Goal: Task Accomplishment & Management: Manage account settings

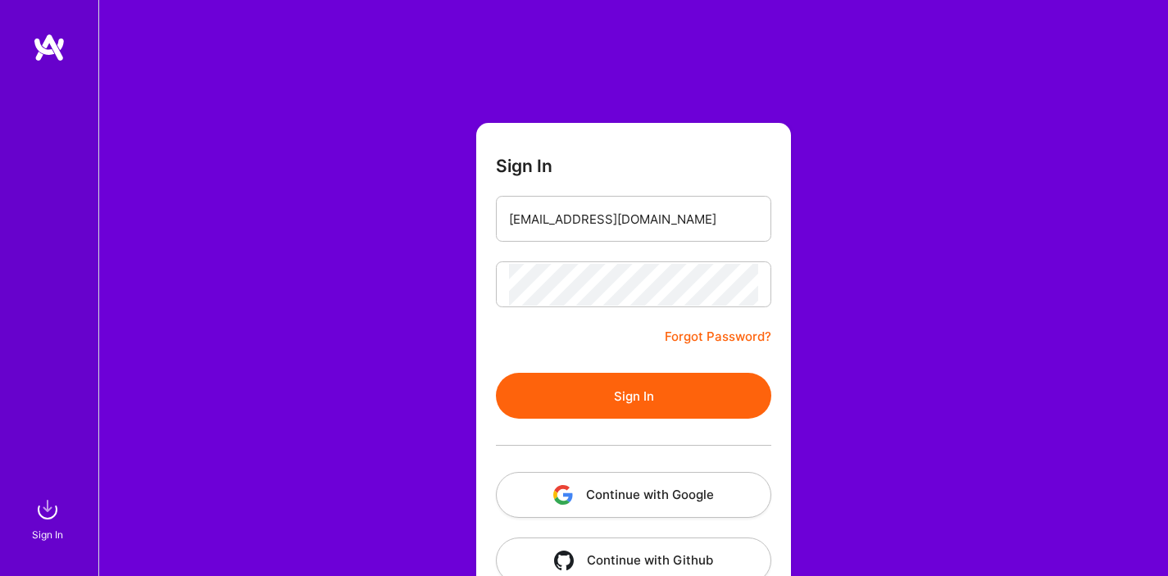
click at [618, 388] on button "Sign In" at bounding box center [633, 396] width 275 height 46
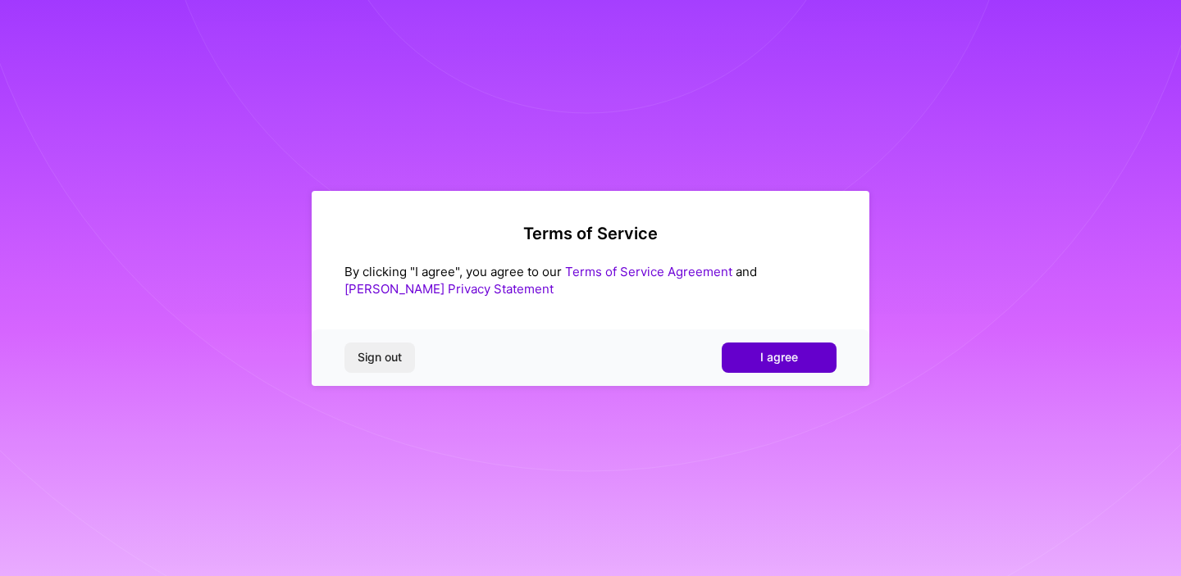
click at [770, 359] on span "I agree" at bounding box center [779, 357] width 38 height 16
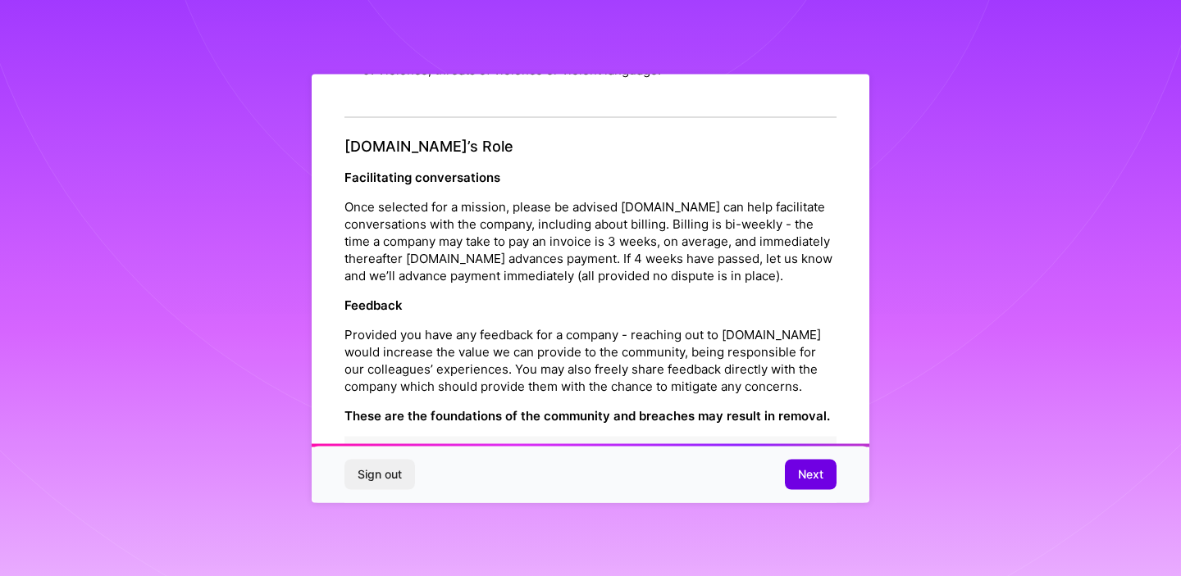
scroll to position [1896, 0]
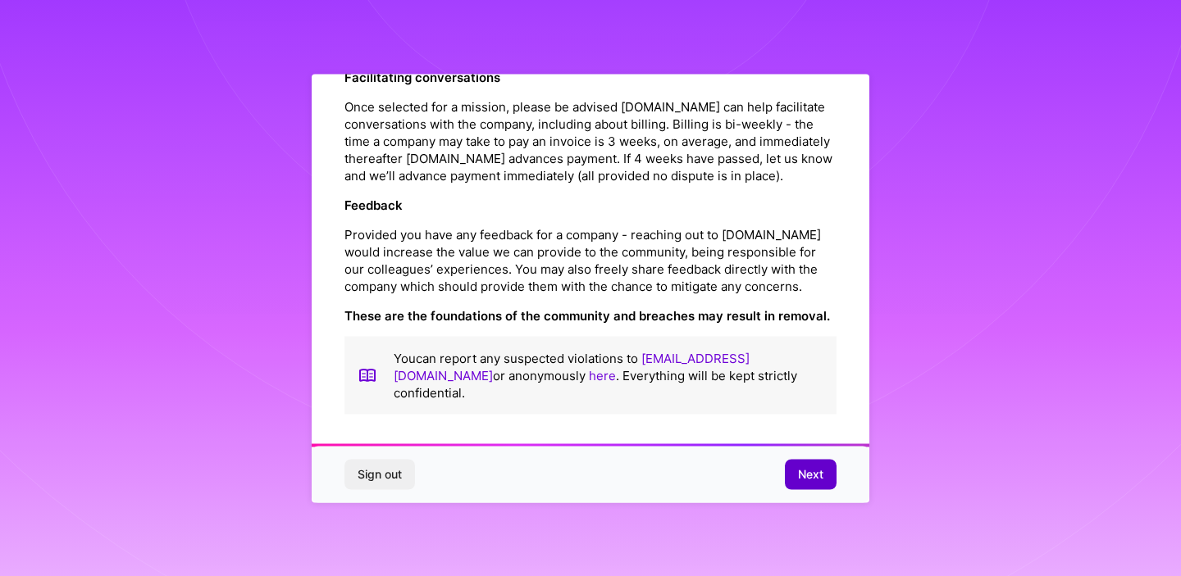
click at [825, 475] on button "Next" at bounding box center [811, 475] width 52 height 30
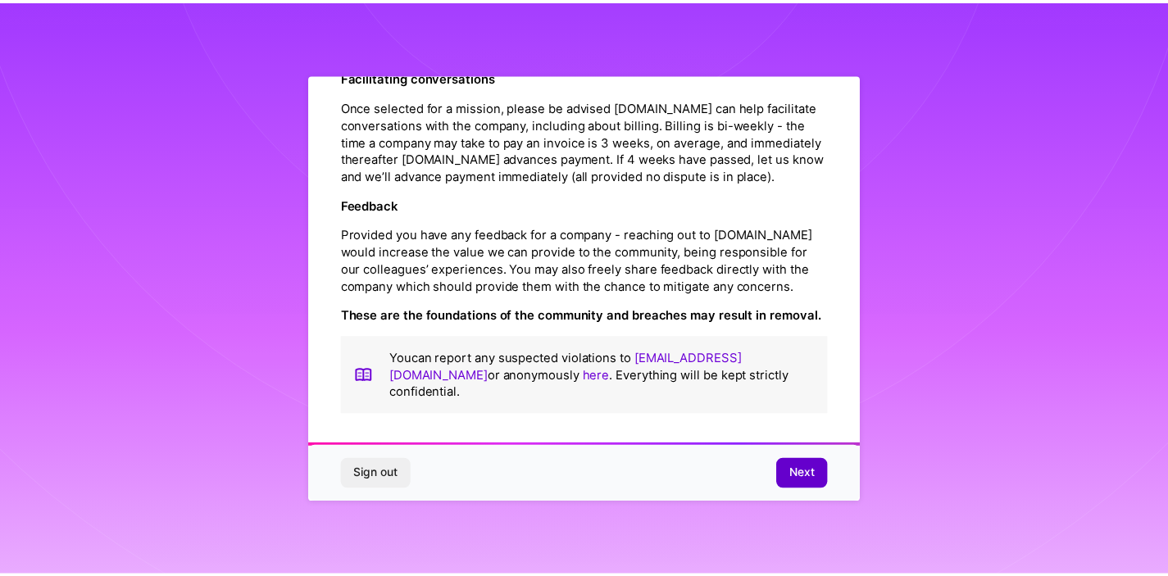
scroll to position [14, 0]
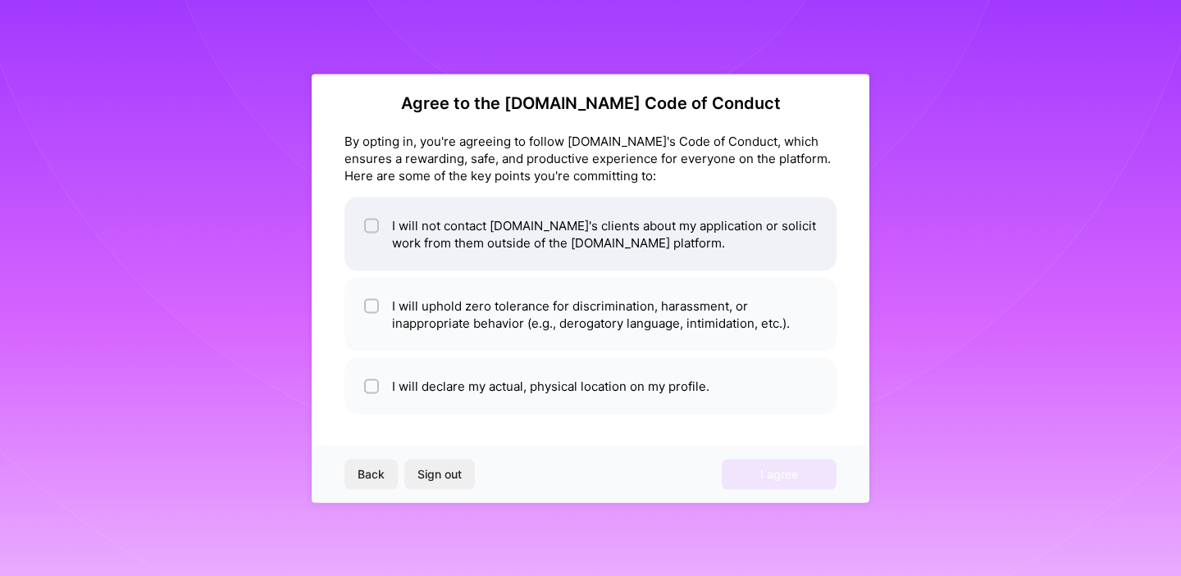
click at [366, 225] on div at bounding box center [371, 225] width 15 height 15
checkbox input "true"
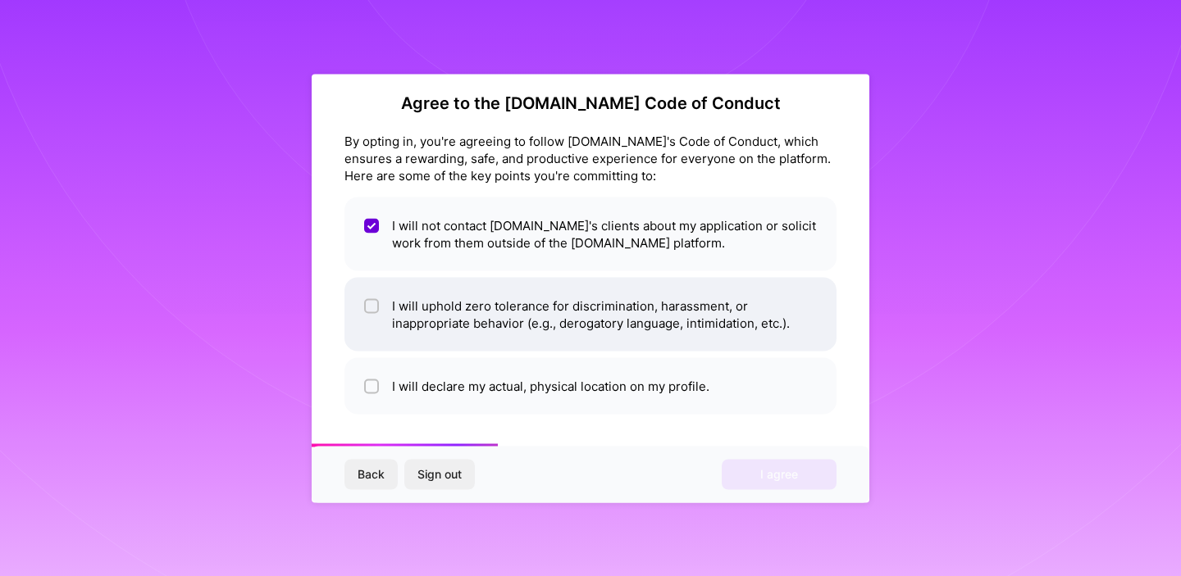
click at [372, 309] on input "checkbox" at bounding box center [372, 306] width 11 height 11
checkbox input "true"
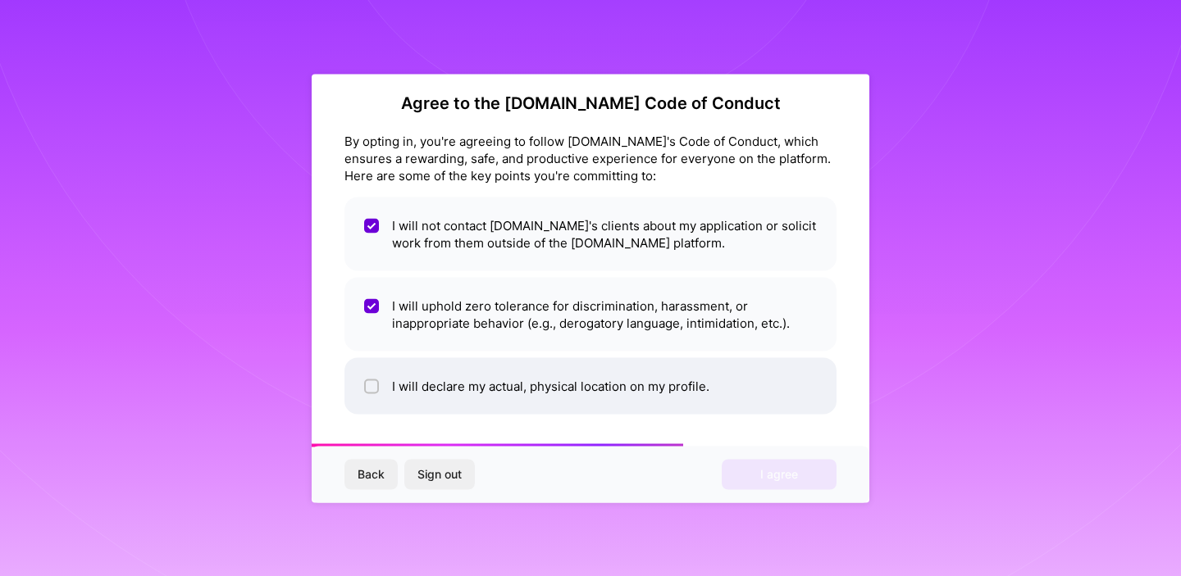
click at [372, 385] on input "checkbox" at bounding box center [372, 386] width 11 height 11
checkbox input "true"
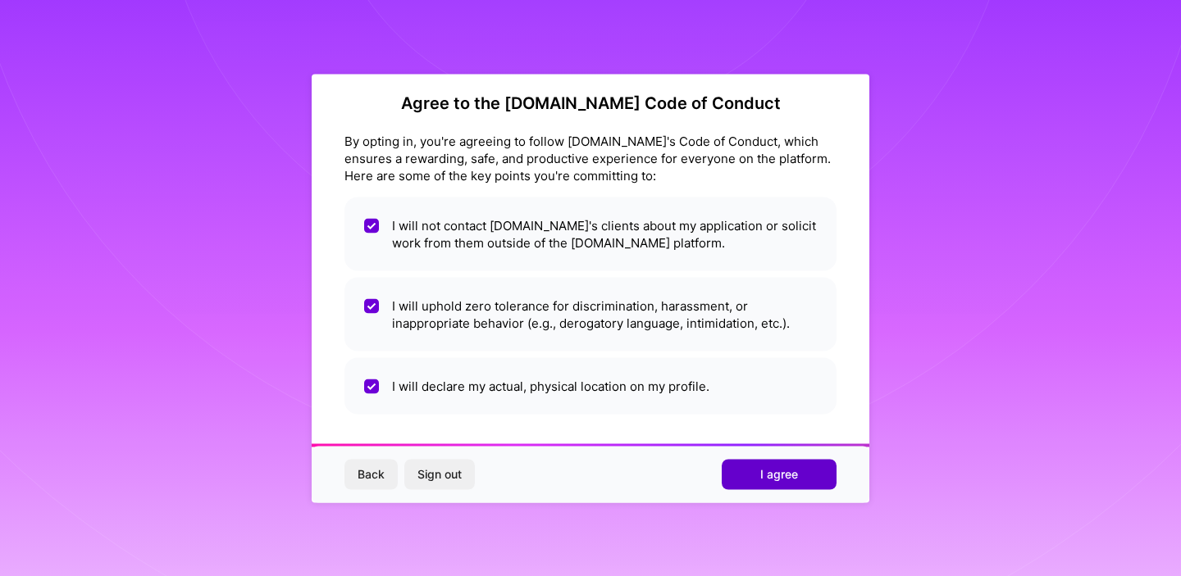
click at [767, 478] on span "I agree" at bounding box center [779, 475] width 38 height 16
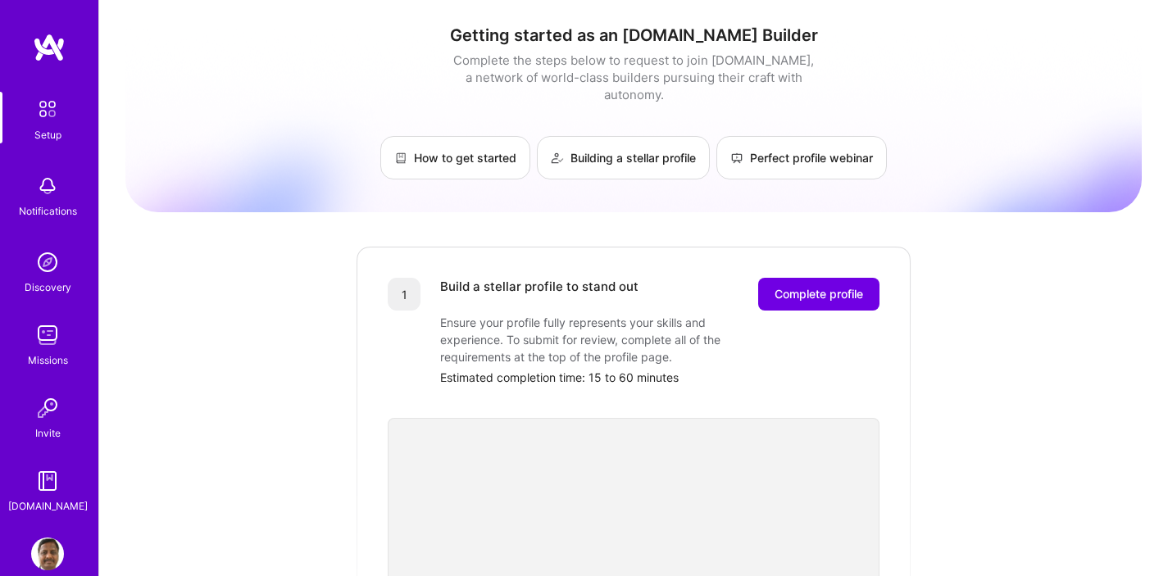
click at [43, 112] on img at bounding box center [47, 109] width 34 height 34
click at [822, 286] on span "Complete profile" at bounding box center [819, 294] width 89 height 16
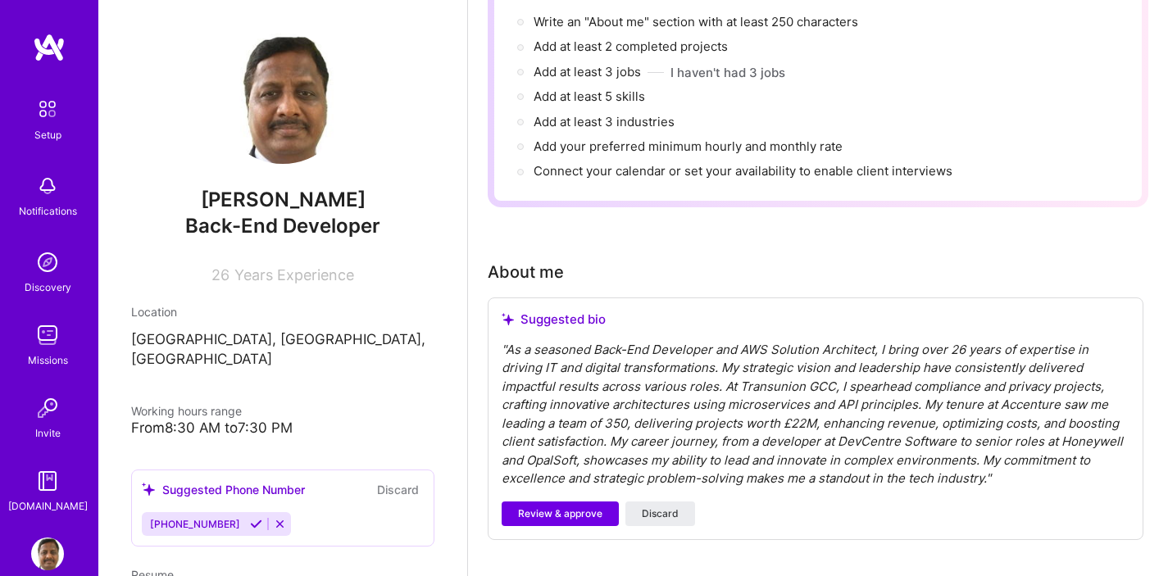
scroll to position [215, 0]
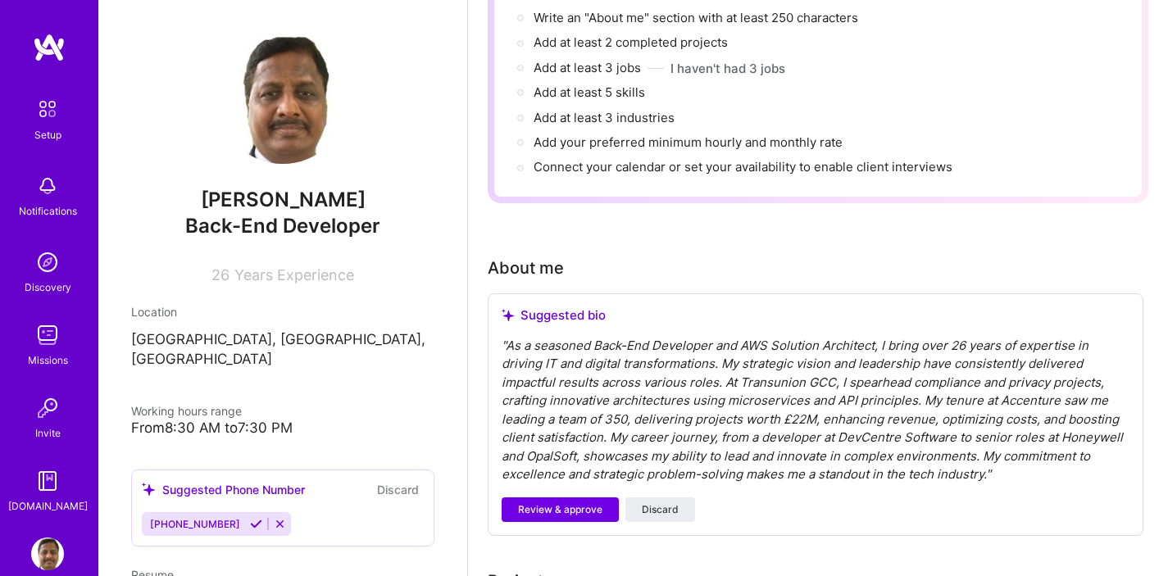
click at [537, 337] on div "" As a seasoned Back-End Developer and AWS Solution Architect, I bring over 26 …" at bounding box center [816, 411] width 628 height 148
click at [535, 337] on div "" As a seasoned Back-End Developer and AWS Solution Architect, I bring over 26 …" at bounding box center [816, 411] width 628 height 148
drag, startPoint x: 598, startPoint y: 327, endPoint x: 662, endPoint y: 325, distance: 64.8
click at [662, 337] on div "" As a seasoned Back-End Developer and AWS Solution Architect, I bring over 26 …" at bounding box center [816, 411] width 628 height 148
click at [377, 326] on div "Location [GEOGRAPHIC_DATA], [GEOGRAPHIC_DATA], [GEOGRAPHIC_DATA]" at bounding box center [282, 336] width 303 height 66
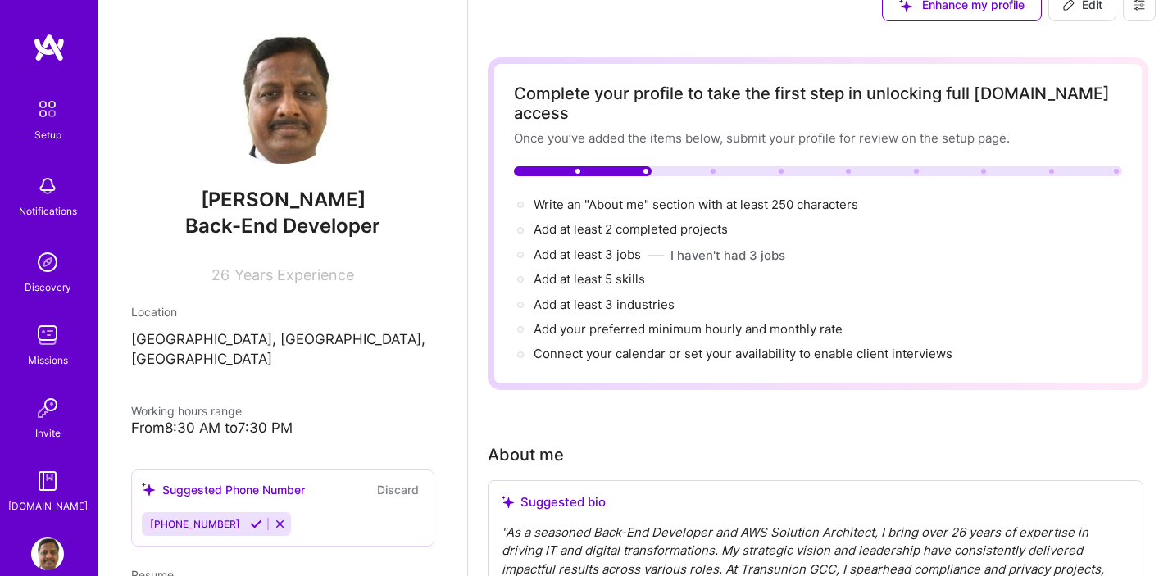
scroll to position [0, 0]
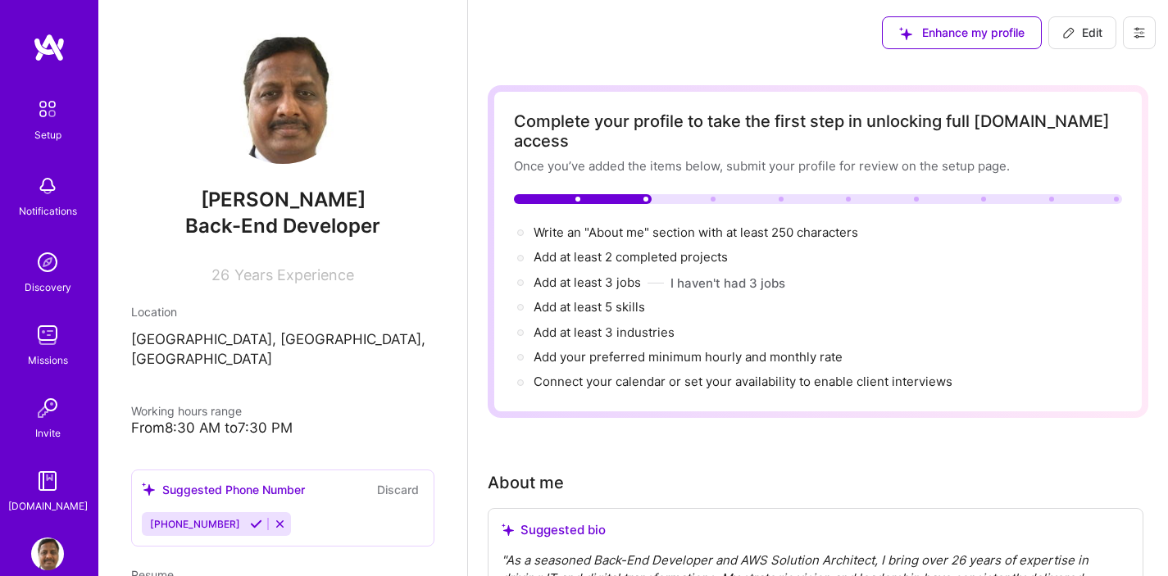
click at [1089, 35] on span "Edit" at bounding box center [1083, 33] width 40 height 16
select select "US"
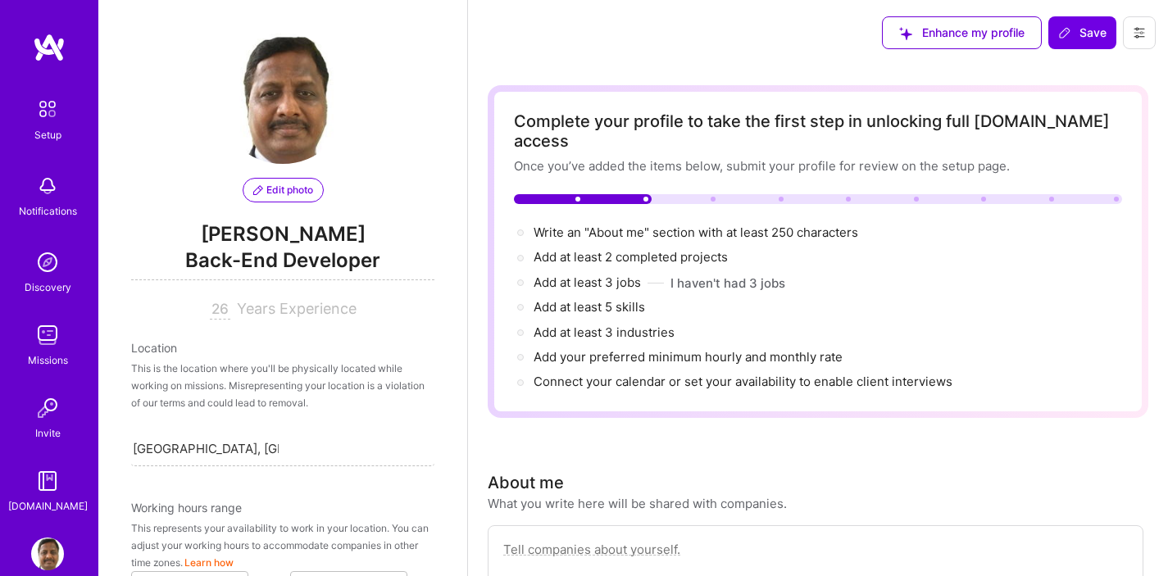
click at [258, 253] on span "Back-End Developer" at bounding box center [282, 264] width 303 height 34
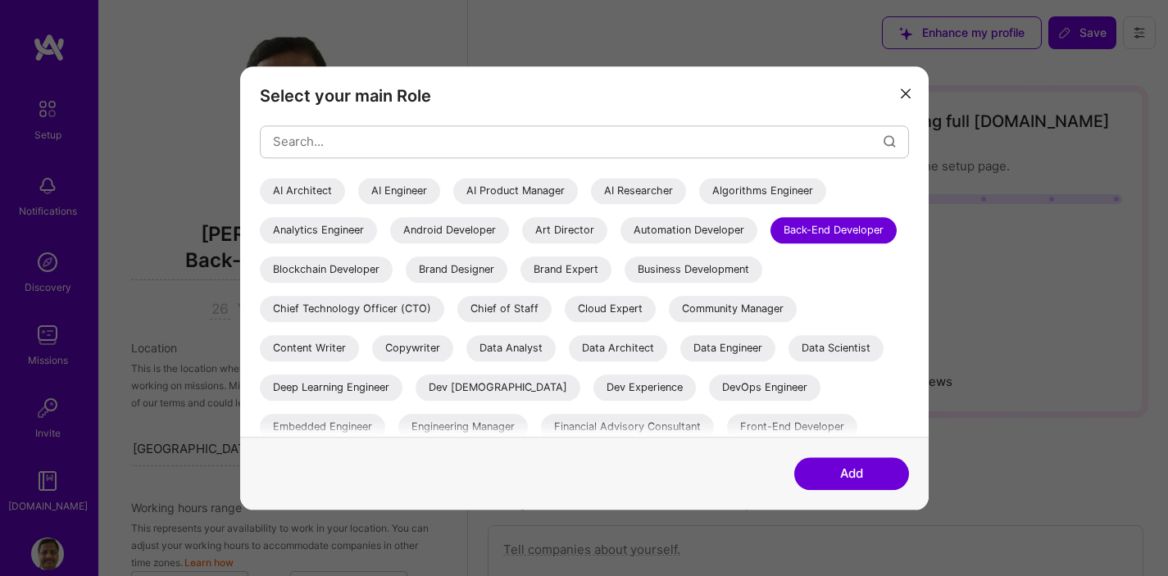
click at [771, 244] on div "Back-End Developer" at bounding box center [834, 230] width 126 height 26
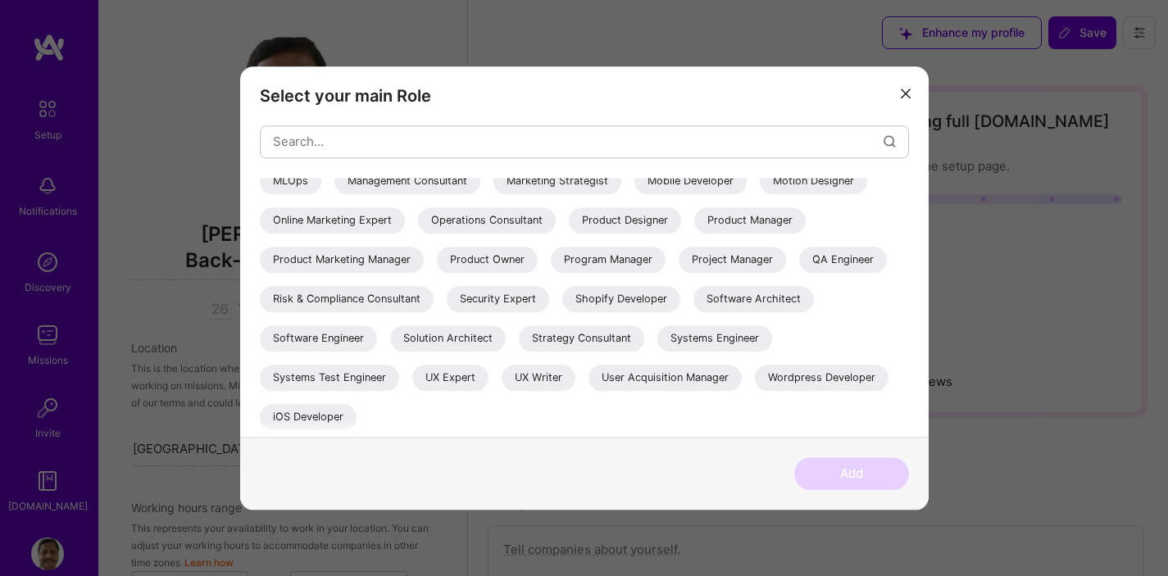
scroll to position [394, 0]
click at [679, 267] on div "Project Manager" at bounding box center [732, 260] width 107 height 26
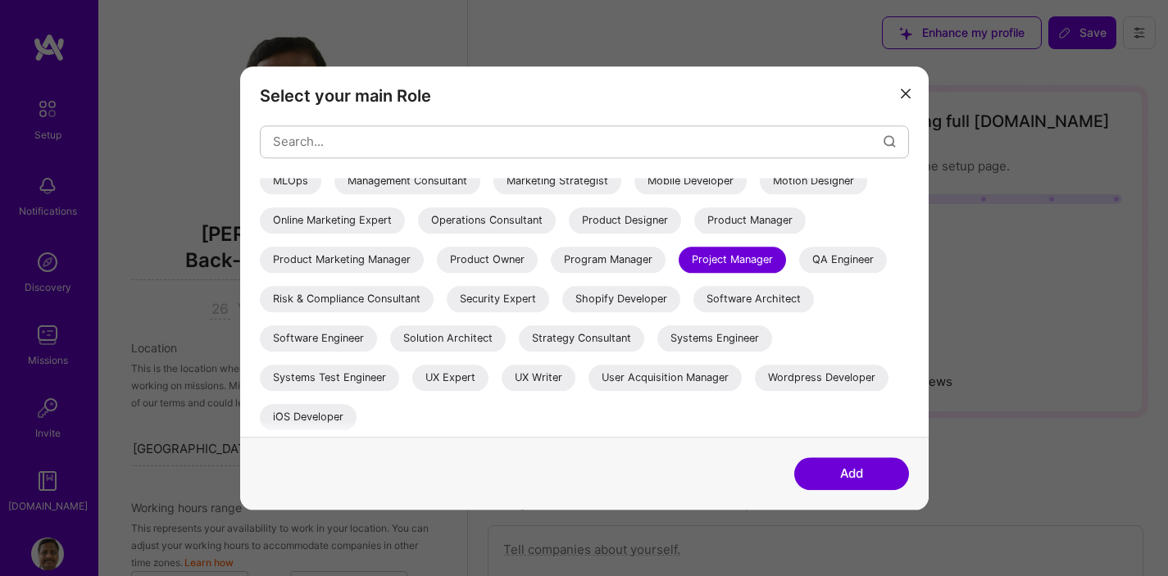
click at [551, 270] on div "Program Manager" at bounding box center [608, 260] width 115 height 26
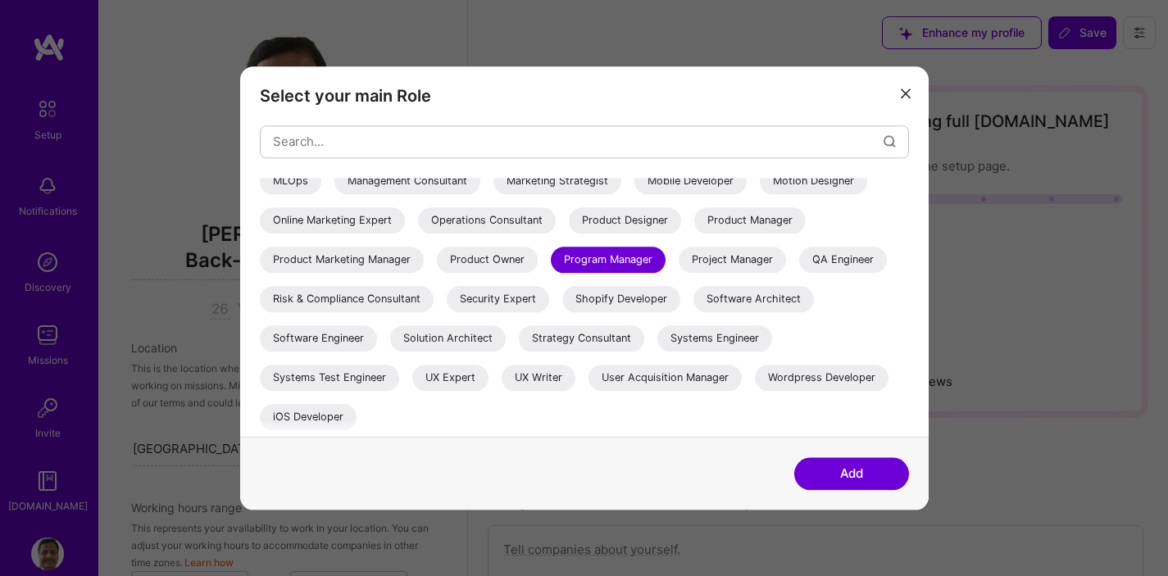
click at [679, 259] on div "Project Manager" at bounding box center [732, 260] width 107 height 26
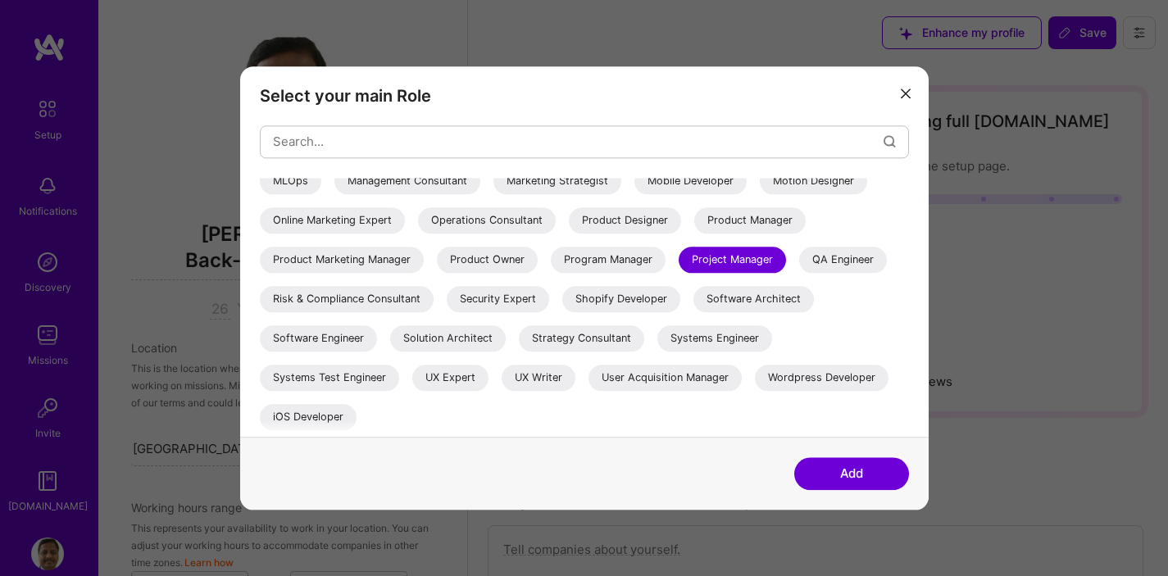
click at [849, 476] on button "Add" at bounding box center [851, 473] width 115 height 33
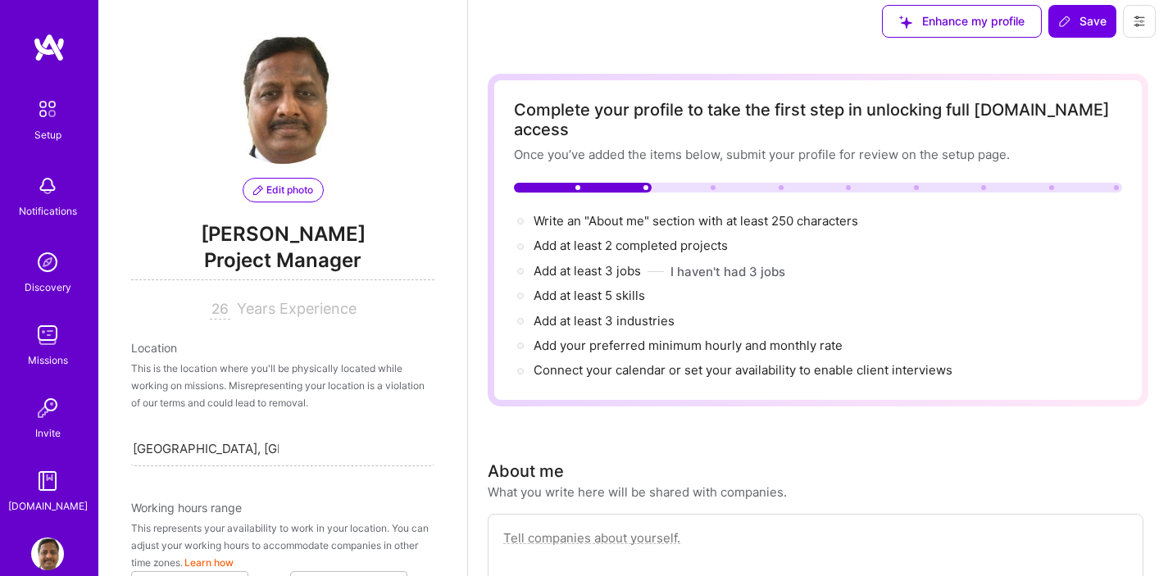
scroll to position [12, 0]
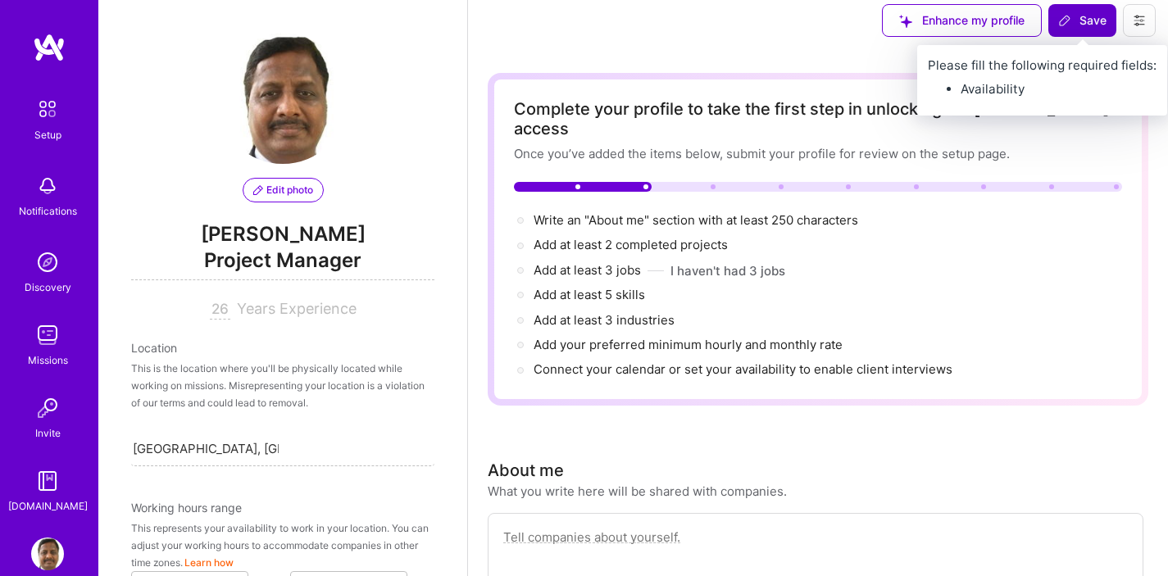
click at [1082, 23] on span "Save" at bounding box center [1082, 20] width 48 height 16
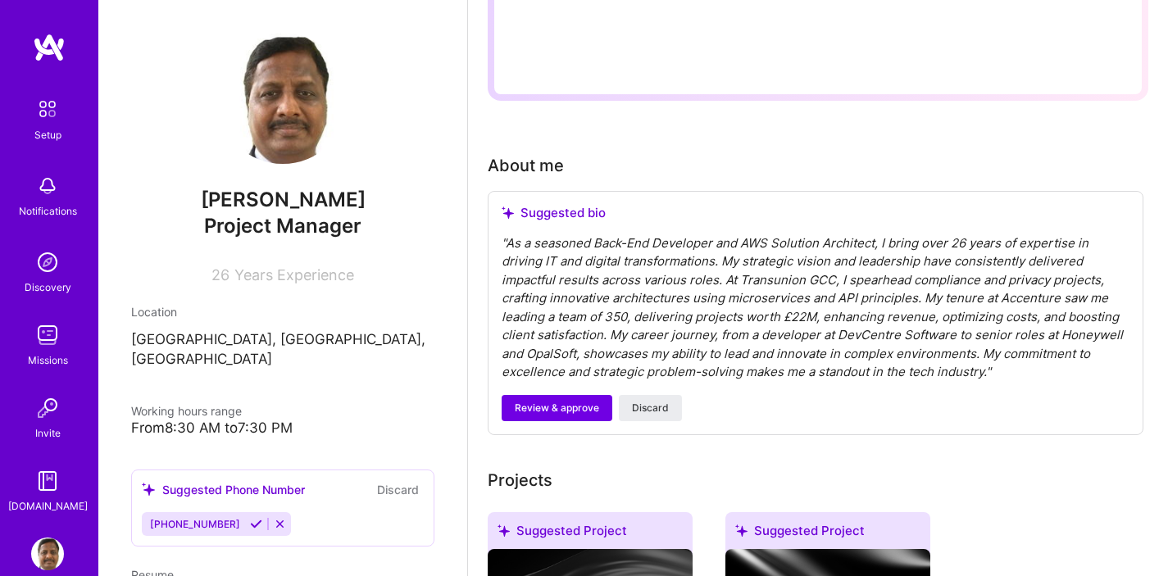
scroll to position [323, 0]
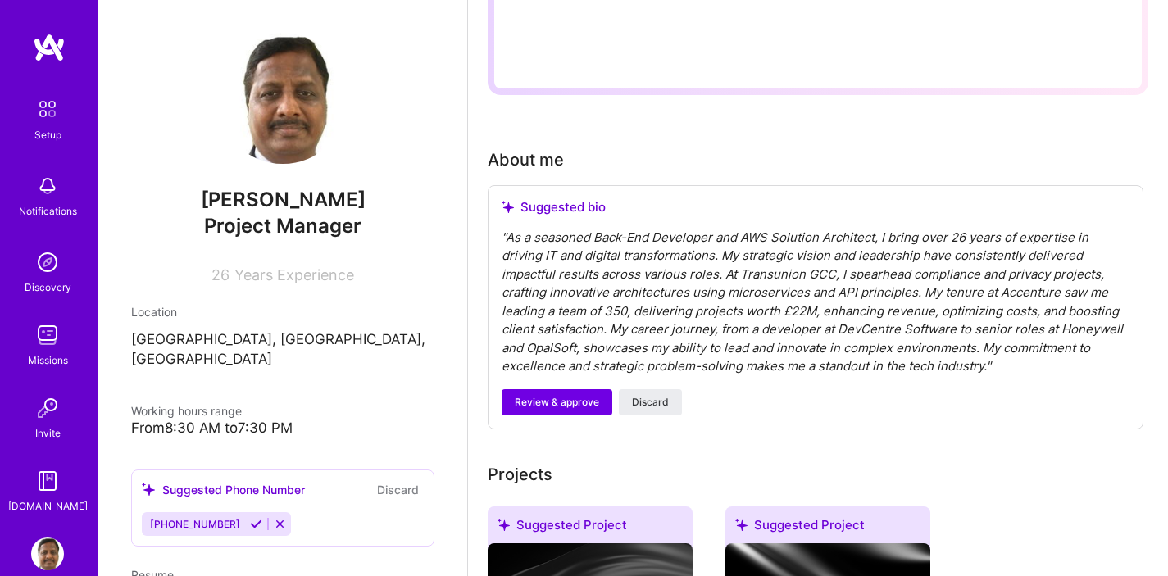
click at [588, 247] on div "" As a seasoned Back-End Developer and AWS Solution Architect, I bring over 26 …" at bounding box center [816, 303] width 628 height 148
click at [39, 483] on img at bounding box center [47, 481] width 33 height 33
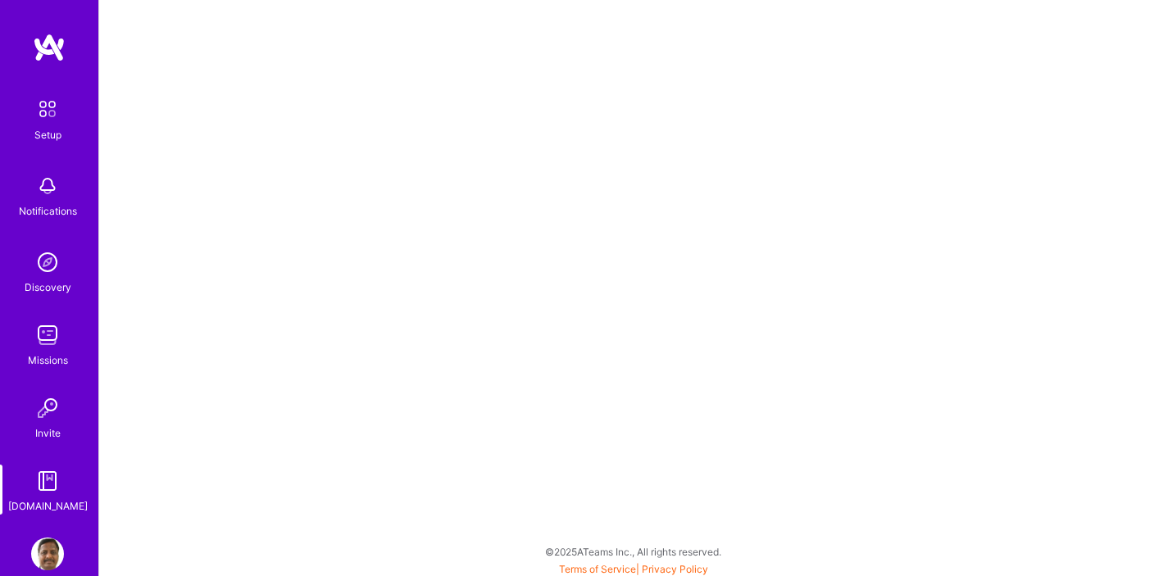
click at [45, 109] on img at bounding box center [47, 109] width 34 height 34
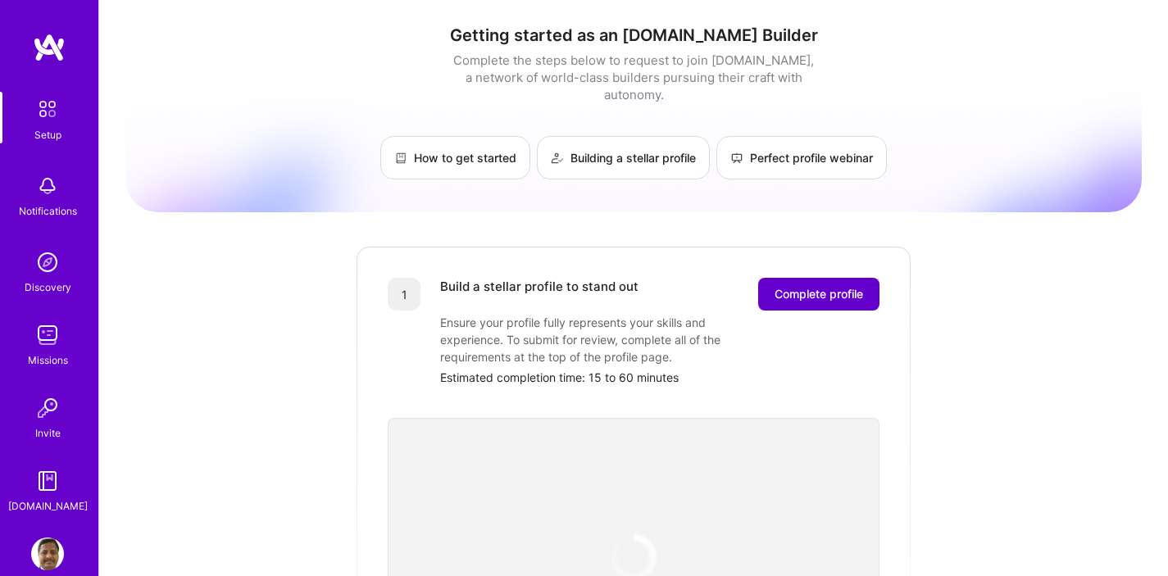
click at [803, 286] on span "Complete profile" at bounding box center [819, 294] width 89 height 16
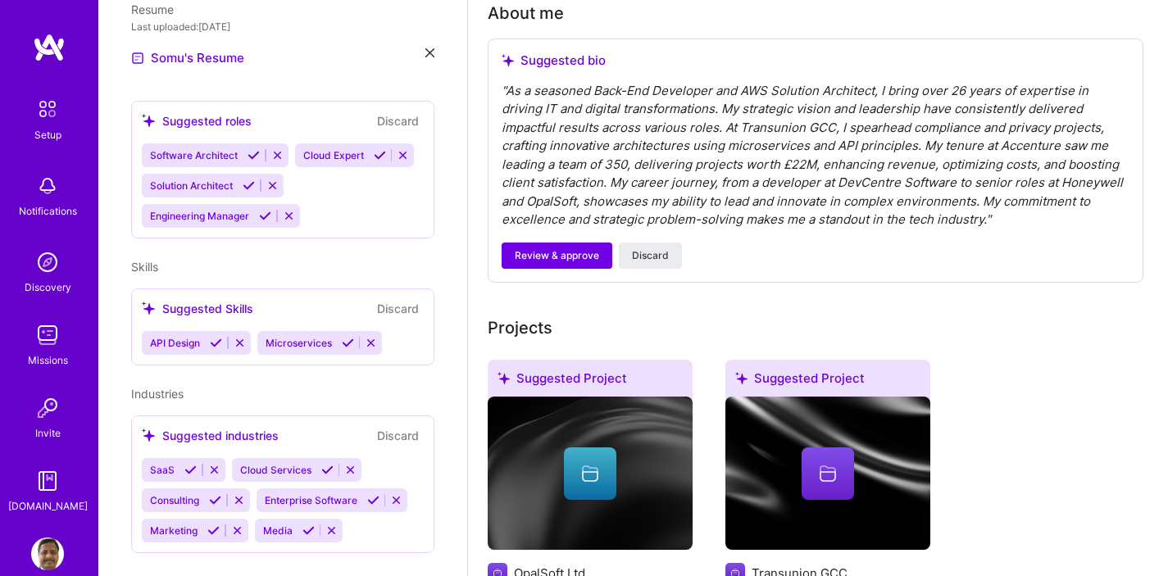
scroll to position [576, 0]
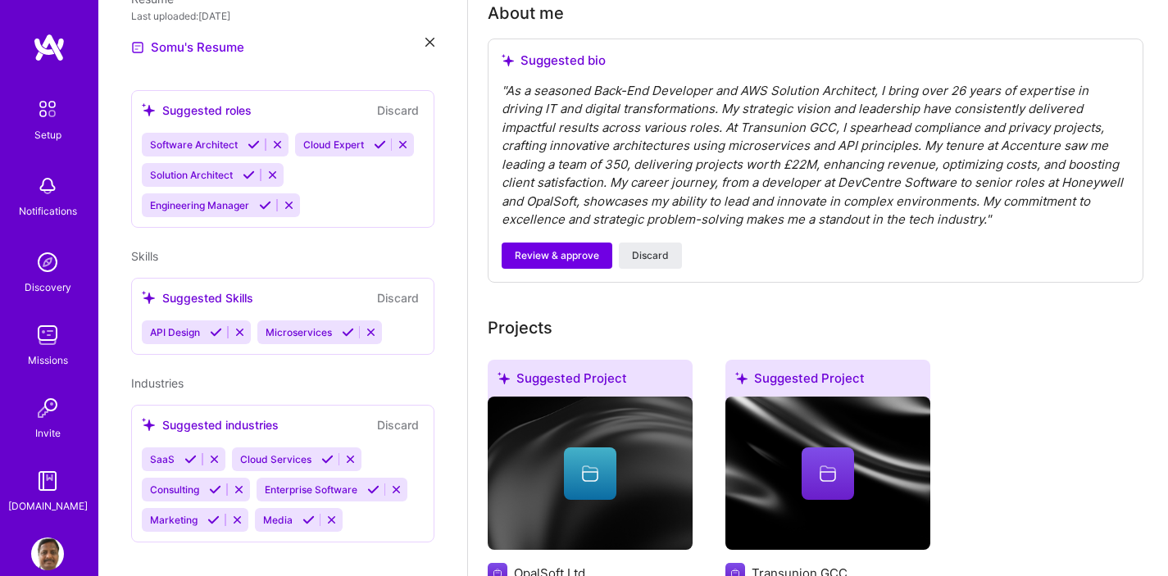
click at [212, 453] on icon at bounding box center [214, 459] width 12 height 12
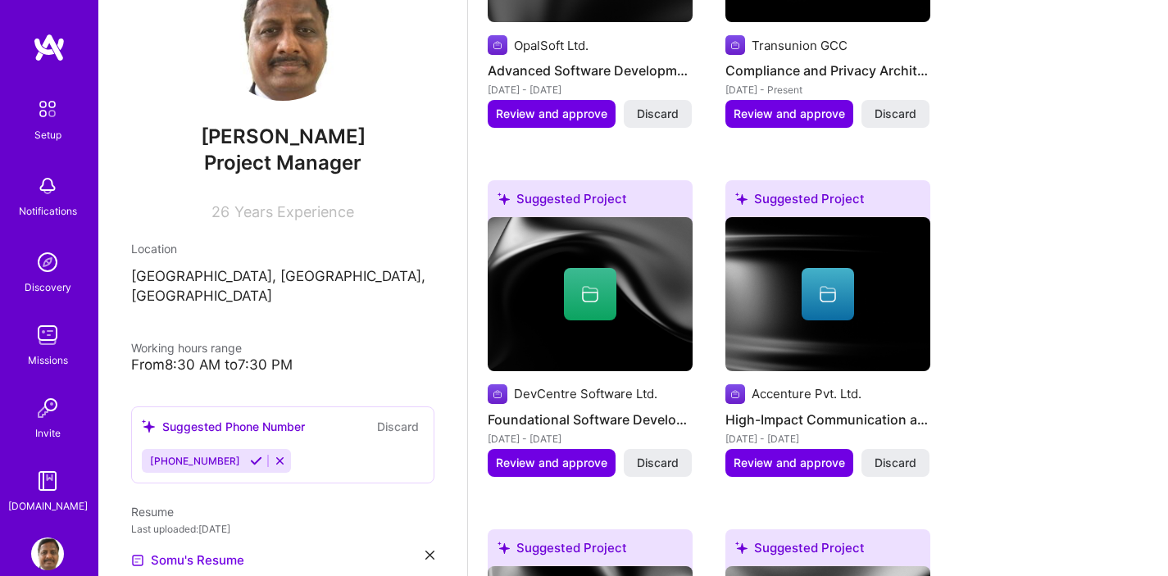
scroll to position [0, 0]
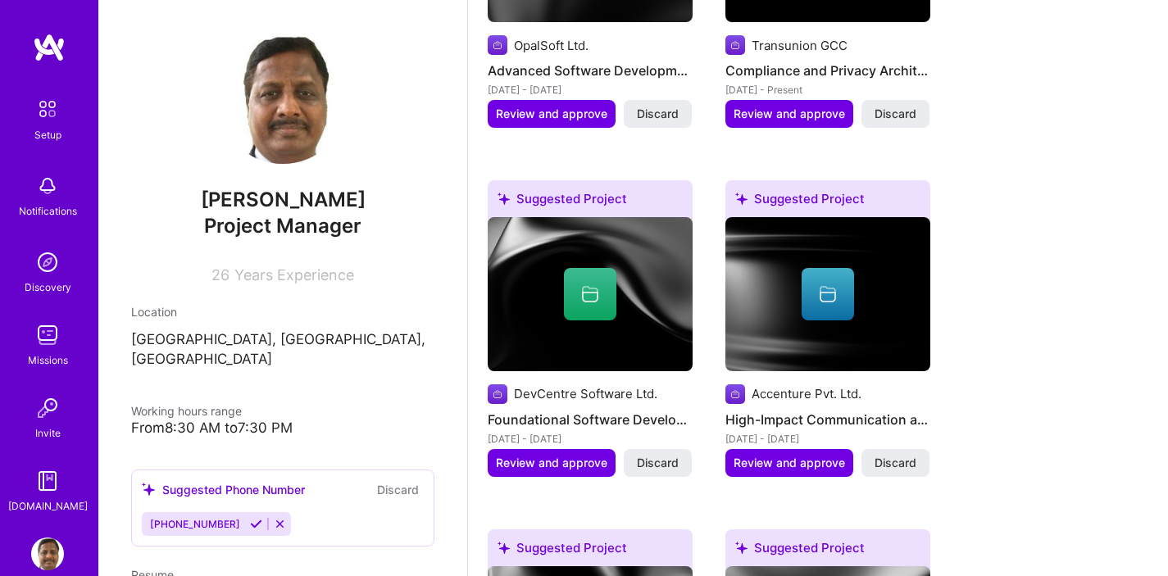
click at [363, 353] on div "Somu Patil Project Manager 26 Years Experience Location Pune, Maharashtra, Indi…" at bounding box center [282, 288] width 369 height 576
click at [250, 518] on icon at bounding box center [256, 524] width 12 height 12
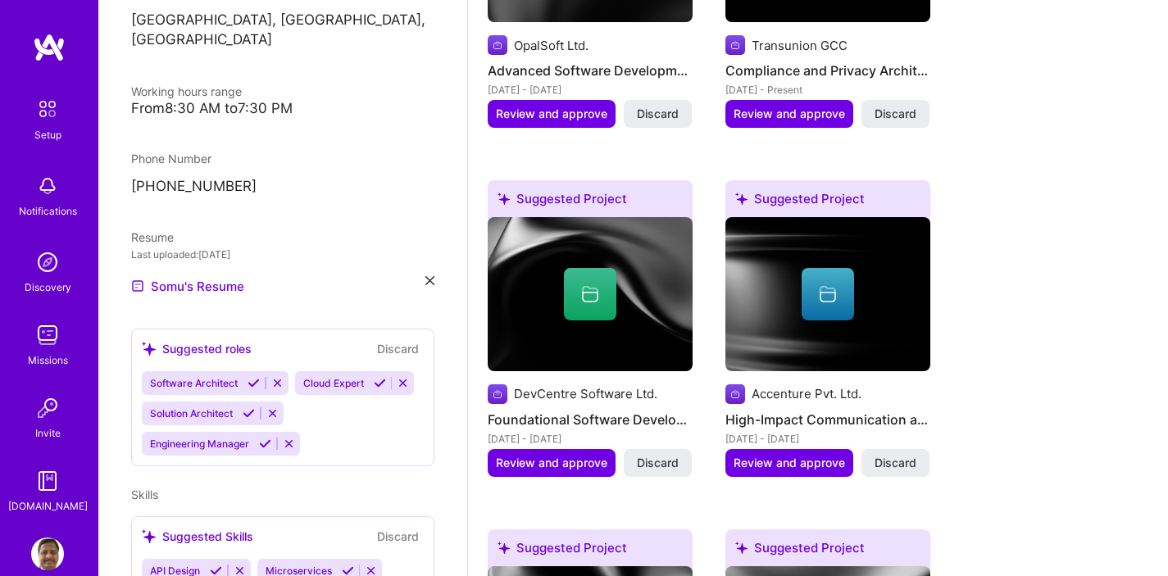
scroll to position [332, 0]
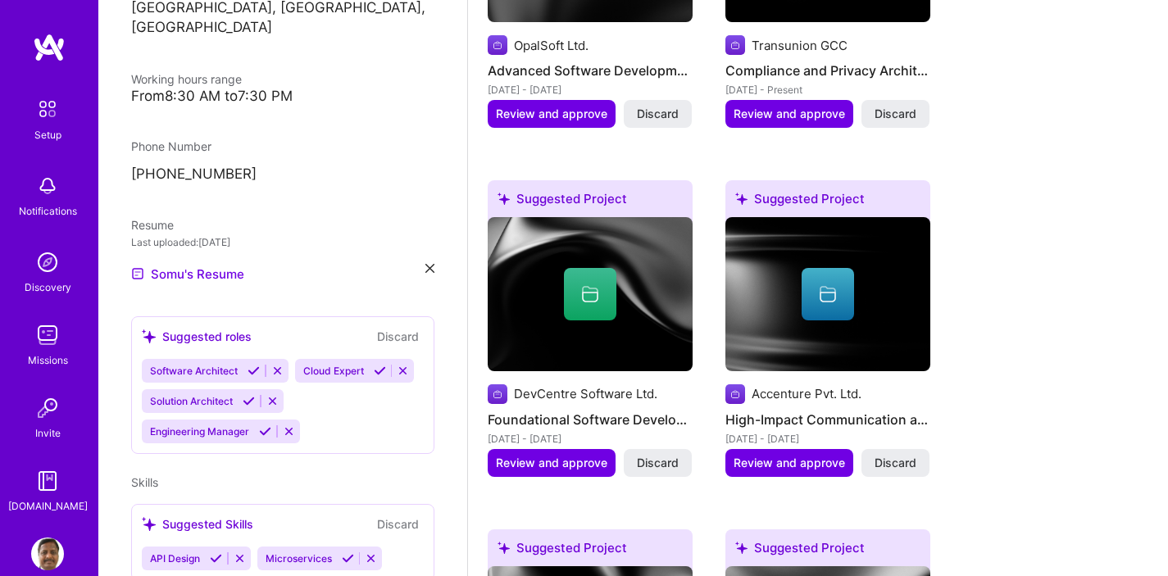
click at [253, 365] on icon at bounding box center [254, 371] width 12 height 12
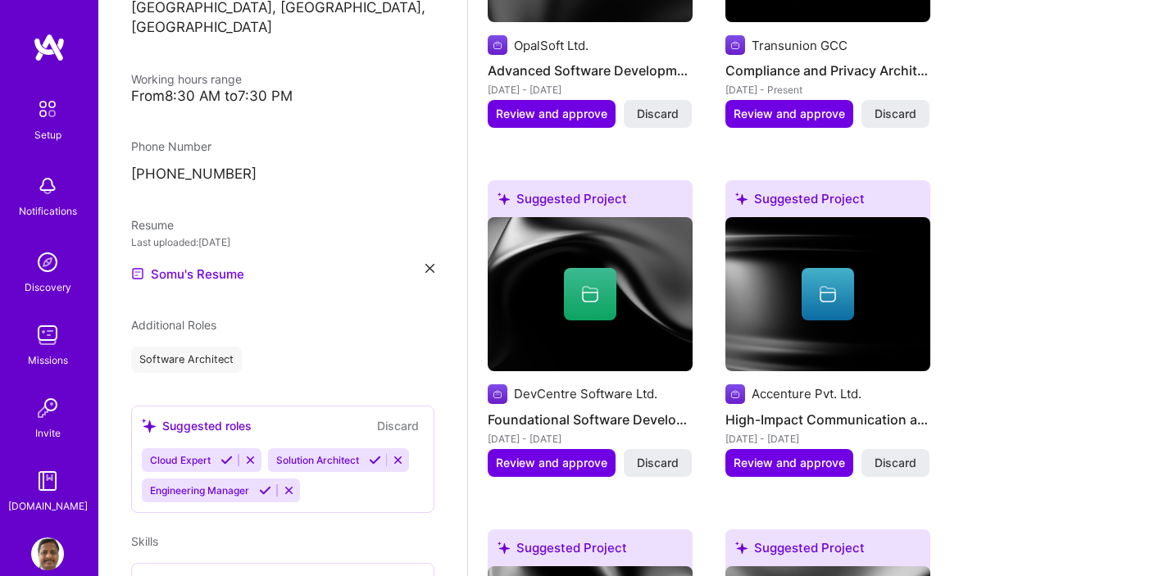
click at [228, 454] on icon at bounding box center [227, 460] width 12 height 12
click at [244, 454] on icon at bounding box center [249, 460] width 12 height 12
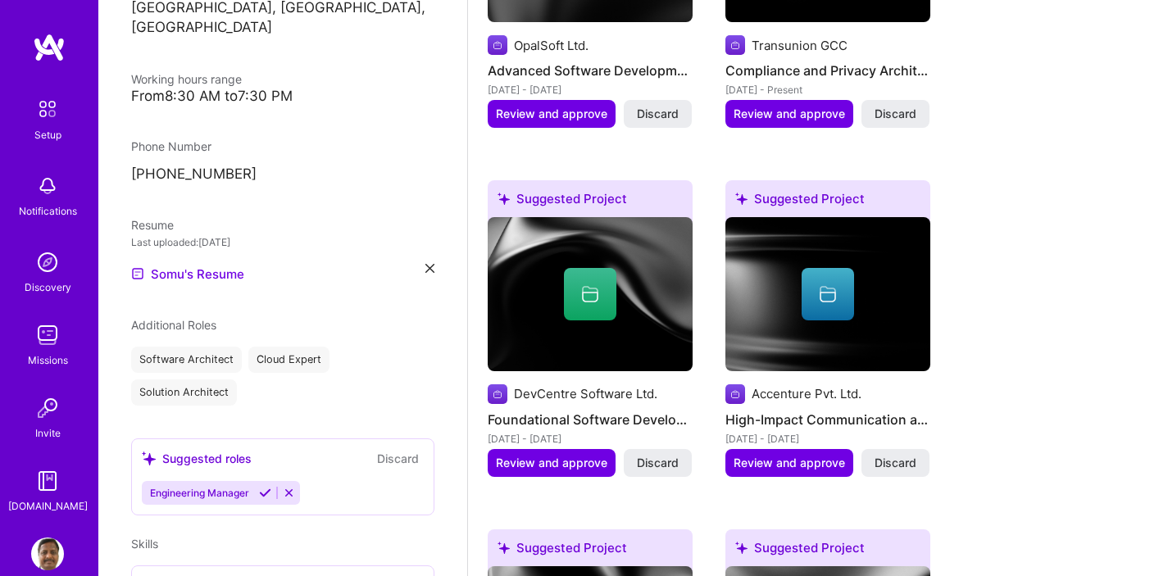
click at [265, 487] on icon at bounding box center [265, 493] width 12 height 12
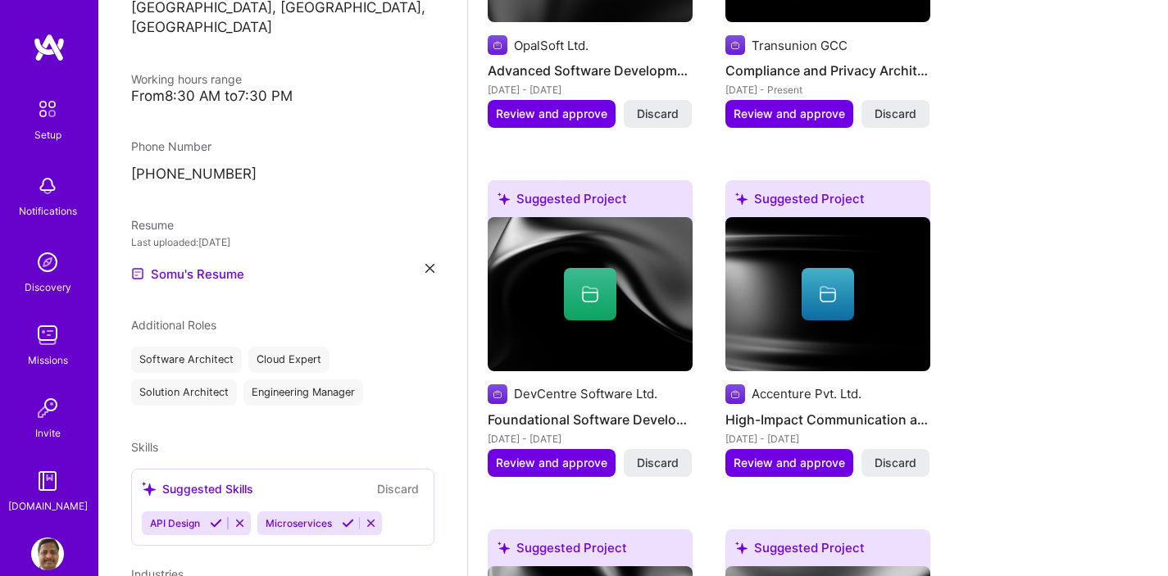
click at [216, 517] on icon at bounding box center [216, 523] width 12 height 12
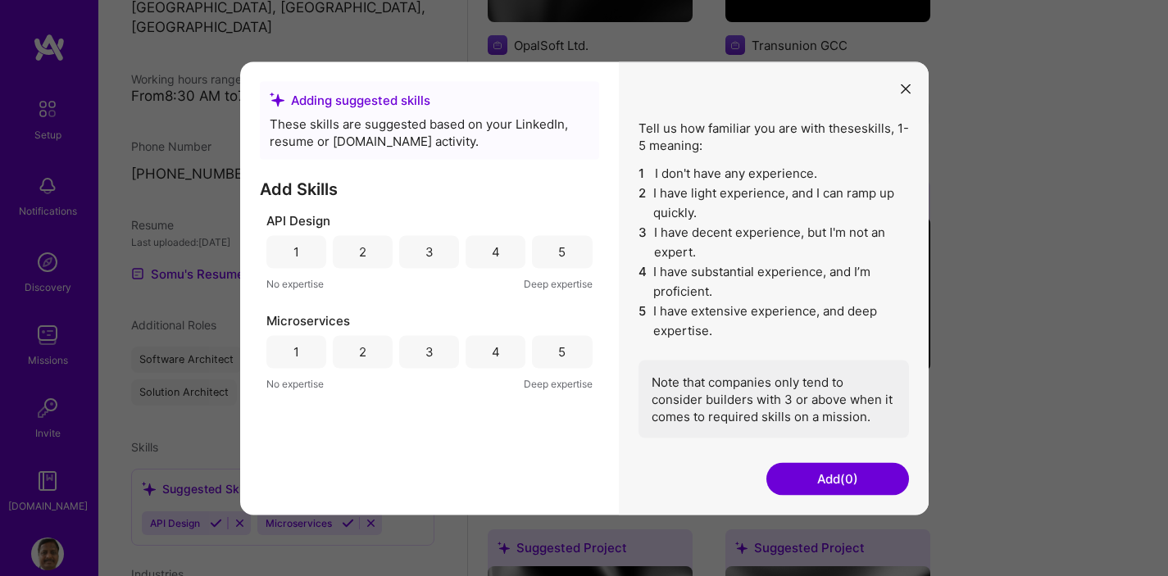
click at [486, 257] on div "4" at bounding box center [496, 251] width 60 height 33
click at [501, 355] on div "4" at bounding box center [496, 351] width 60 height 33
click at [817, 476] on button "Add (2)" at bounding box center [838, 478] width 143 height 33
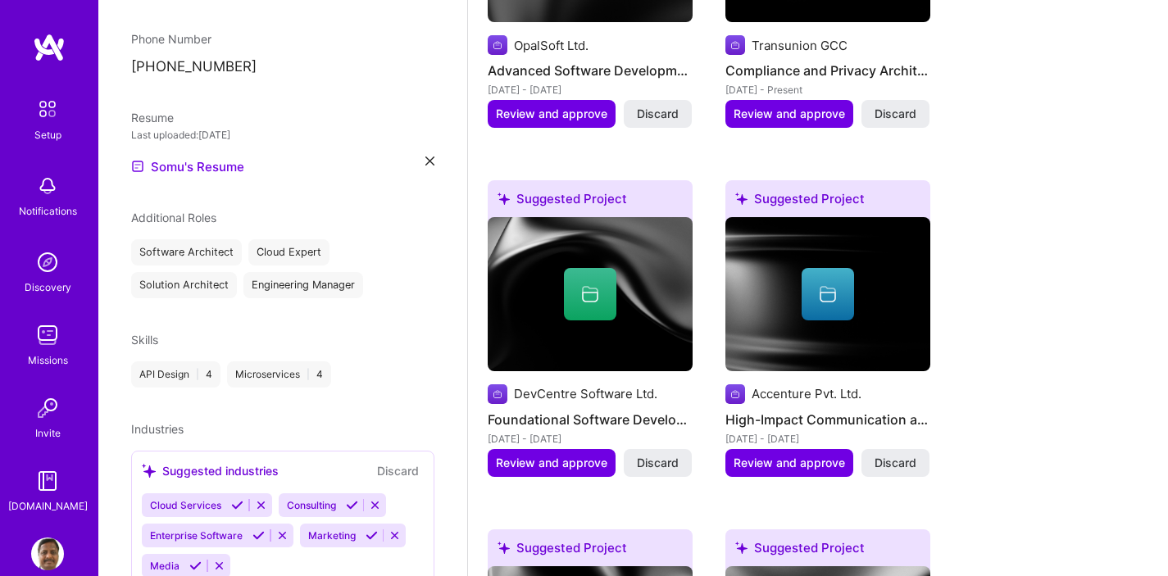
scroll to position [485, 0]
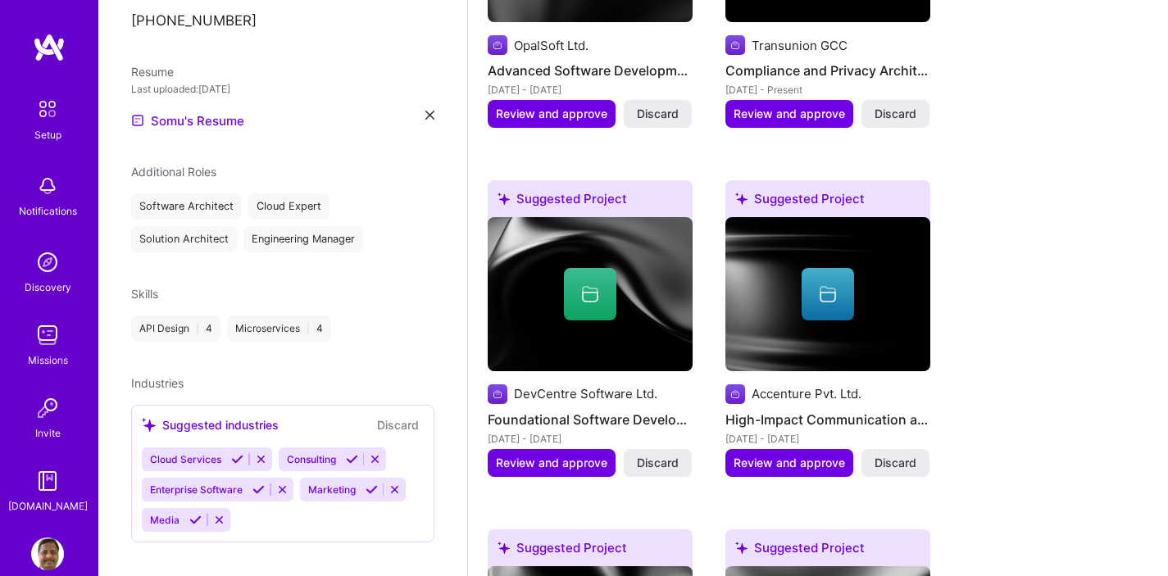
click at [235, 453] on icon at bounding box center [237, 459] width 12 height 12
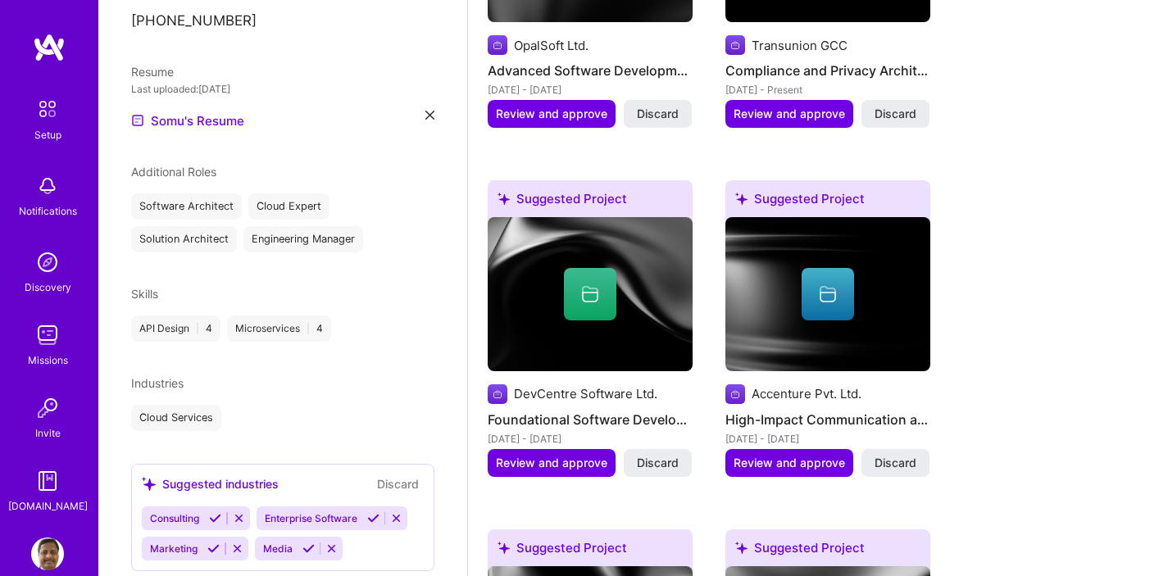
click at [240, 512] on icon at bounding box center [239, 518] width 12 height 12
click at [259, 512] on icon at bounding box center [259, 518] width 12 height 12
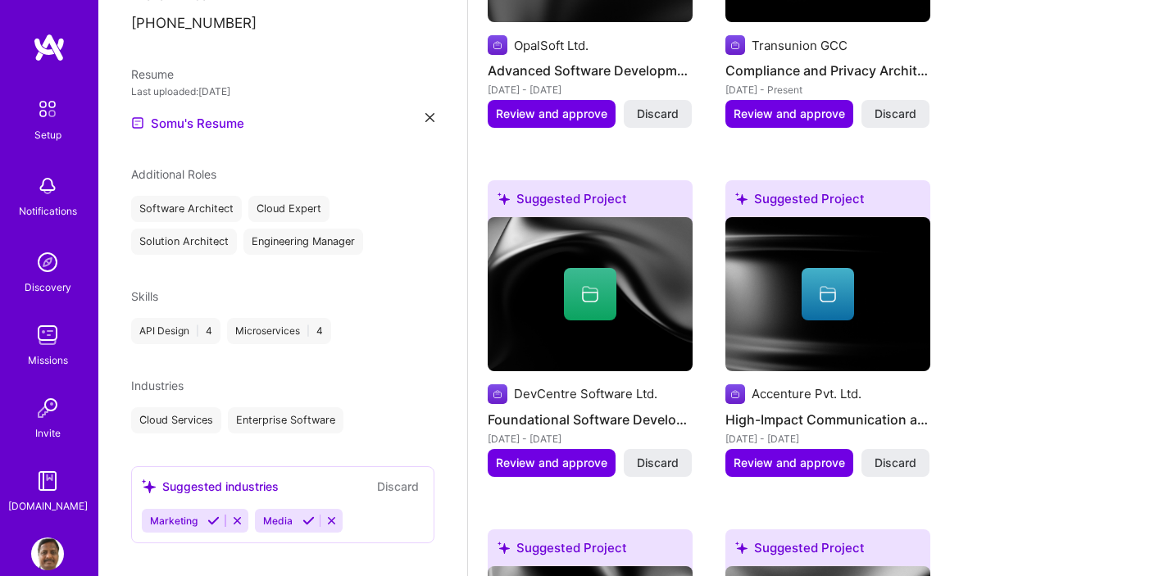
click at [213, 515] on icon at bounding box center [213, 521] width 12 height 12
click at [193, 515] on icon at bounding box center [195, 521] width 12 height 12
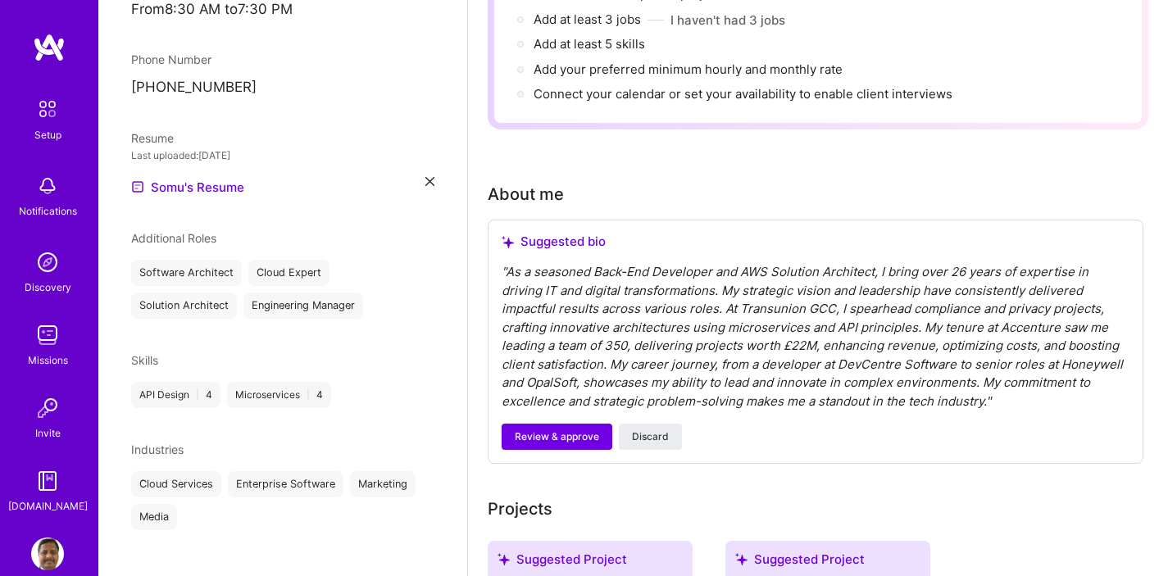
scroll to position [267, 0]
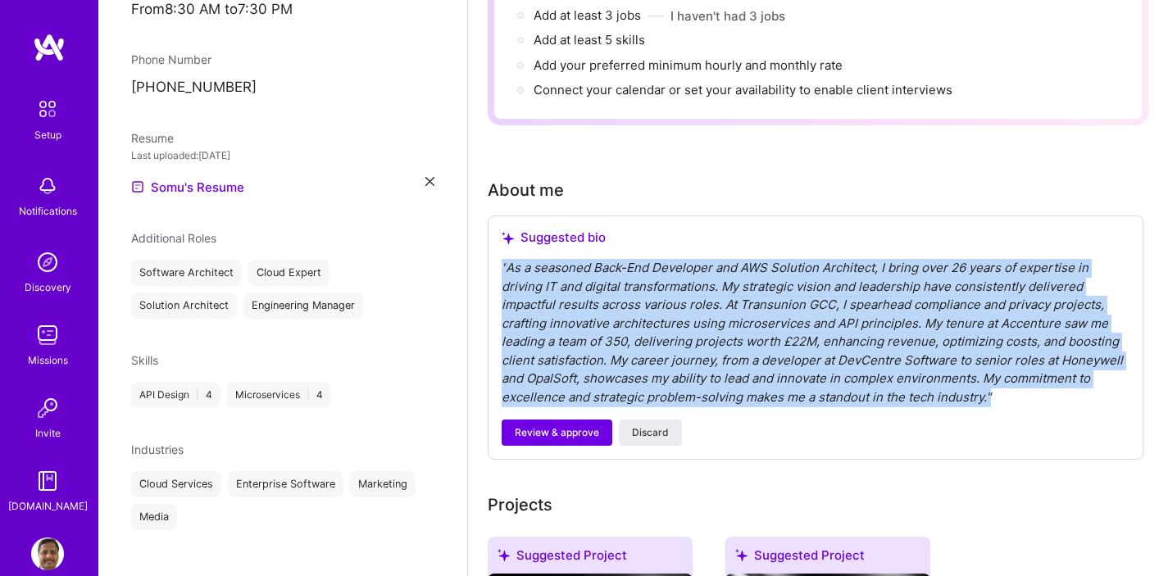
drag, startPoint x: 1008, startPoint y: 380, endPoint x: 491, endPoint y: 253, distance: 532.7
click at [491, 253] on div "Suggested bio " As a seasoned Back-End Developer and AWS Solution Architect, I …" at bounding box center [816, 338] width 656 height 244
copy div "" As a seasoned Back-End Developer and AWS Solution Architect, I bring over 26 …"
click at [538, 426] on span "Review & approve" at bounding box center [557, 433] width 84 height 15
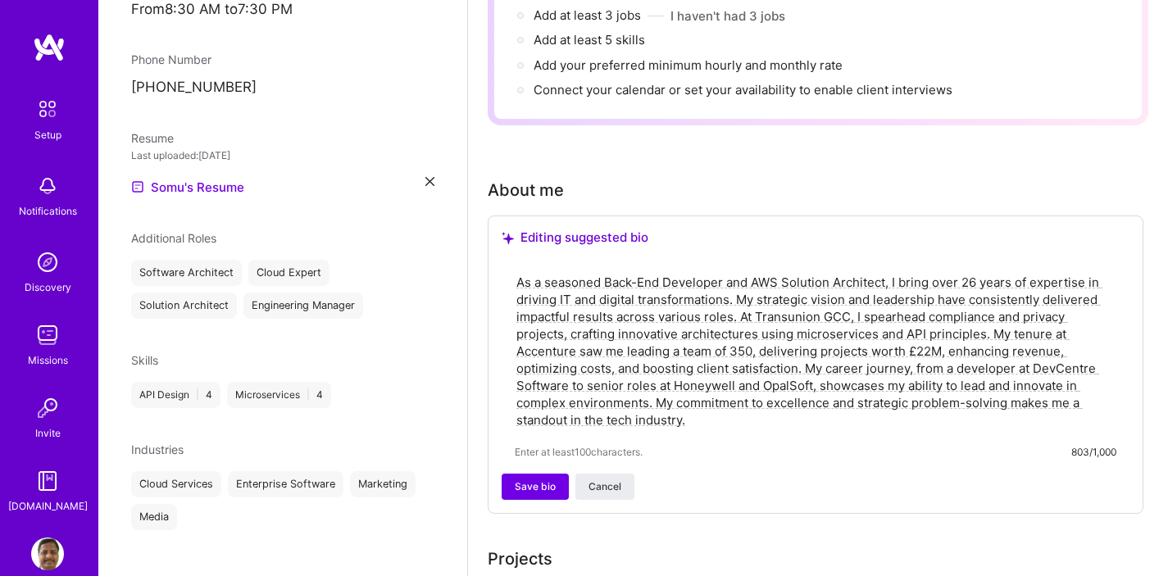
drag, startPoint x: 605, startPoint y: 263, endPoint x: 721, endPoint y: 260, distance: 116.5
click at [721, 272] on textarea "As a seasoned Back-End Developer and AWS Solution Architect, I bring over 26 ye…" at bounding box center [816, 351] width 602 height 158
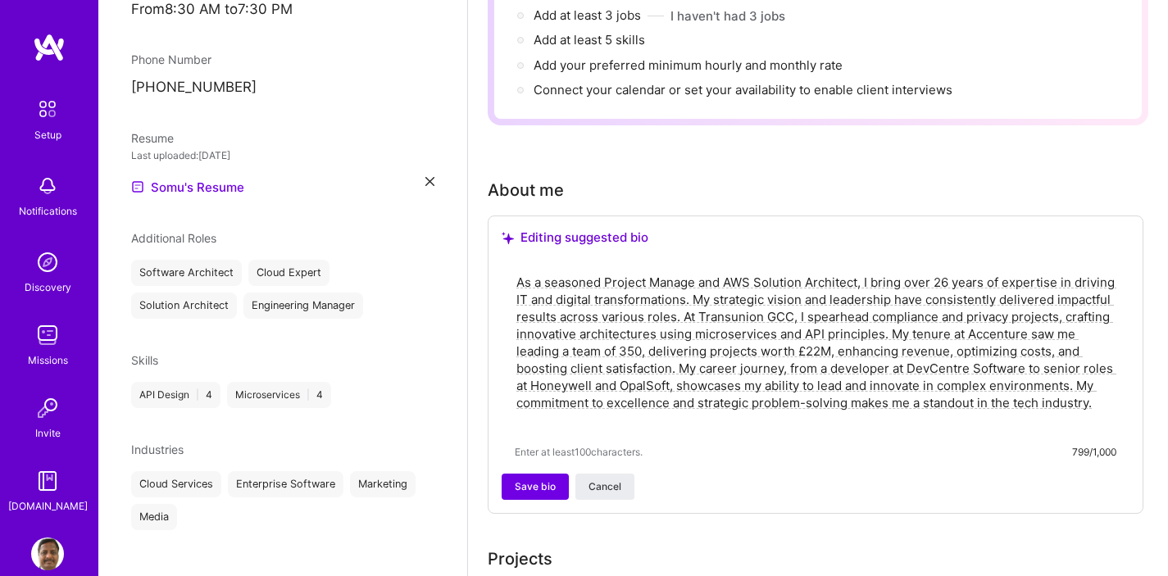
type textarea "As a seasoned Project Manager and AWS Solution Architect, I bring over 26 years…"
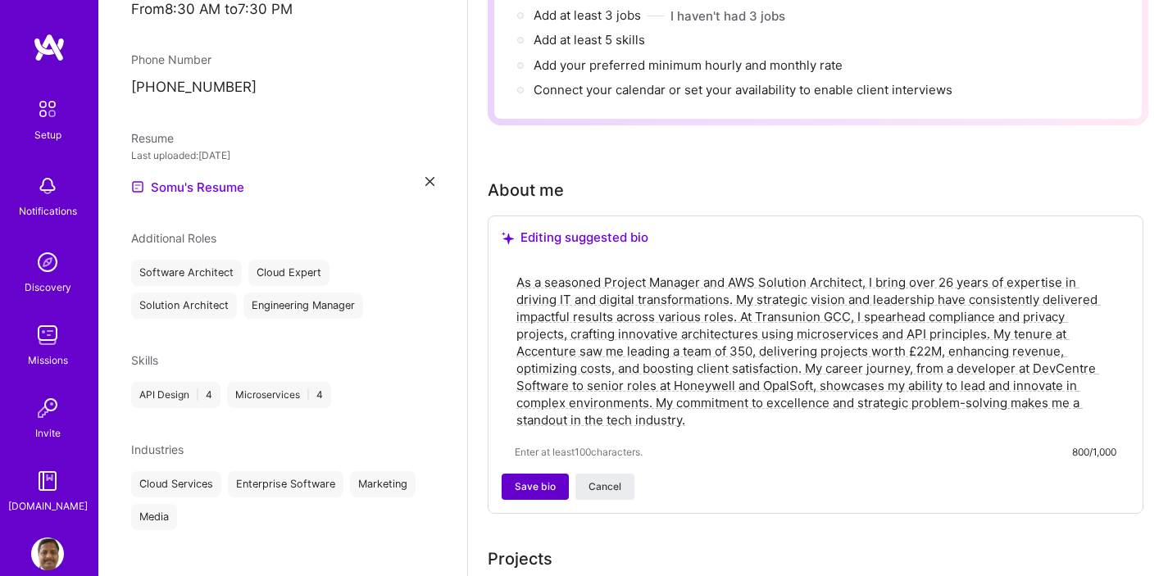
click at [546, 480] on span "Save bio" at bounding box center [535, 487] width 41 height 15
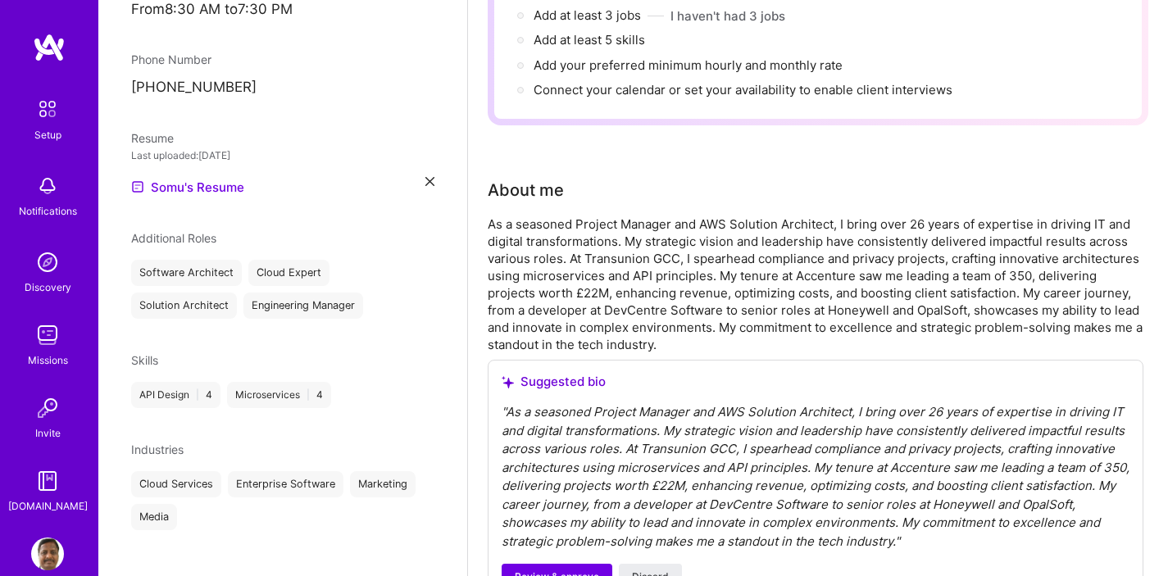
scroll to position [316, 0]
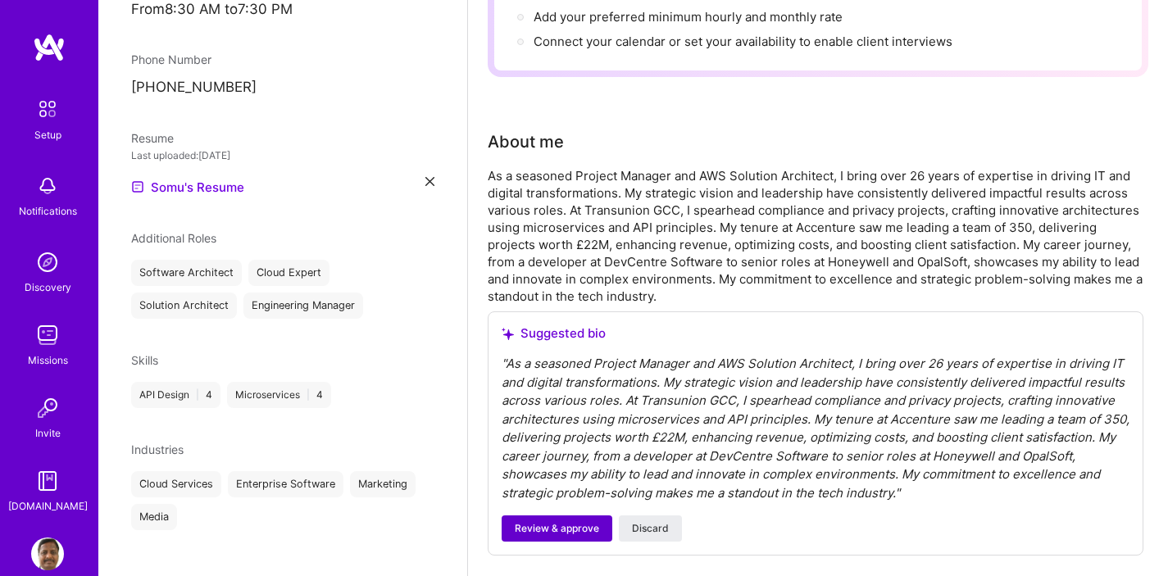
click at [580, 521] on span "Review & approve" at bounding box center [557, 528] width 84 height 15
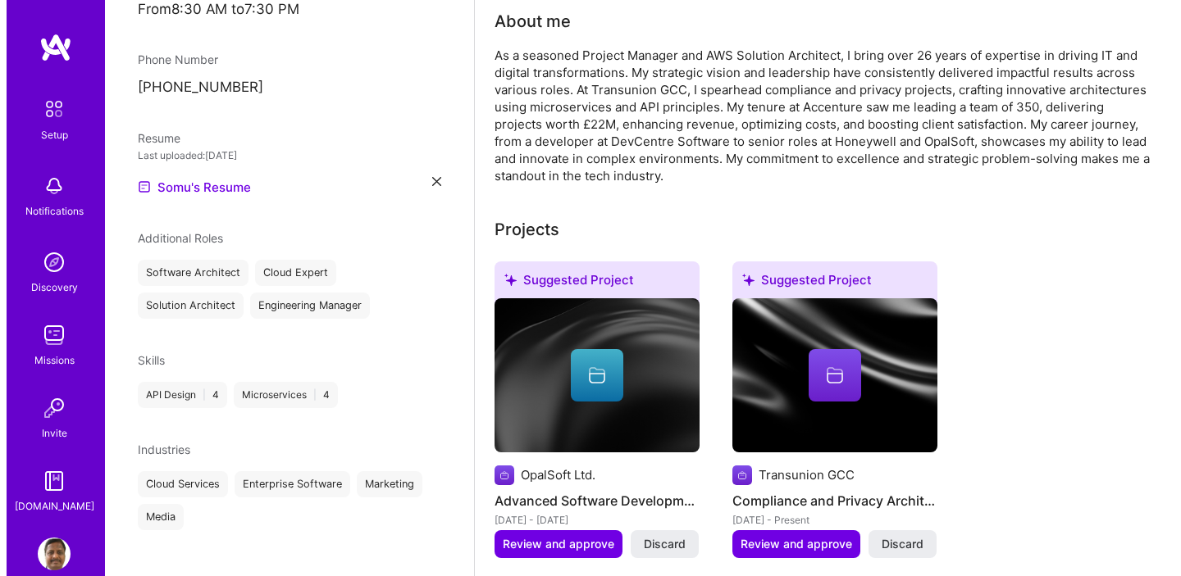
scroll to position [421, 0]
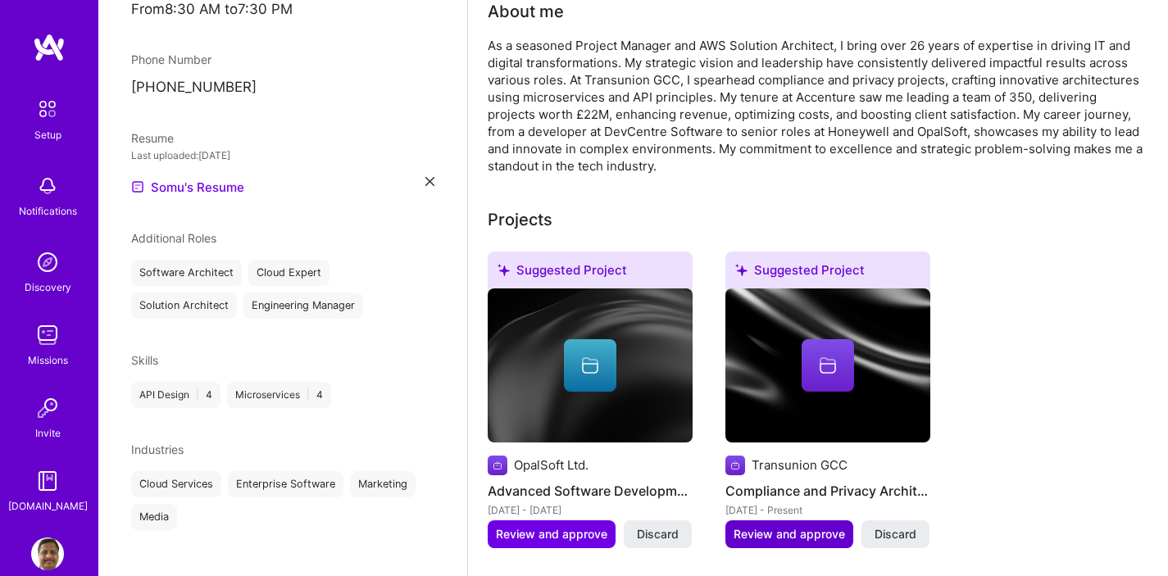
click at [817, 526] on span "Review and approve" at bounding box center [790, 534] width 112 height 16
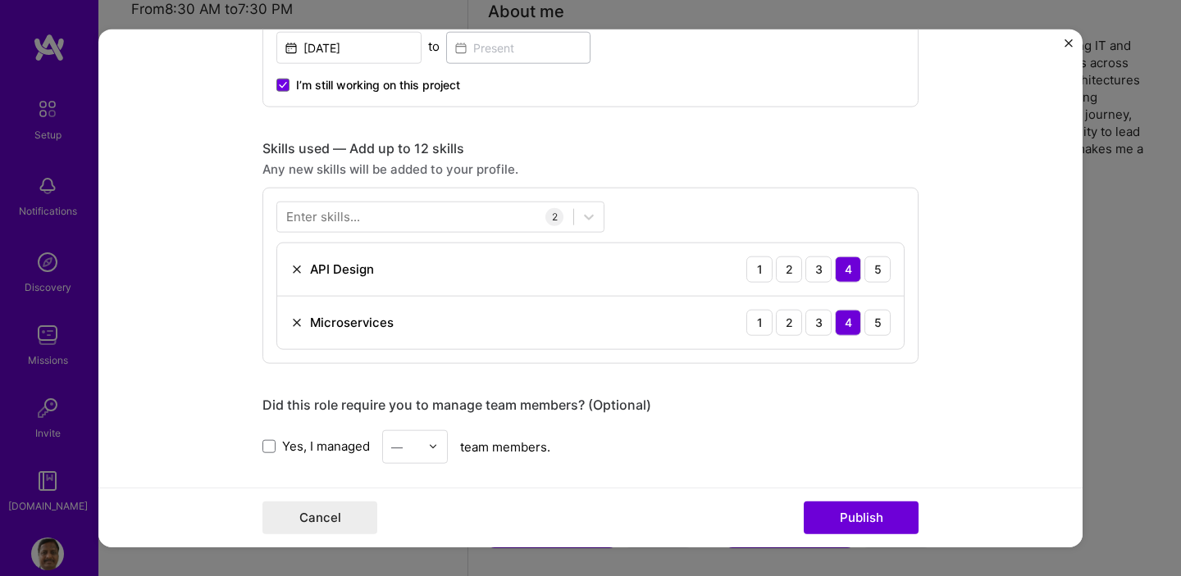
scroll to position [726, 0]
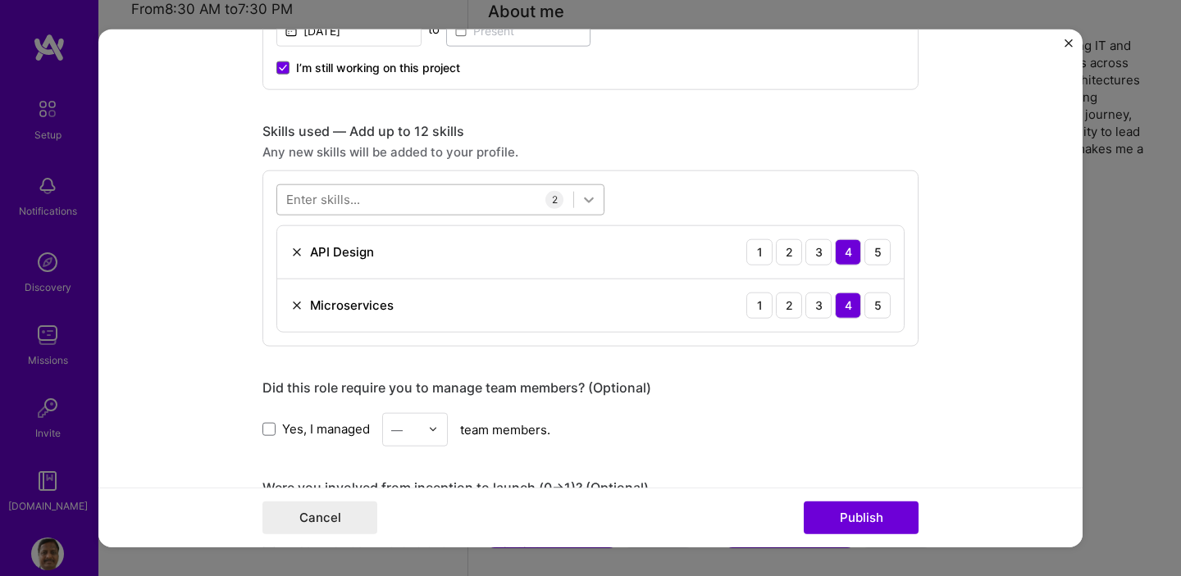
click at [580, 204] on icon at bounding box center [588, 199] width 16 height 16
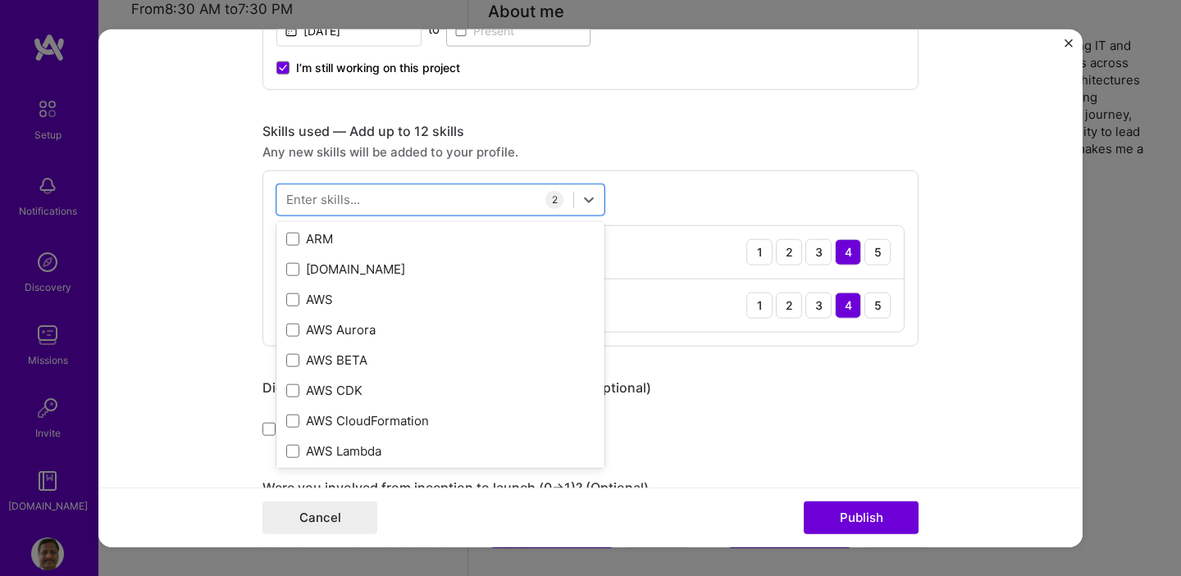
scroll to position [274, 0]
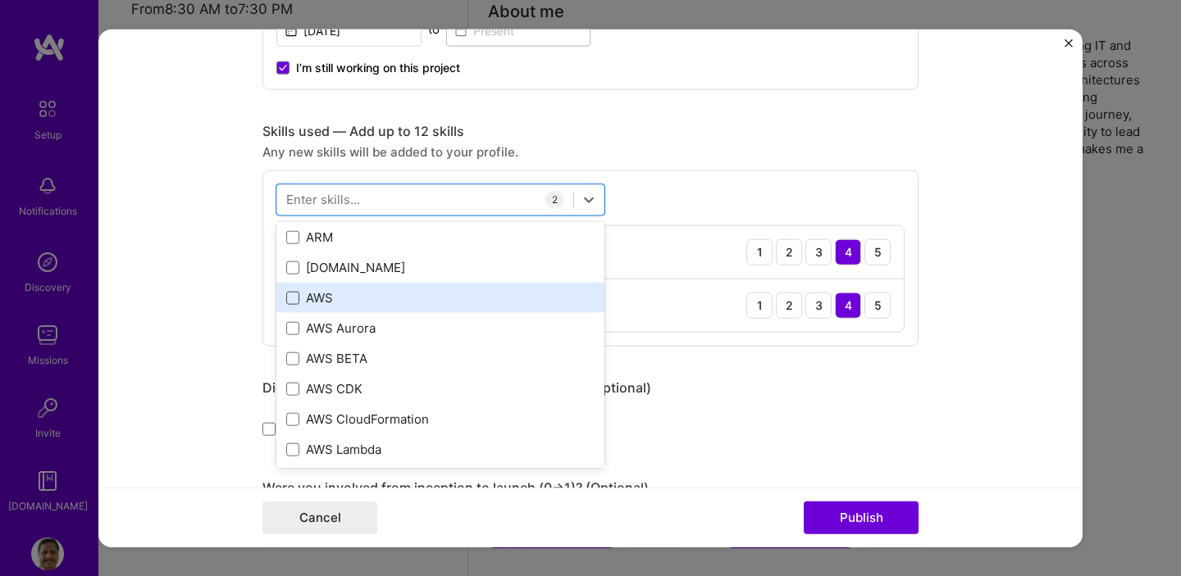
click at [287, 299] on span at bounding box center [292, 297] width 13 height 13
click at [0, 0] on input "checkbox" at bounding box center [0, 0] width 0 height 0
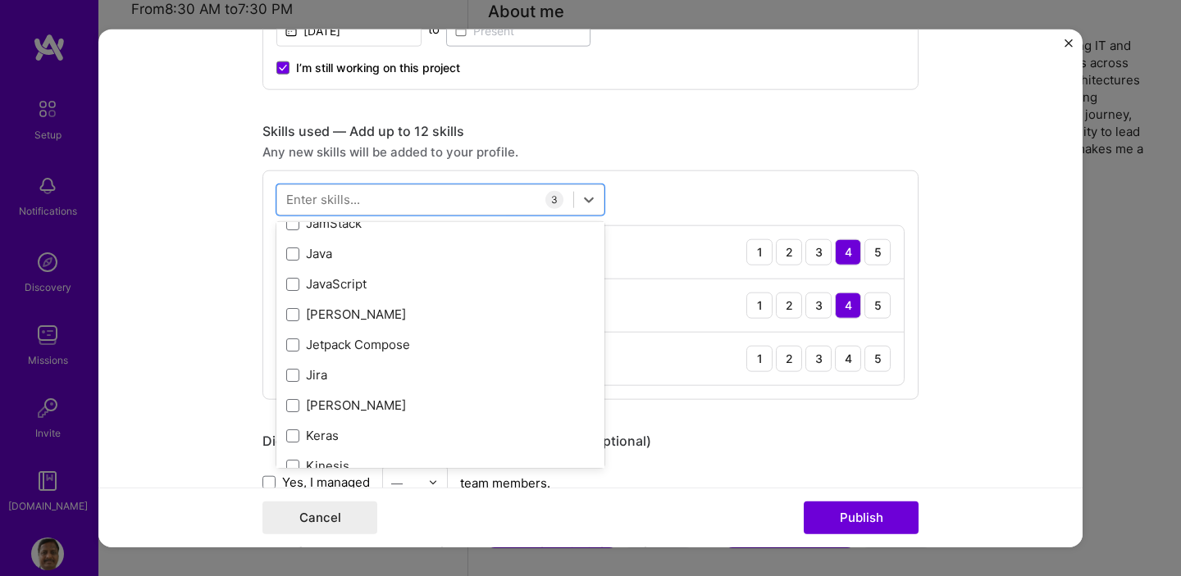
scroll to position [5326, 0]
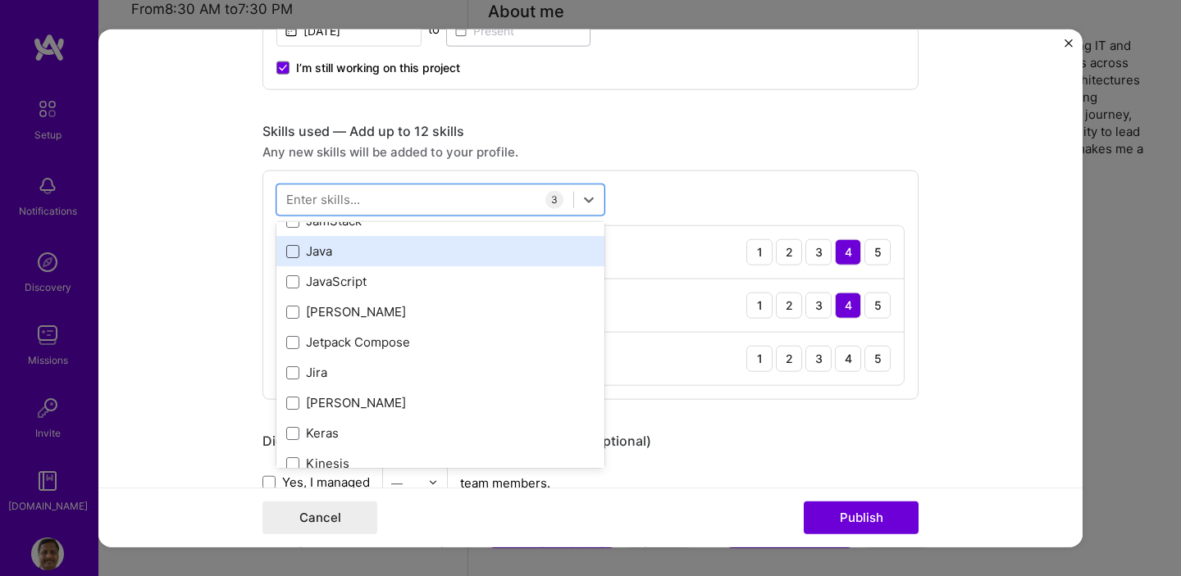
click at [289, 255] on span at bounding box center [292, 250] width 13 height 13
click at [0, 0] on input "checkbox" at bounding box center [0, 0] width 0 height 0
click at [289, 254] on icon at bounding box center [293, 251] width 8 height 7
click at [0, 0] on input "checkbox" at bounding box center [0, 0] width 0 height 0
click at [289, 255] on span at bounding box center [292, 250] width 13 height 13
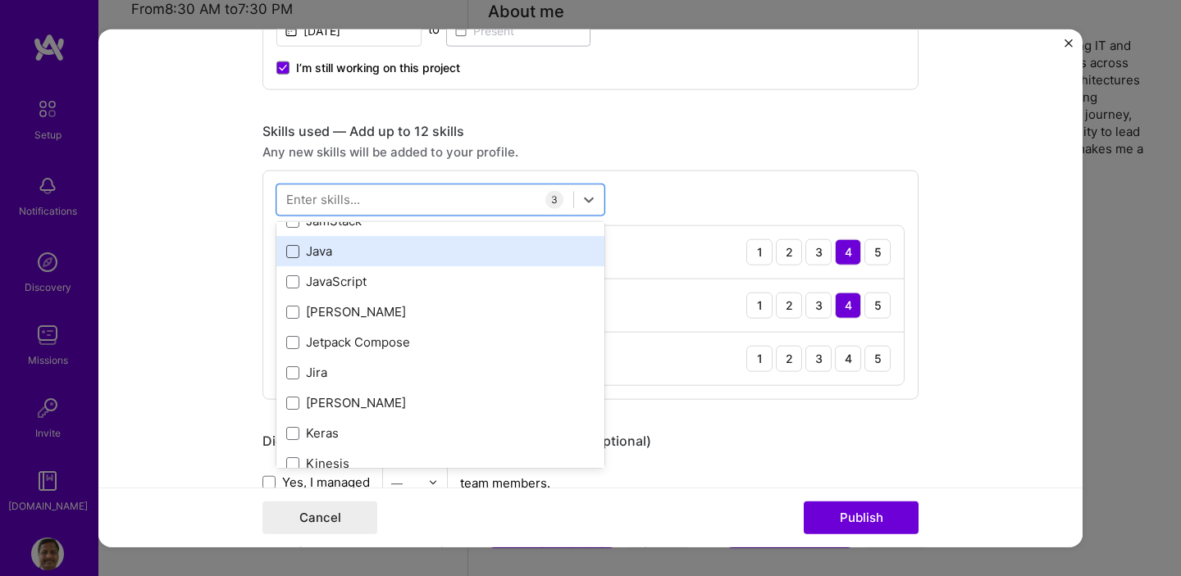
click at [0, 0] on input "checkbox" at bounding box center [0, 0] width 0 height 0
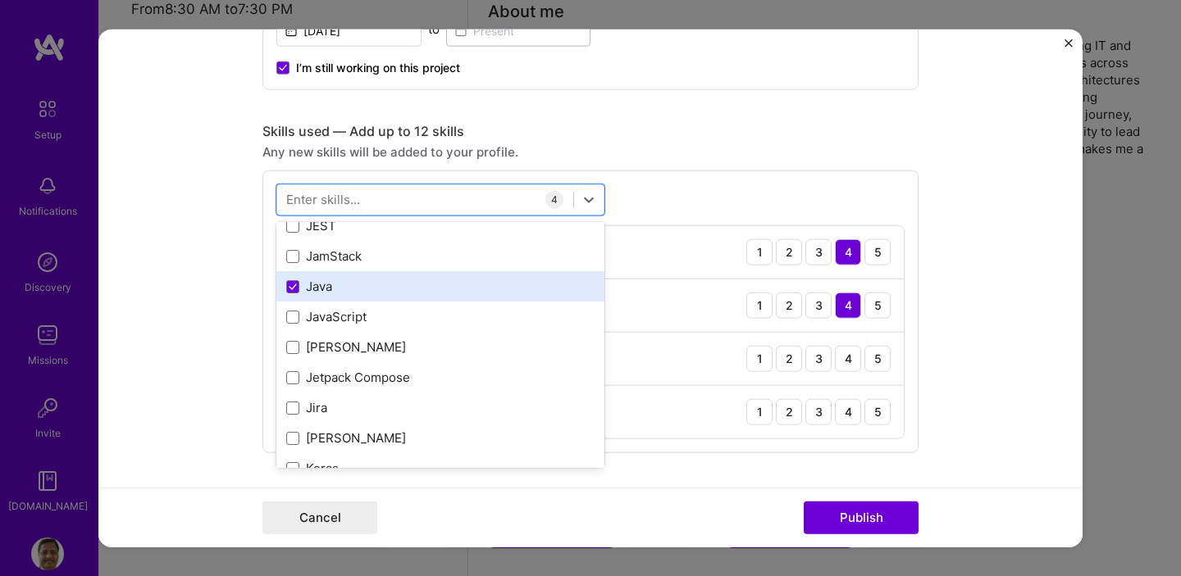
scroll to position [5290, 0]
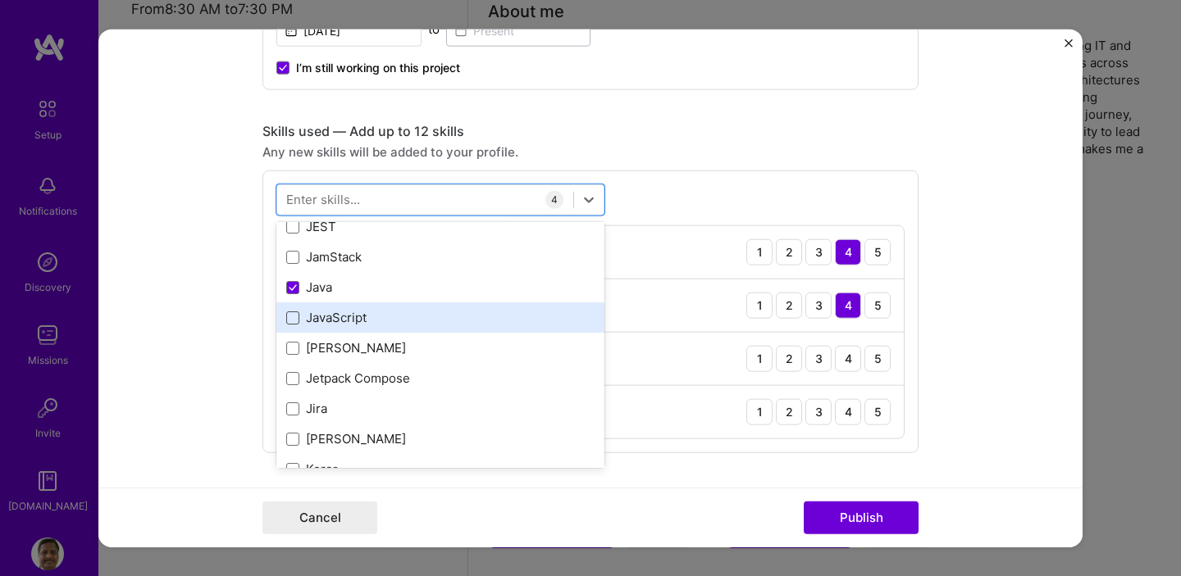
click at [288, 320] on span at bounding box center [292, 317] width 13 height 13
click at [0, 0] on input "checkbox" at bounding box center [0, 0] width 0 height 0
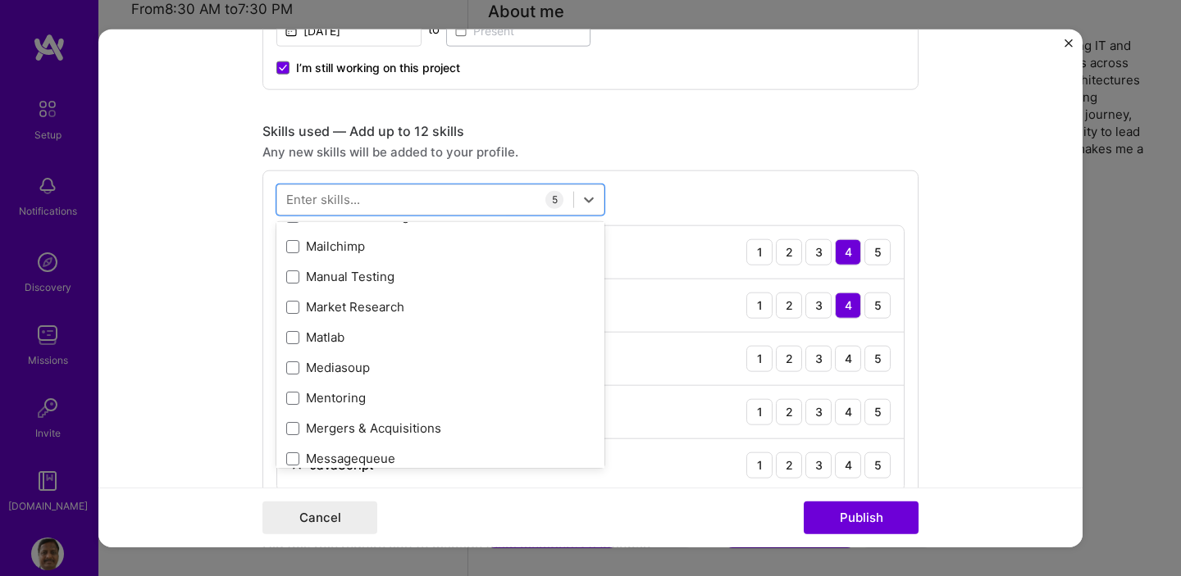
scroll to position [6026, 0]
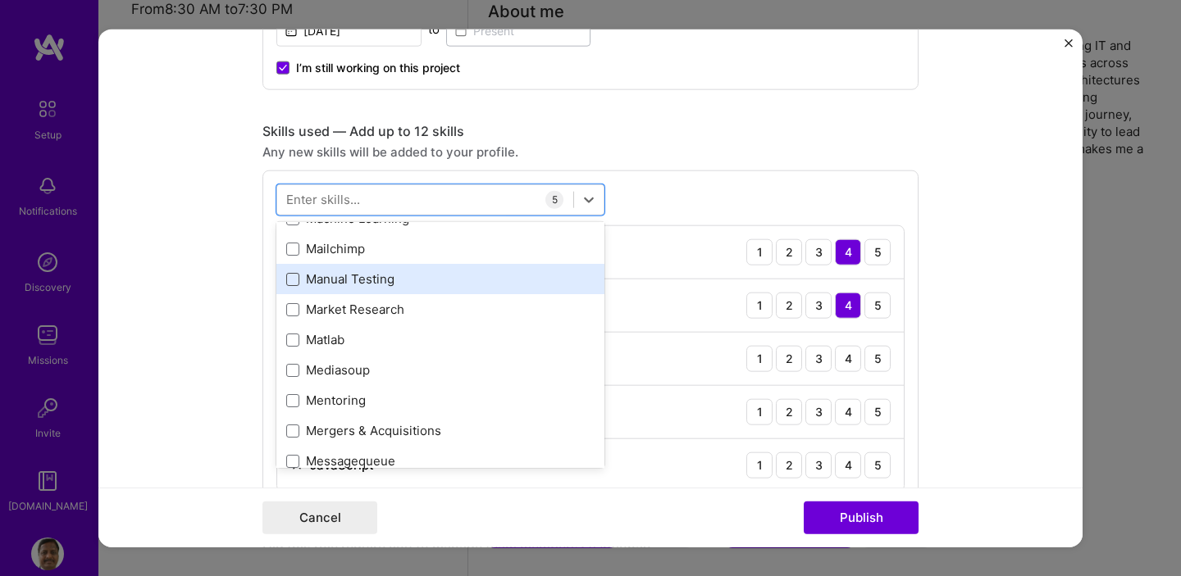
click at [286, 281] on span at bounding box center [292, 278] width 13 height 13
click at [0, 0] on input "checkbox" at bounding box center [0, 0] width 0 height 0
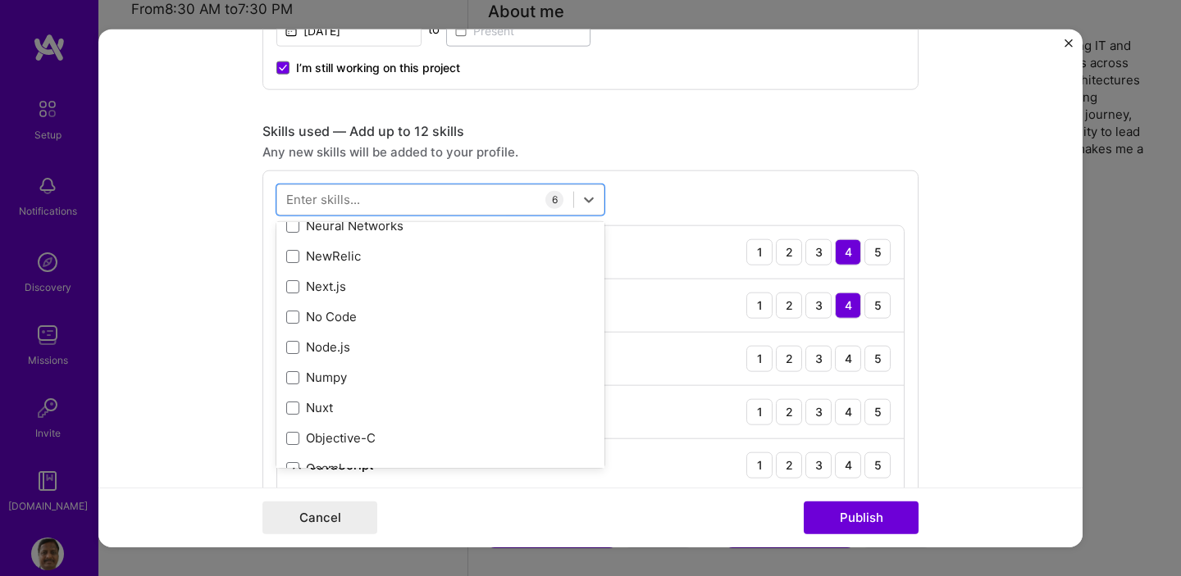
scroll to position [6687, 0]
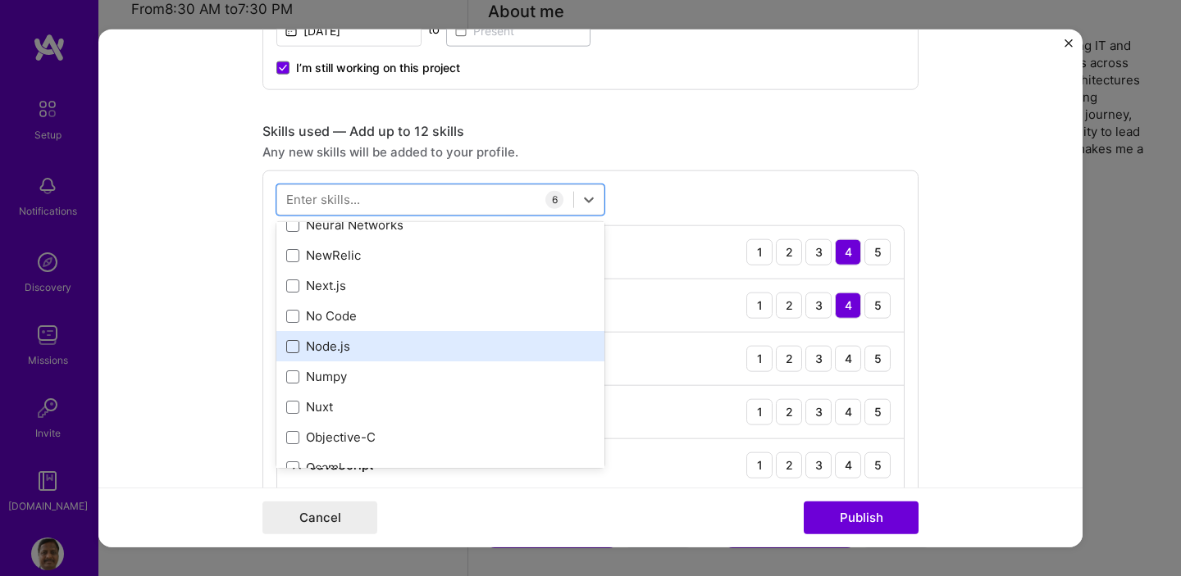
click at [288, 344] on span at bounding box center [292, 345] width 13 height 13
click at [0, 0] on input "checkbox" at bounding box center [0, 0] width 0 height 0
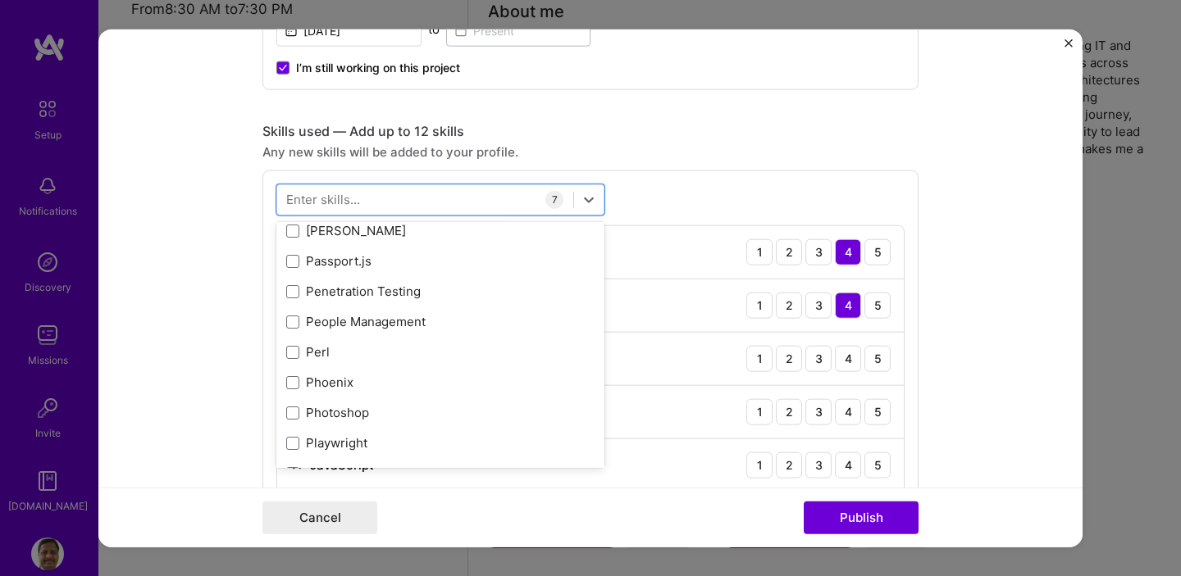
scroll to position [7140, 0]
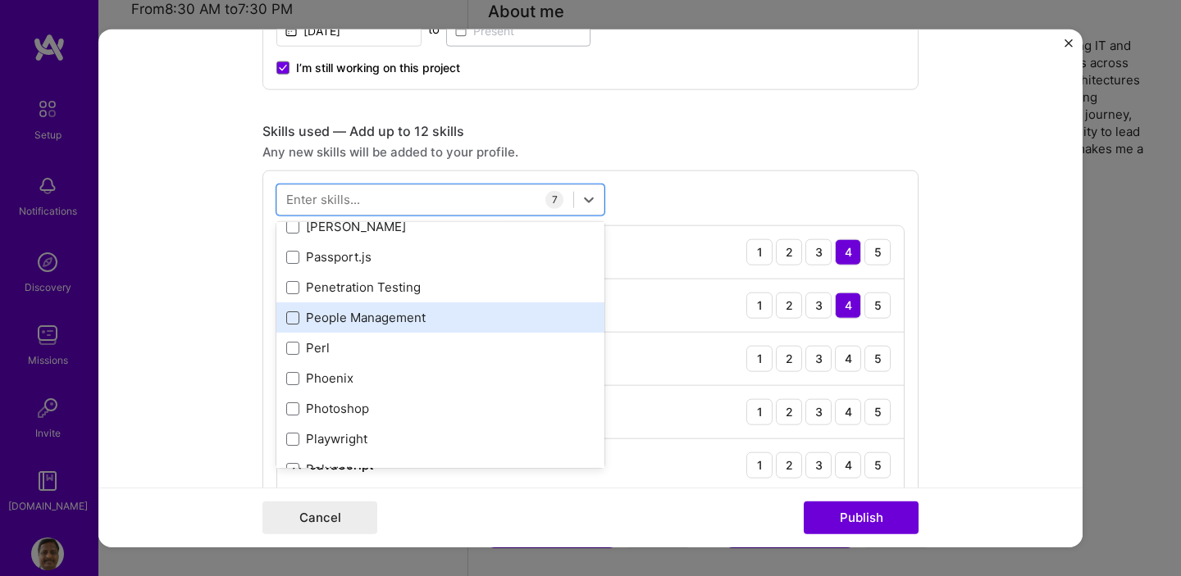
click at [289, 315] on span at bounding box center [292, 317] width 13 height 13
click at [0, 0] on input "checkbox" at bounding box center [0, 0] width 0 height 0
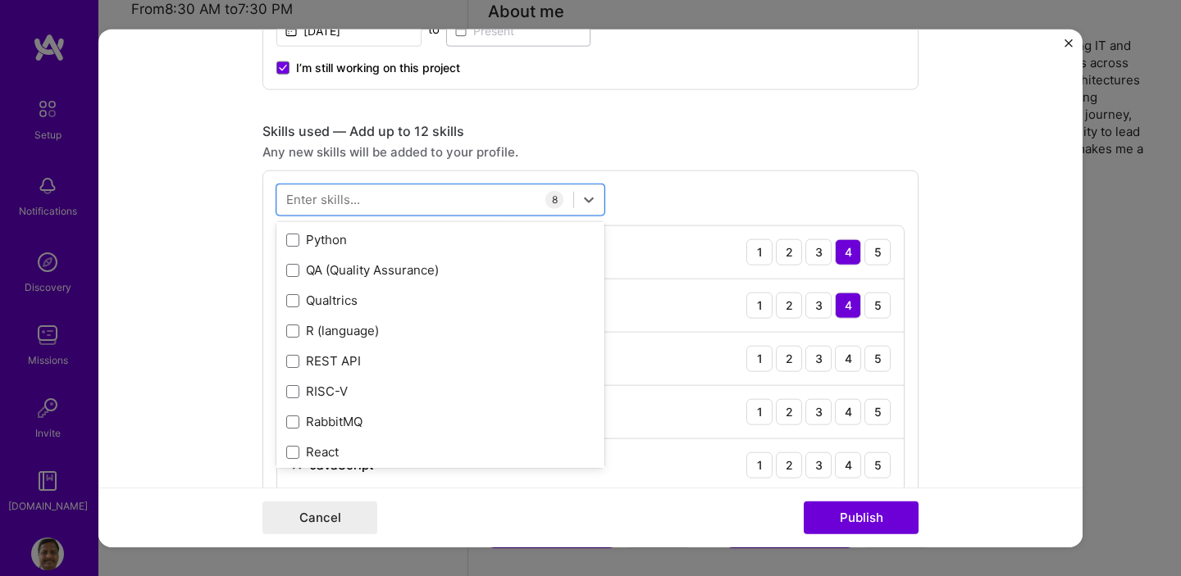
scroll to position [7924, 0]
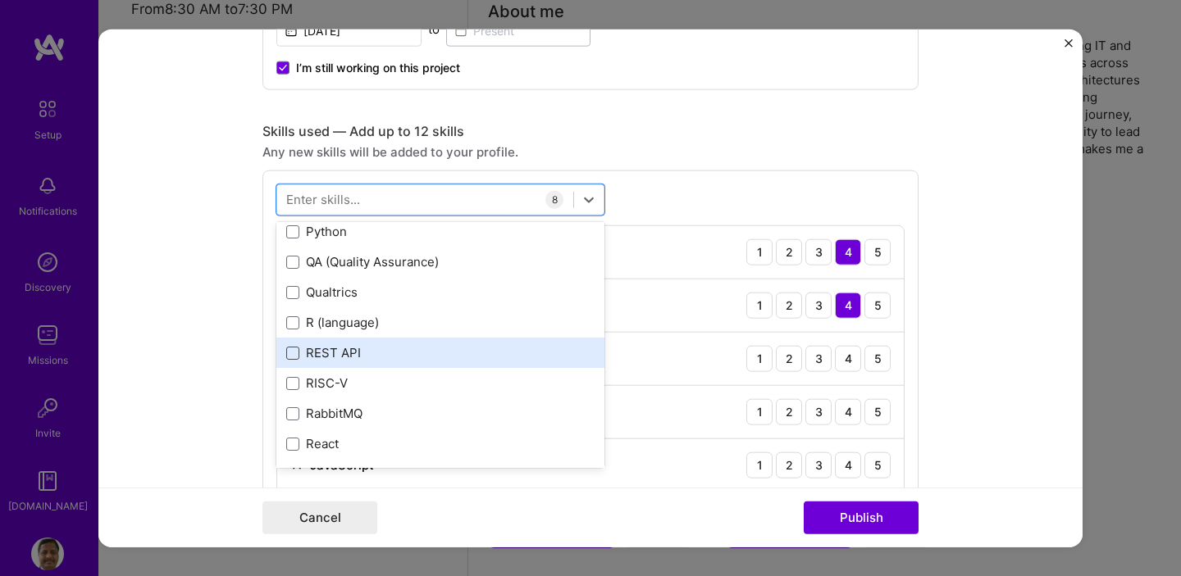
click at [286, 350] on span at bounding box center [292, 352] width 13 height 13
click at [0, 0] on input "checkbox" at bounding box center [0, 0] width 0 height 0
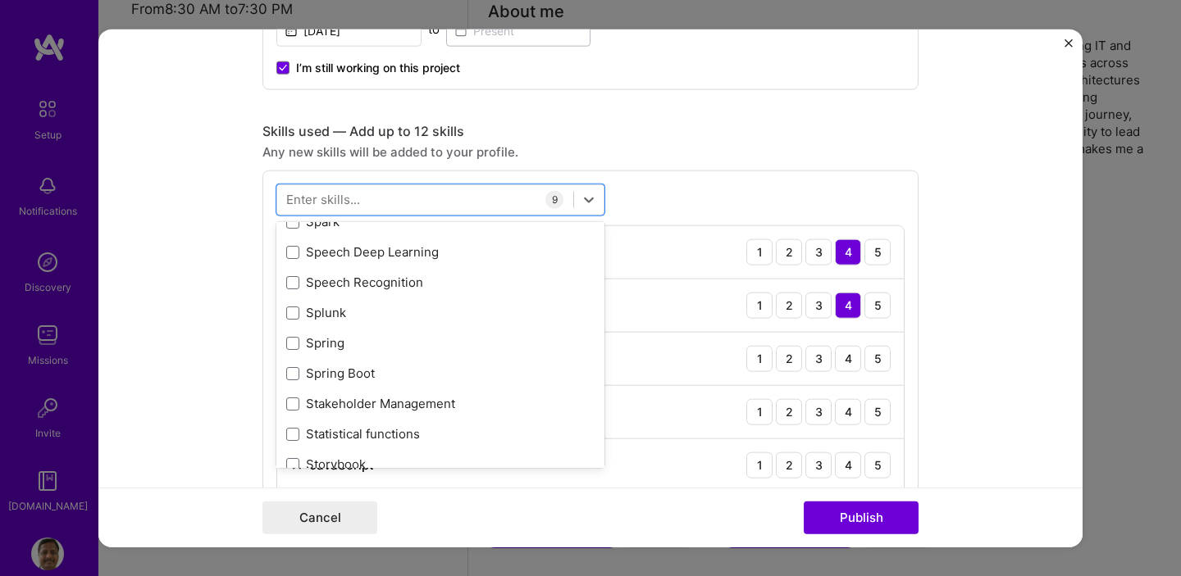
scroll to position [9555, 0]
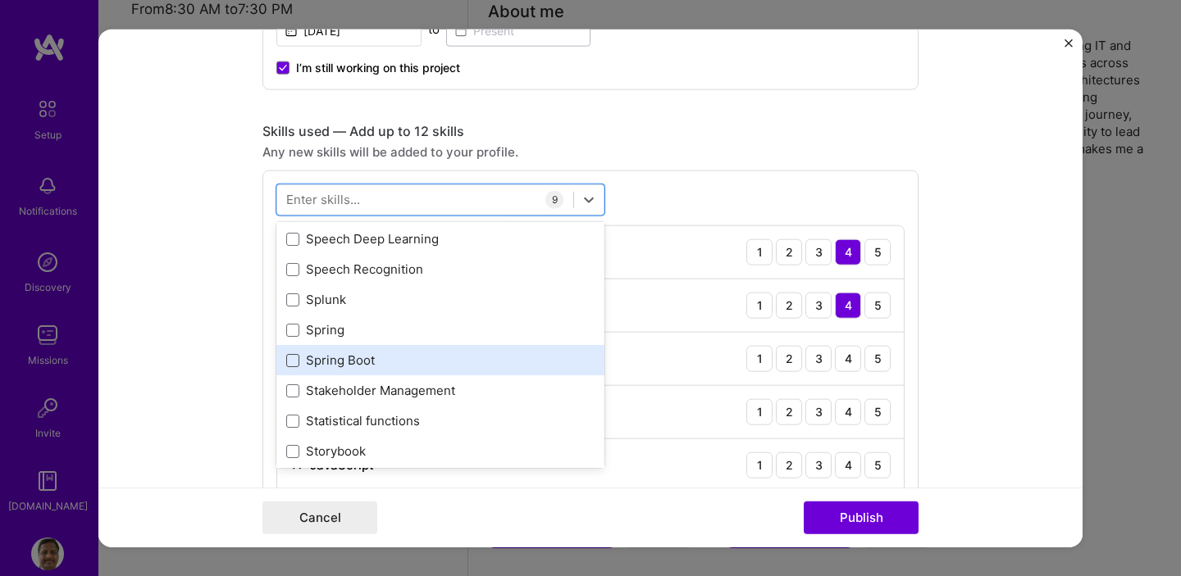
click at [286, 360] on span at bounding box center [292, 359] width 13 height 13
click at [0, 0] on input "checkbox" at bounding box center [0, 0] width 0 height 0
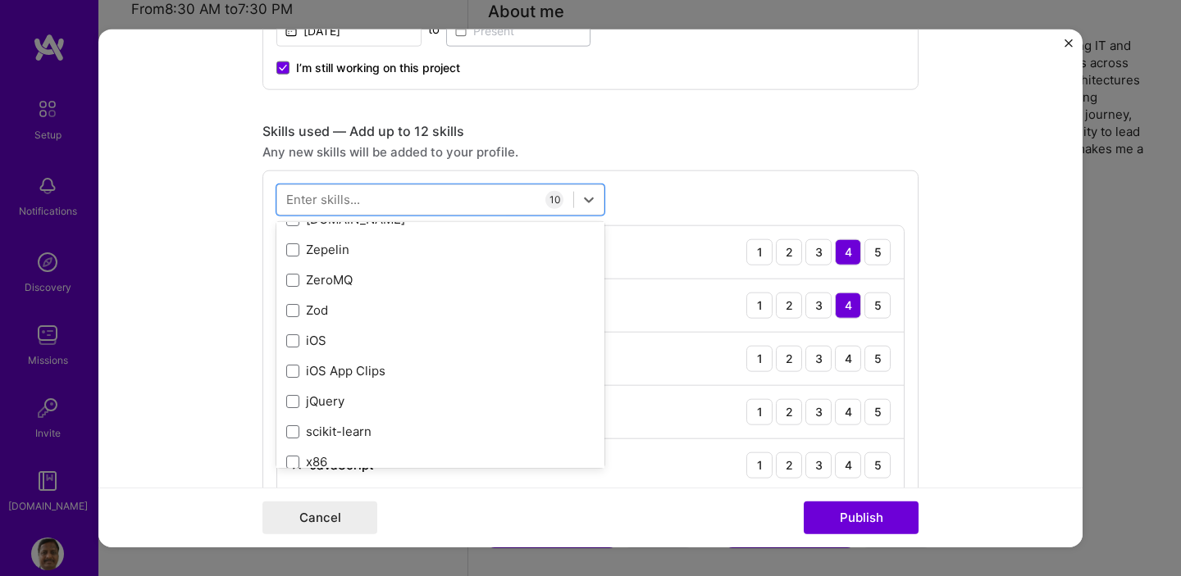
scroll to position [11277, 0]
click at [988, 276] on form "Editing suggested project This project is suggested based on your LinkedIn, res…" at bounding box center [590, 288] width 984 height 519
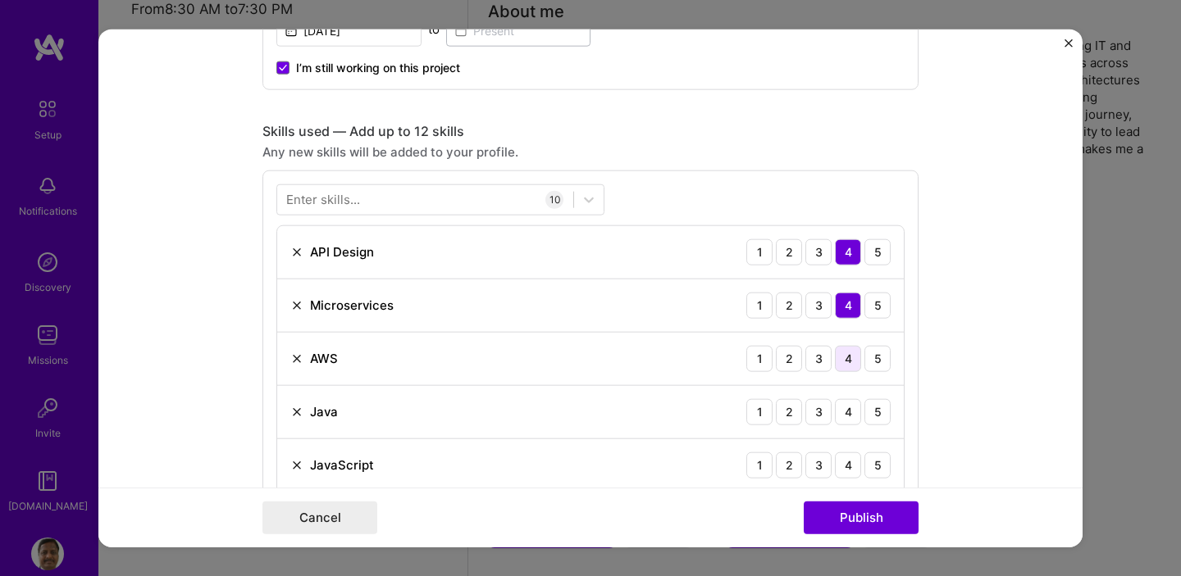
click at [837, 357] on div "4" at bounding box center [848, 358] width 26 height 26
click at [867, 410] on div "5" at bounding box center [877, 411] width 26 height 26
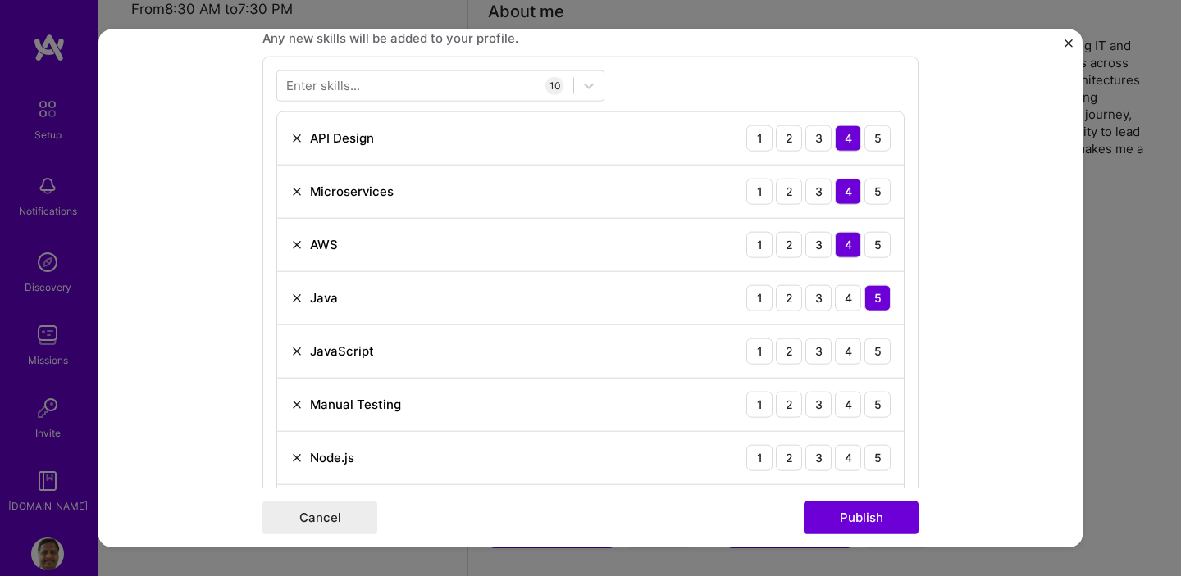
scroll to position [847, 0]
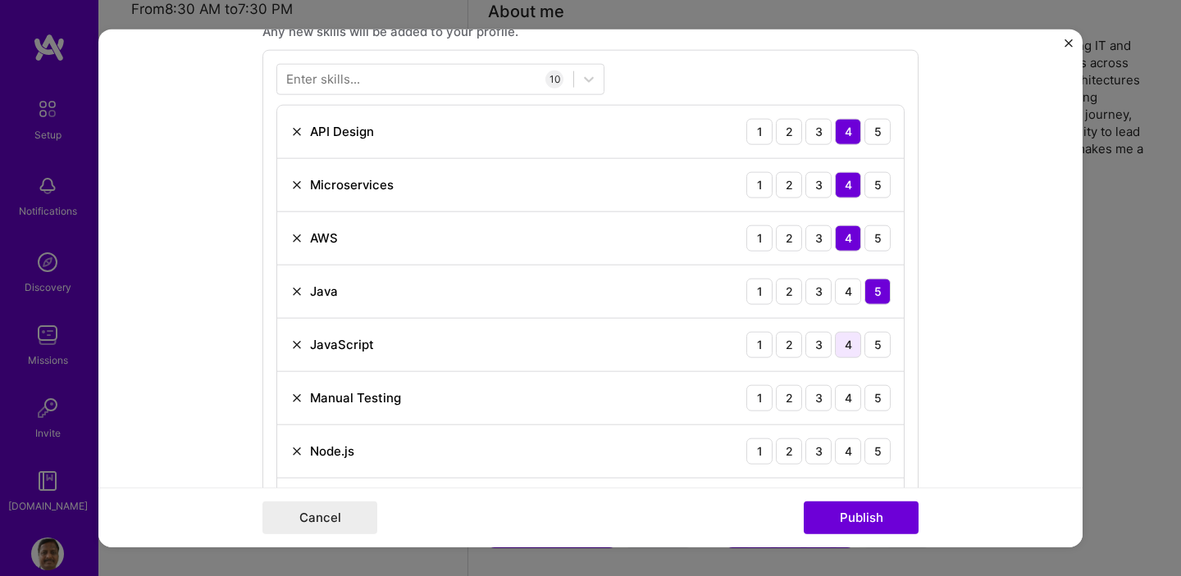
click at [840, 344] on div "4" at bounding box center [848, 344] width 26 height 26
click at [880, 398] on div "5" at bounding box center [877, 398] width 26 height 26
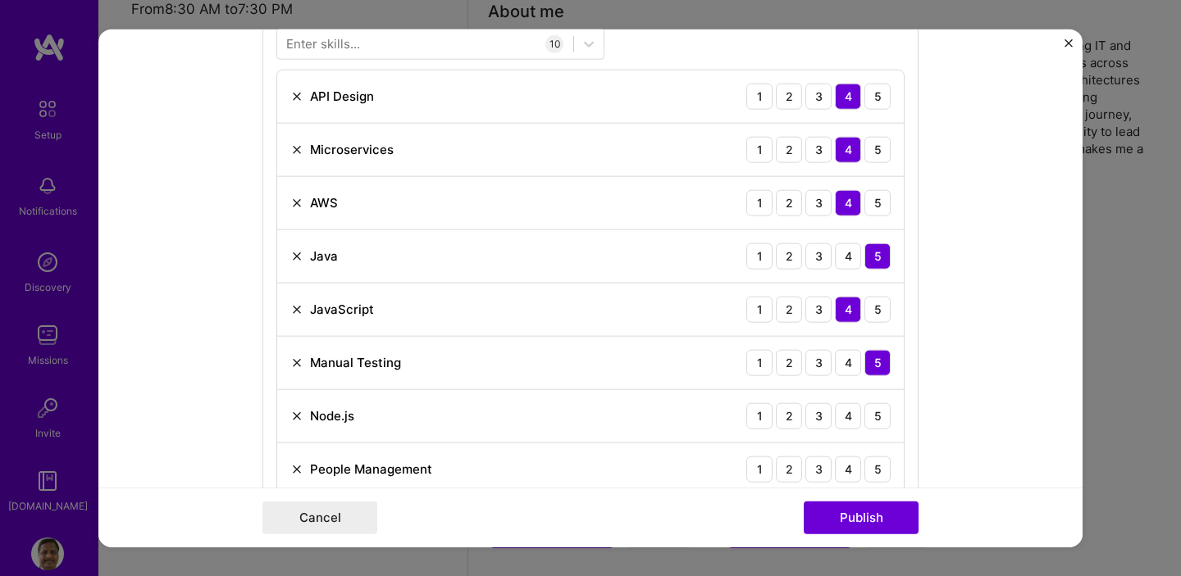
scroll to position [902, 0]
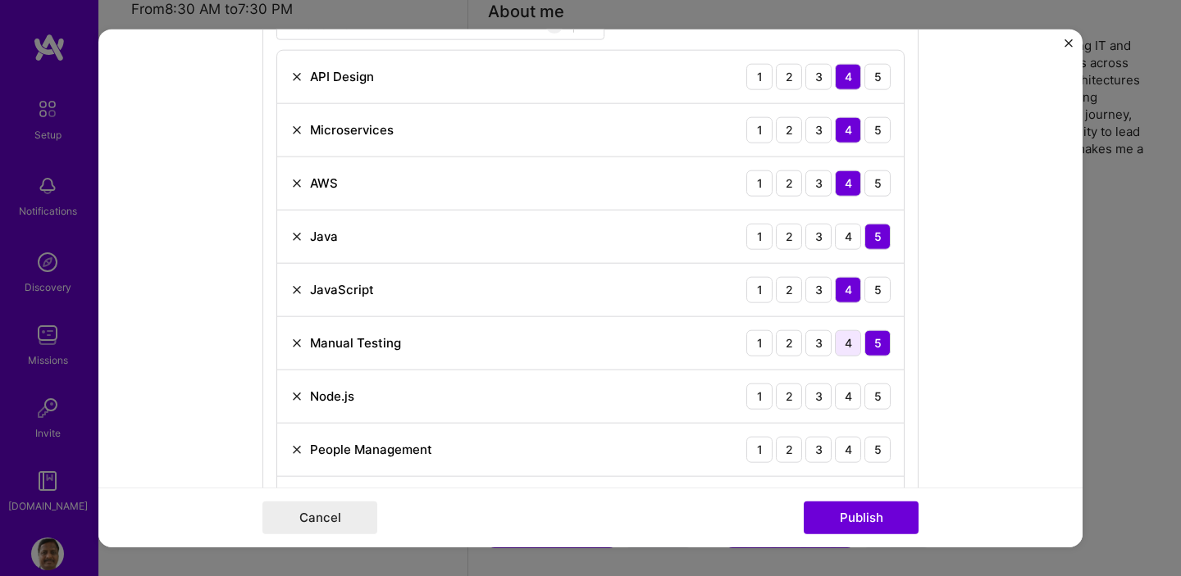
click at [838, 339] on div "4" at bounding box center [848, 343] width 26 height 26
click at [849, 397] on div "4" at bounding box center [848, 396] width 26 height 26
click at [871, 445] on div "5" at bounding box center [877, 449] width 26 height 26
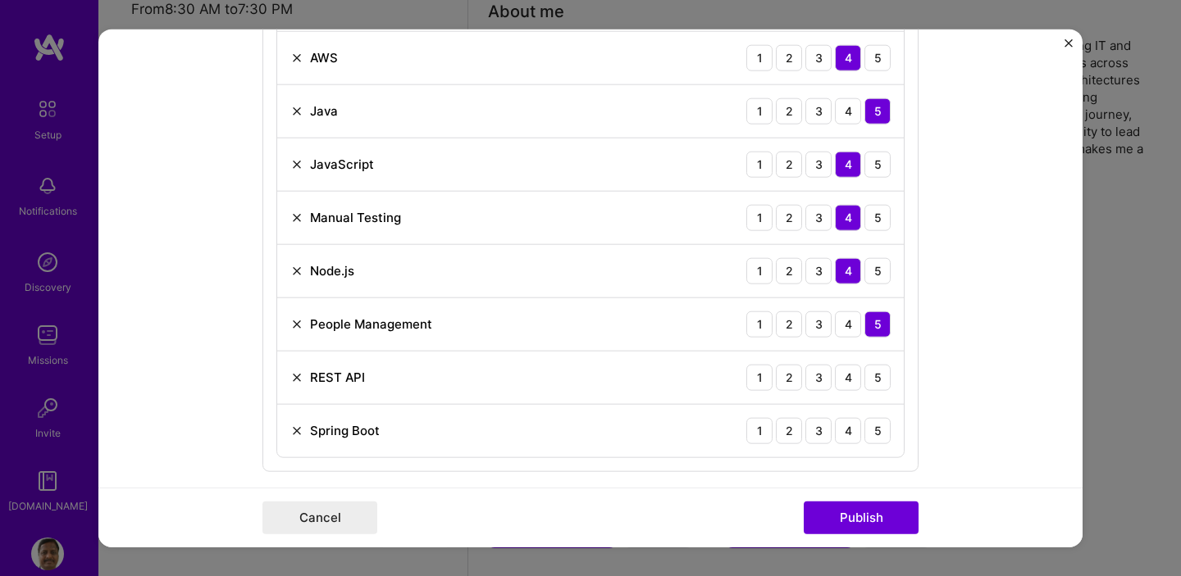
scroll to position [1051, 0]
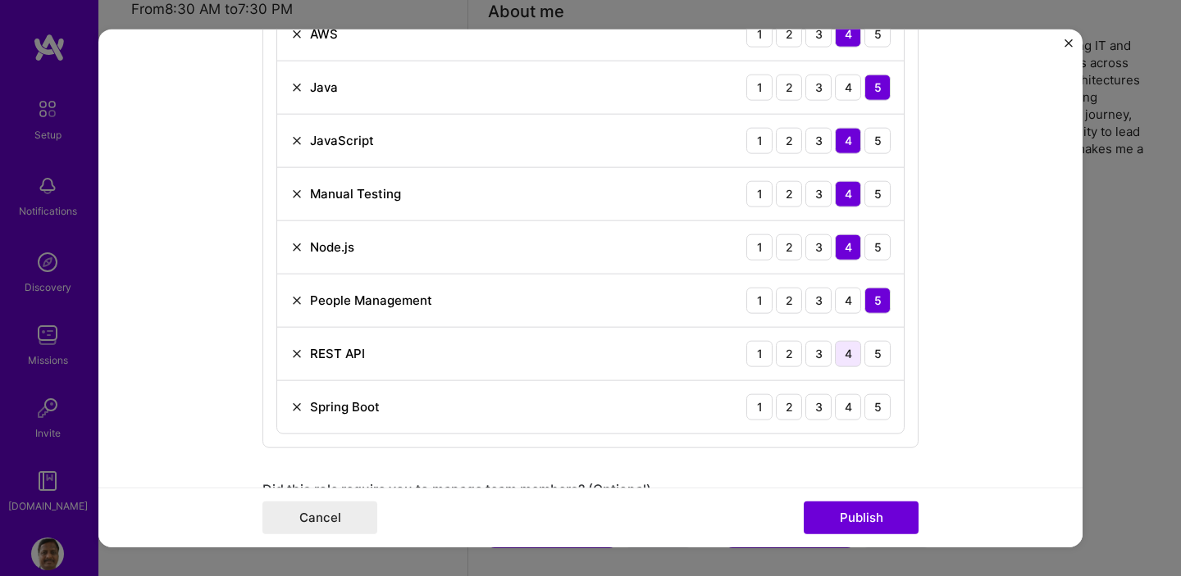
click at [844, 348] on div "4" at bounding box center [848, 353] width 26 height 26
click at [843, 354] on div "4" at bounding box center [848, 353] width 26 height 26
click at [844, 412] on div "4" at bounding box center [848, 407] width 26 height 26
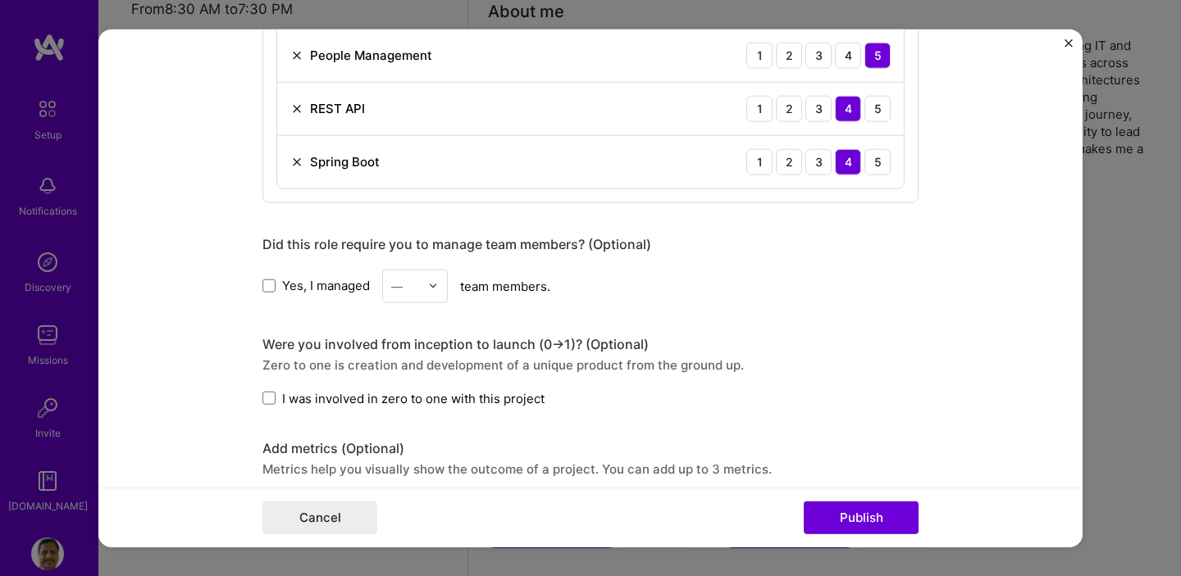
scroll to position [1299, 0]
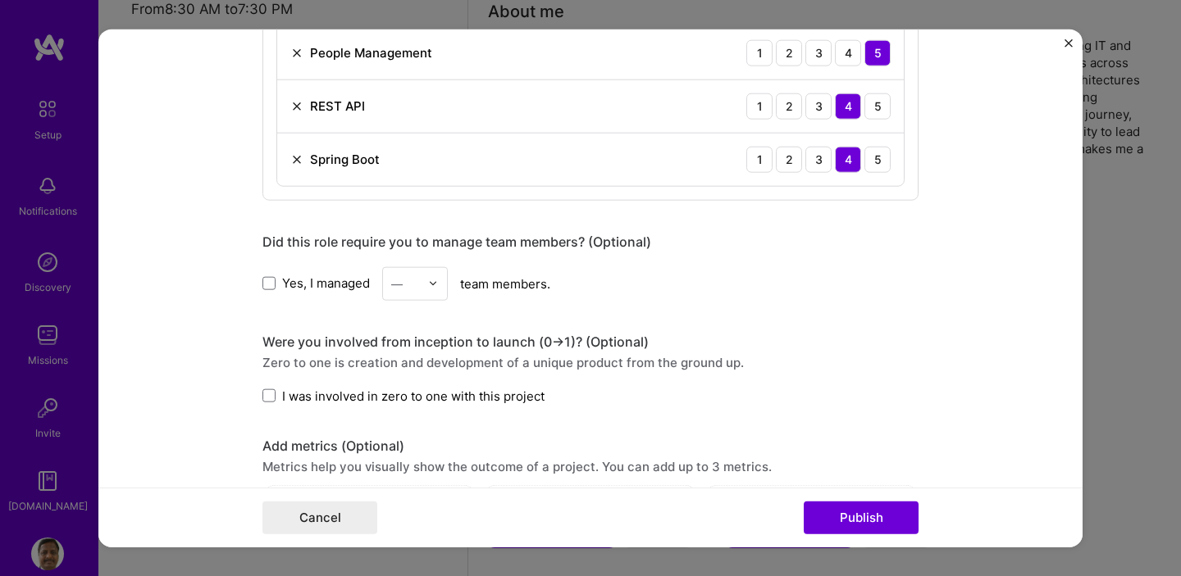
click at [271, 285] on label "Yes, I managed" at bounding box center [315, 283] width 107 height 17
click at [0, 0] on input "Yes, I managed" at bounding box center [0, 0] width 0 height 0
click at [430, 286] on img at bounding box center [433, 284] width 10 height 10
click at [407, 445] on div "22" at bounding box center [415, 454] width 56 height 30
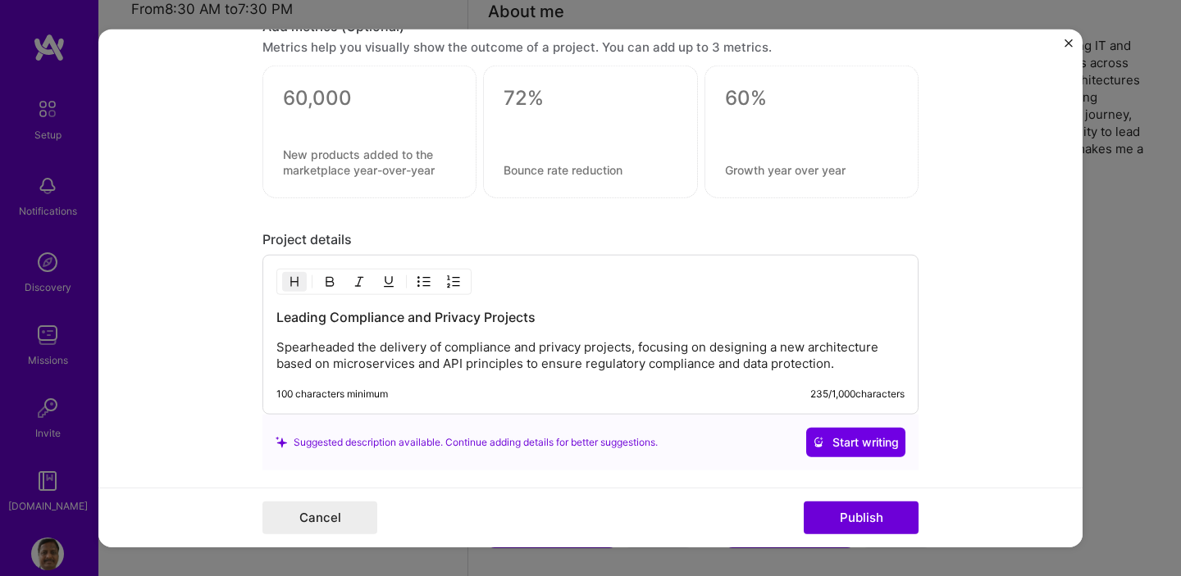
scroll to position [1723, 0]
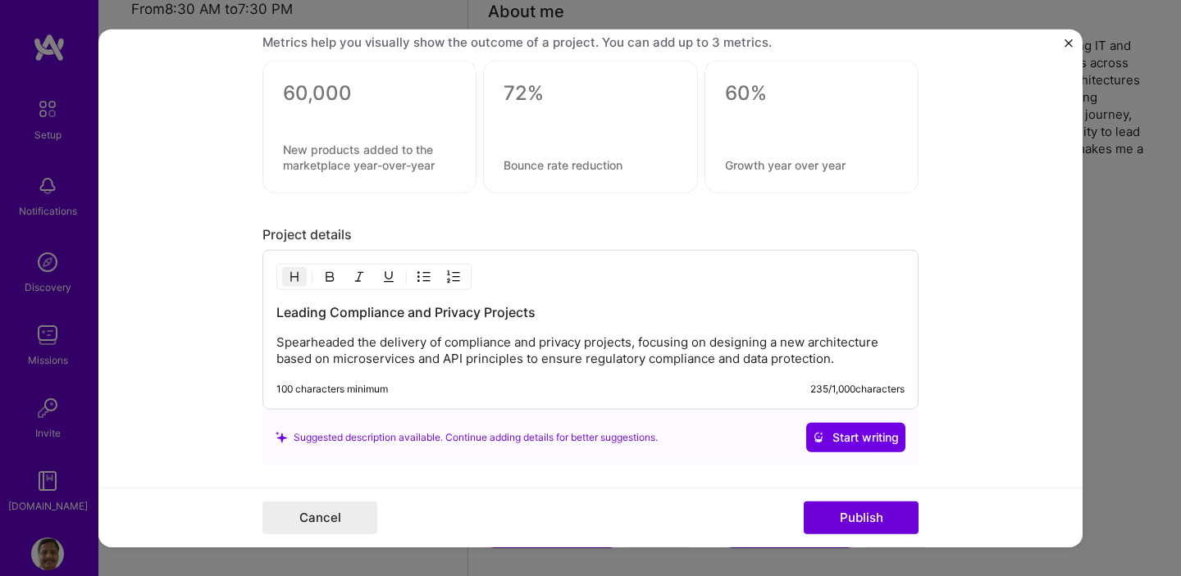
click at [757, 317] on h3 "Leading Compliance and Privacy Projects" at bounding box center [590, 312] width 628 height 18
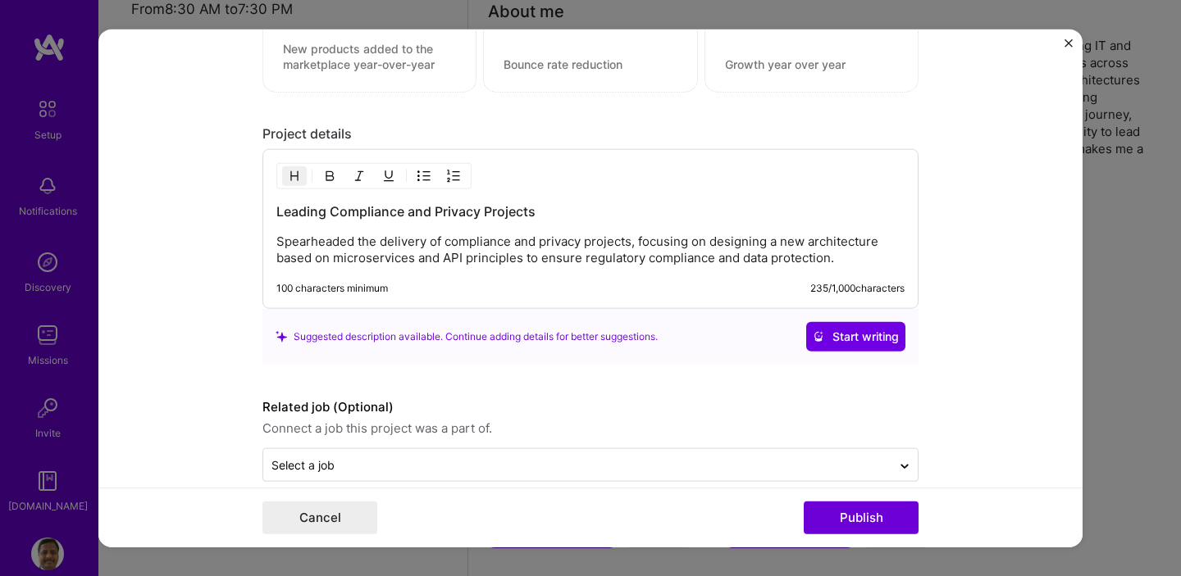
scroll to position [1825, 0]
click at [835, 341] on span "Start writing" at bounding box center [856, 336] width 86 height 16
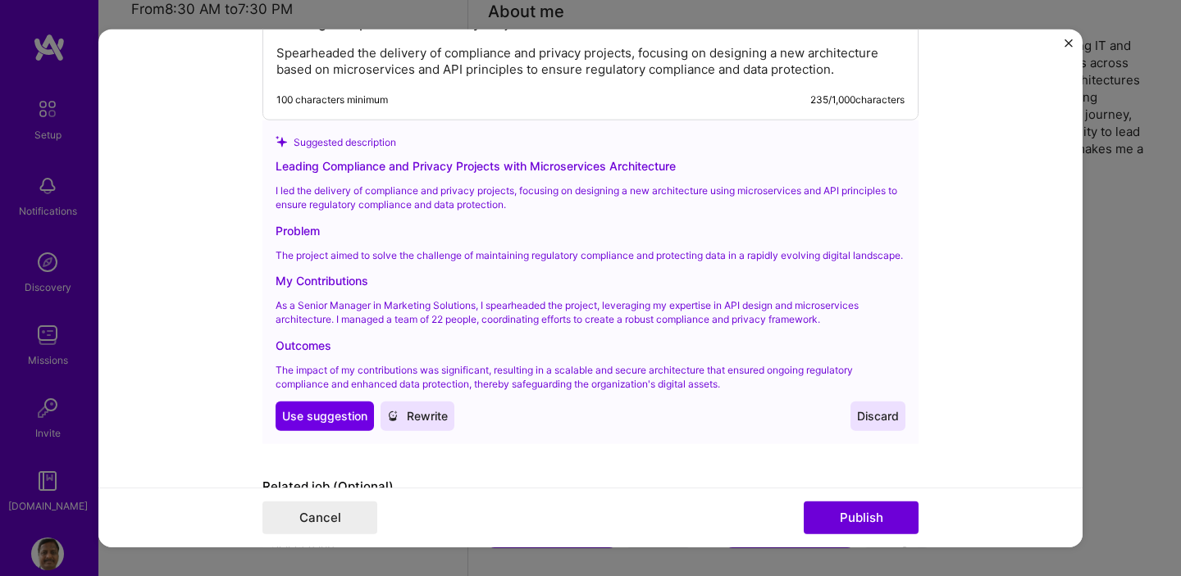
scroll to position [2014, 0]
click at [330, 423] on span "Use suggestion" at bounding box center [324, 415] width 85 height 16
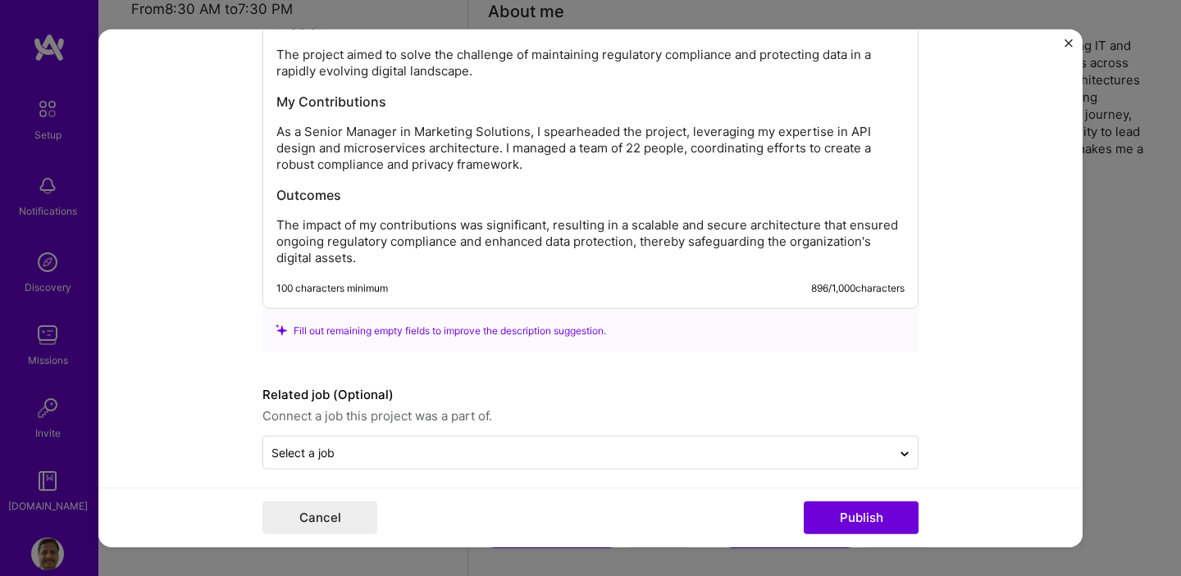
scroll to position [2101, 0]
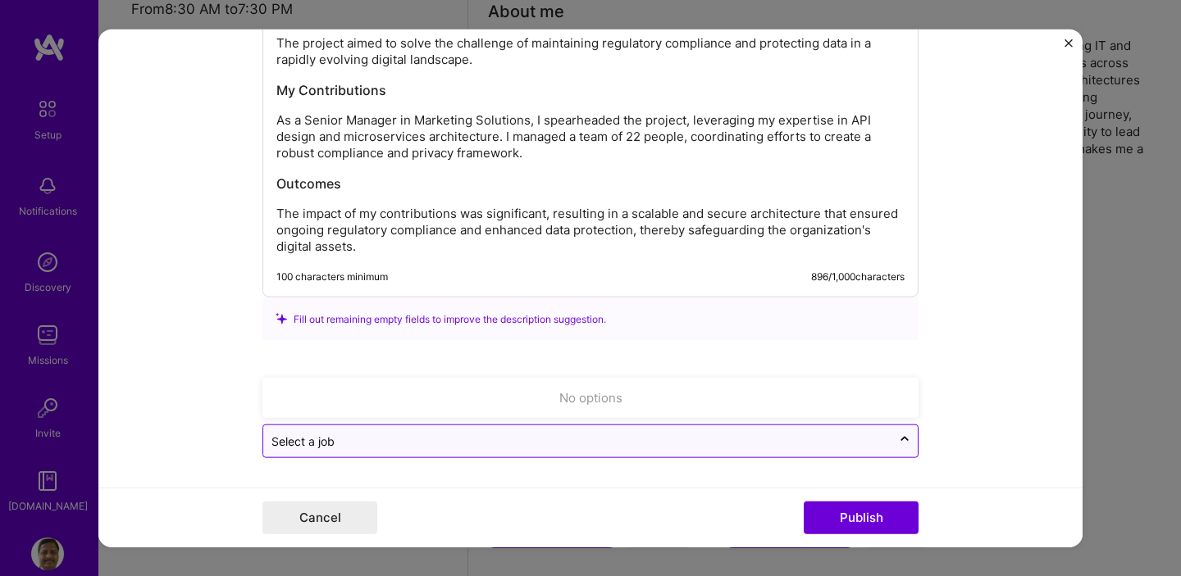
click at [650, 445] on input "text" at bounding box center [577, 441] width 612 height 17
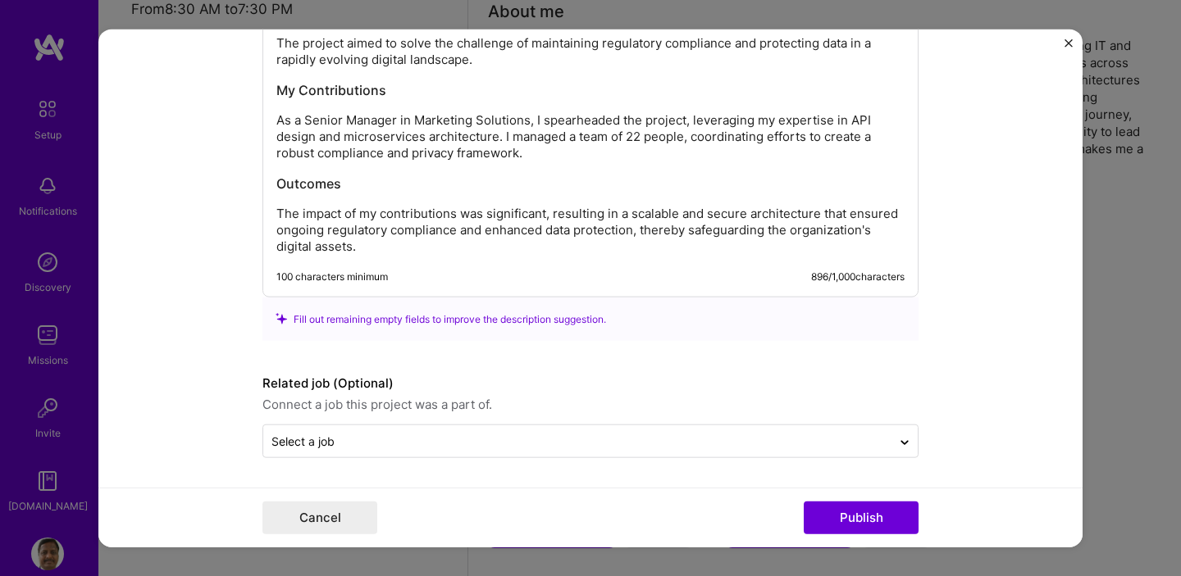
click at [999, 411] on form "Editing suggested project This project is suggested based on your LinkedIn, res…" at bounding box center [590, 288] width 984 height 519
click at [876, 517] on button "Publish" at bounding box center [860, 518] width 115 height 33
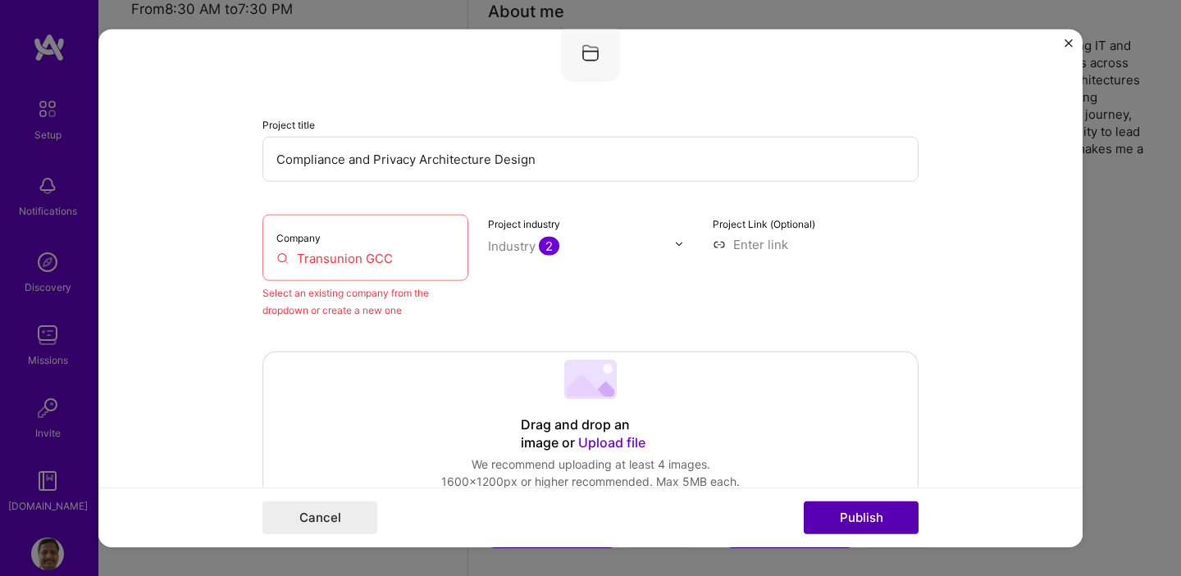
scroll to position [107, 0]
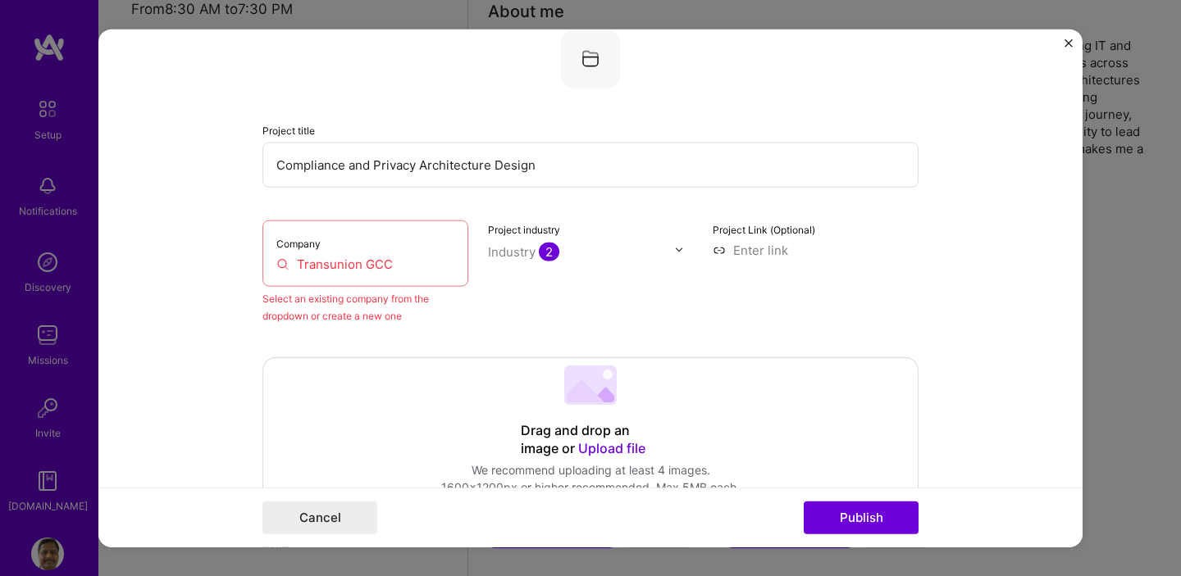
click at [333, 258] on input "Transunion GCC" at bounding box center [365, 263] width 178 height 17
click at [386, 266] on input "Transunion GCC" at bounding box center [365, 263] width 178 height 17
click at [803, 502] on button "Publish" at bounding box center [860, 518] width 115 height 33
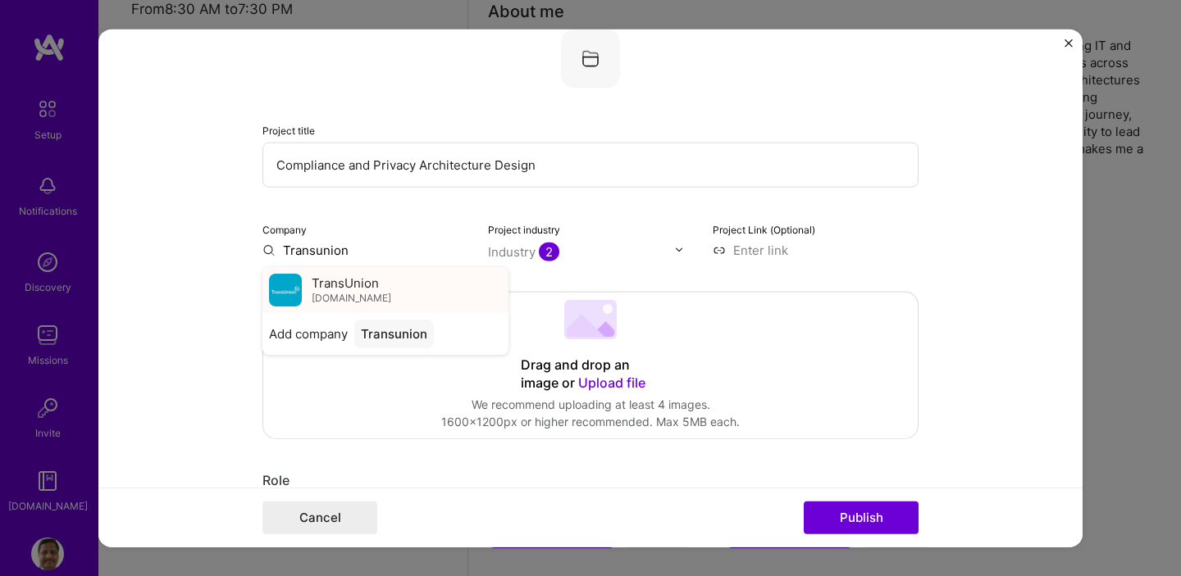
click at [346, 284] on span "TransUnion" at bounding box center [345, 283] width 67 height 17
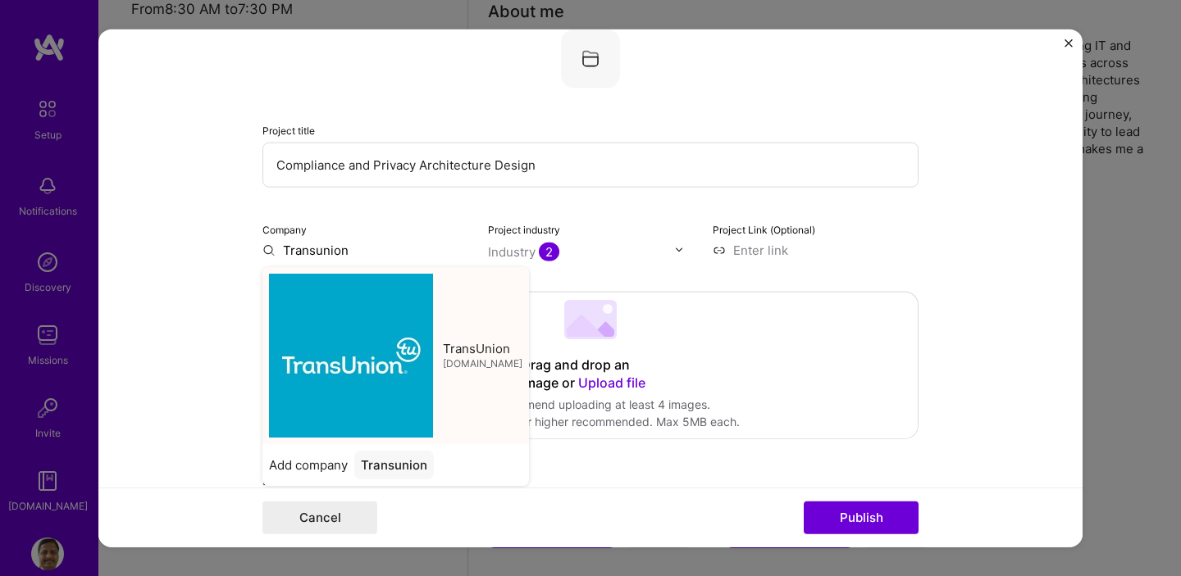
type input "TransUnion"
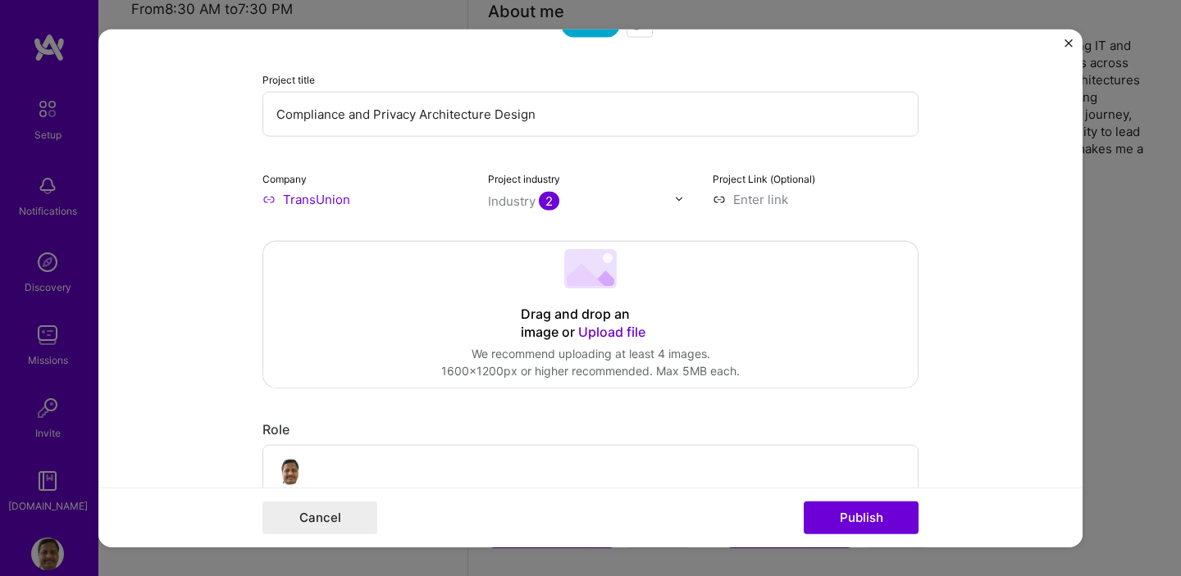
scroll to position [160, 0]
click at [863, 512] on button "Publish" at bounding box center [860, 518] width 115 height 33
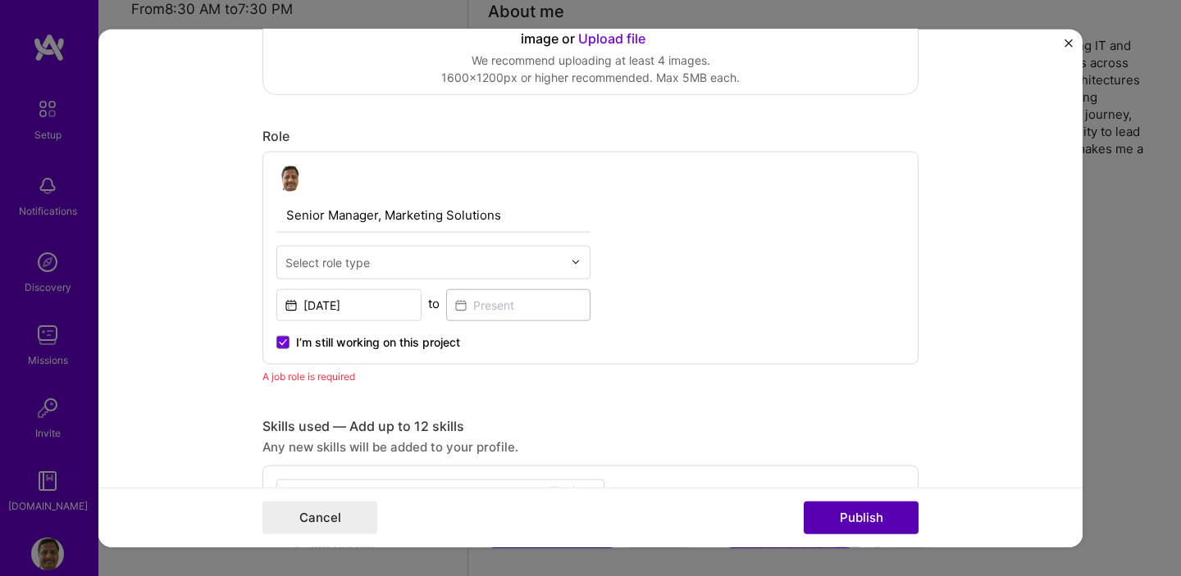
scroll to position [551, 0]
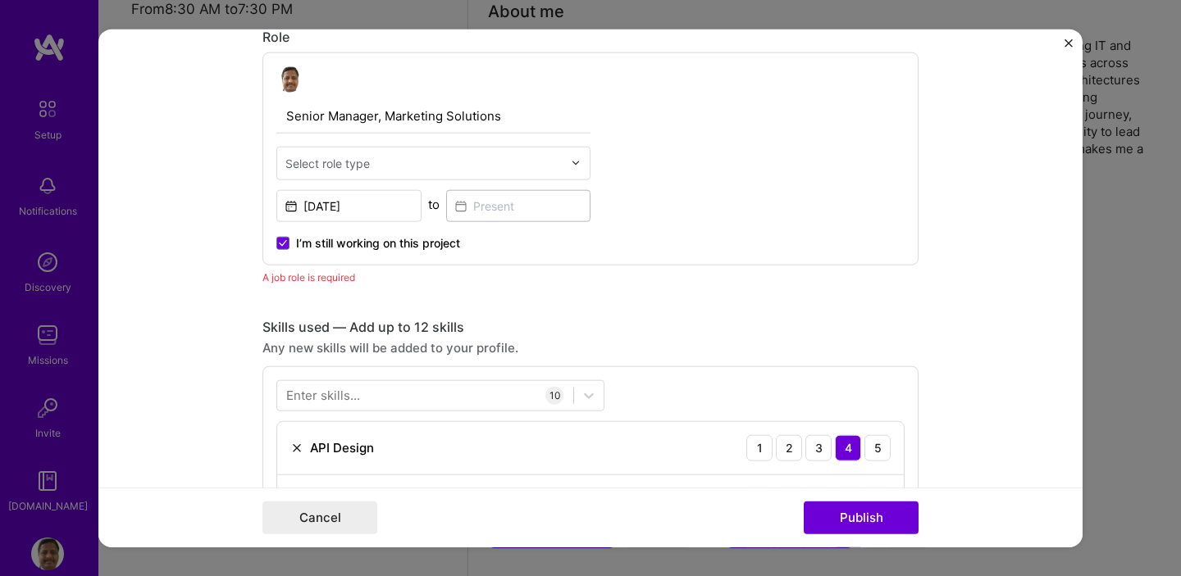
click at [525, 168] on input "text" at bounding box center [423, 162] width 277 height 17
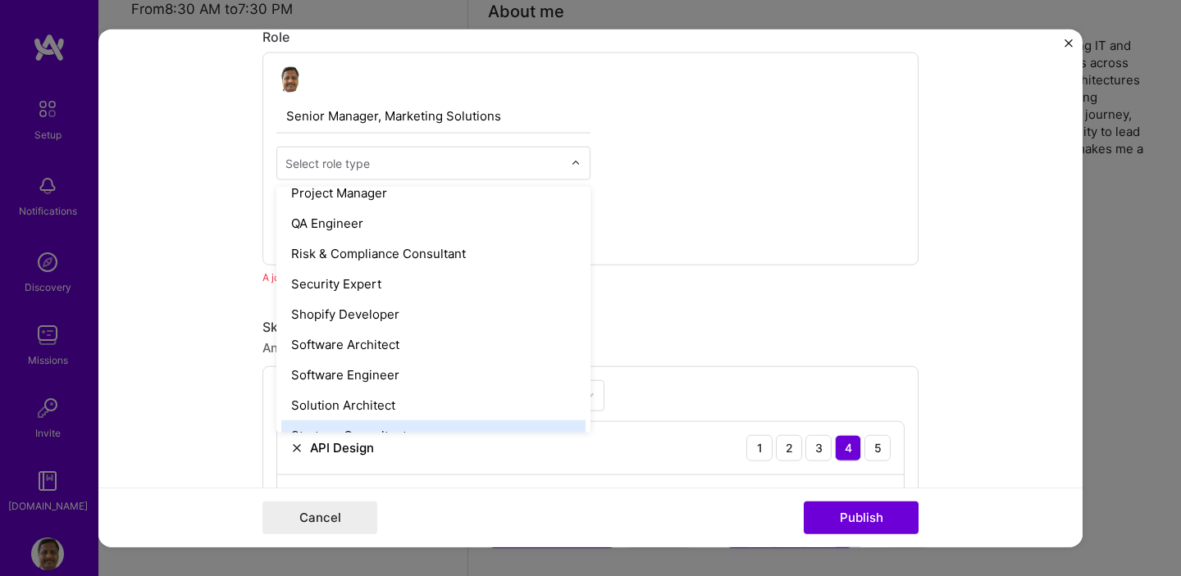
scroll to position [1650, 0]
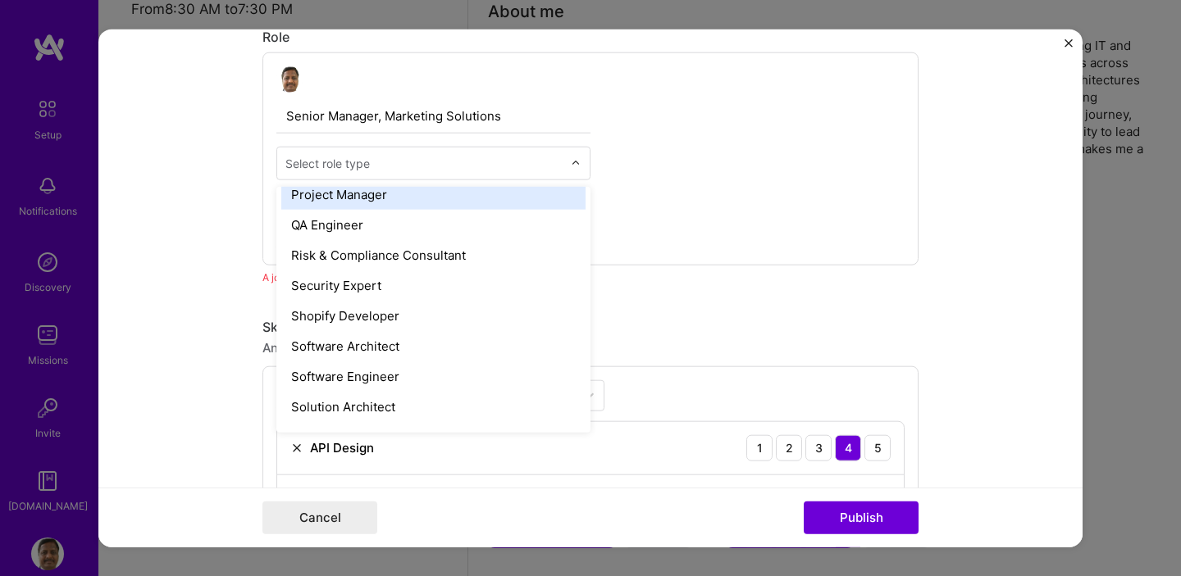
click at [377, 192] on div "Project Manager" at bounding box center [433, 194] width 304 height 30
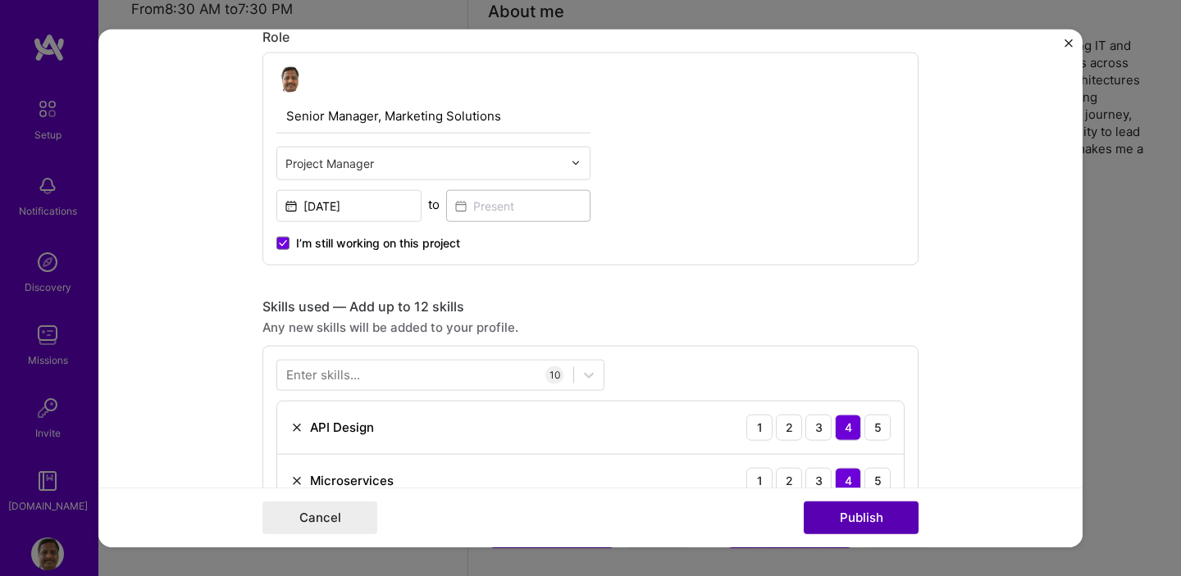
click at [852, 522] on button "Publish" at bounding box center [860, 518] width 115 height 33
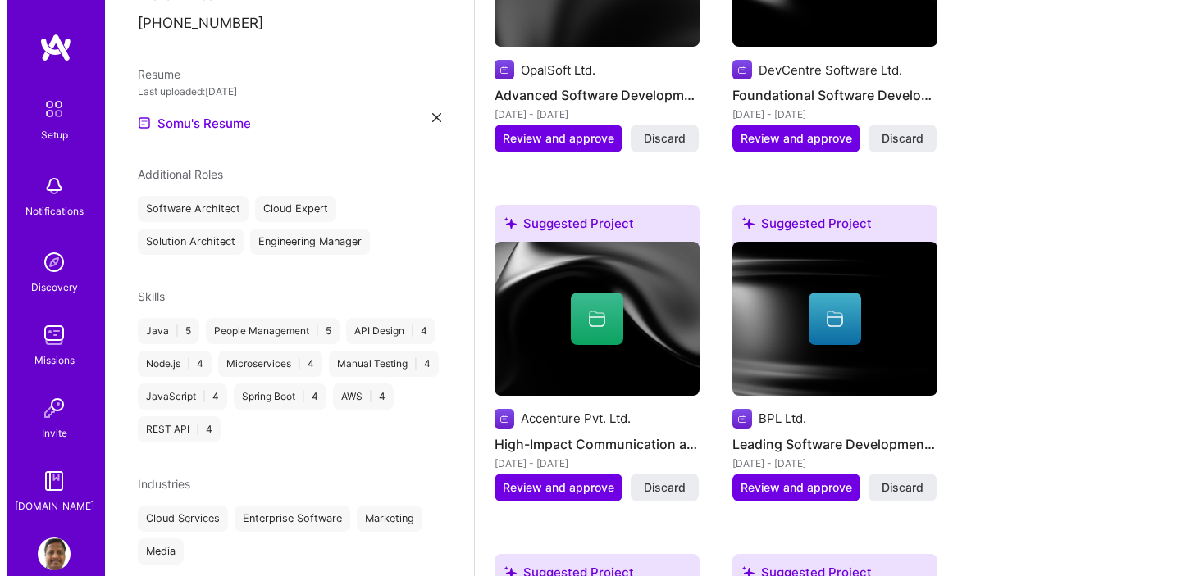
scroll to position [793, 0]
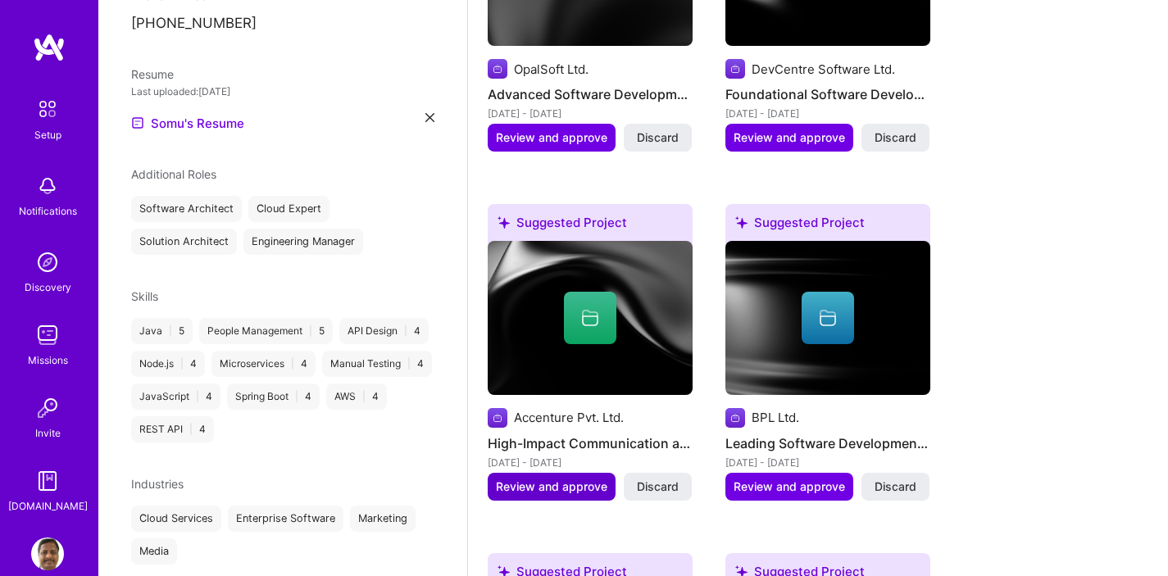
click at [563, 479] on span "Review and approve" at bounding box center [552, 487] width 112 height 16
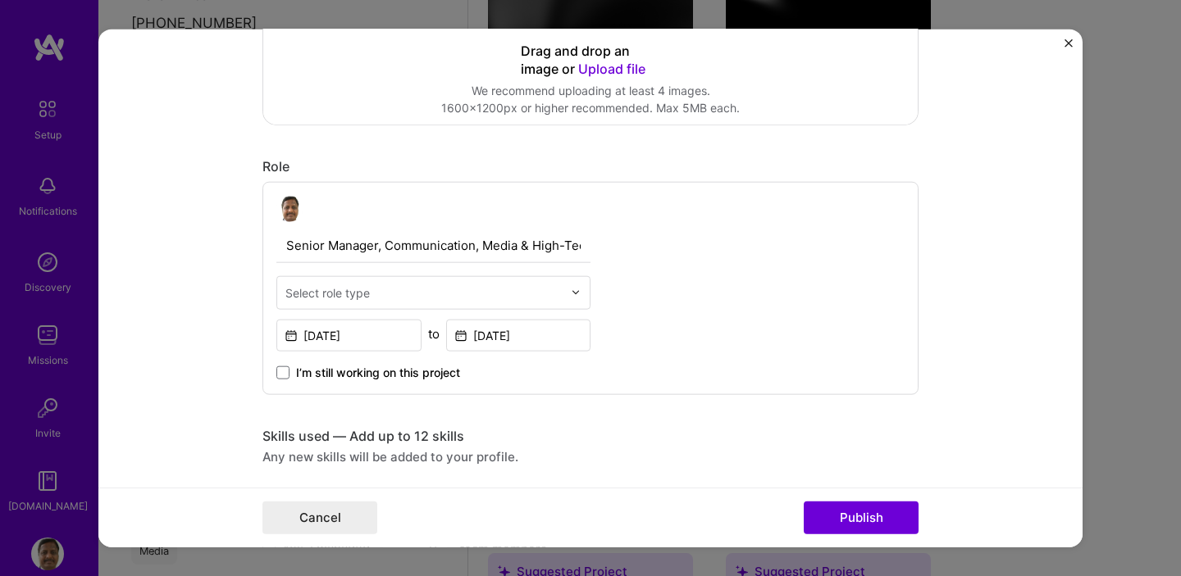
scroll to position [425, 0]
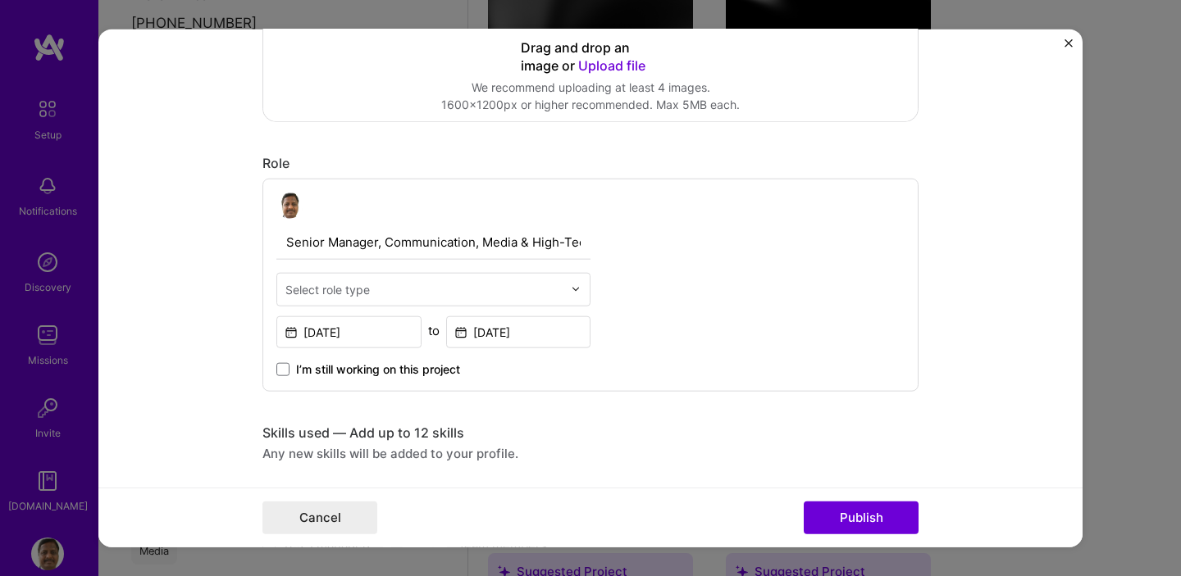
click at [564, 289] on div "Select role type" at bounding box center [433, 289] width 314 height 34
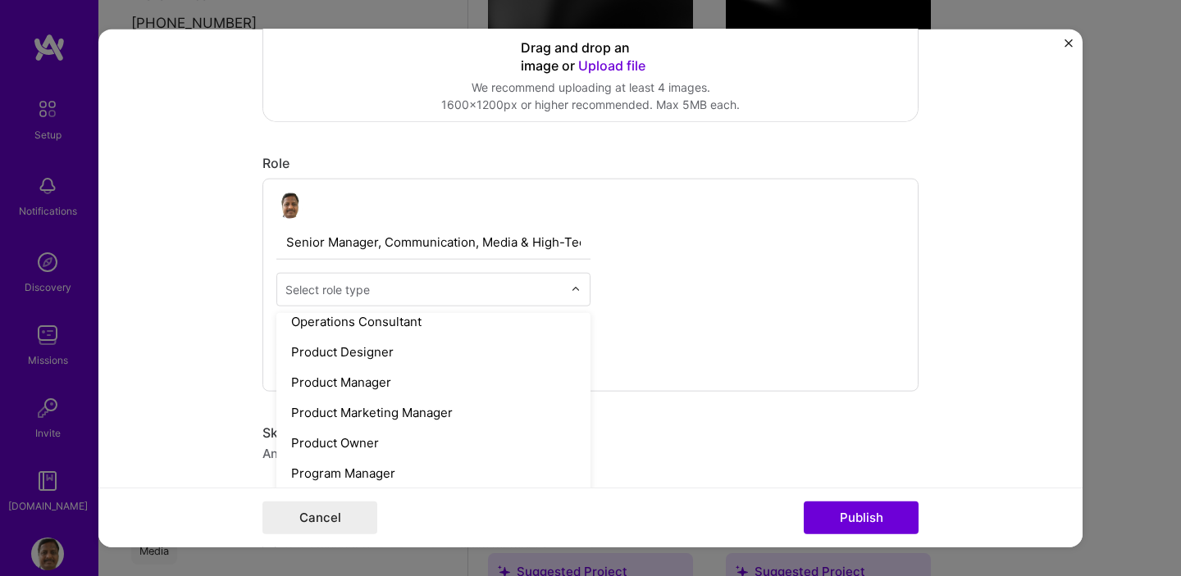
scroll to position [1474, 0]
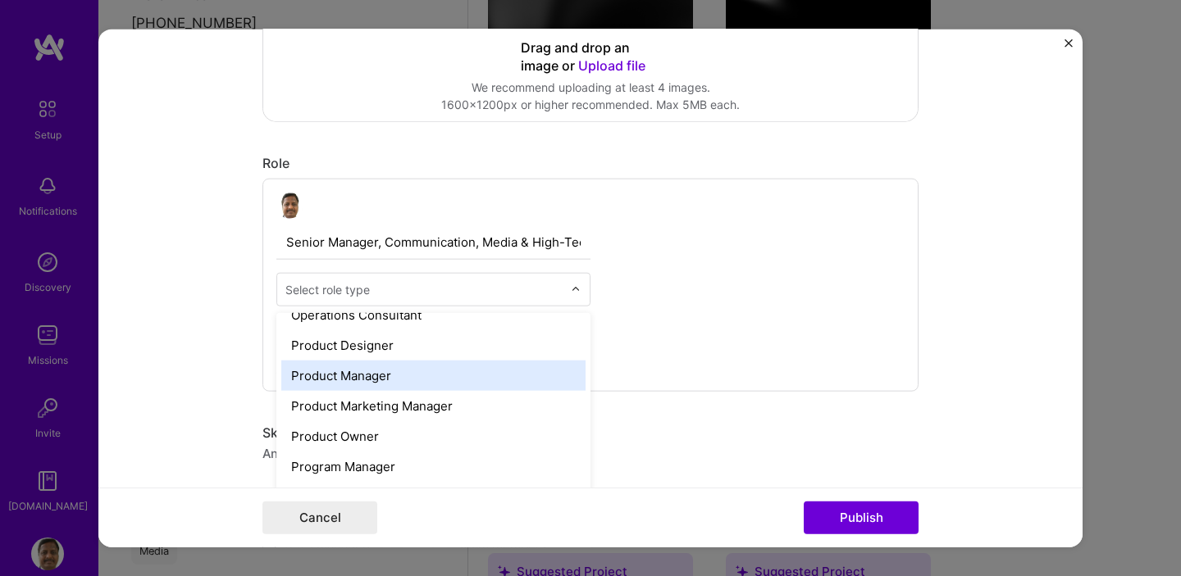
click at [380, 377] on div "Product Manager" at bounding box center [433, 375] width 304 height 30
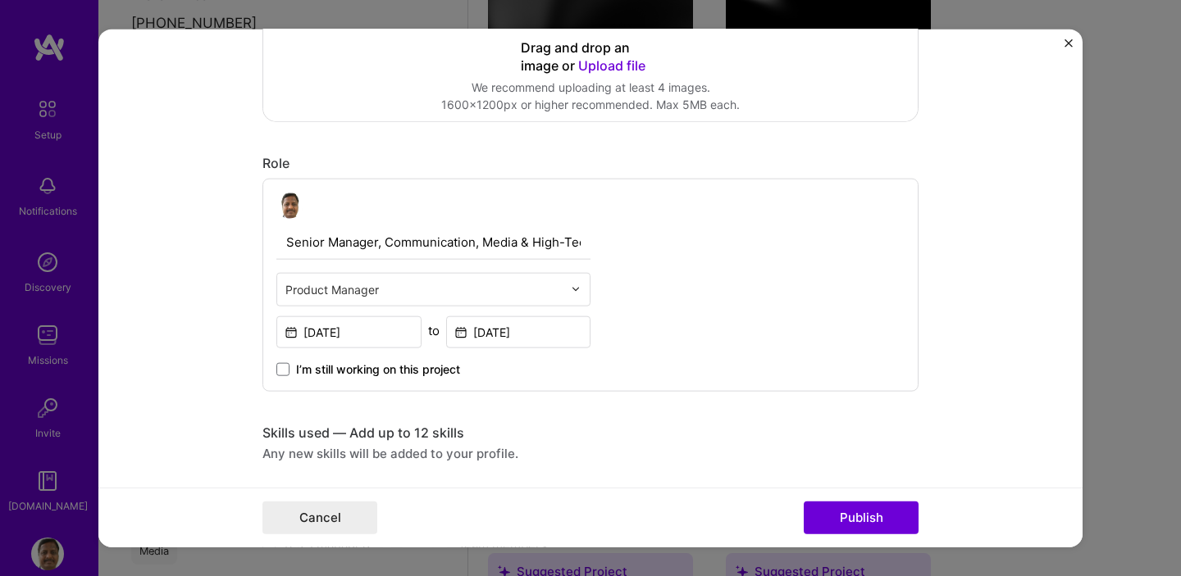
click at [626, 412] on div "Editing suggested project This project is suggested based on your LinkedIn, res…" at bounding box center [590, 453] width 656 height 1632
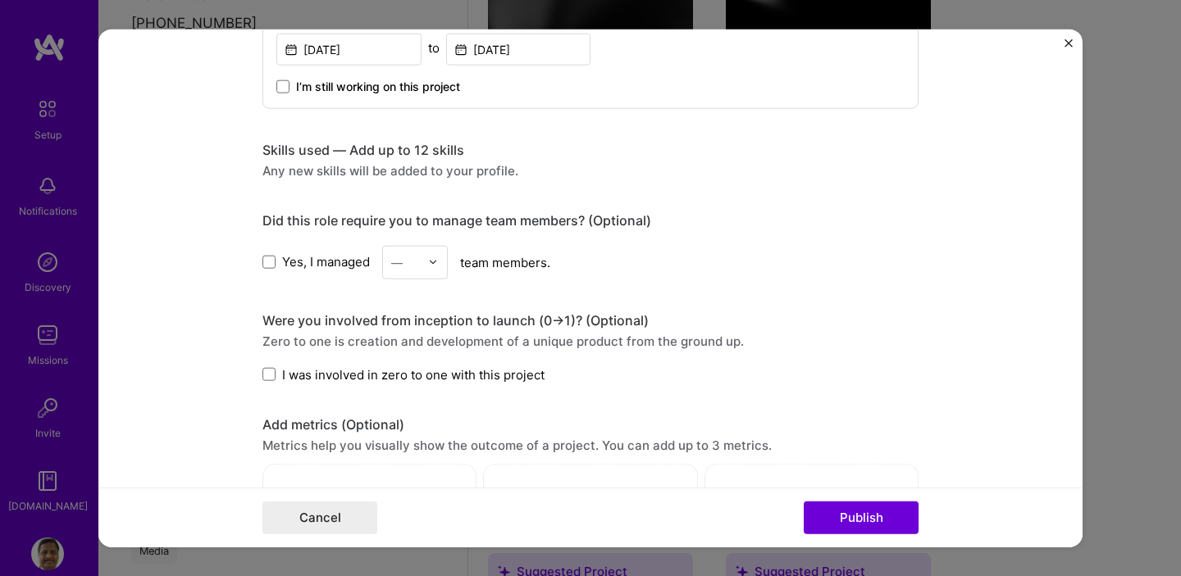
scroll to position [735, 0]
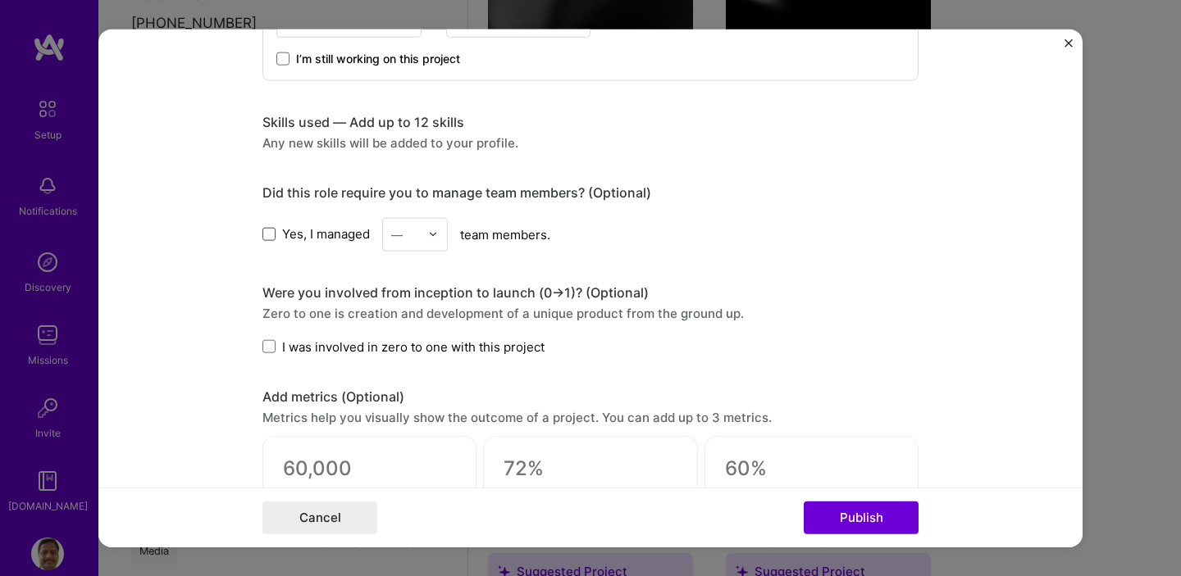
click at [262, 238] on span at bounding box center [268, 234] width 13 height 13
click at [0, 0] on input "Yes, I managed" at bounding box center [0, 0] width 0 height 0
click at [428, 235] on img at bounding box center [433, 235] width 10 height 10
click at [411, 479] on div "25+" at bounding box center [415, 483] width 56 height 30
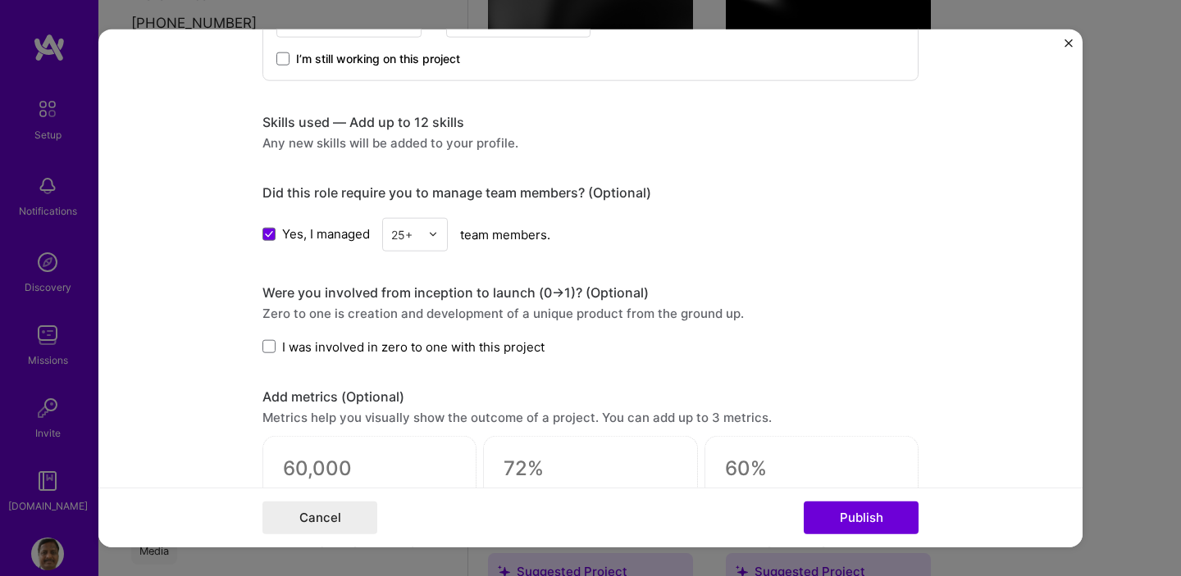
click at [918, 315] on form "Editing suggested project This project is suggested based on your LinkedIn, res…" at bounding box center [590, 288] width 984 height 519
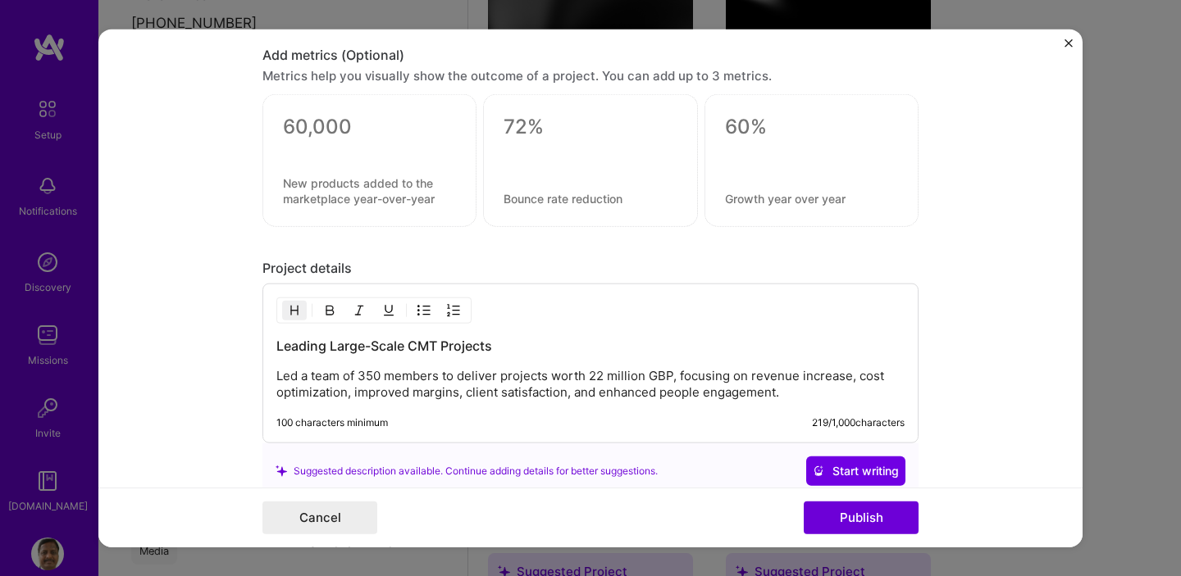
scroll to position [1101, 0]
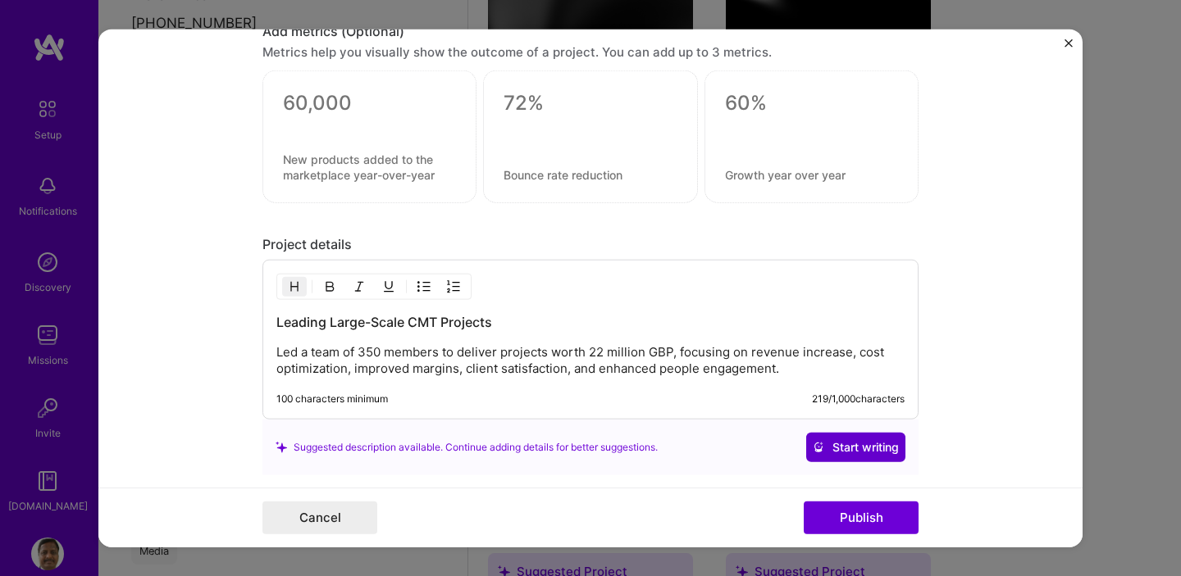
click at [852, 448] on span "Start writing" at bounding box center [856, 447] width 86 height 16
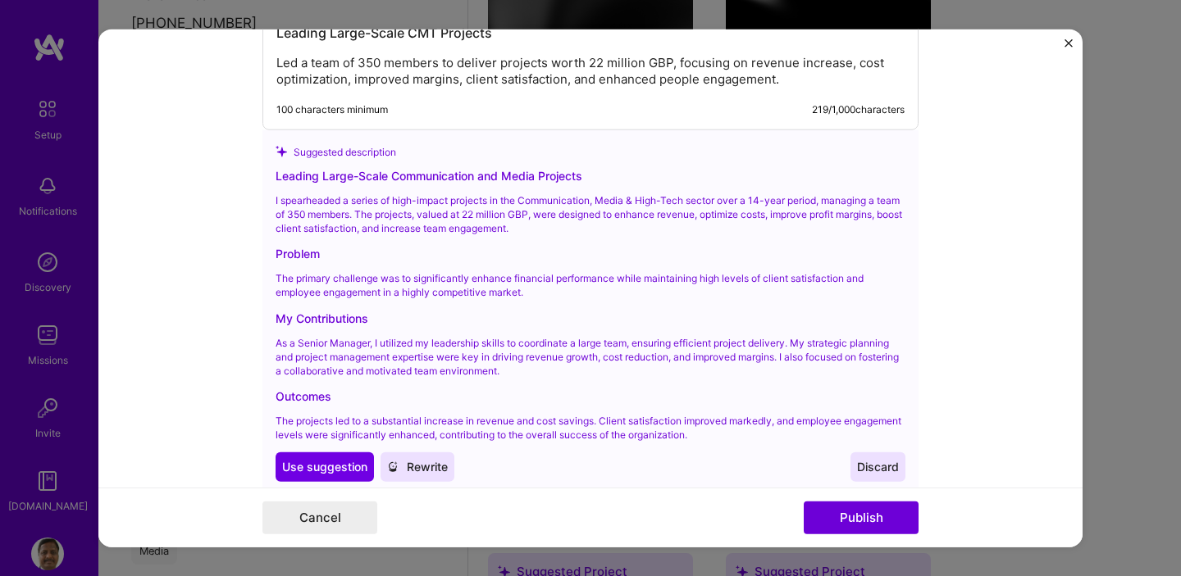
scroll to position [1388, 0]
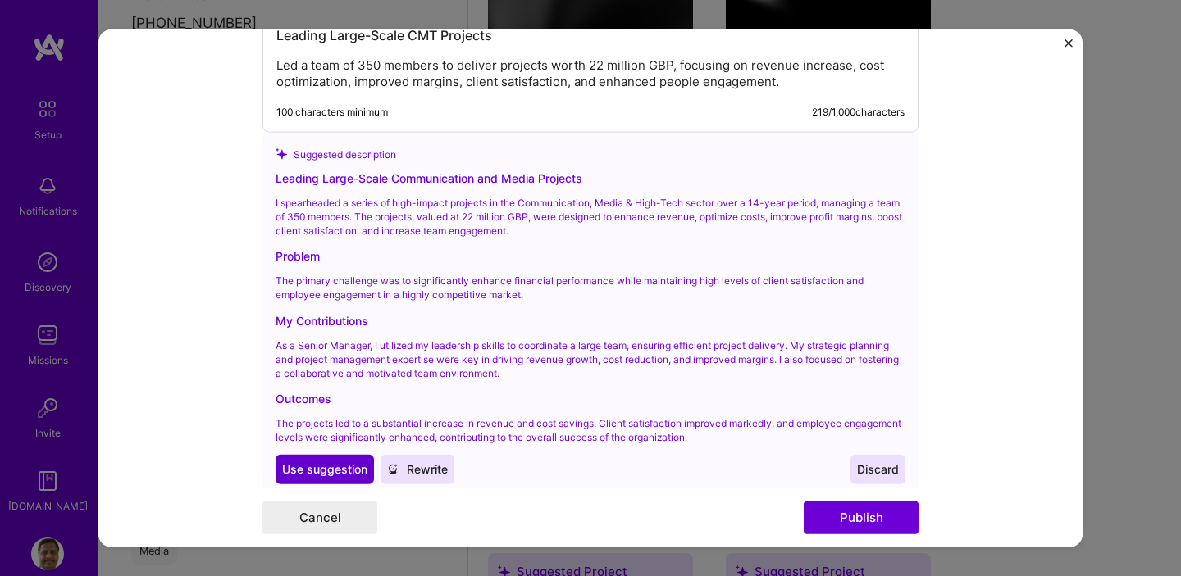
click at [325, 466] on span "Use suggestion" at bounding box center [324, 470] width 85 height 16
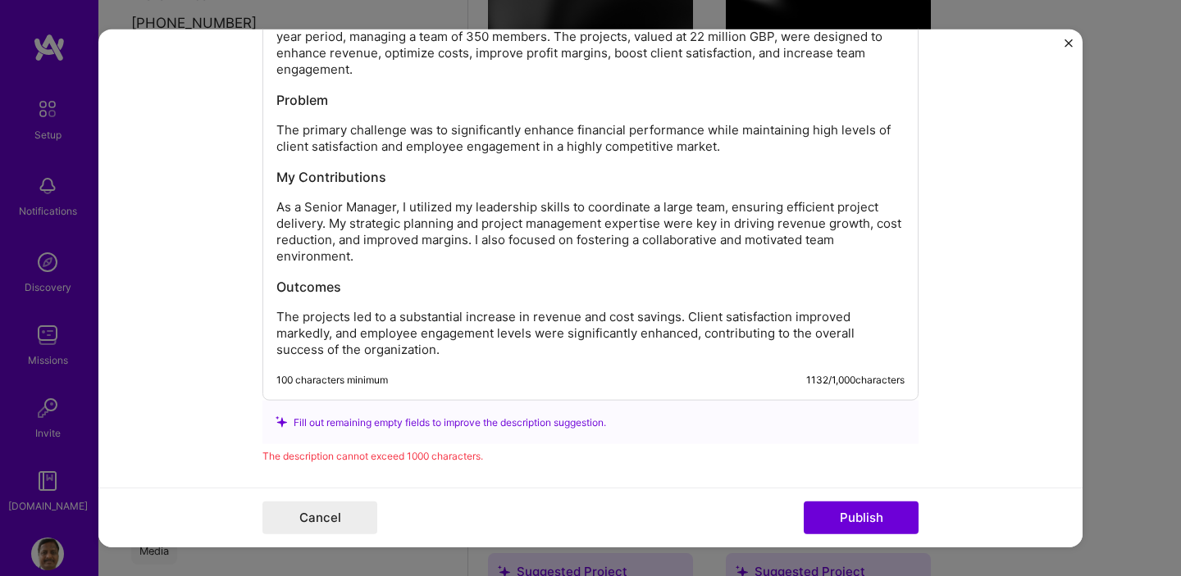
scroll to position [1432, 0]
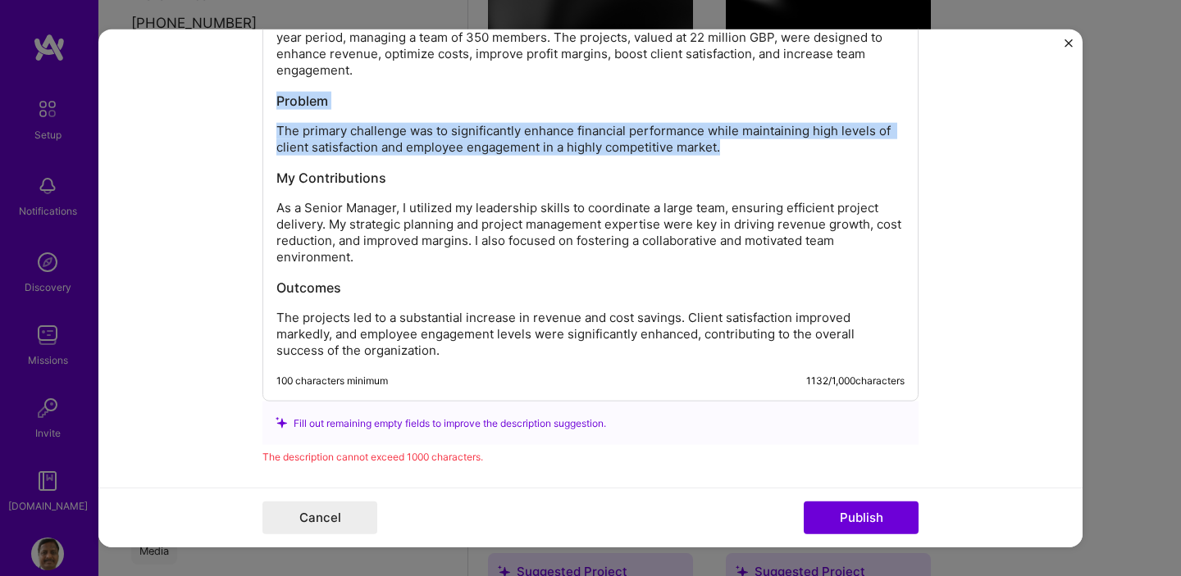
drag, startPoint x: 719, startPoint y: 149, endPoint x: 266, endPoint y: 107, distance: 455.4
click at [266, 107] on div "Leading Large-Scale Communication and Media Projects I spearheaded a series of …" at bounding box center [590, 165] width 656 height 473
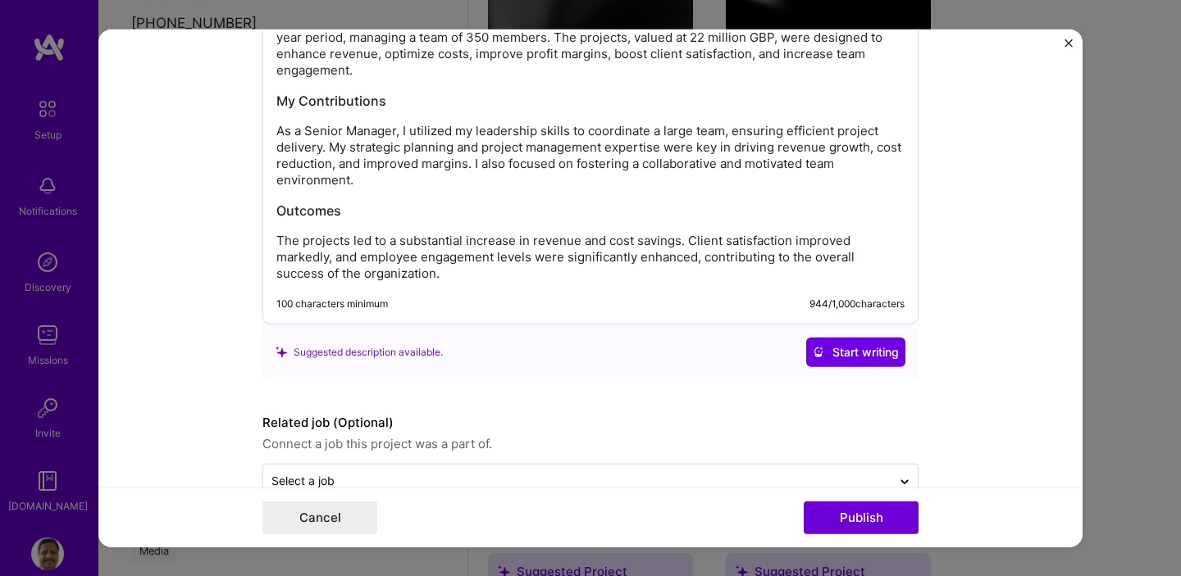
click at [1033, 348] on form "Editing suggested project This project is suggested based on your LinkedIn, res…" at bounding box center [590, 288] width 984 height 519
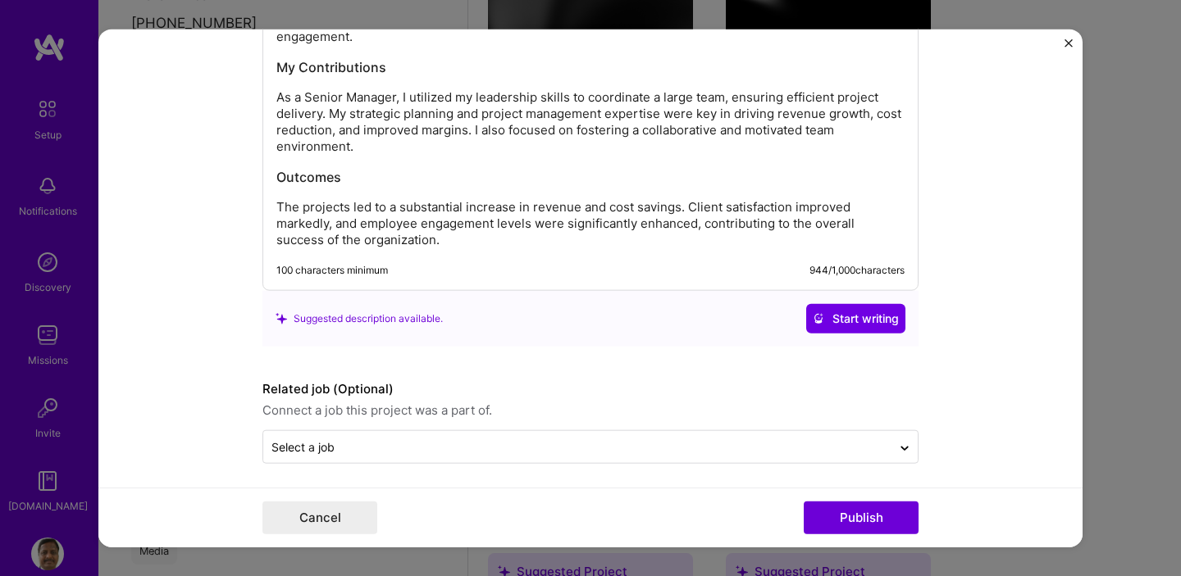
scroll to position [1473, 0]
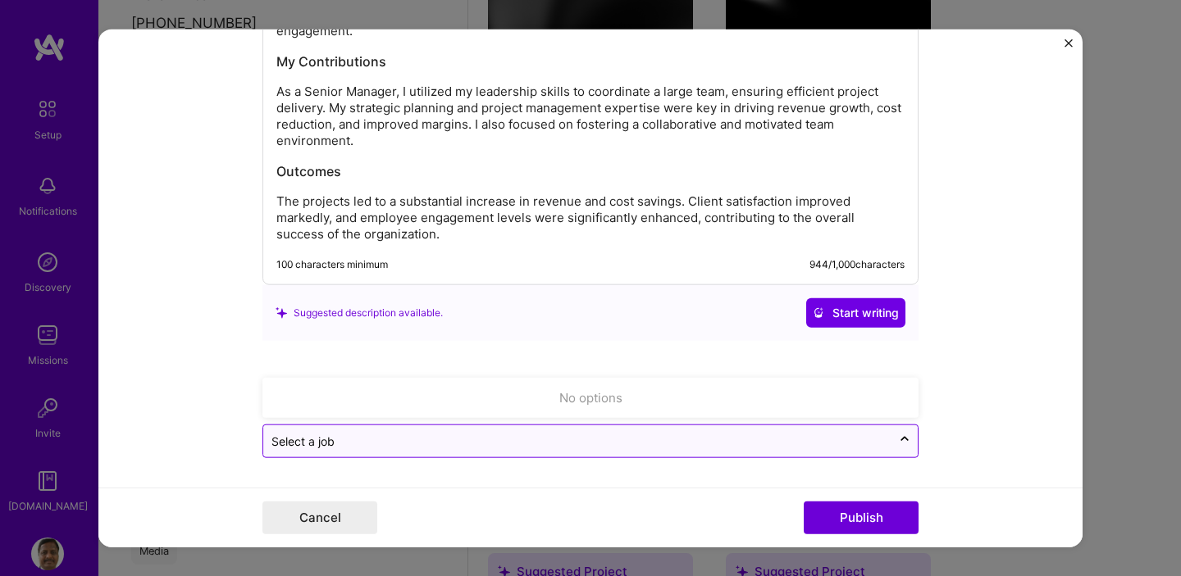
click at [726, 448] on input "text" at bounding box center [577, 441] width 612 height 17
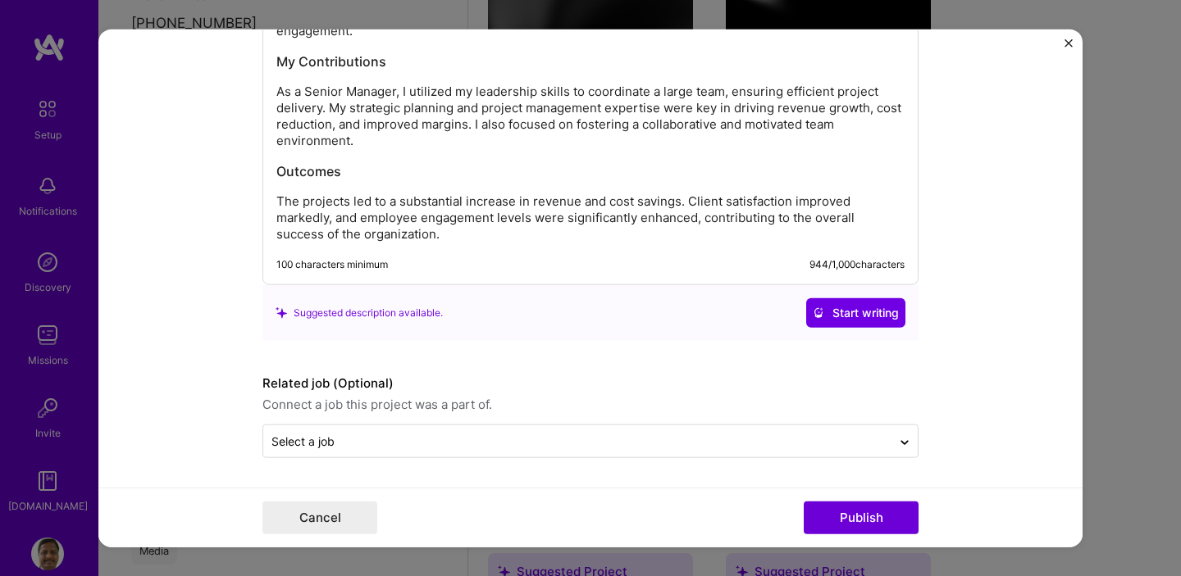
click at [1024, 379] on form "Editing suggested project This project is suggested based on your LinkedIn, res…" at bounding box center [590, 288] width 984 height 519
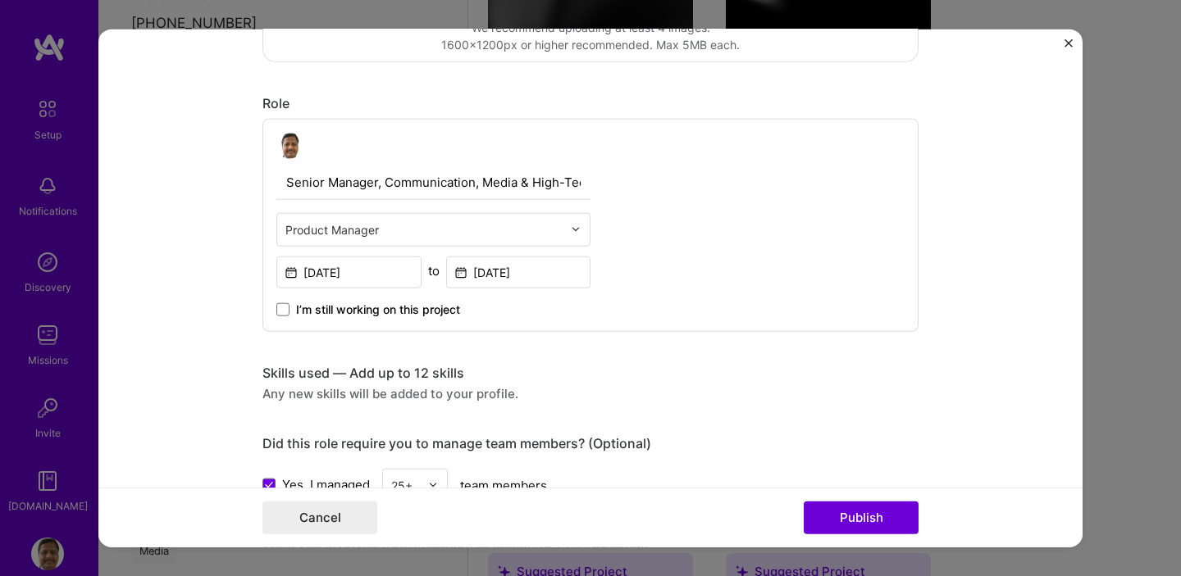
scroll to position [446, 0]
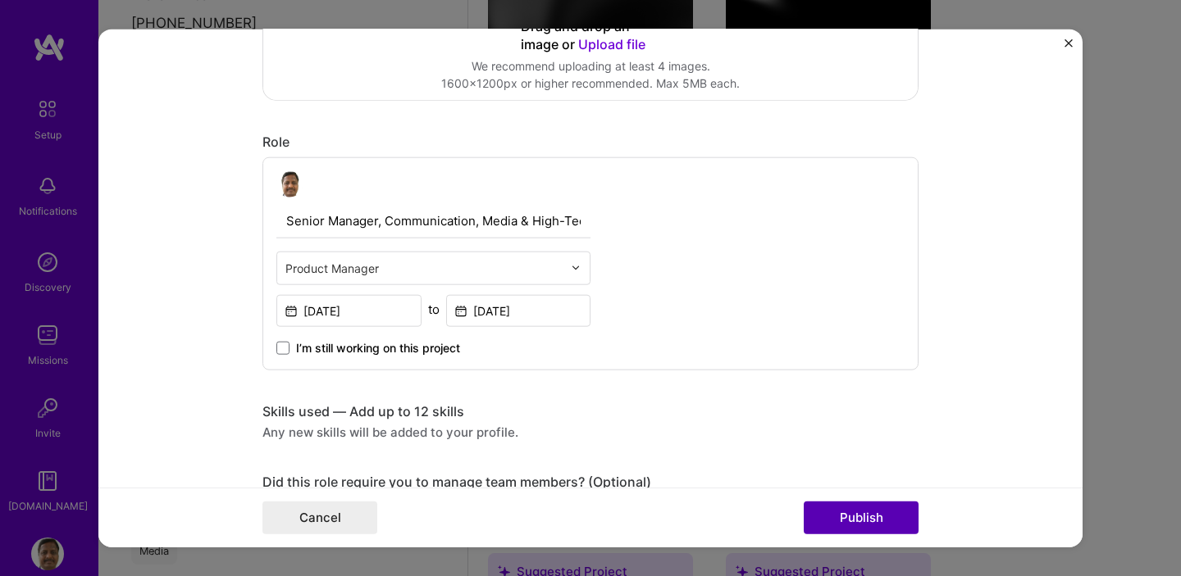
click at [855, 520] on button "Publish" at bounding box center [860, 518] width 115 height 33
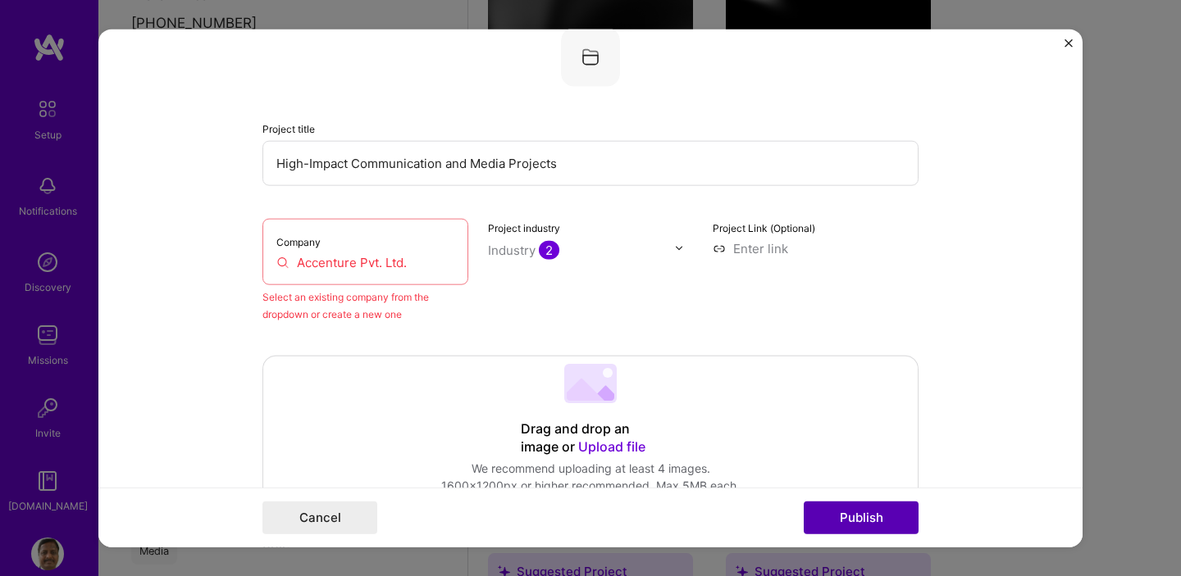
scroll to position [107, 0]
click at [418, 264] on input "Accenture Pvt. Ltd." at bounding box center [365, 263] width 178 height 17
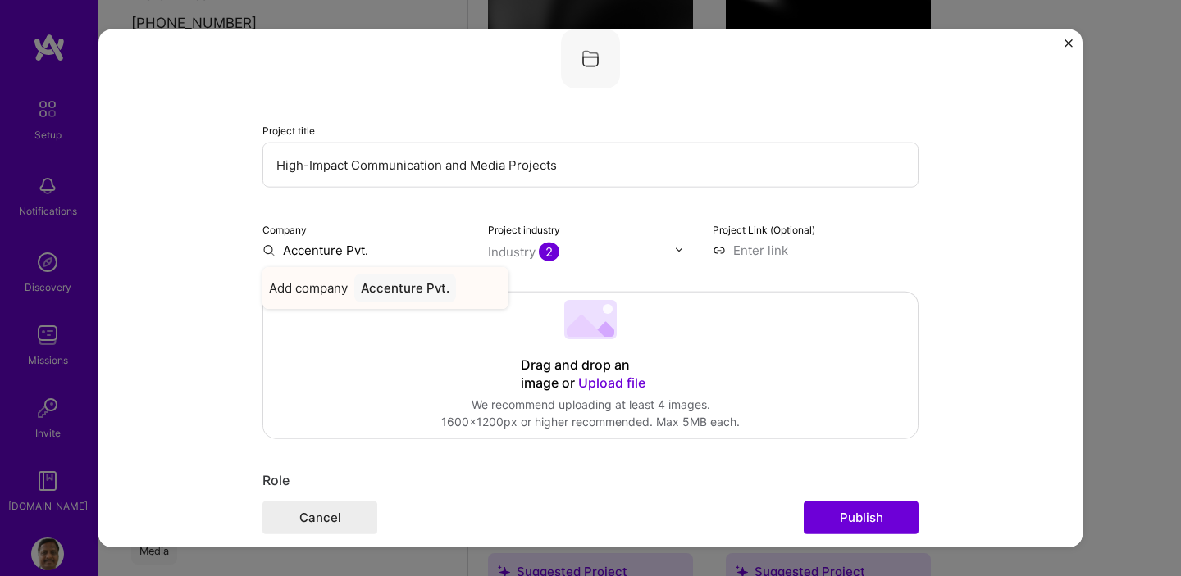
type input "Accenture Pvt."
click at [398, 289] on div "Accenture Pvt." at bounding box center [405, 287] width 102 height 29
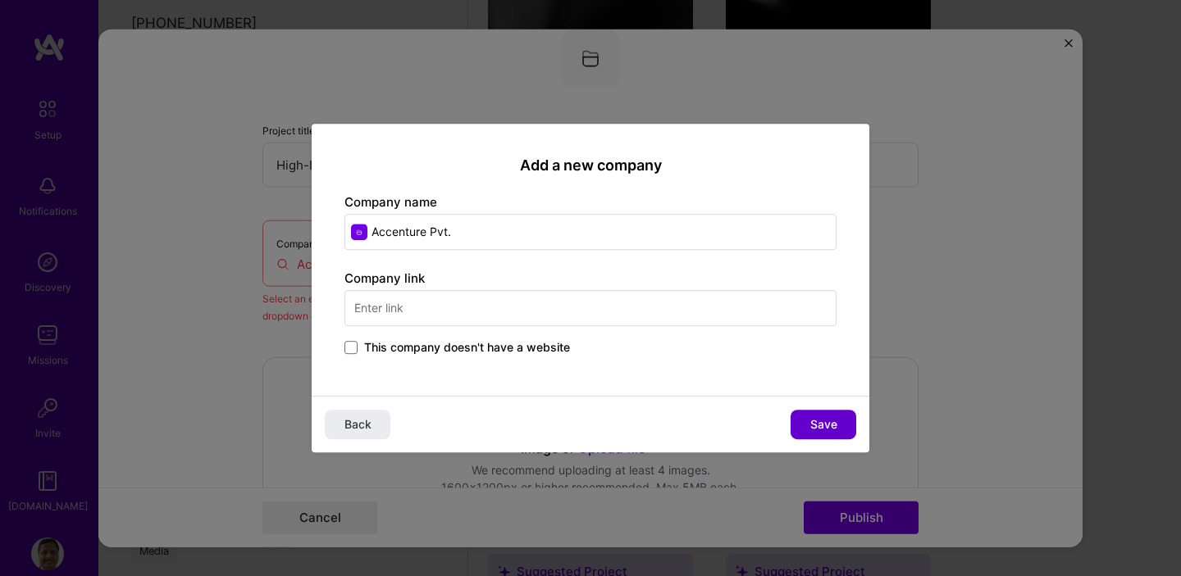
click at [827, 423] on span "Save" at bounding box center [823, 425] width 27 height 16
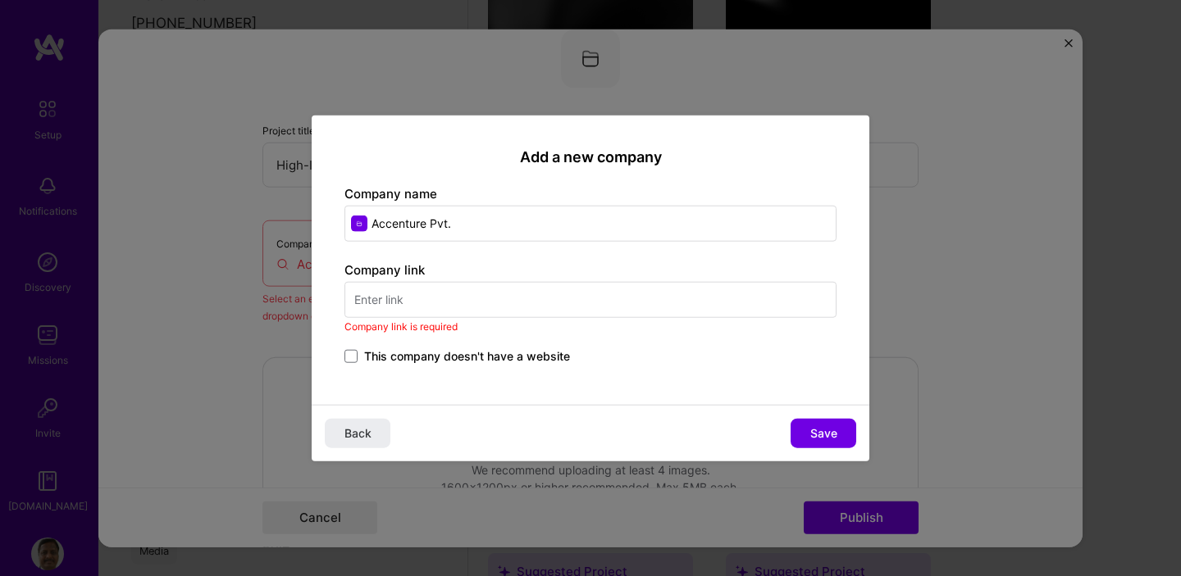
click at [580, 294] on input "text" at bounding box center [590, 300] width 492 height 36
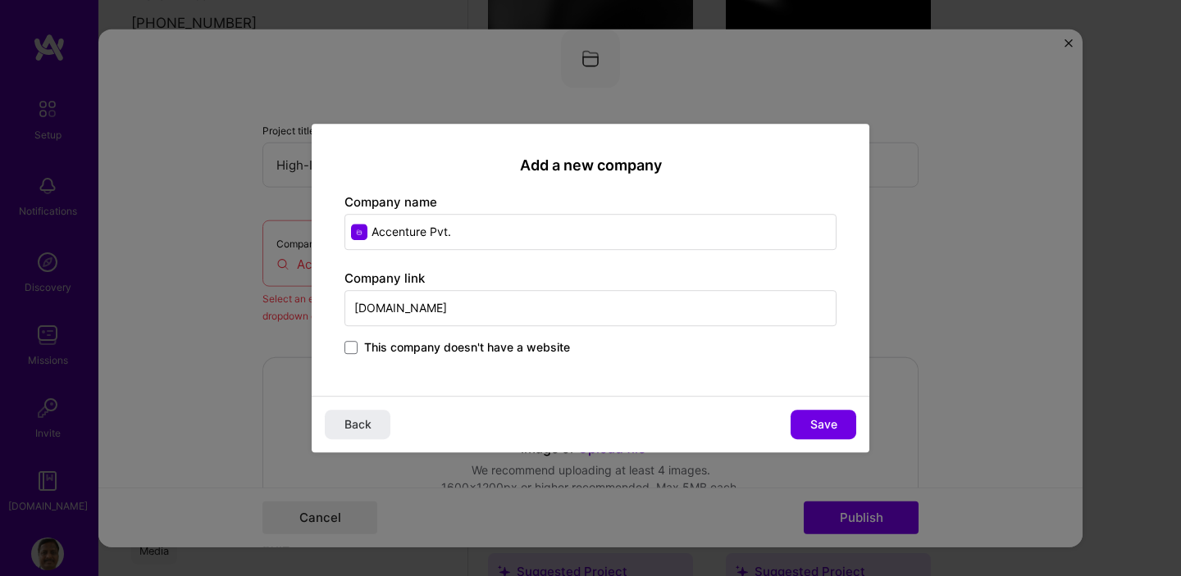
type input "www.accenture.com"
click at [602, 382] on div "Add a new company Company name Accenture Pvt. Company link www.accenture.com Th…" at bounding box center [591, 260] width 558 height 273
click at [829, 417] on span "Save" at bounding box center [823, 425] width 27 height 16
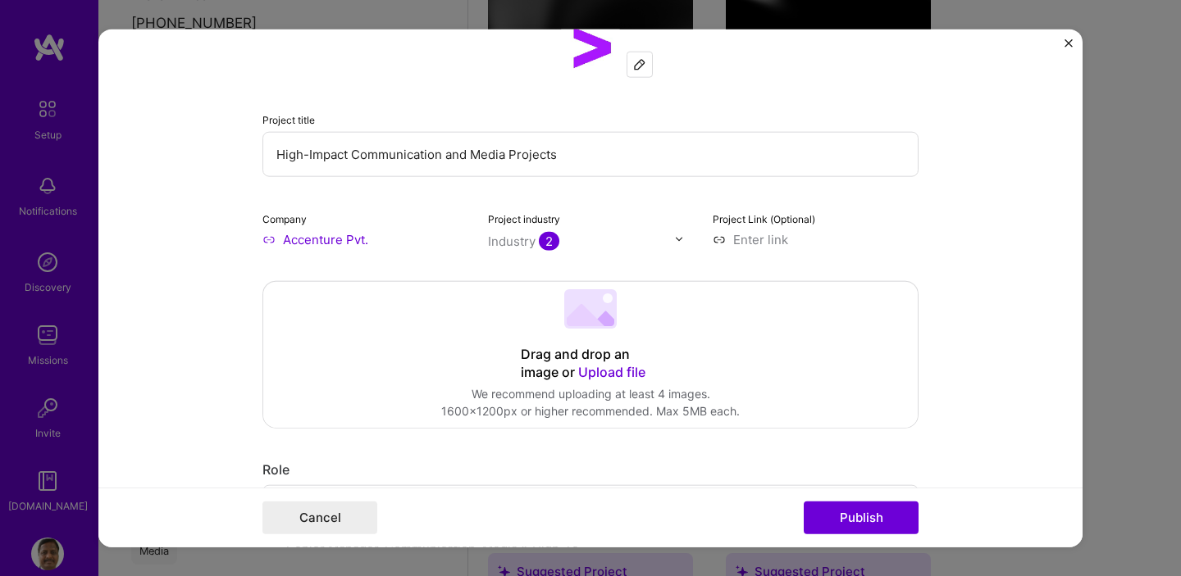
scroll to position [341, 0]
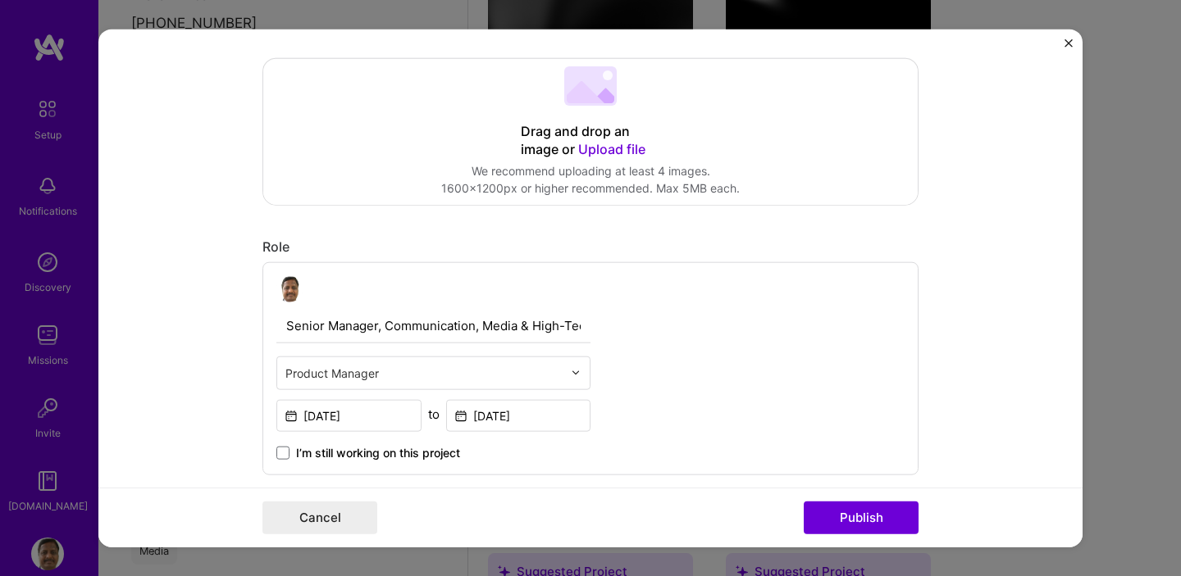
click at [504, 365] on input "text" at bounding box center [423, 372] width 277 height 17
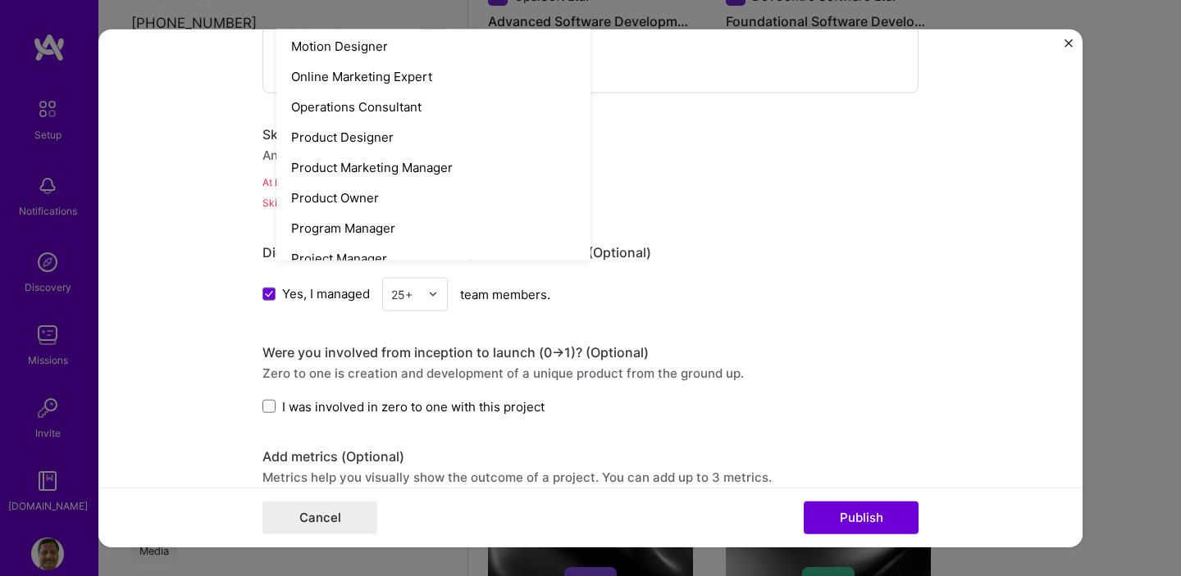
scroll to position [1386, 0]
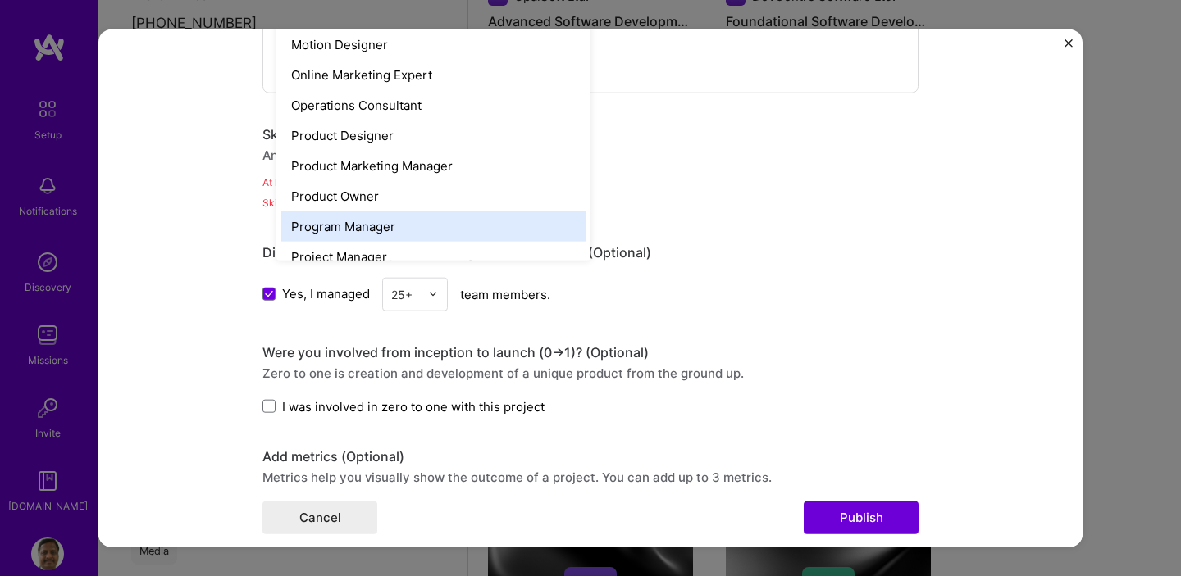
click at [425, 216] on div "Program Manager" at bounding box center [433, 226] width 304 height 30
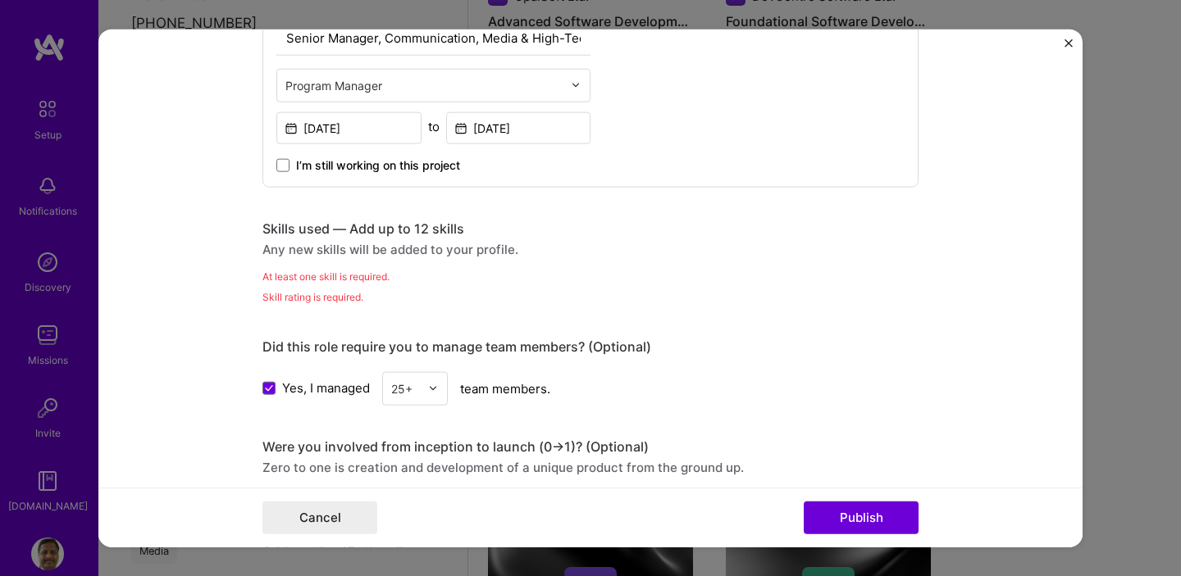
scroll to position [624, 0]
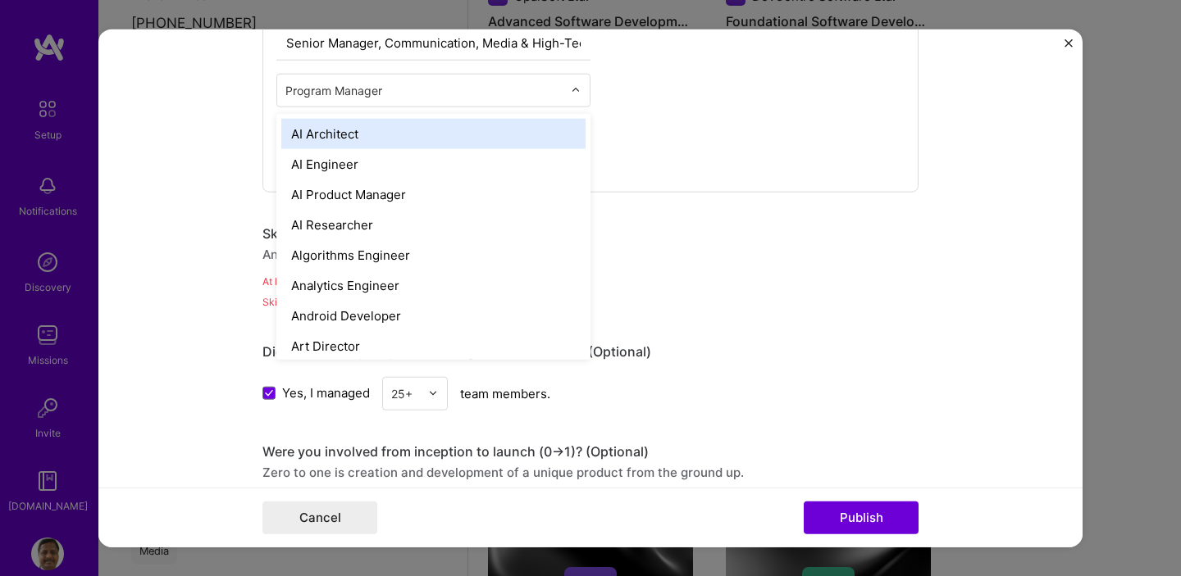
click at [465, 91] on input "text" at bounding box center [423, 89] width 277 height 17
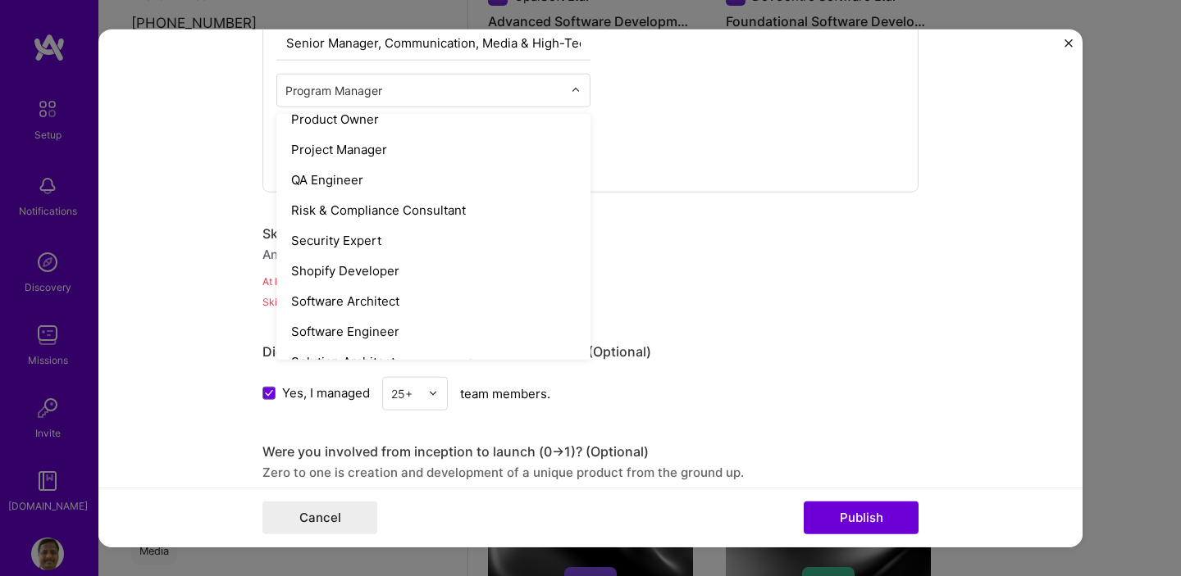
scroll to position [1576, 0]
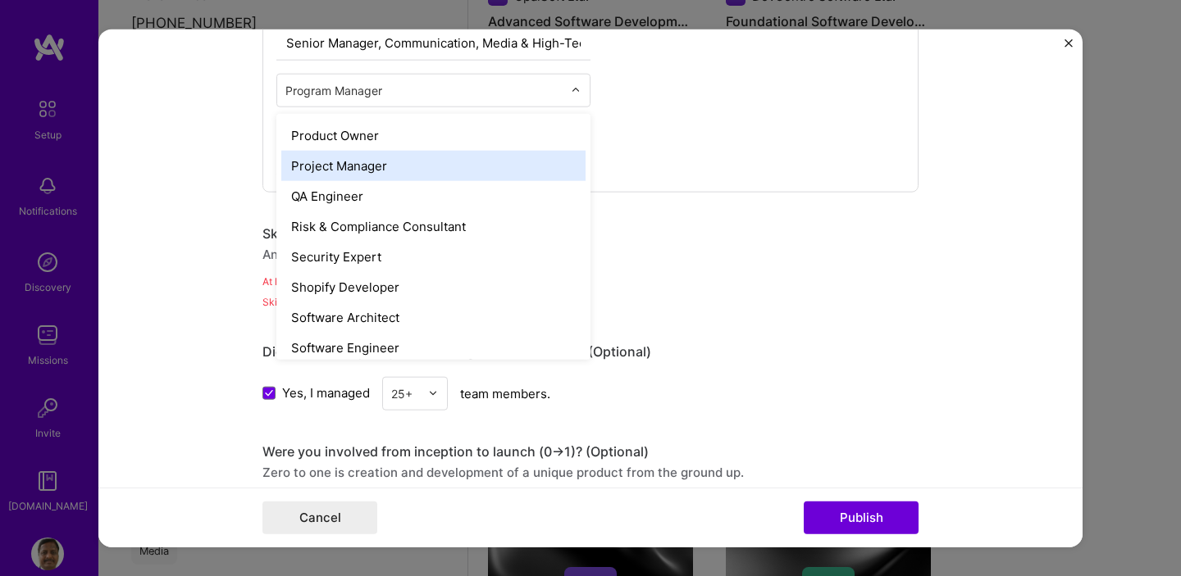
click at [385, 175] on div "Project Manager" at bounding box center [433, 165] width 304 height 30
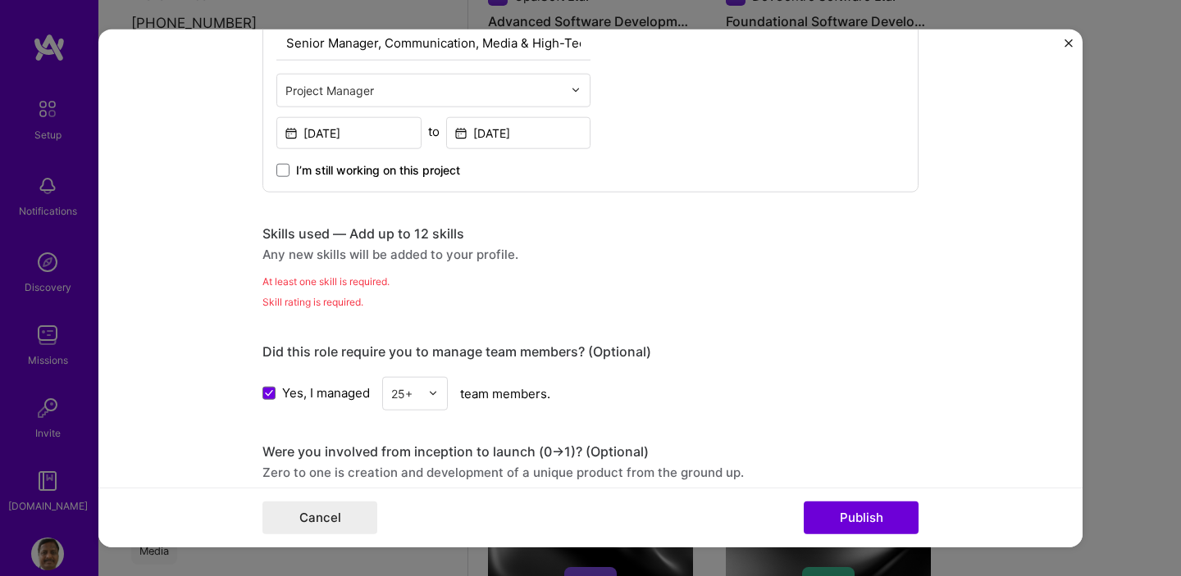
click at [798, 309] on div "Skill rating is required." at bounding box center [590, 301] width 656 height 17
click at [426, 234] on div "Skills used — Add up to 12 skills" at bounding box center [590, 233] width 656 height 17
click at [842, 515] on button "Publish" at bounding box center [860, 518] width 115 height 33
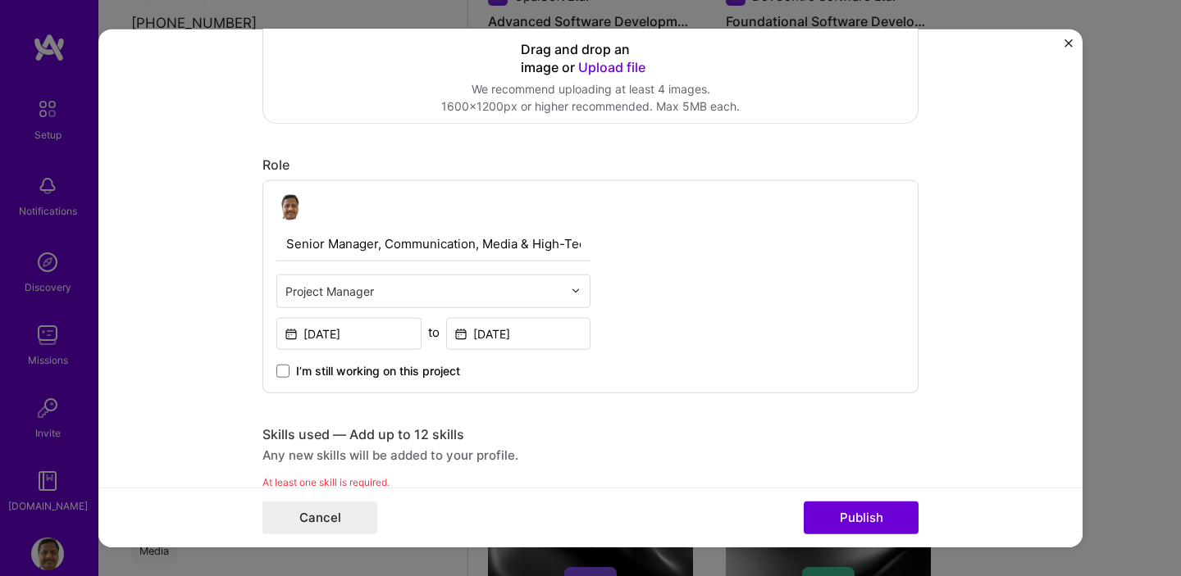
scroll to position [416, 0]
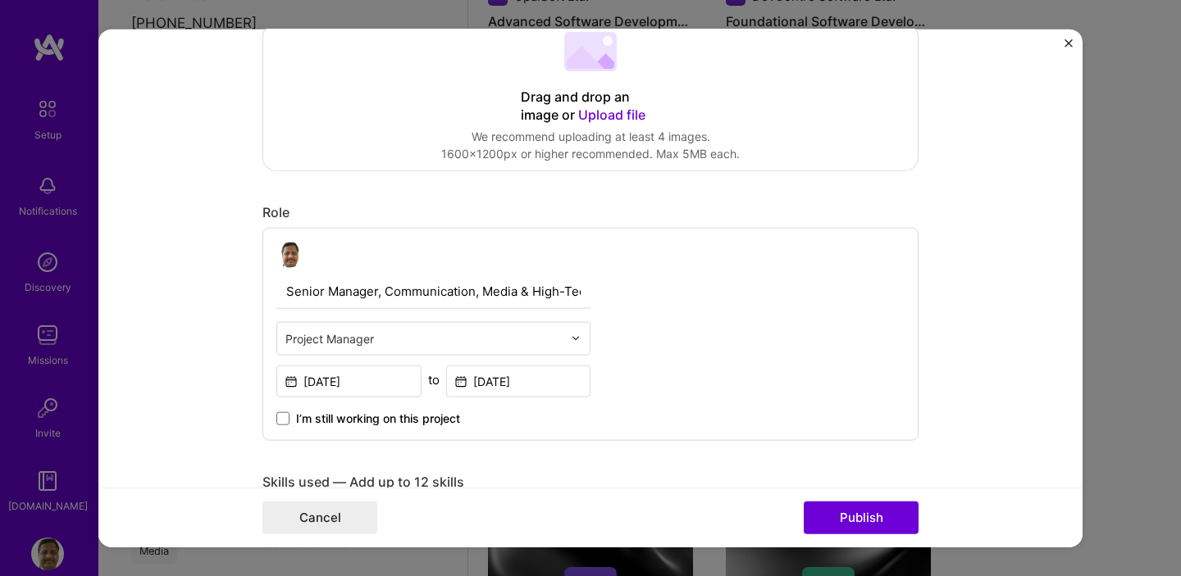
click at [966, 385] on form "Editing suggested project This project is suggested based on your LinkedIn, res…" at bounding box center [590, 288] width 984 height 519
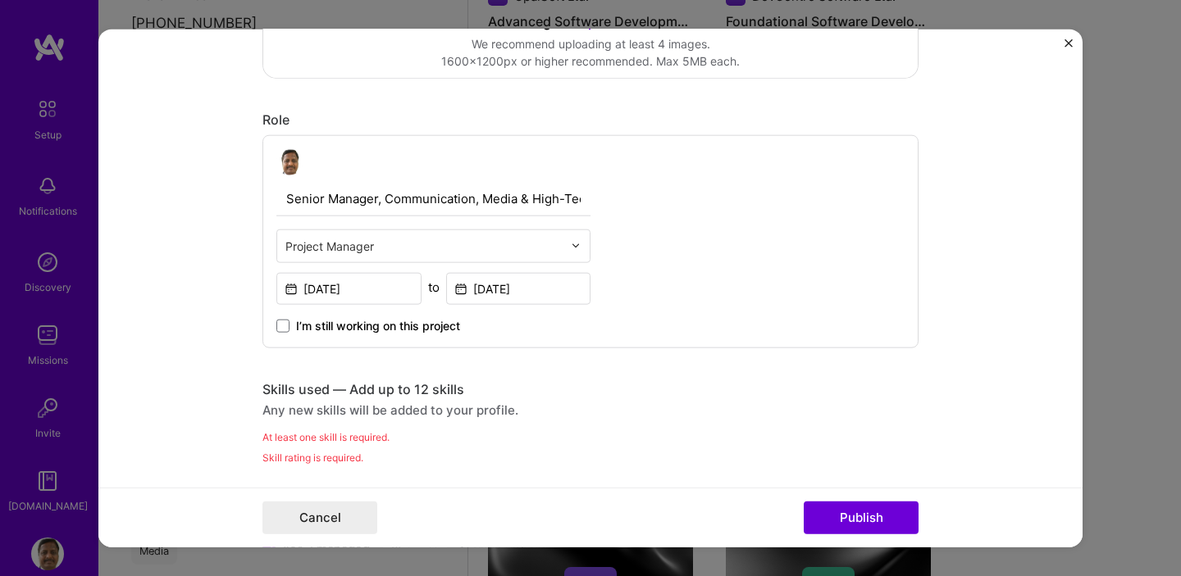
click at [288, 460] on div "Skill rating is required." at bounding box center [590, 456] width 656 height 17
click at [668, 377] on div "Editing suggested project This project is suggested based on your LinkedIn, res…" at bounding box center [590, 550] width 656 height 1915
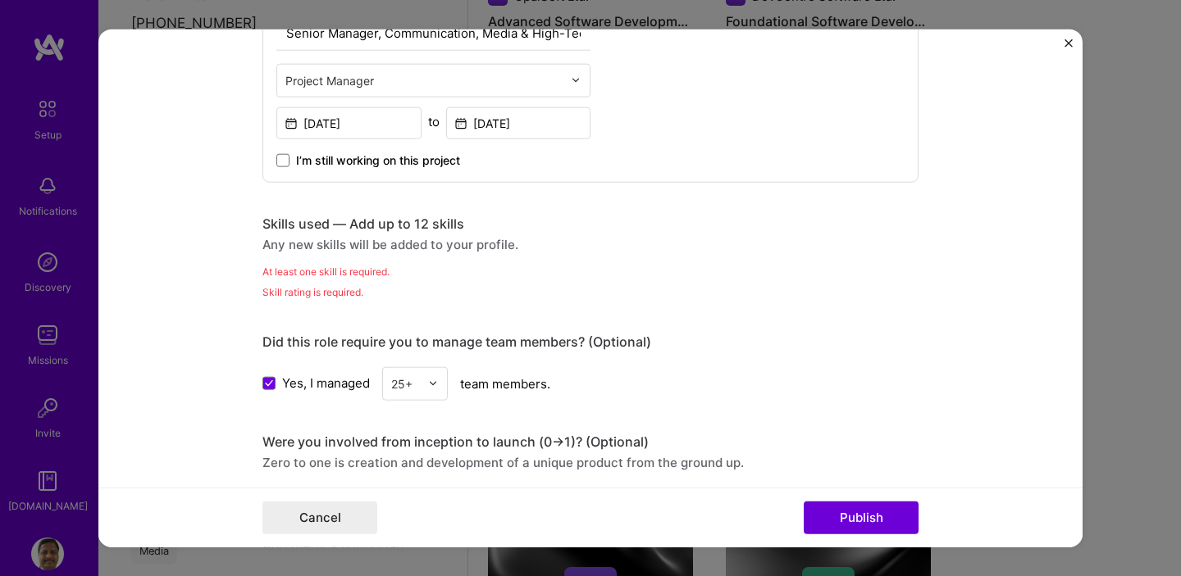
scroll to position [630, 0]
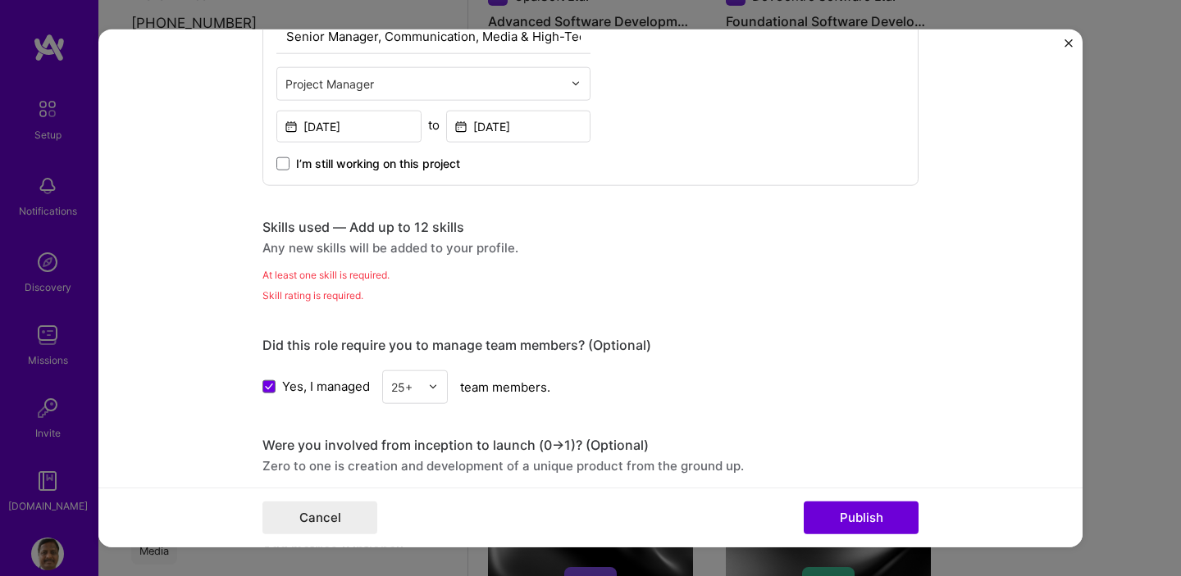
click at [282, 289] on div "Skill rating is required." at bounding box center [590, 294] width 656 height 17
click at [377, 354] on div "Did this role require you to manage team members? (Optional) Yes, I managed 25+…" at bounding box center [590, 369] width 656 height 67
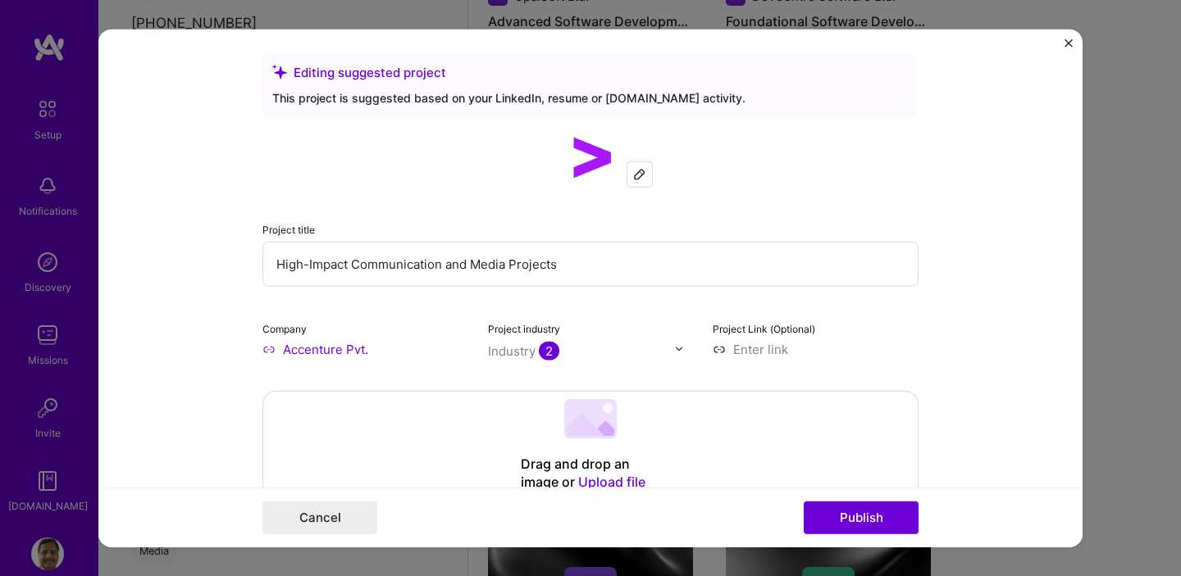
scroll to position [0, 0]
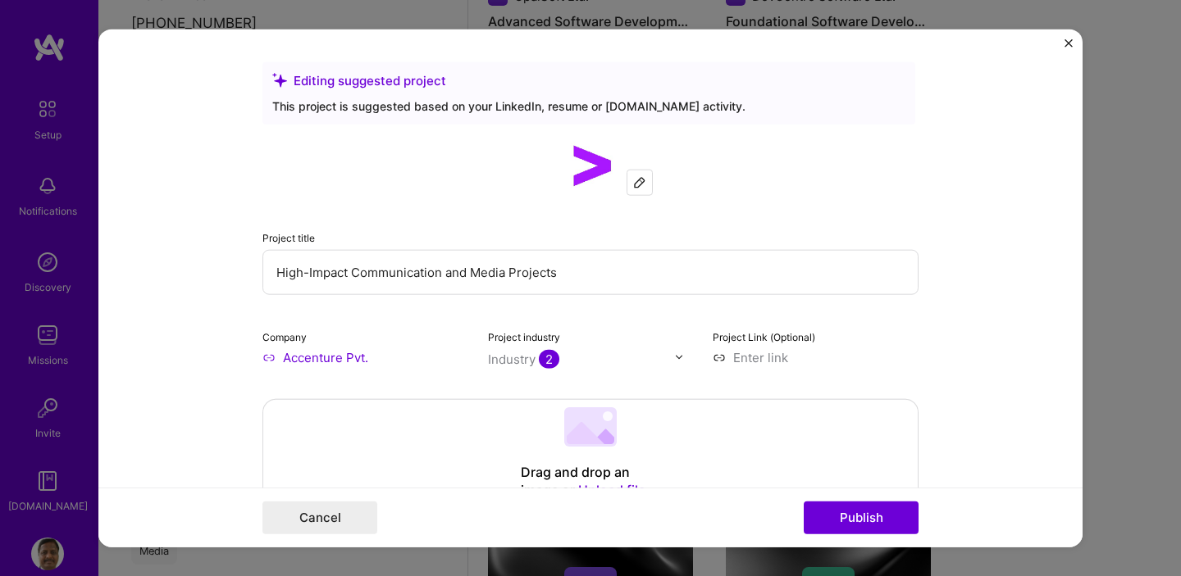
click at [635, 186] on img at bounding box center [639, 181] width 13 height 13
click at [855, 520] on button "Publish" at bounding box center [860, 518] width 115 height 33
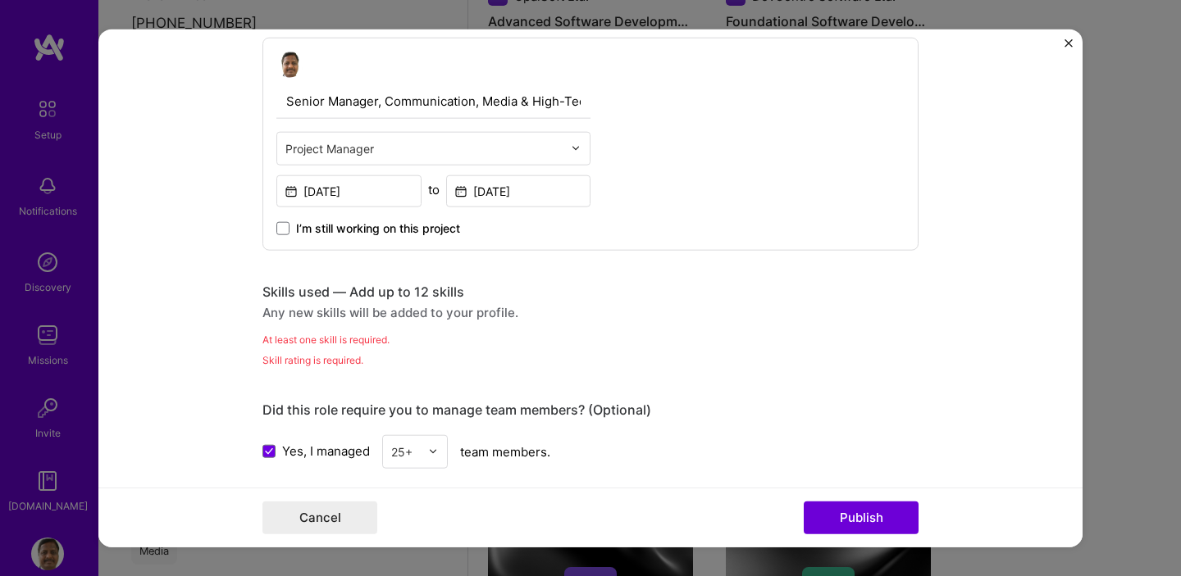
scroll to position [564, 0]
click at [303, 292] on div "Skills used — Add up to 12 skills" at bounding box center [590, 292] width 656 height 17
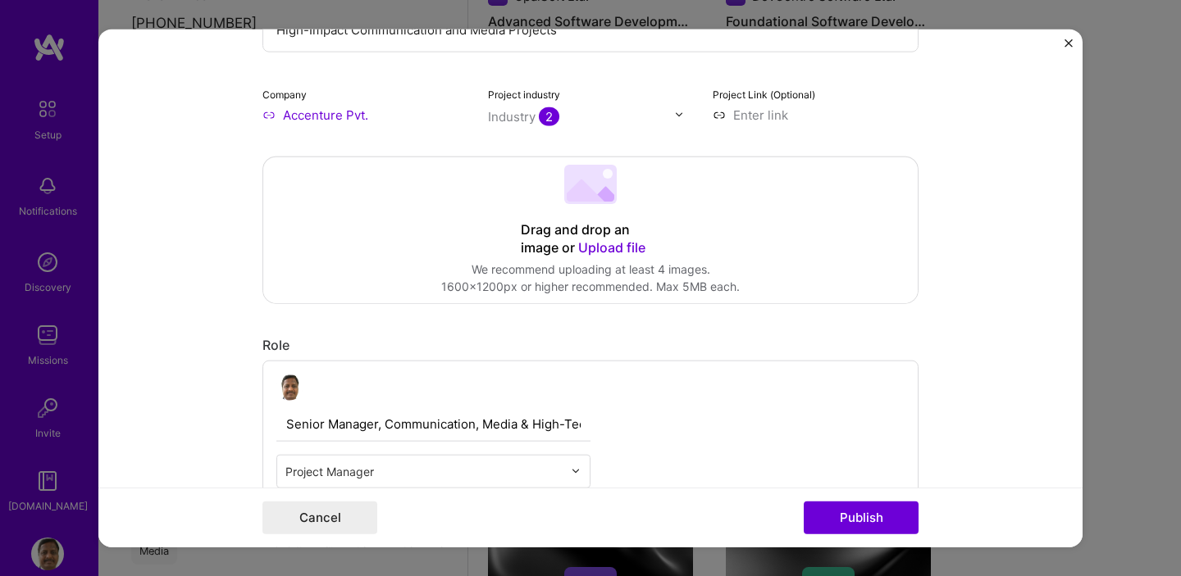
scroll to position [88, 0]
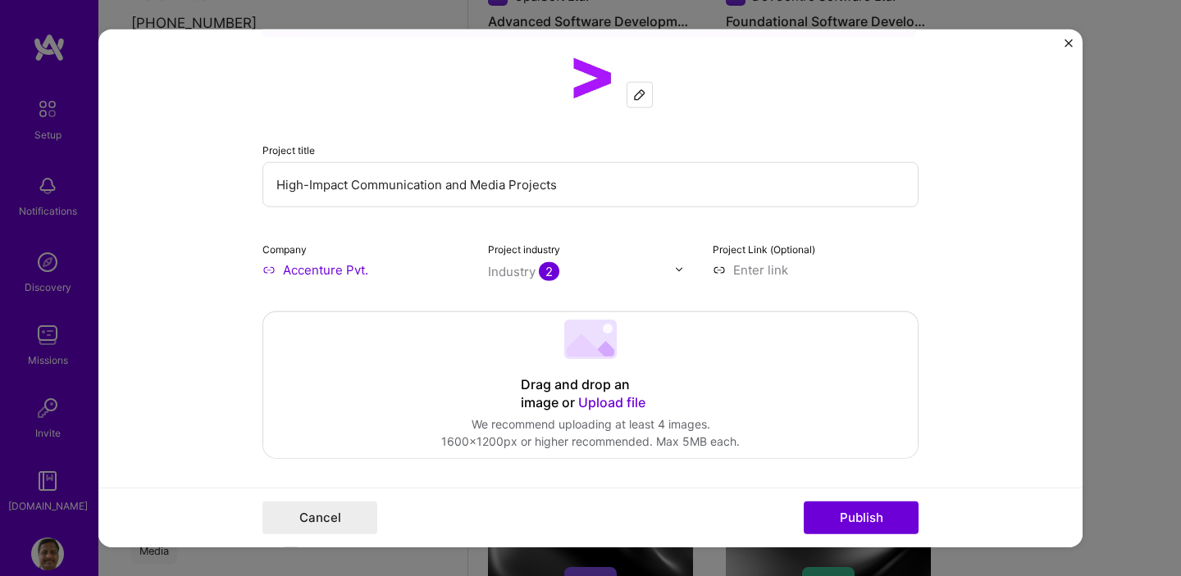
click at [550, 275] on span "2" at bounding box center [549, 271] width 20 height 19
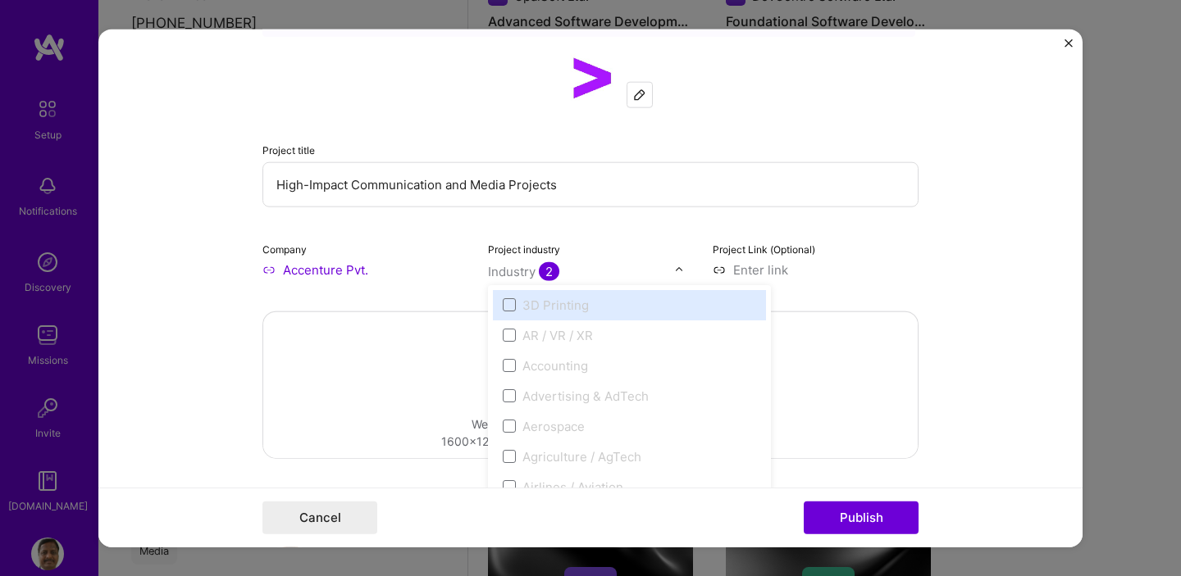
click at [897, 278] on input at bounding box center [815, 269] width 206 height 17
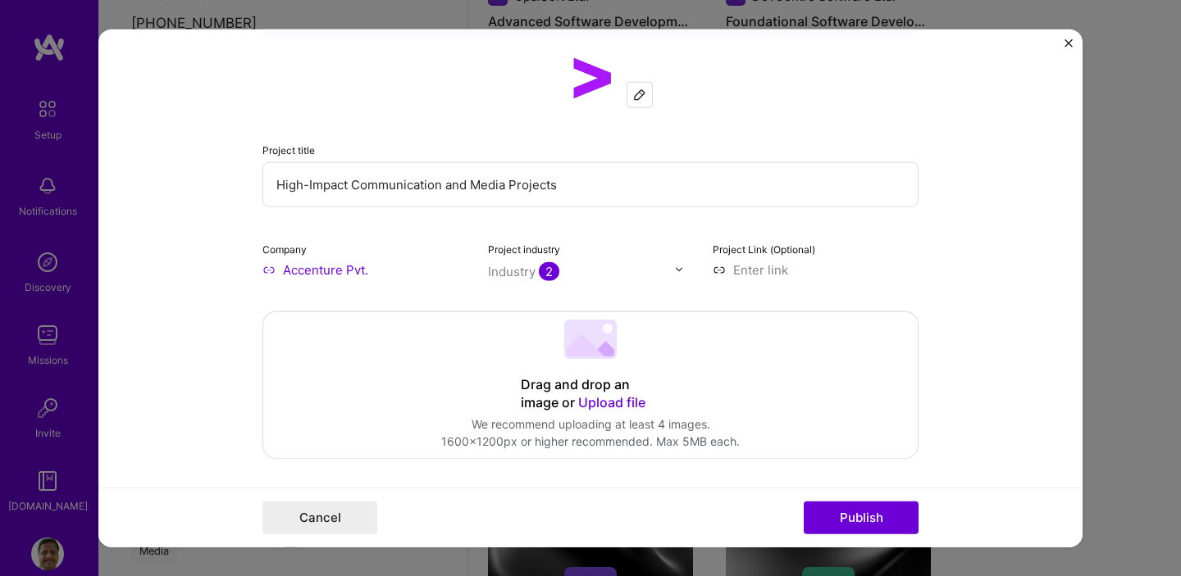
click at [545, 276] on span "2" at bounding box center [549, 271] width 20 height 19
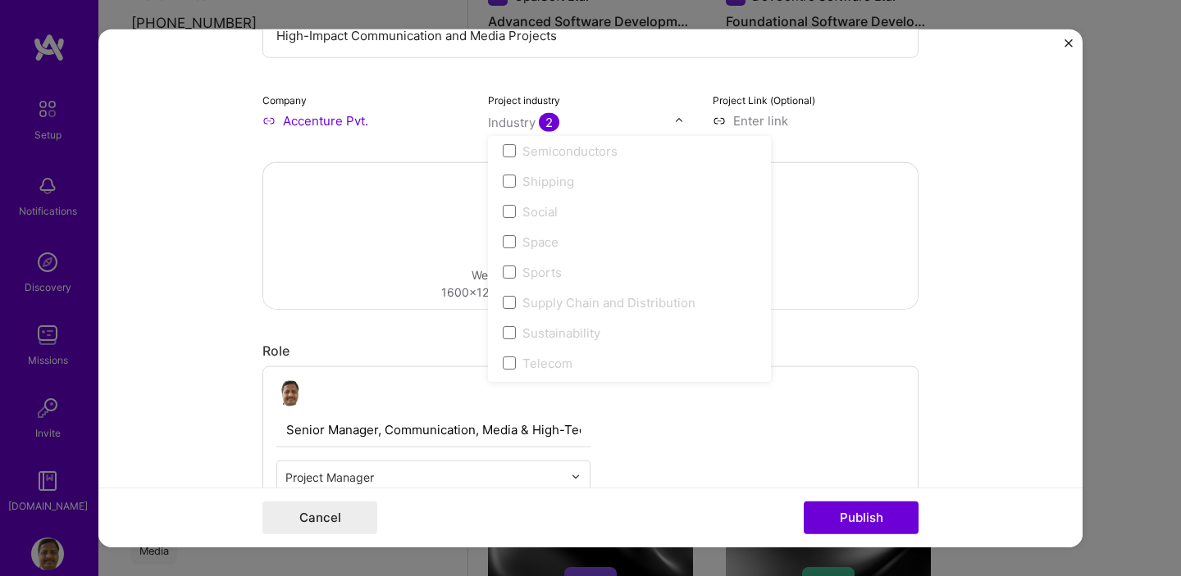
scroll to position [3379, 0]
click at [503, 330] on span at bounding box center [509, 326] width 13 height 13
click at [507, 328] on span at bounding box center [509, 326] width 13 height 13
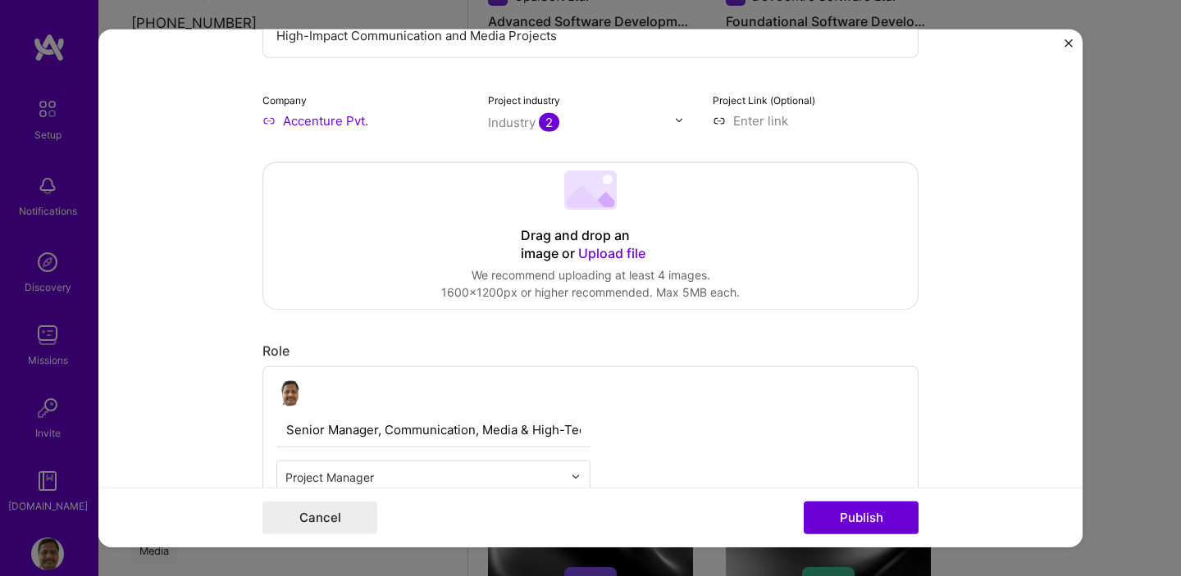
click at [1027, 263] on form "Editing suggested project This project is suggested based on your LinkedIn, res…" at bounding box center [590, 288] width 984 height 519
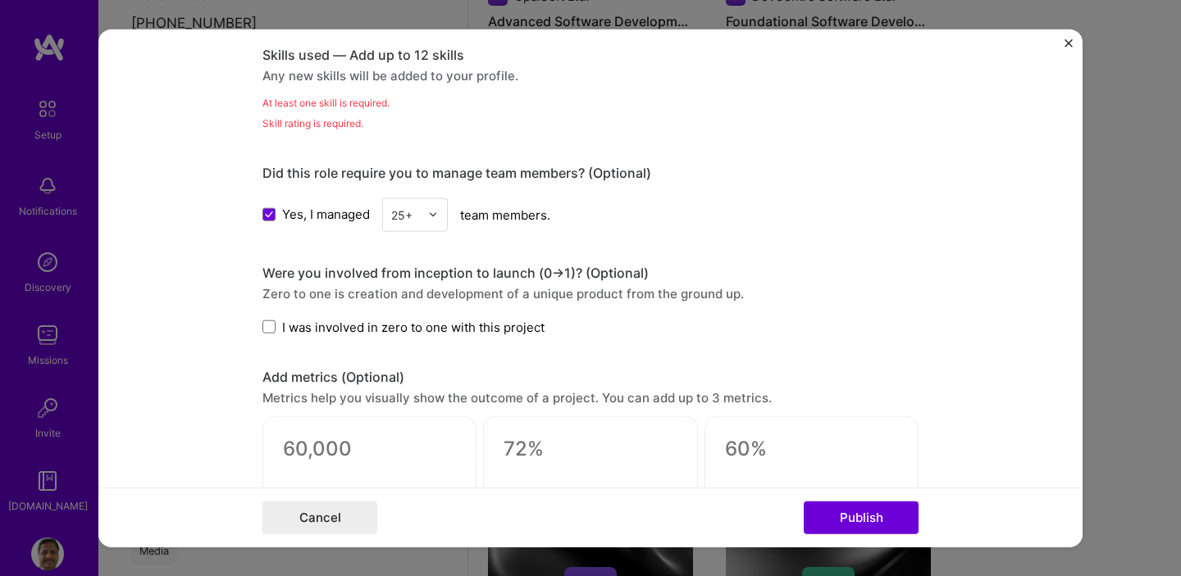
scroll to position [803, 0]
click at [875, 510] on button "Publish" at bounding box center [860, 518] width 115 height 33
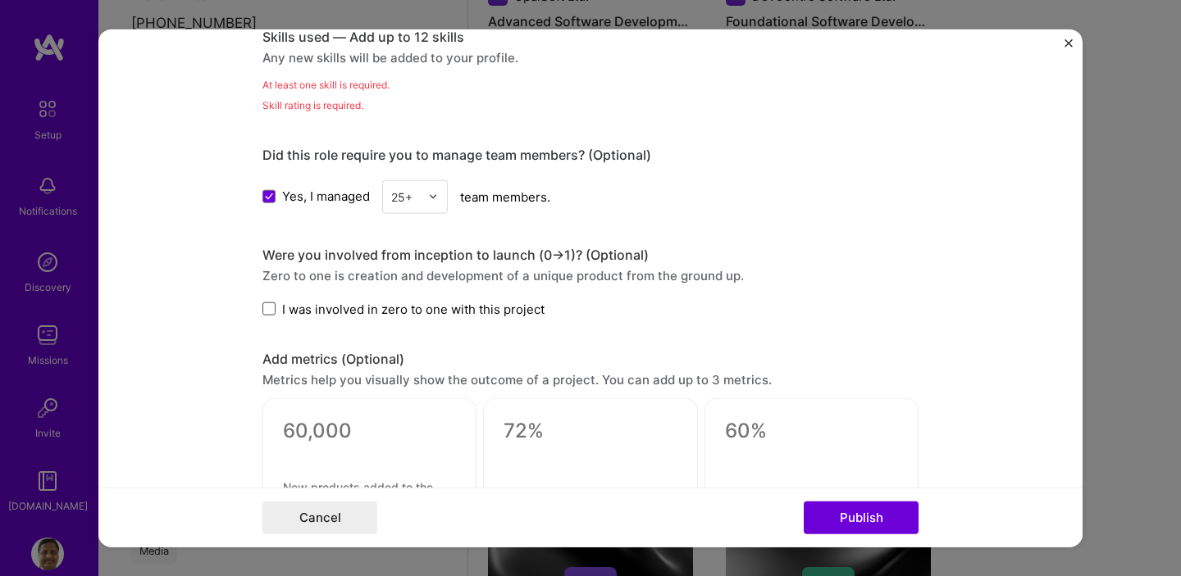
click at [264, 312] on span at bounding box center [268, 309] width 13 height 13
click at [0, 0] on input "I was involved in zero to one with this project" at bounding box center [0, 0] width 0 height 0
click at [265, 312] on icon at bounding box center [269, 309] width 8 height 7
click at [0, 0] on input "I was involved in zero to one with this project" at bounding box center [0, 0] width 0 height 0
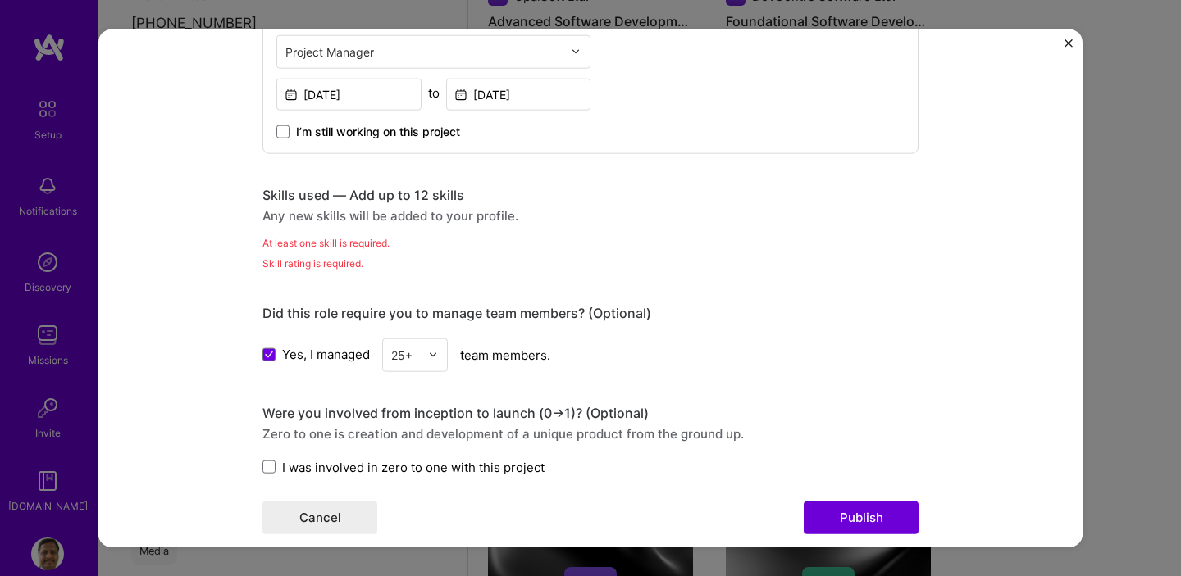
scroll to position [659, 0]
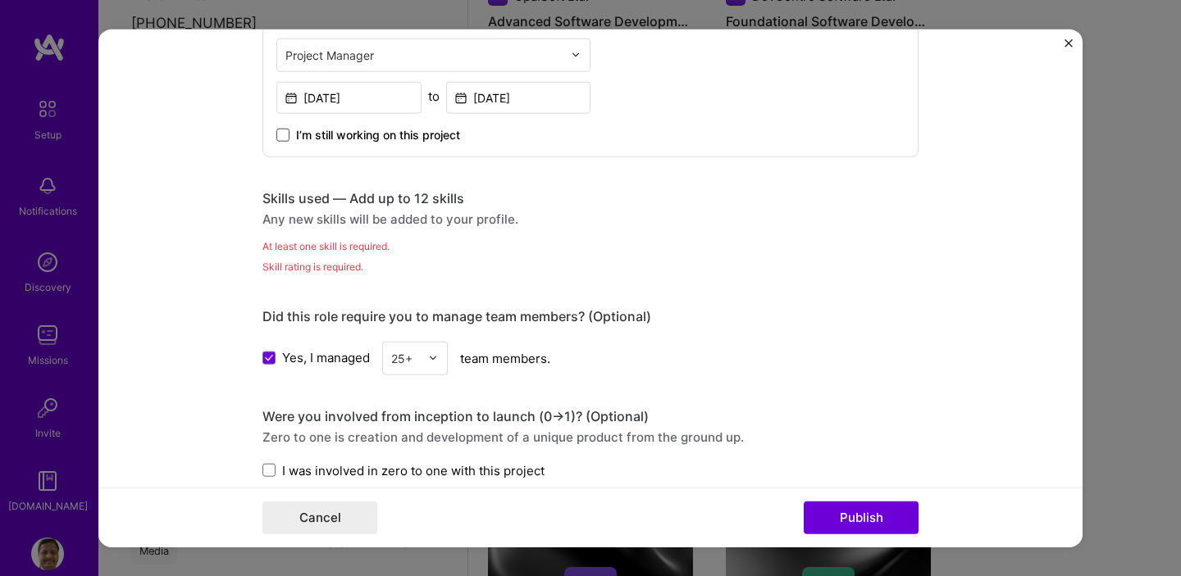
click at [280, 137] on span at bounding box center [282, 134] width 13 height 13
click at [0, 0] on input "I’m still working on this project" at bounding box center [0, 0] width 0 height 0
click at [280, 137] on icon at bounding box center [283, 134] width 8 height 7
click at [0, 0] on input "I’m still working on this project" at bounding box center [0, 0] width 0 height 0
click at [379, 234] on div "Skills used — Add up to 12 skills Any new skills will be added to your profile.…" at bounding box center [590, 231] width 656 height 85
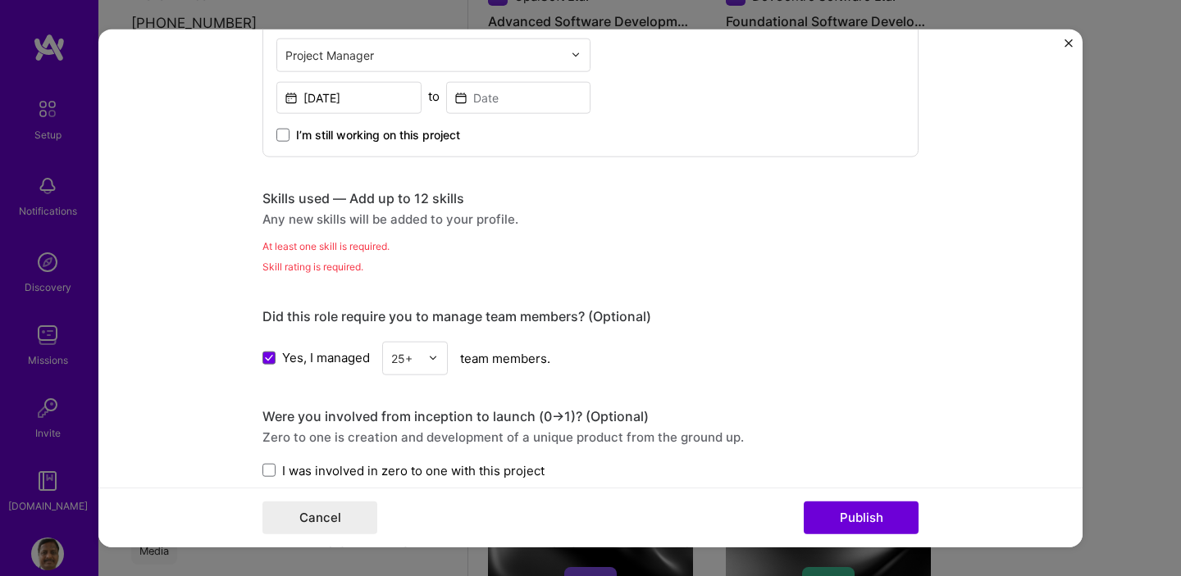
click at [307, 244] on div "At least one skill is required." at bounding box center [590, 245] width 656 height 17
click at [845, 514] on button "Publish" at bounding box center [860, 518] width 115 height 33
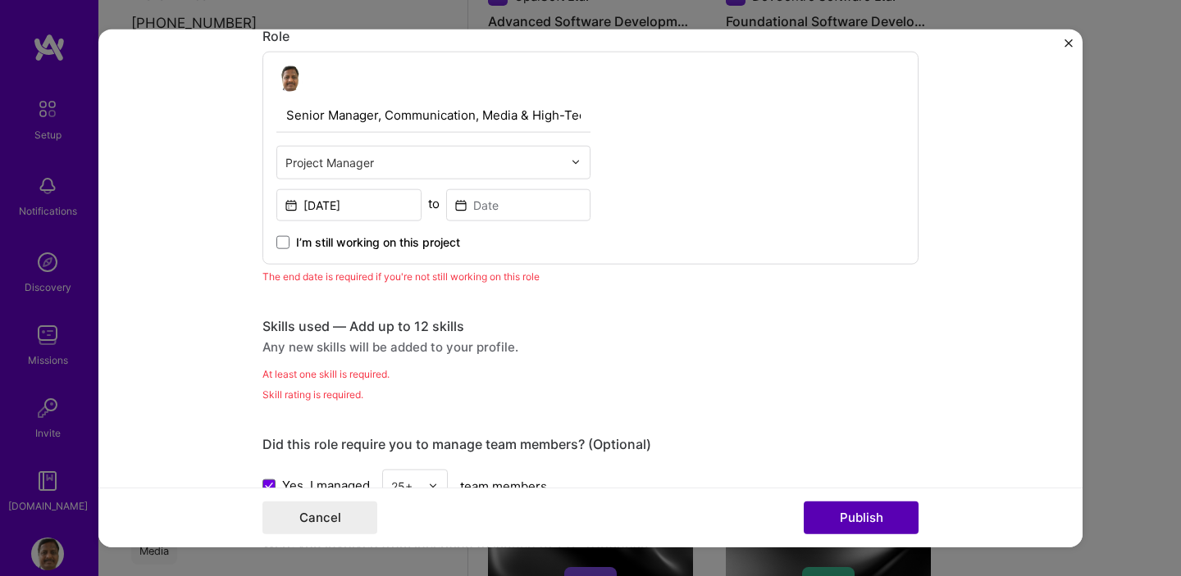
scroll to position [551, 0]
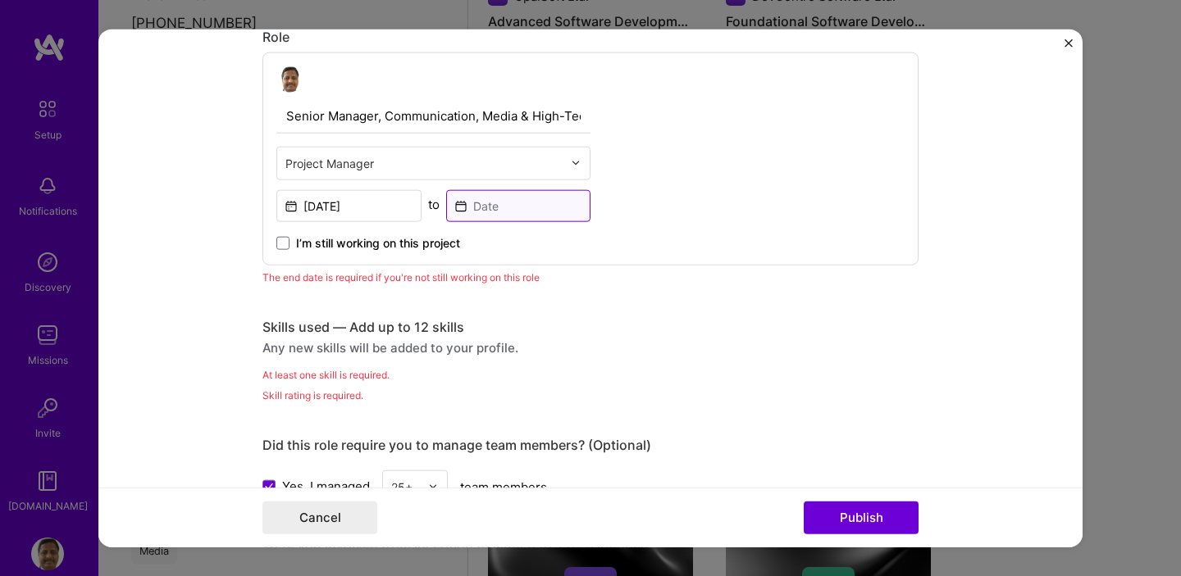
click at [520, 212] on input at bounding box center [518, 205] width 145 height 32
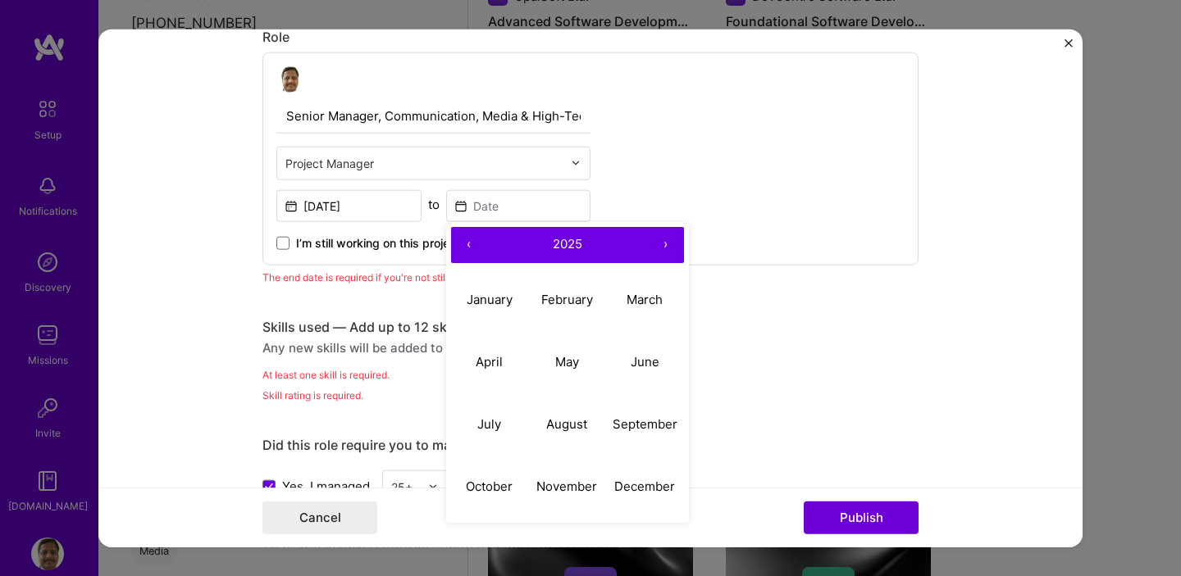
click at [465, 242] on button "‹" at bounding box center [469, 244] width 36 height 36
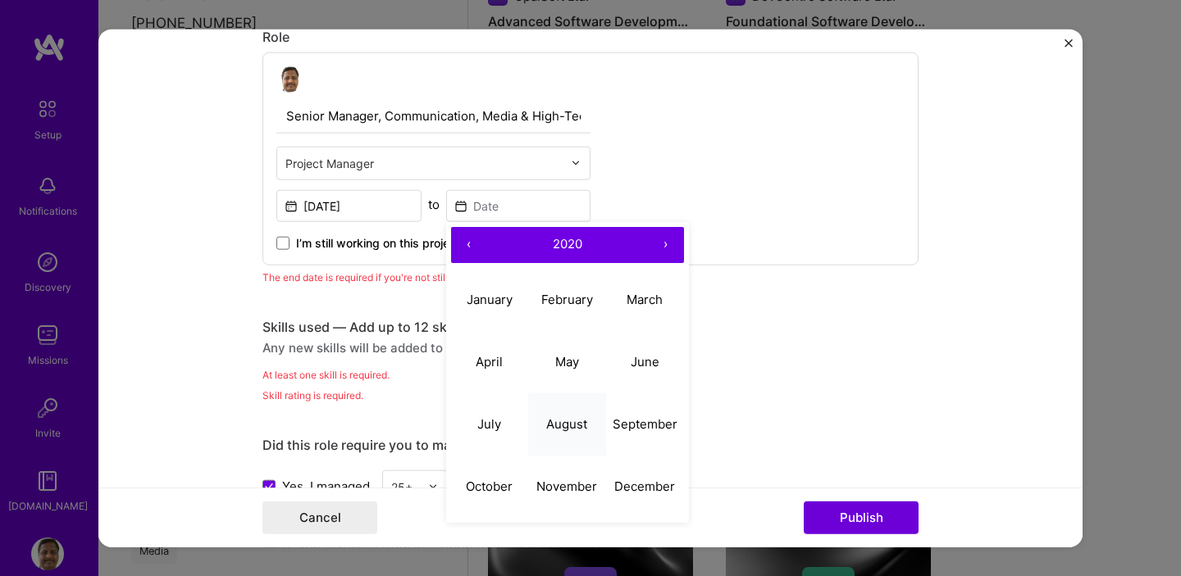
click at [585, 425] on button "August" at bounding box center [567, 425] width 78 height 62
type input "Aug, 2020"
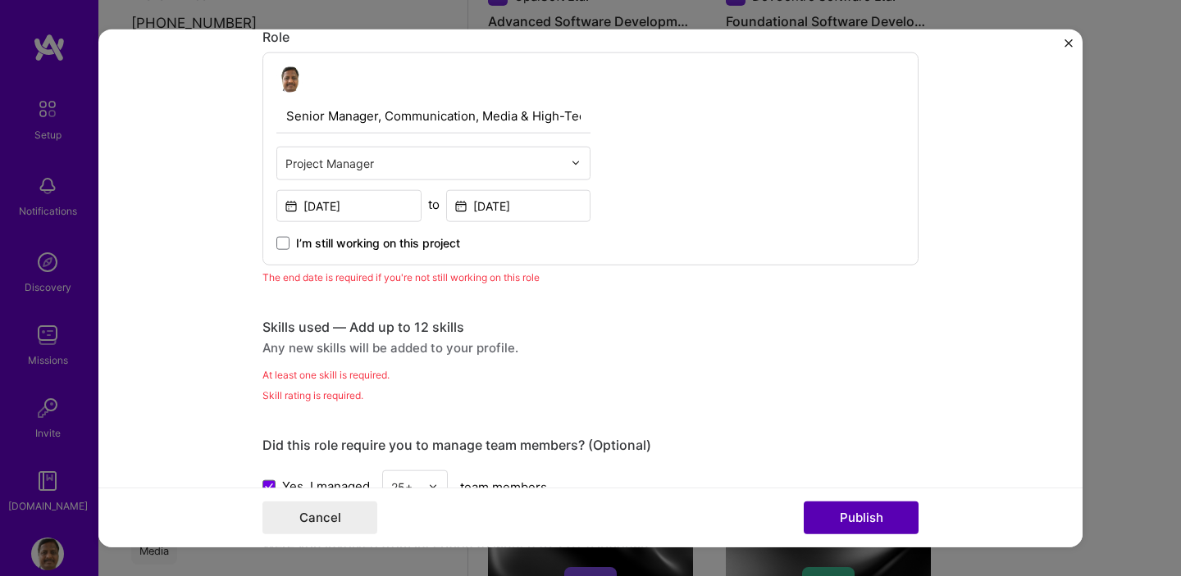
click at [843, 514] on button "Publish" at bounding box center [860, 518] width 115 height 33
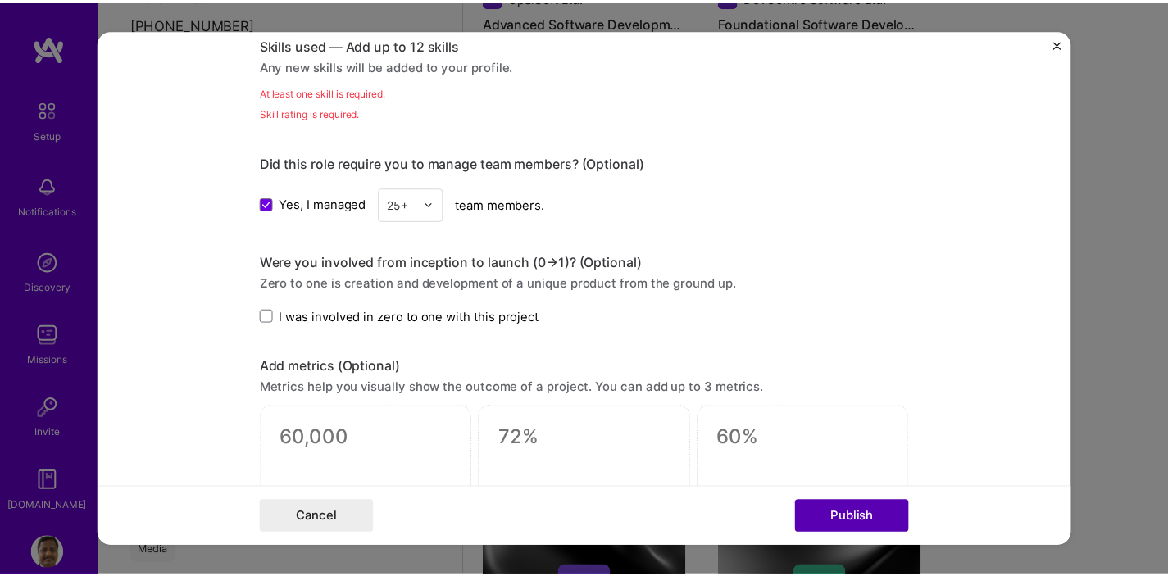
scroll to position [821, 0]
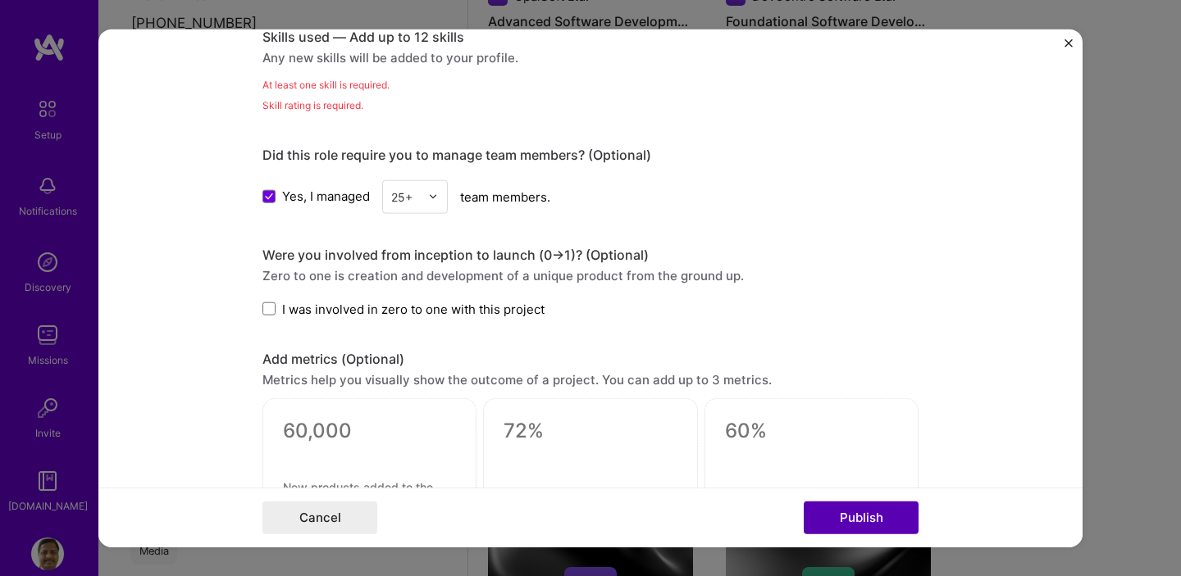
click at [843, 514] on button "Publish" at bounding box center [860, 518] width 115 height 33
click at [328, 518] on button "Cancel" at bounding box center [319, 518] width 115 height 33
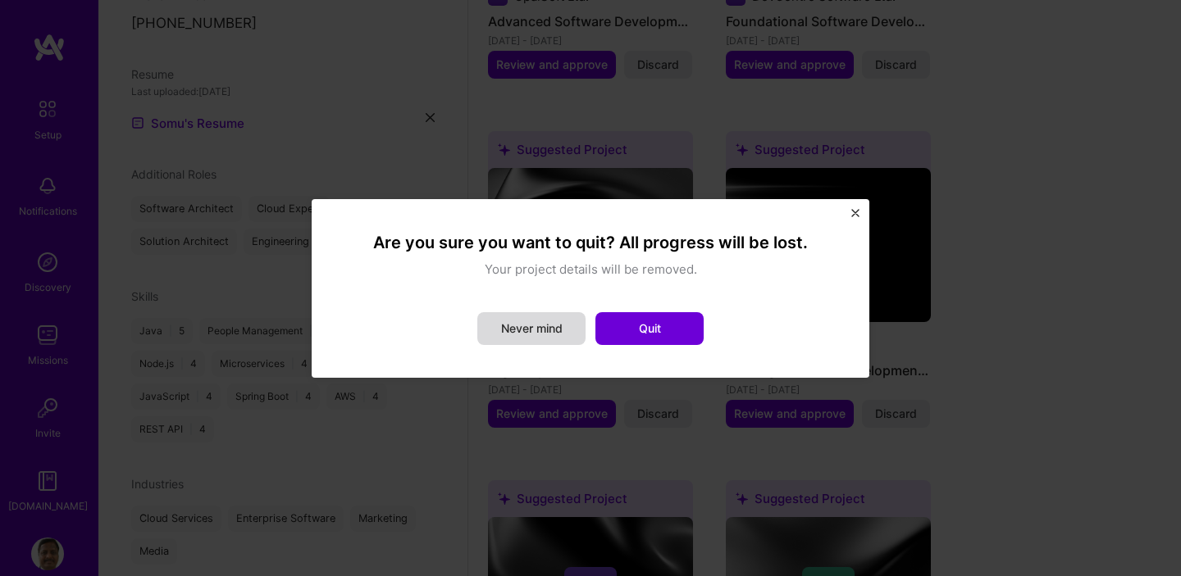
click at [547, 337] on button "Never mind" at bounding box center [531, 328] width 108 height 33
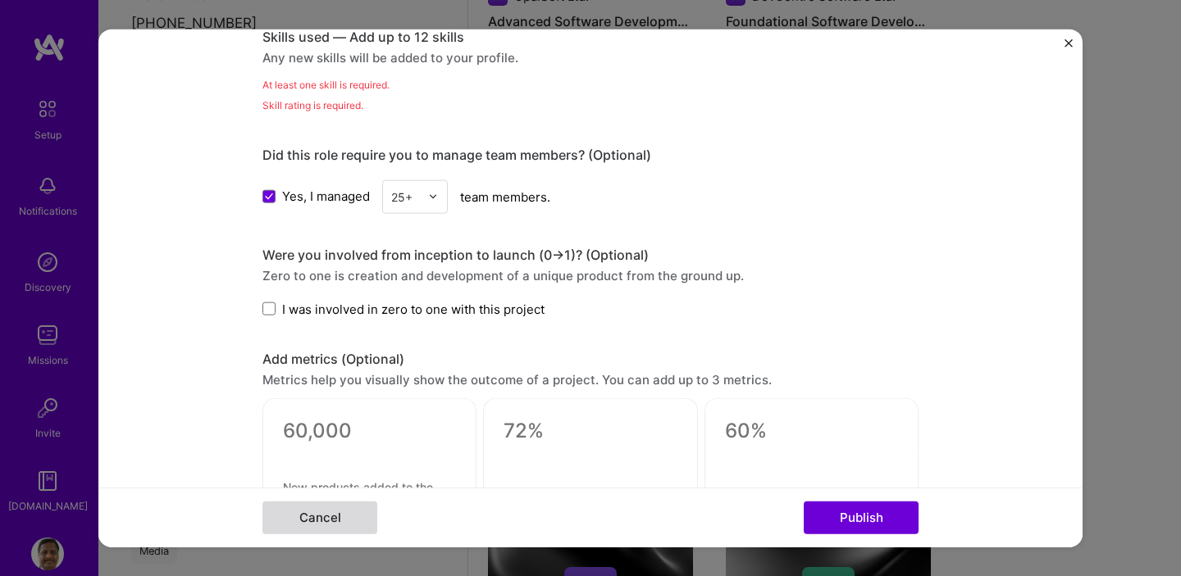
click at [351, 514] on button "Cancel" at bounding box center [319, 518] width 115 height 33
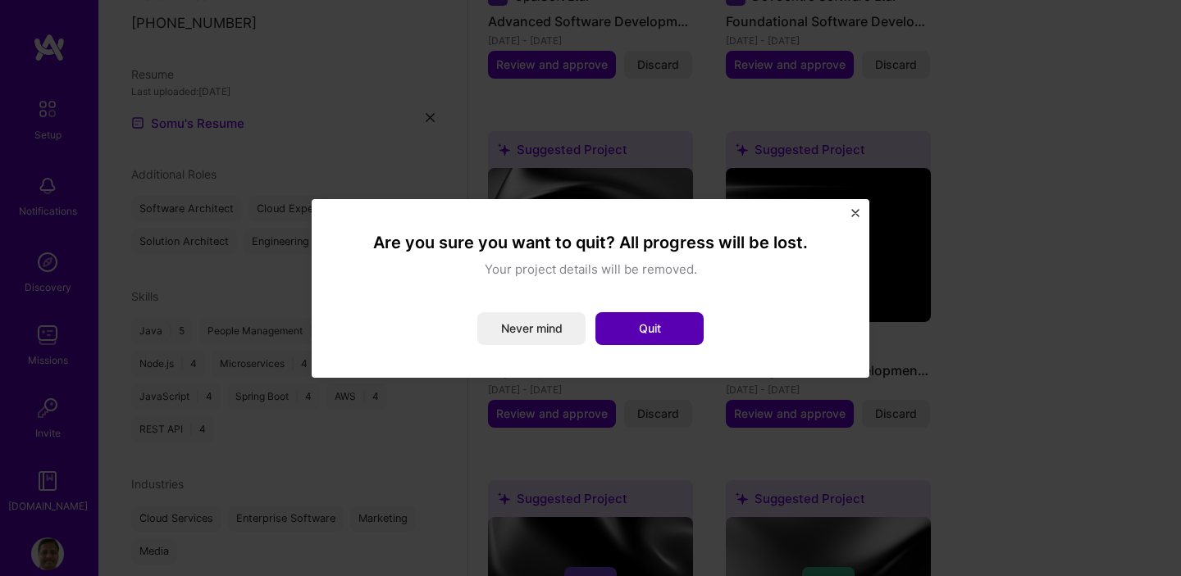
click at [681, 323] on button "Quit" at bounding box center [649, 328] width 108 height 33
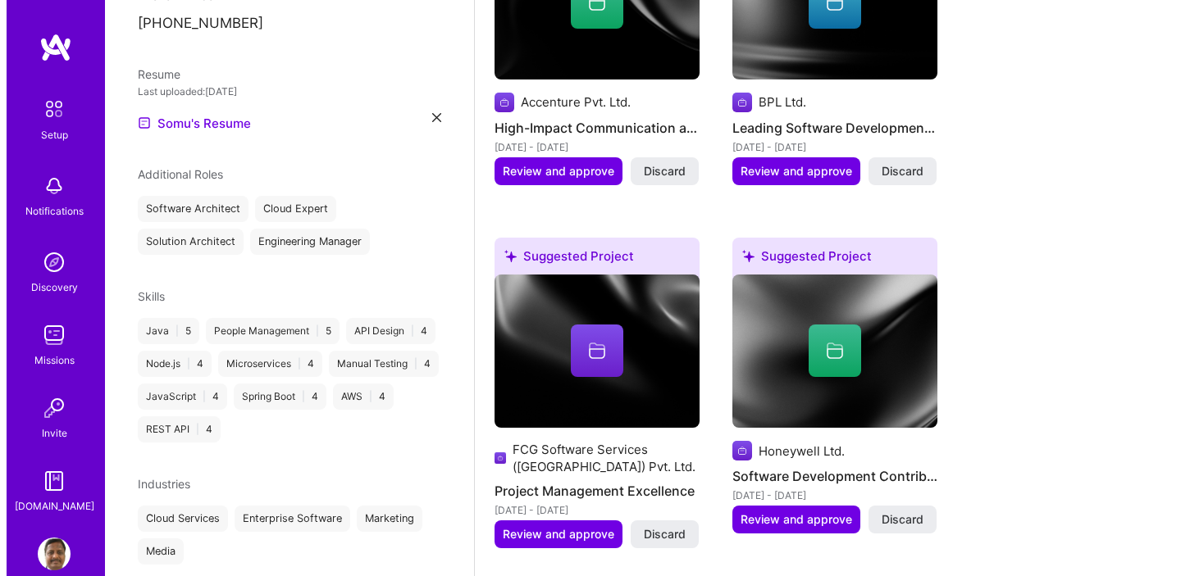
scroll to position [1109, 0]
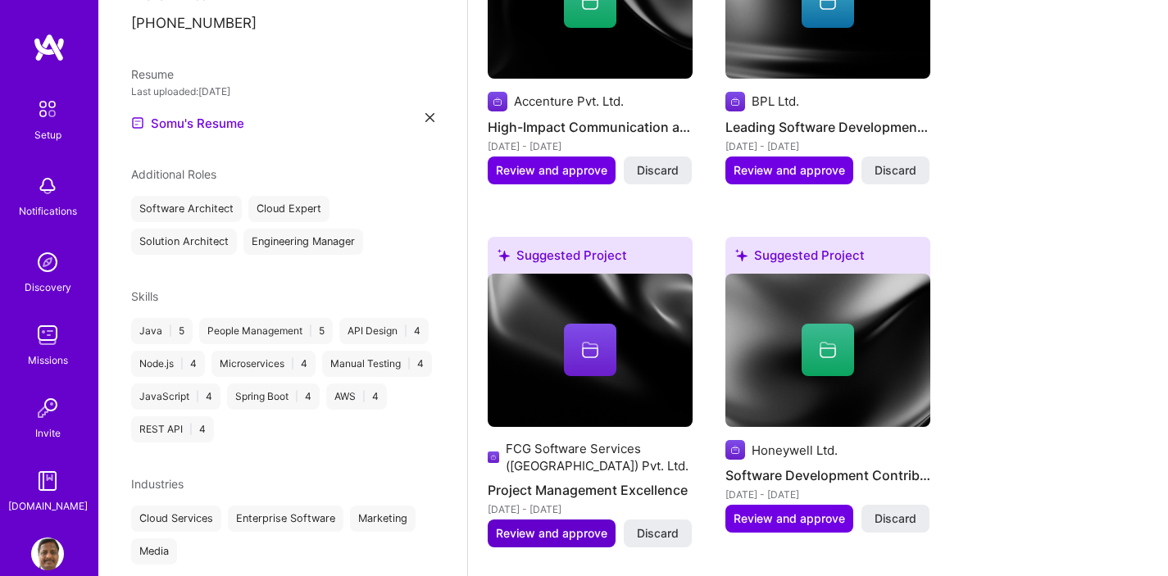
click at [557, 526] on span "Review and approve" at bounding box center [552, 534] width 112 height 16
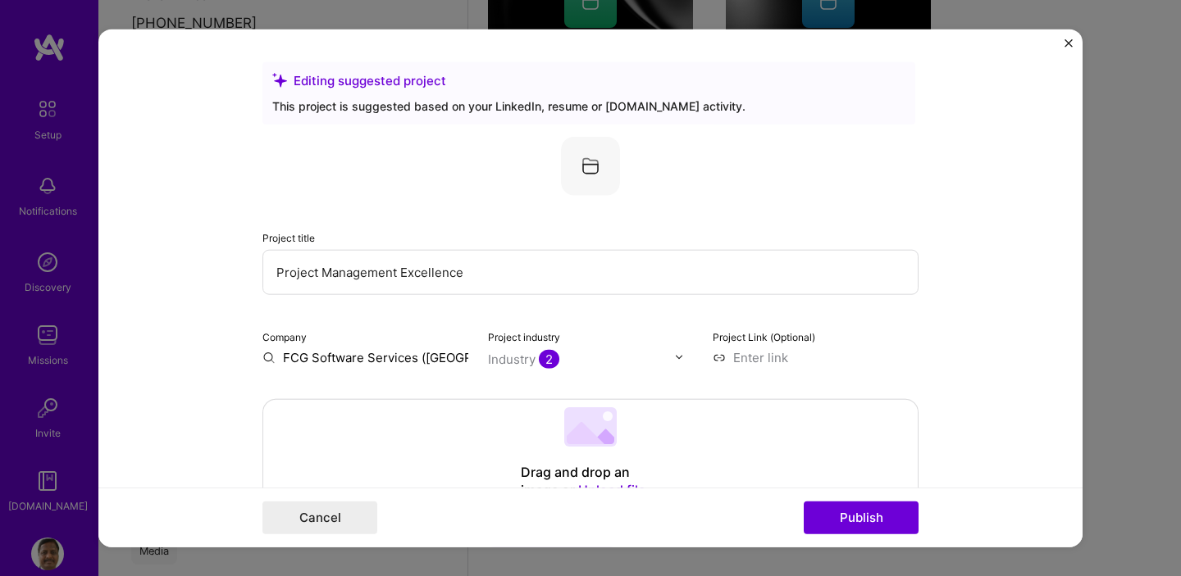
click at [435, 271] on input "Project Management Excellence" at bounding box center [590, 271] width 656 height 45
type input "Project Management"
click at [904, 221] on div "Project title Project Management Company FCG Software Services (India) Pvt. Ltd…" at bounding box center [590, 251] width 656 height 230
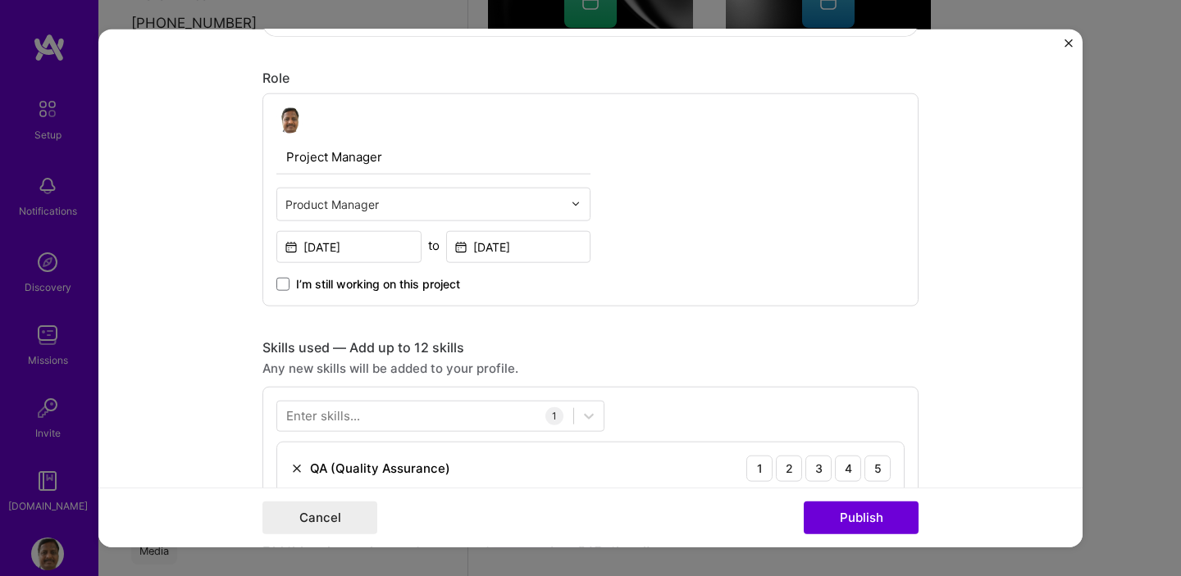
scroll to position [633, 0]
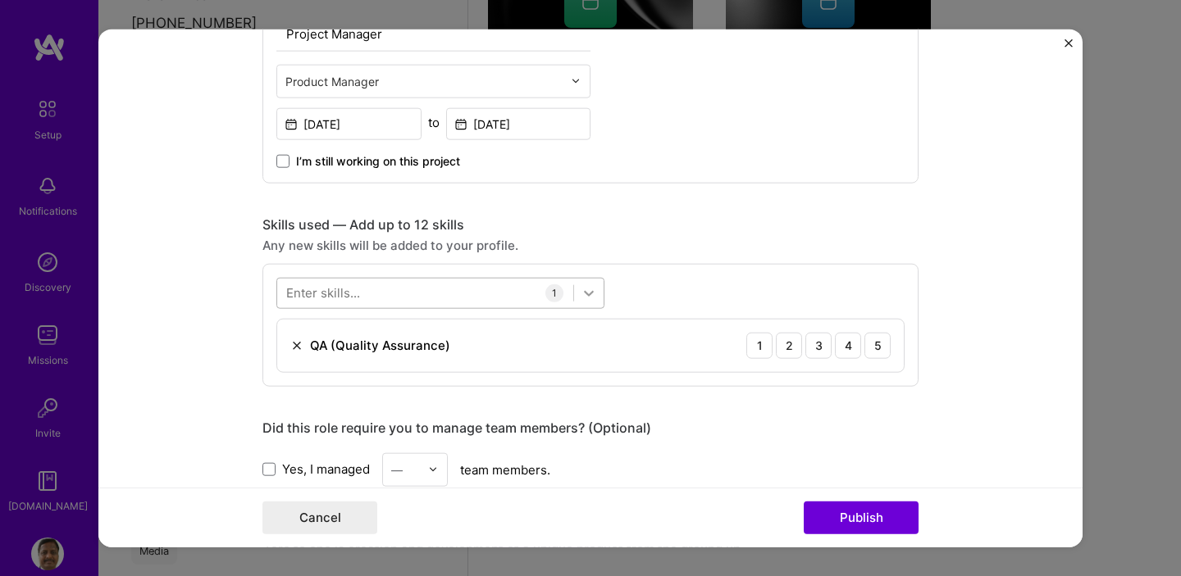
click at [585, 294] on icon at bounding box center [589, 293] width 10 height 6
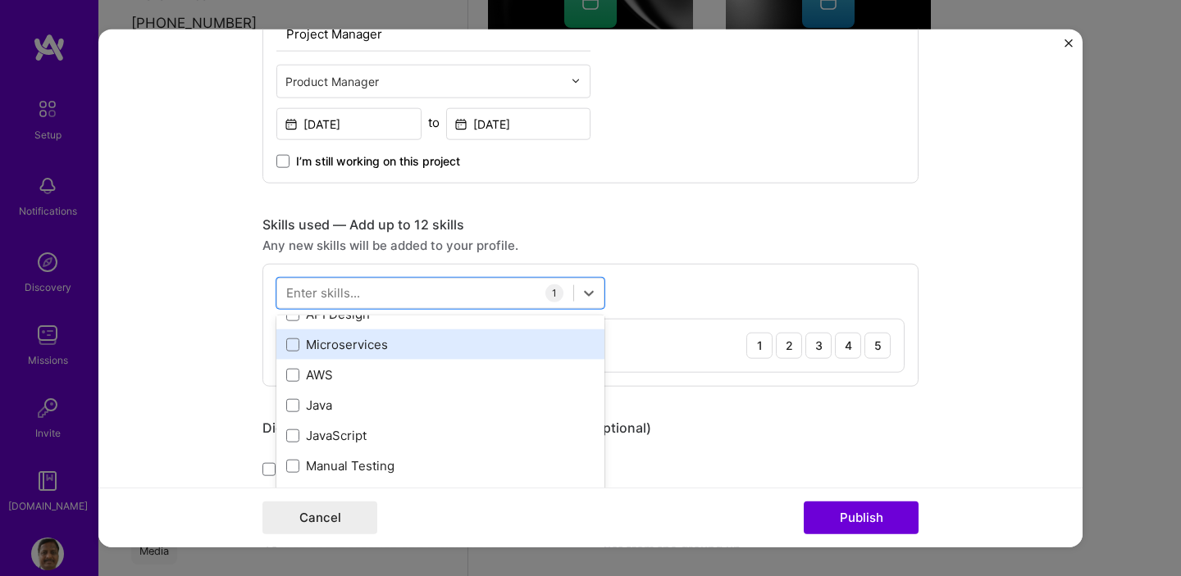
scroll to position [78, 0]
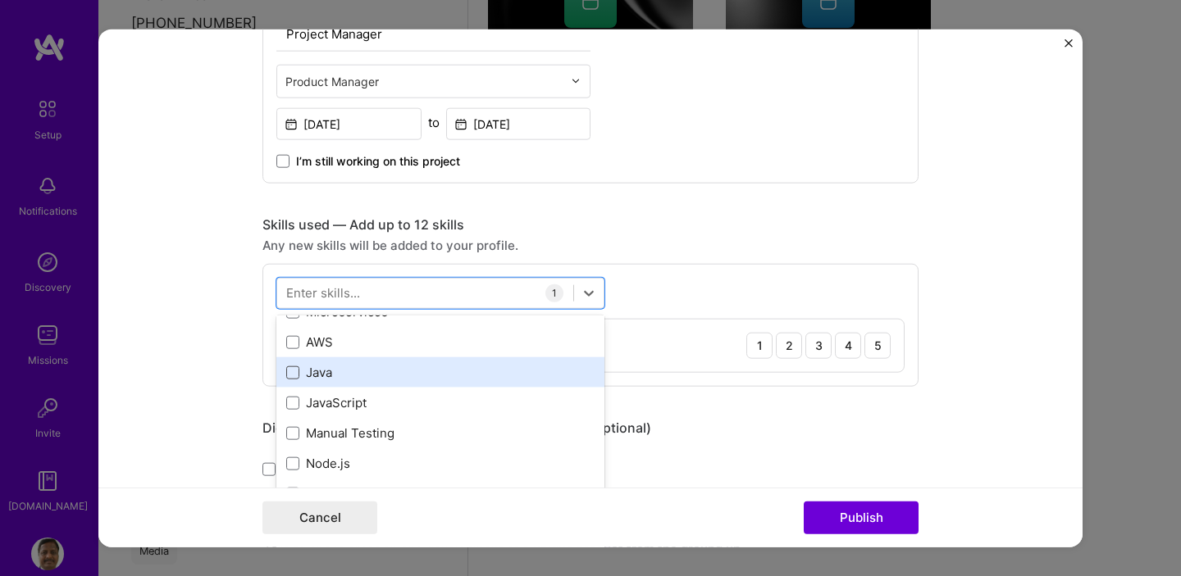
click at [286, 373] on span at bounding box center [292, 372] width 13 height 13
click at [0, 0] on input "checkbox" at bounding box center [0, 0] width 0 height 0
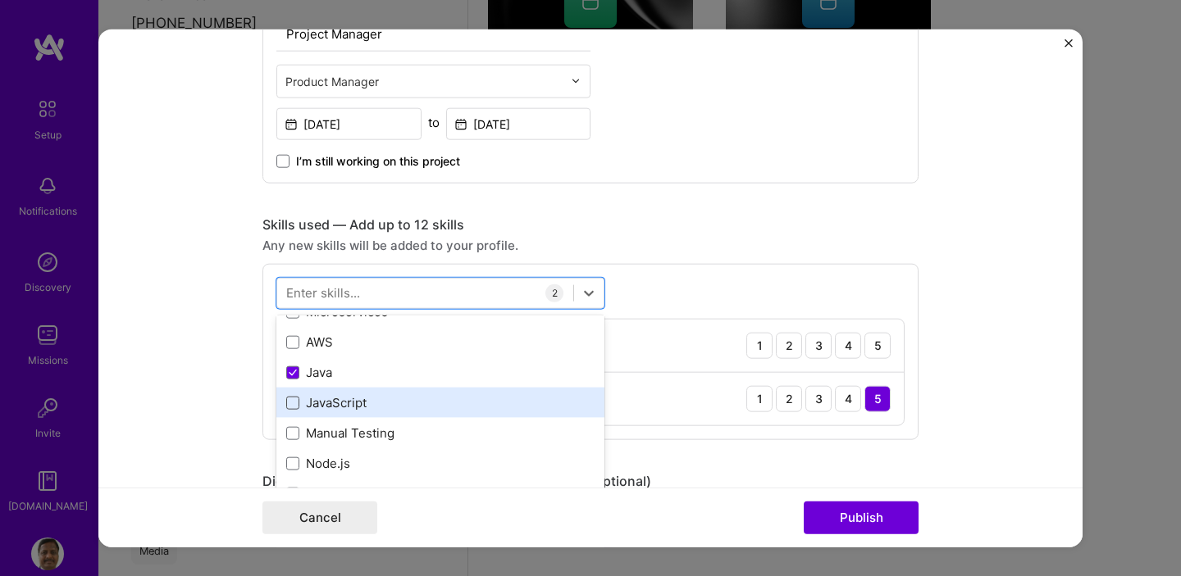
click at [289, 406] on span at bounding box center [292, 402] width 13 height 13
click at [0, 0] on input "checkbox" at bounding box center [0, 0] width 0 height 0
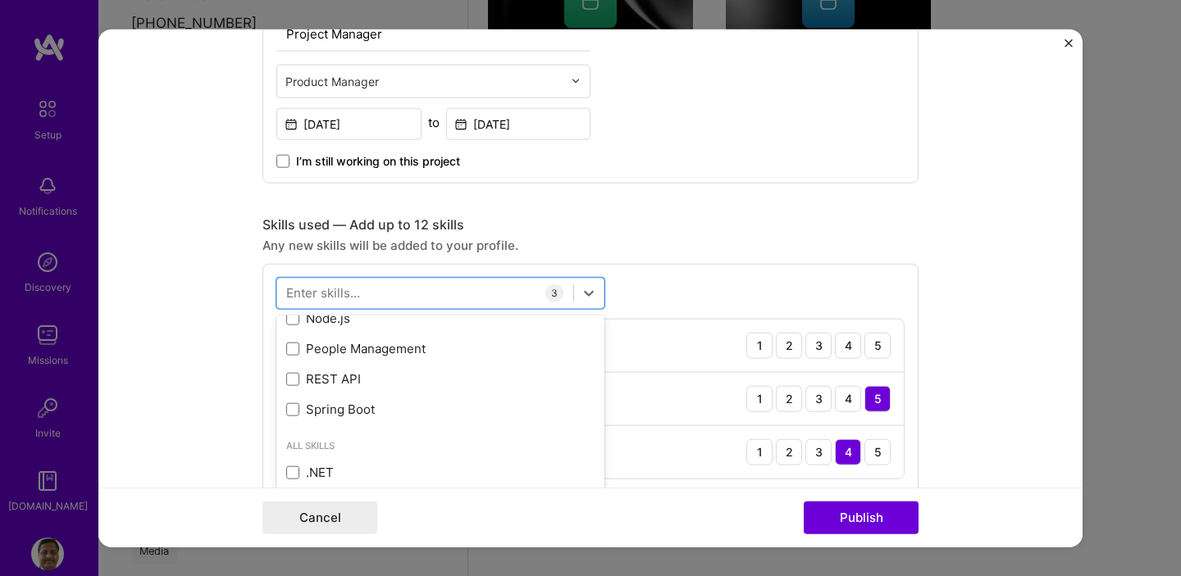
scroll to position [221, 0]
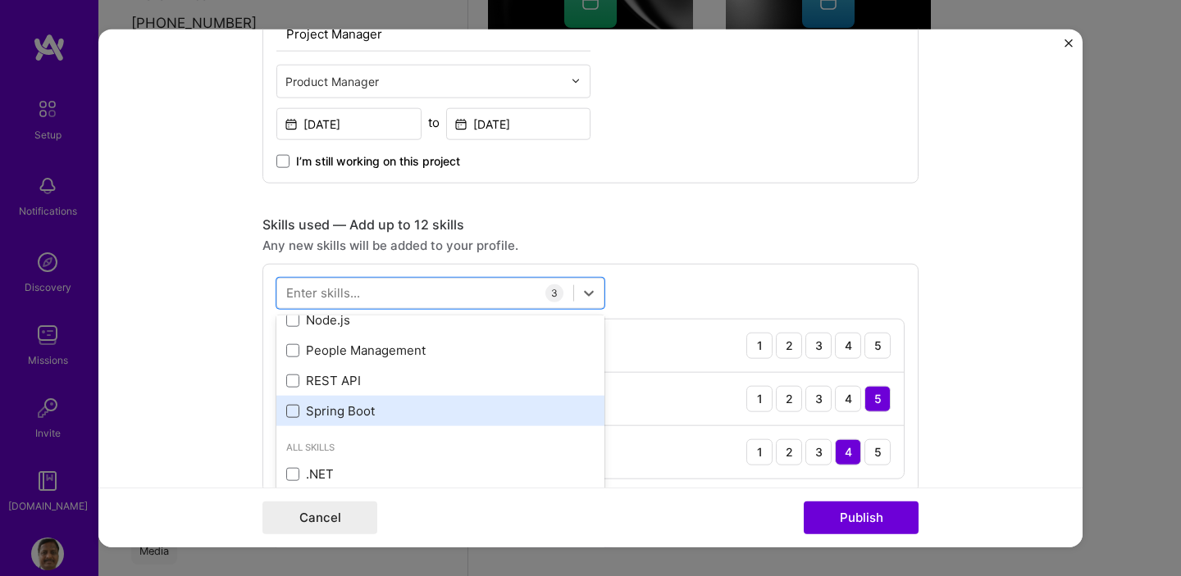
click at [289, 354] on span at bounding box center [292, 350] width 13 height 13
click at [0, 0] on input "checkbox" at bounding box center [0, 0] width 0 height 0
click at [286, 413] on span at bounding box center [292, 410] width 13 height 13
click at [0, 0] on input "checkbox" at bounding box center [0, 0] width 0 height 0
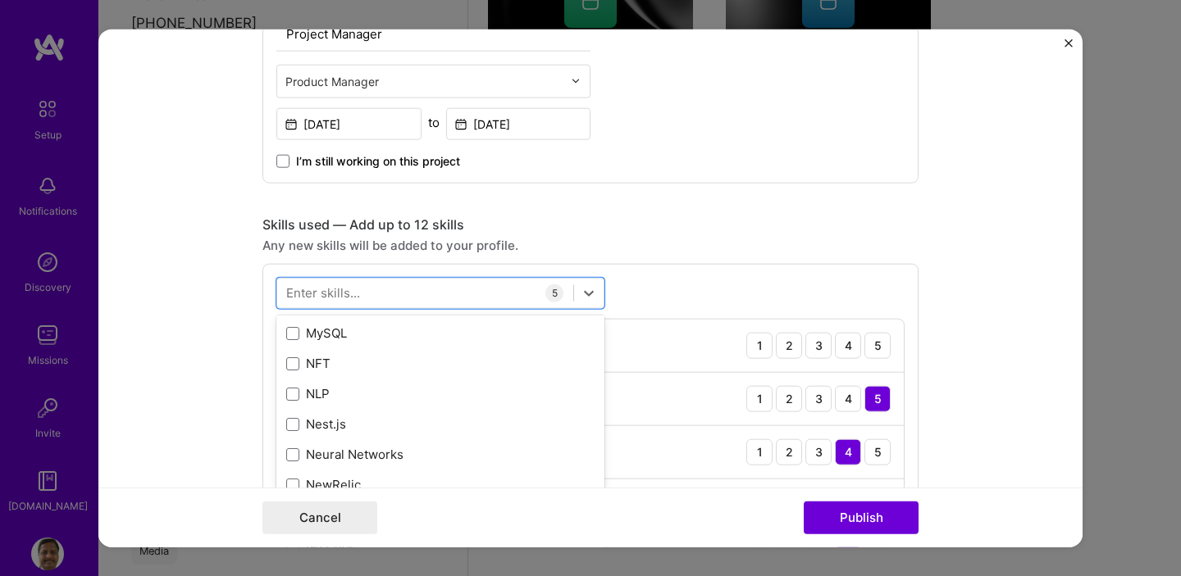
scroll to position [6660, 0]
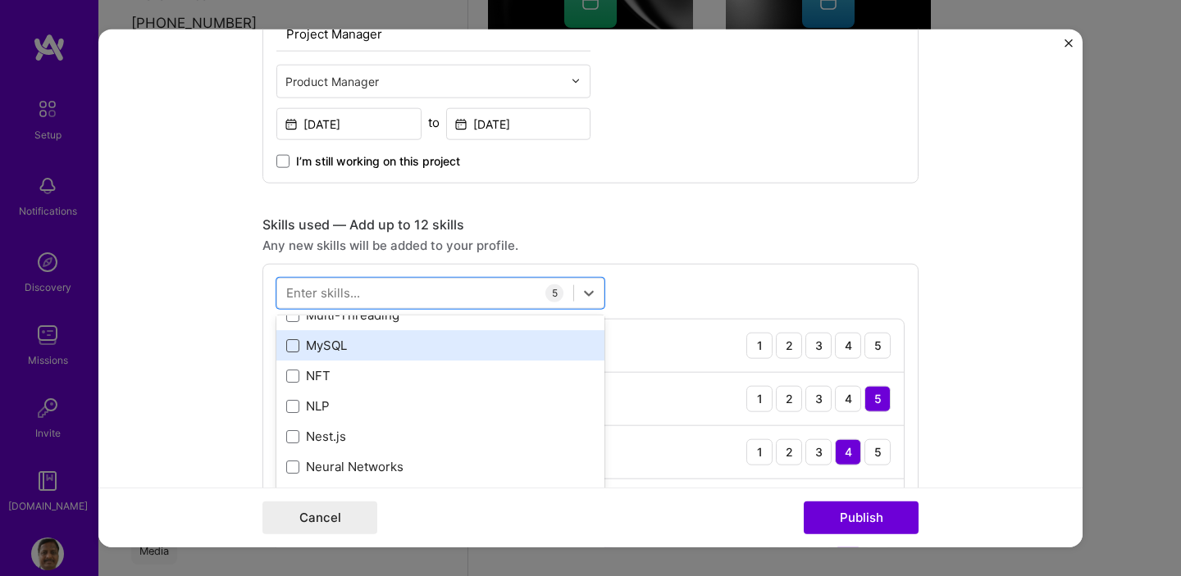
click at [287, 351] on span at bounding box center [292, 345] width 13 height 13
click at [0, 0] on input "checkbox" at bounding box center [0, 0] width 0 height 0
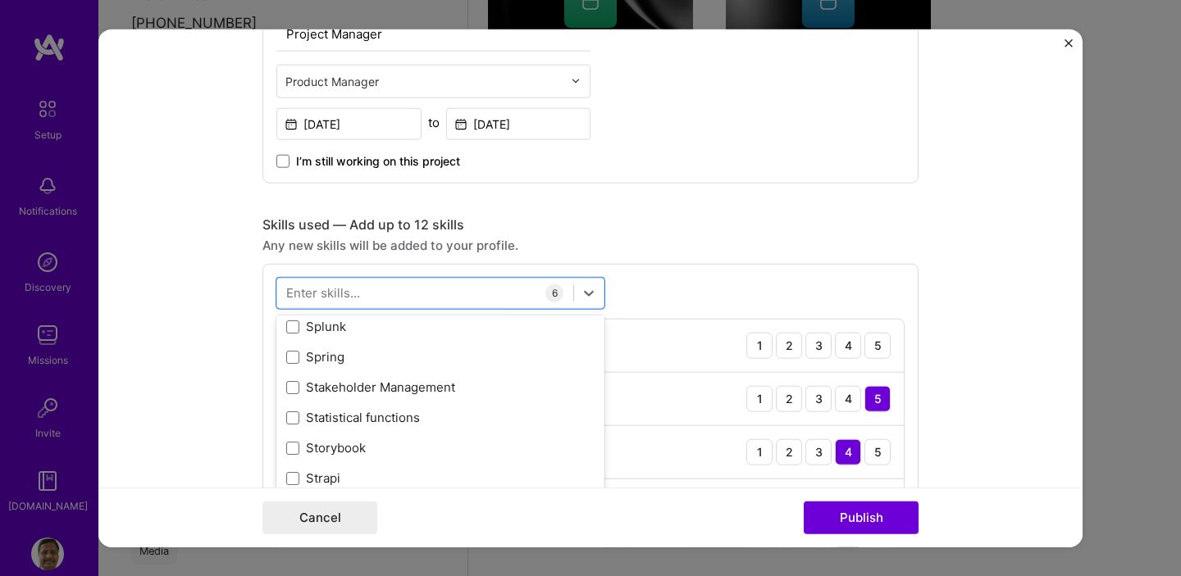
scroll to position [9643, 0]
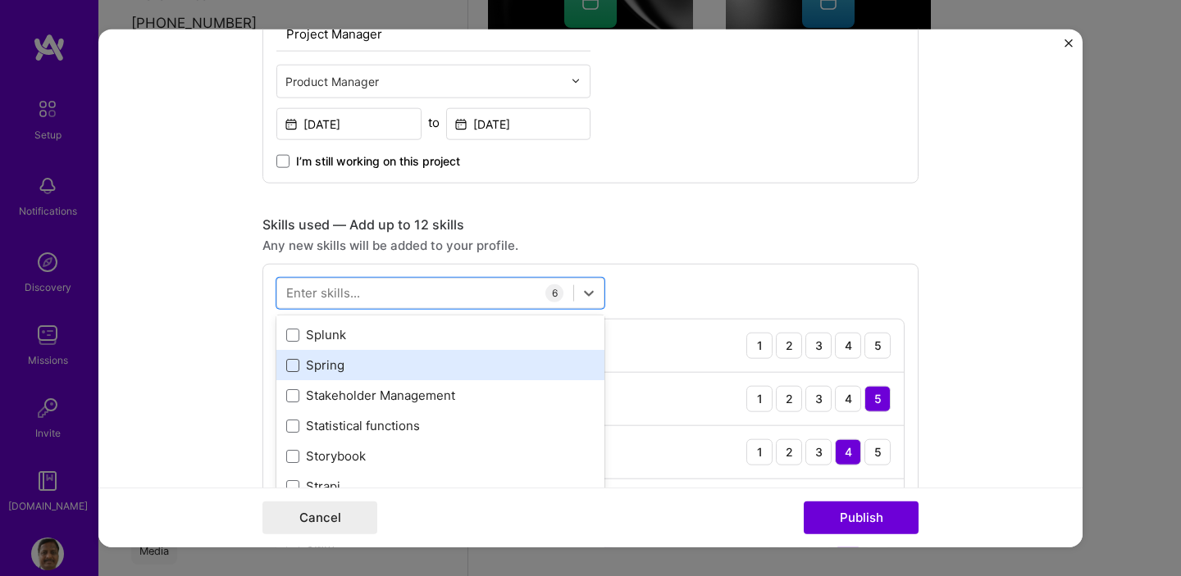
click at [286, 370] on span at bounding box center [292, 364] width 13 height 13
click at [0, 0] on input "checkbox" at bounding box center [0, 0] width 0 height 0
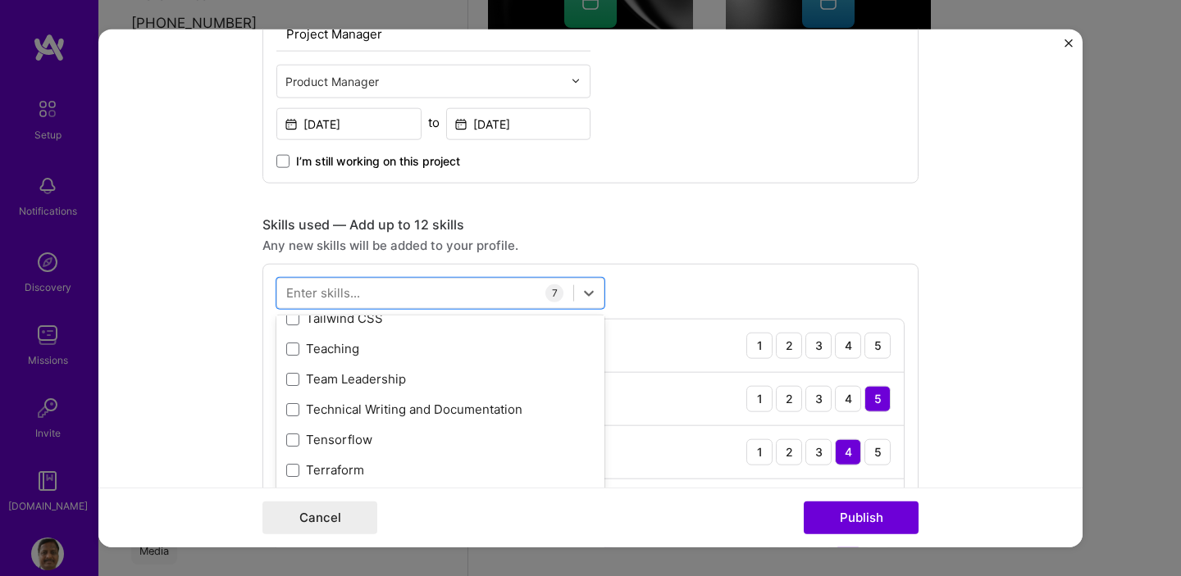
scroll to position [10011, 0]
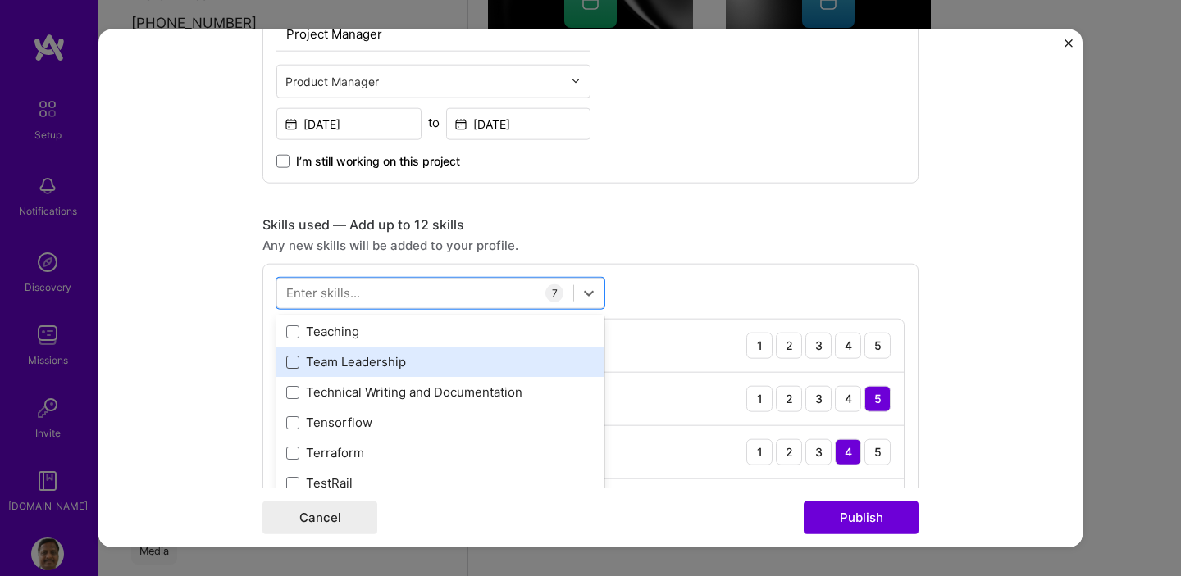
click at [289, 364] on span at bounding box center [292, 361] width 13 height 13
click at [0, 0] on input "checkbox" at bounding box center [0, 0] width 0 height 0
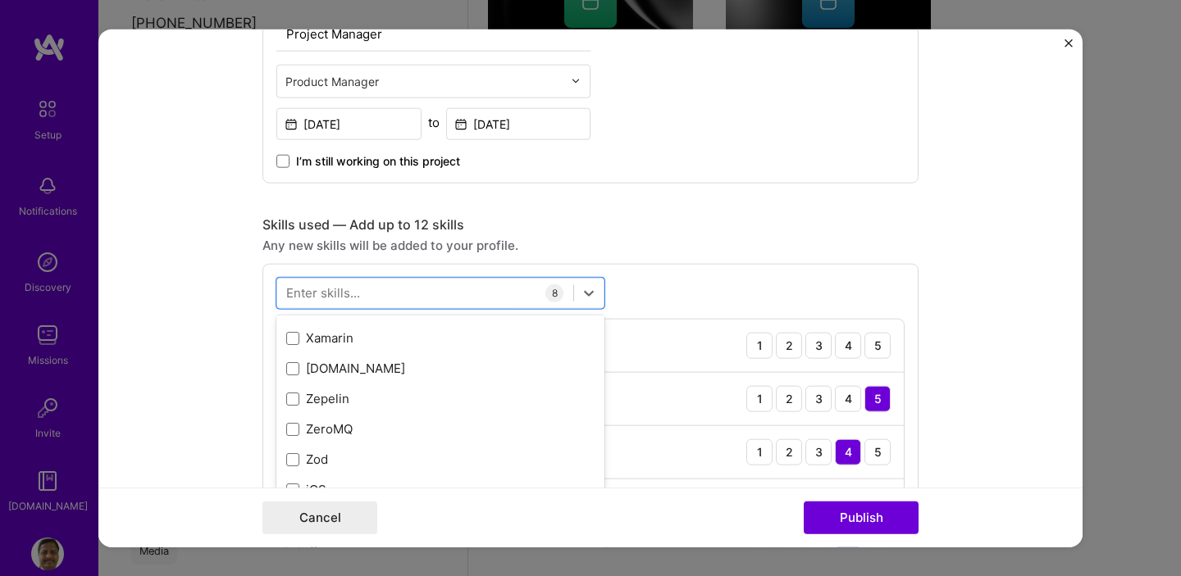
scroll to position [11292, 0]
click at [959, 252] on form "Editing suggested project This project is suggested based on your LinkedIn, res…" at bounding box center [590, 288] width 984 height 519
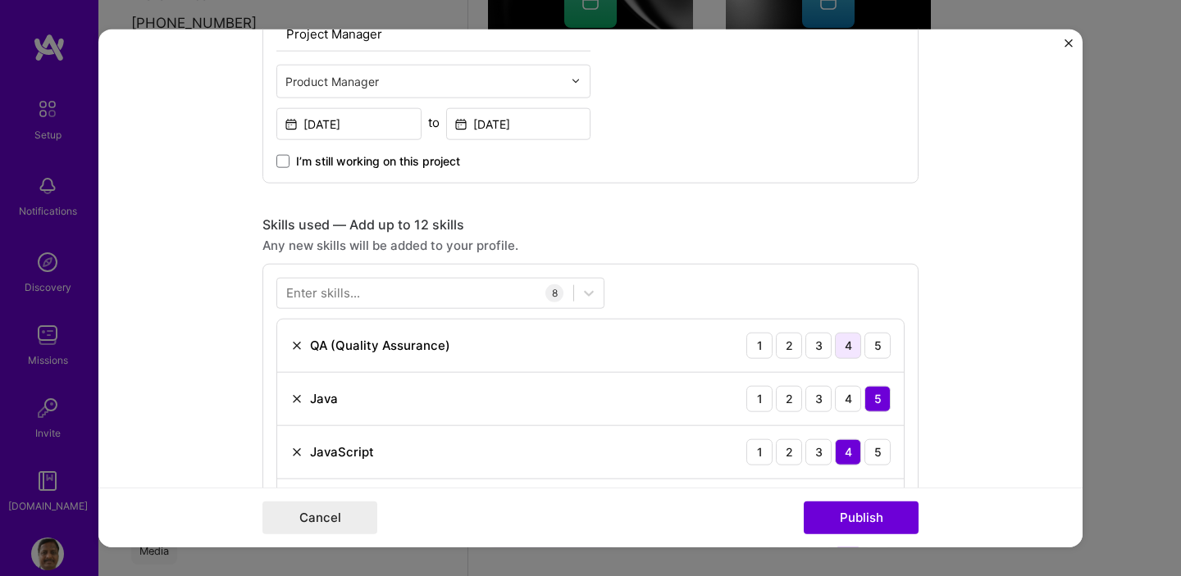
click at [840, 348] on div "4" at bounding box center [848, 345] width 26 height 26
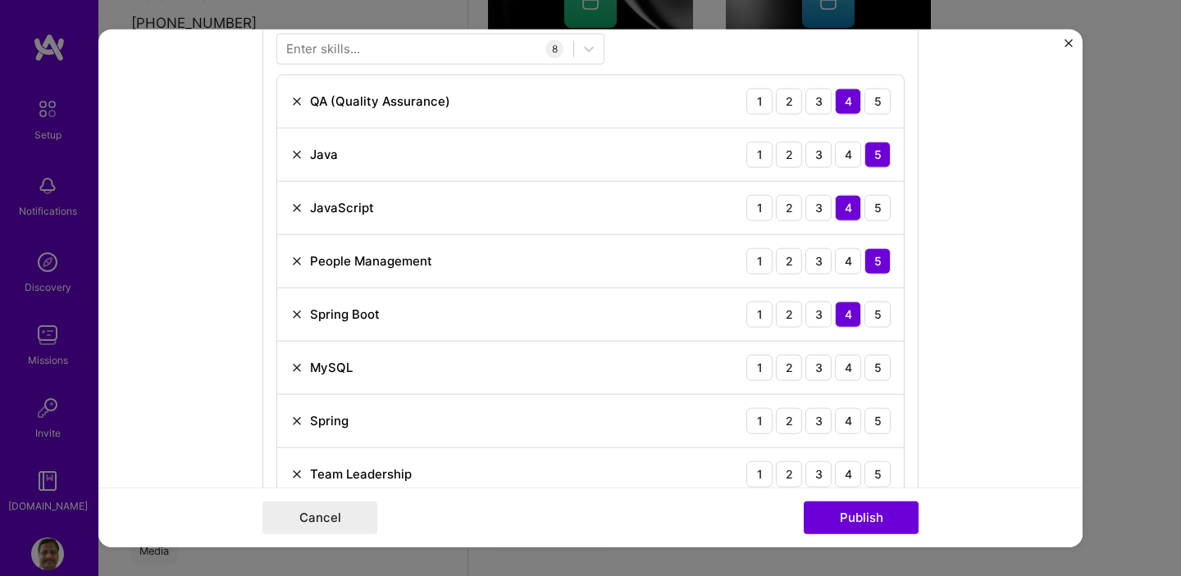
scroll to position [882, 0]
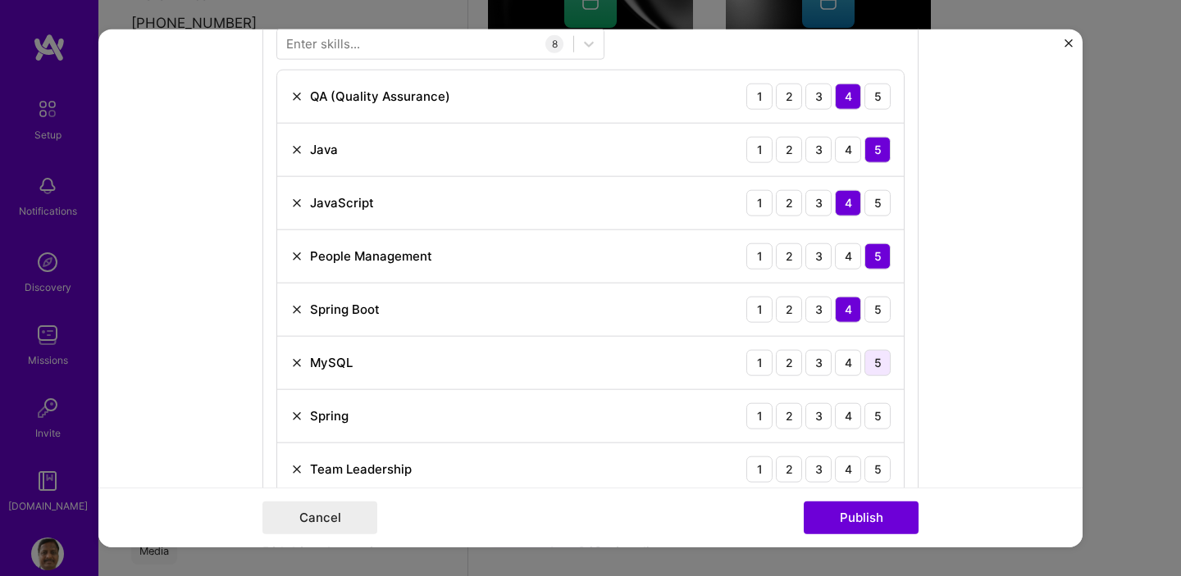
click at [878, 366] on div "5" at bounding box center [877, 362] width 26 height 26
click at [847, 413] on div "4" at bounding box center [848, 416] width 26 height 26
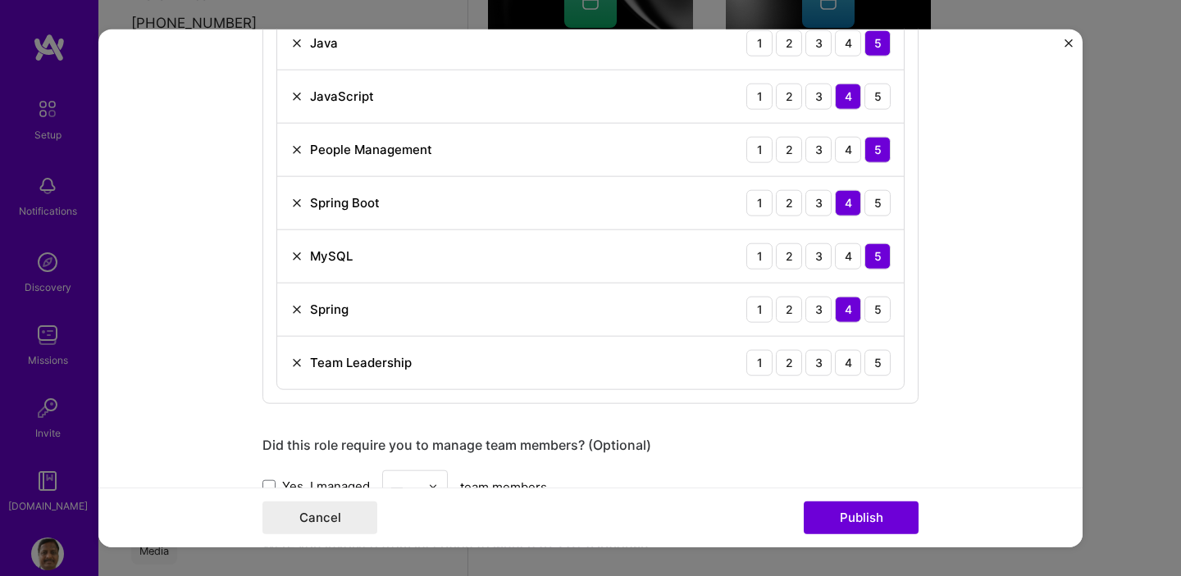
scroll to position [998, 0]
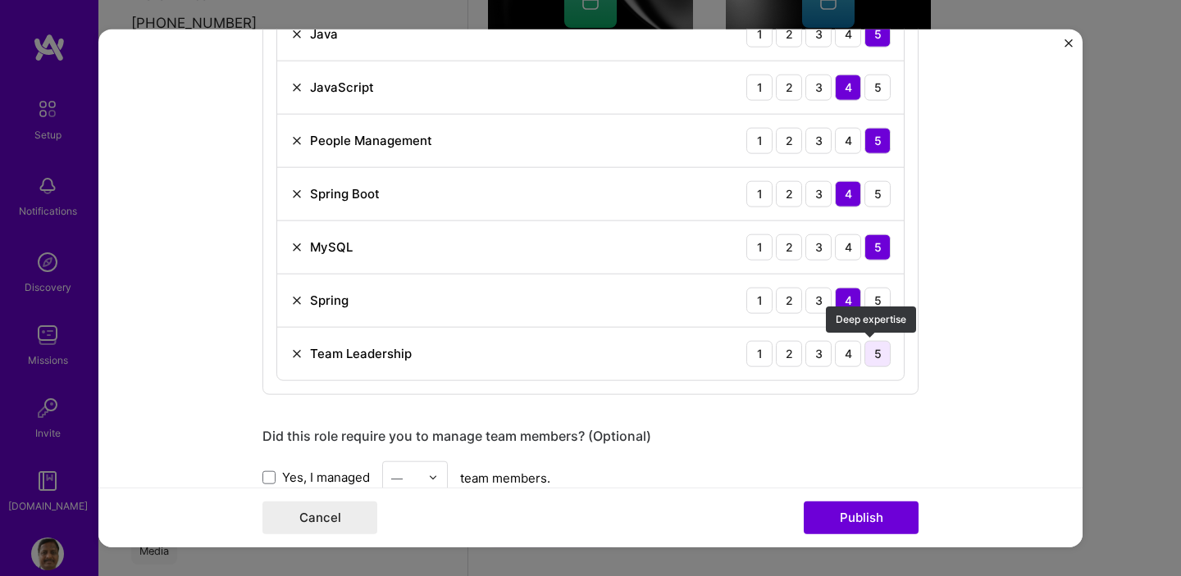
click at [872, 357] on div "5" at bounding box center [877, 353] width 26 height 26
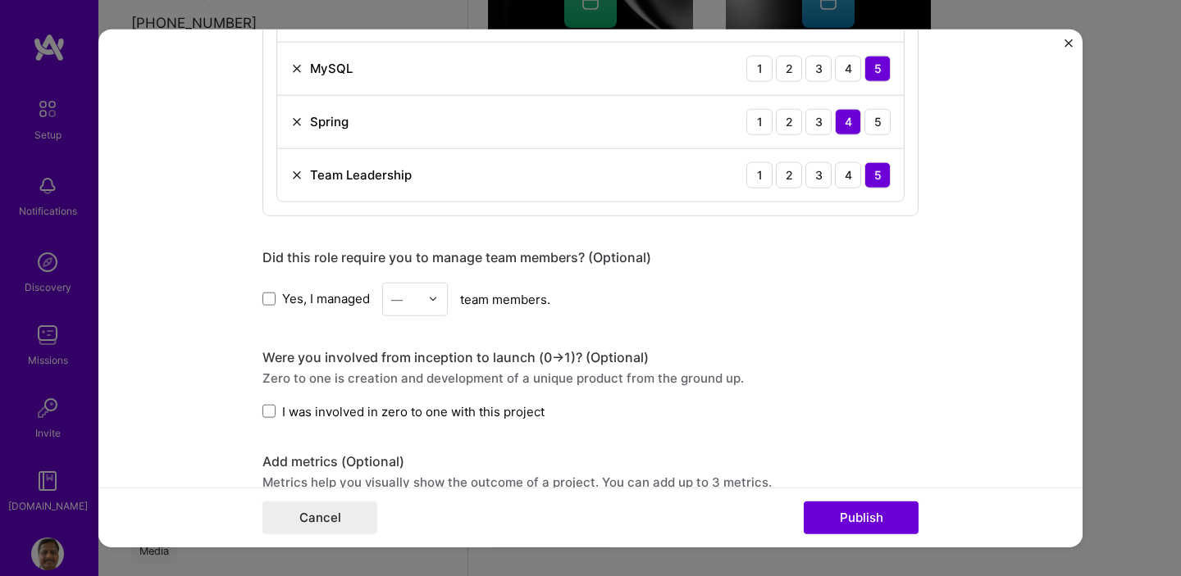
scroll to position [1180, 0]
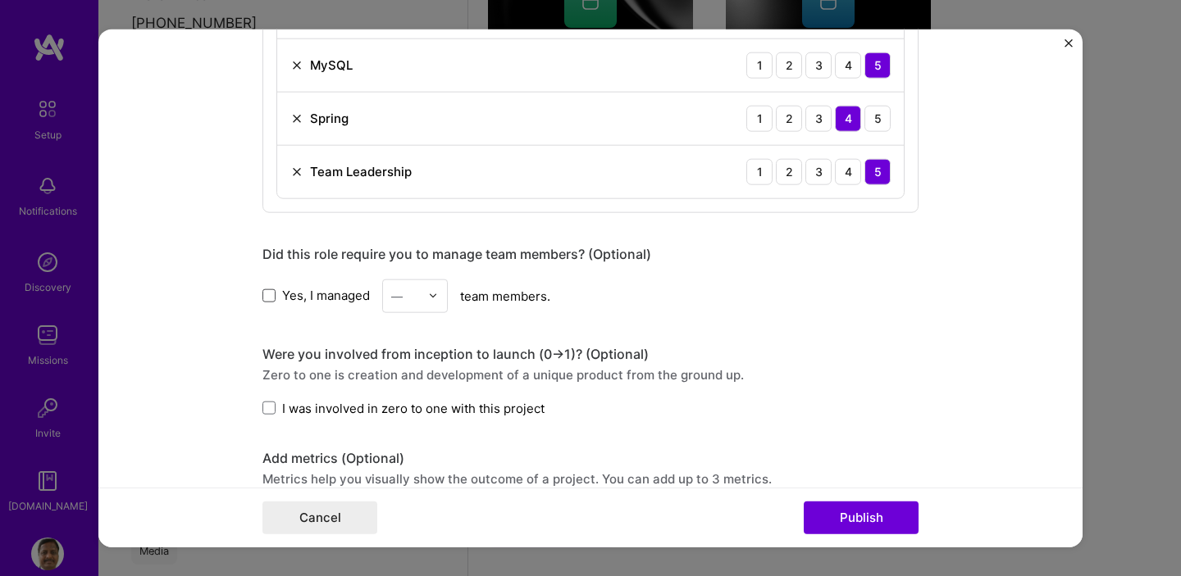
click at [262, 302] on span at bounding box center [268, 295] width 13 height 13
click at [0, 0] on input "Yes, I managed" at bounding box center [0, 0] width 0 height 0
click at [430, 298] on img at bounding box center [433, 296] width 10 height 10
click at [410, 457] on div "15" at bounding box center [415, 454] width 56 height 30
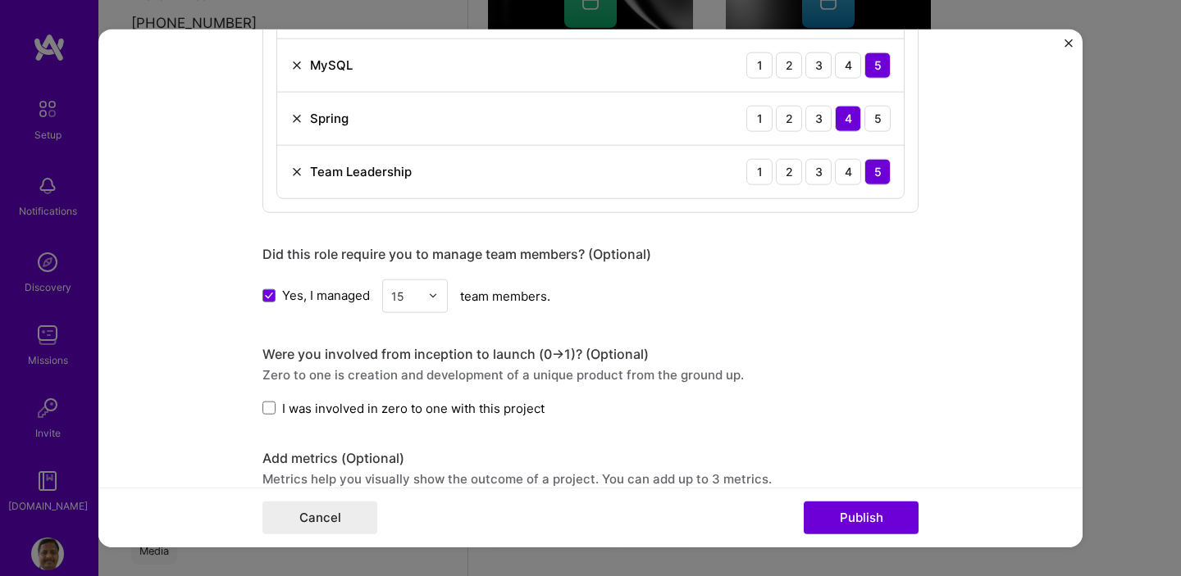
click at [891, 381] on div "Zero to one is creation and development of a unique product from the ground up." at bounding box center [590, 374] width 656 height 17
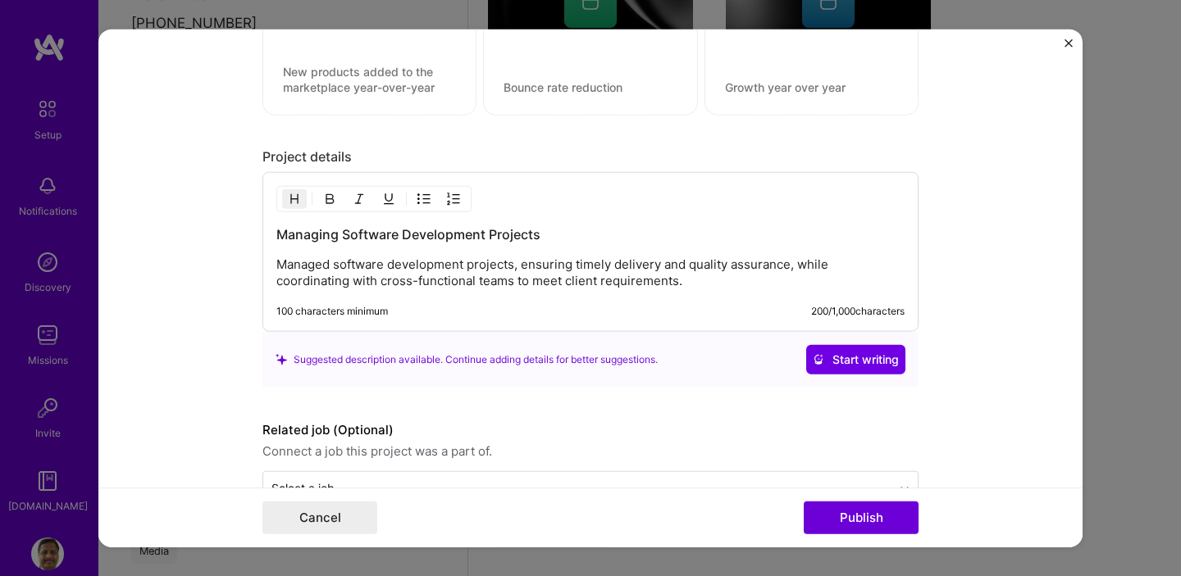
scroll to position [1696, 0]
click at [858, 366] on span "Start writing" at bounding box center [856, 359] width 86 height 16
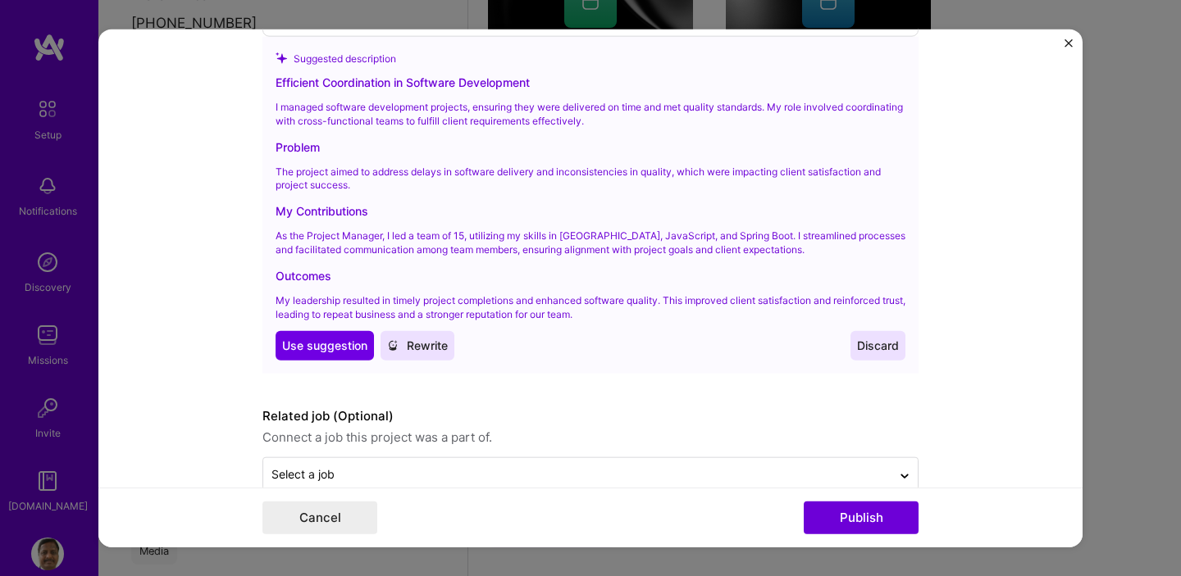
scroll to position [1998, 0]
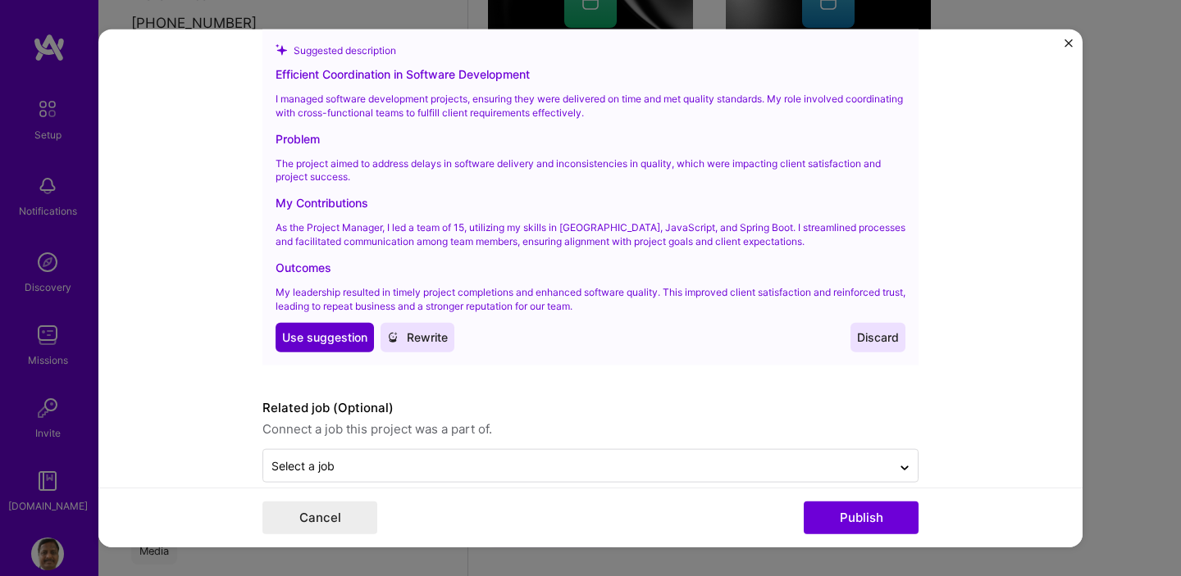
click at [321, 344] on span "Use suggestion" at bounding box center [324, 338] width 85 height 16
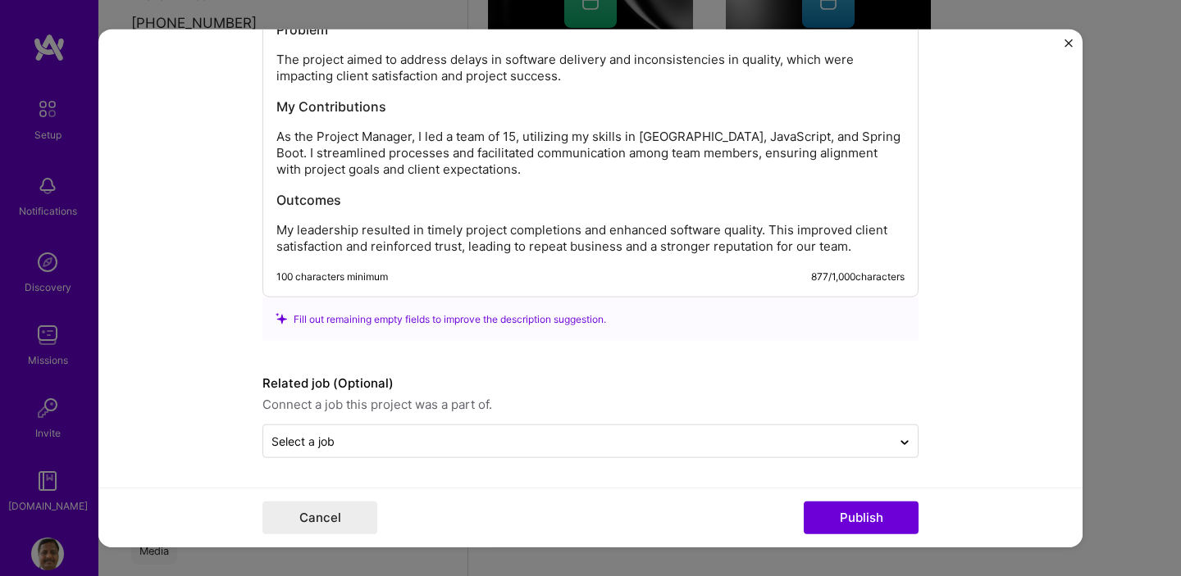
scroll to position [1995, 0]
click at [850, 517] on button "Publish" at bounding box center [860, 518] width 115 height 33
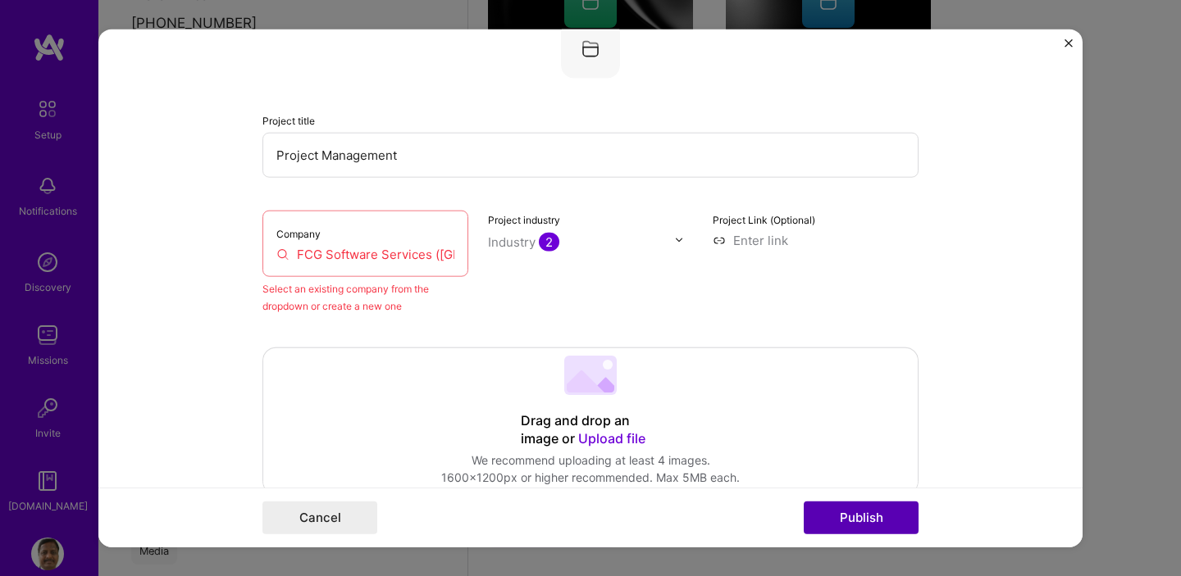
scroll to position [107, 0]
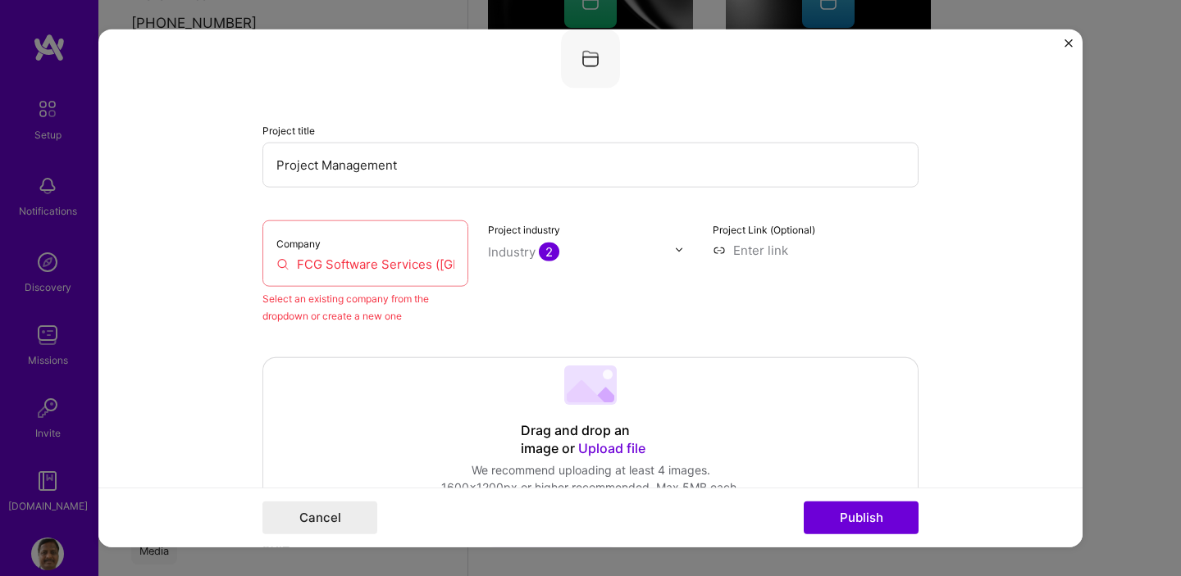
click at [433, 267] on input "FCG Software Services ([GEOGRAPHIC_DATA]) Pvt. Ltd." at bounding box center [365, 263] width 178 height 17
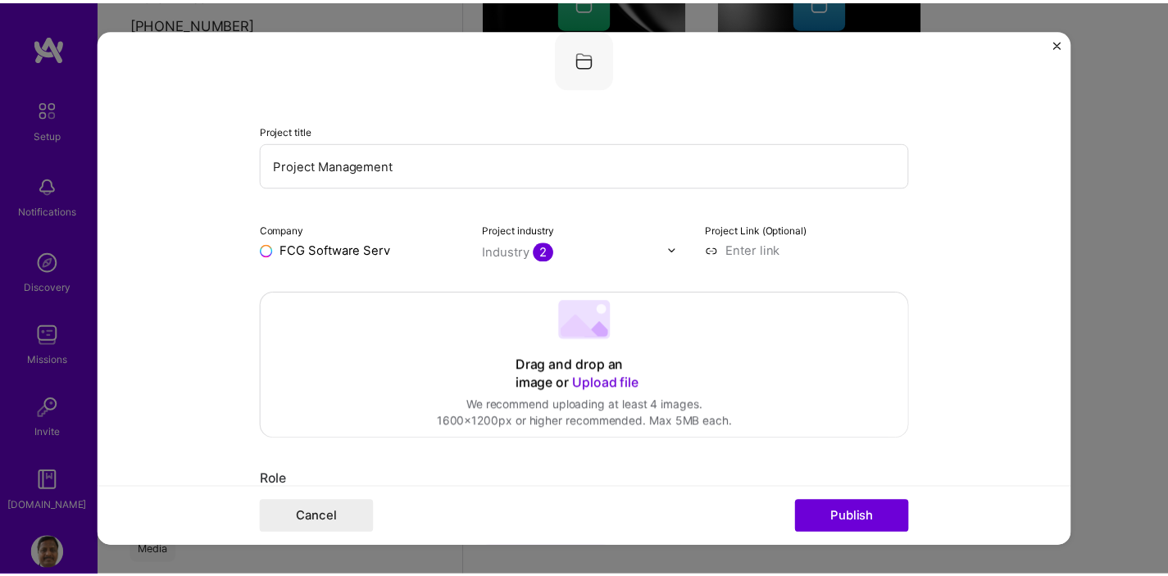
scroll to position [0, 0]
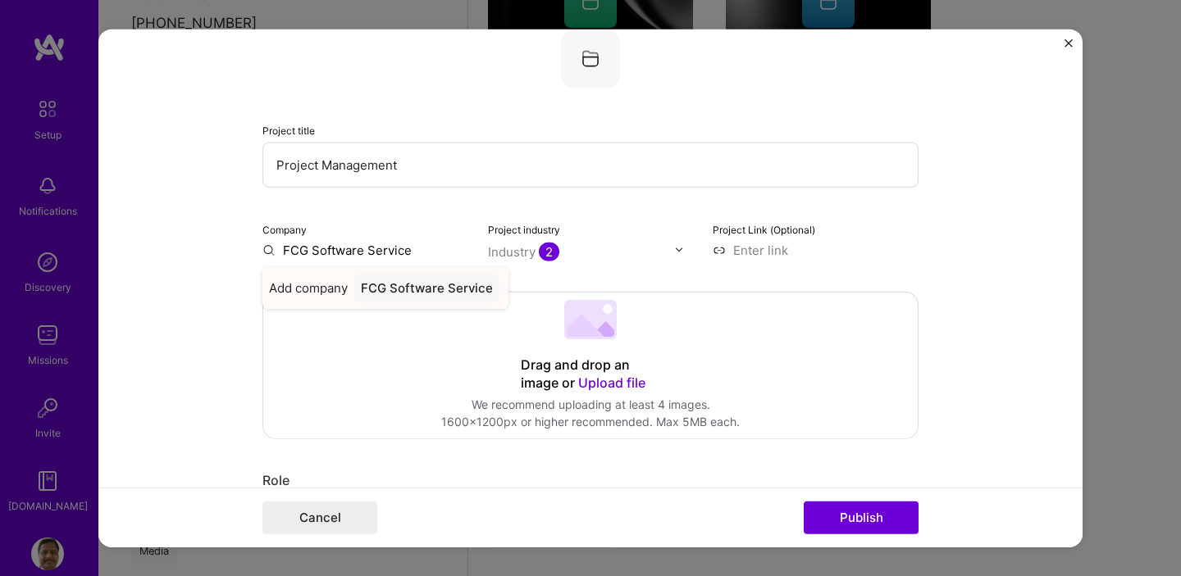
type input "FCG Software Service"
click at [421, 287] on div "FCG Software Service" at bounding box center [426, 287] width 145 height 29
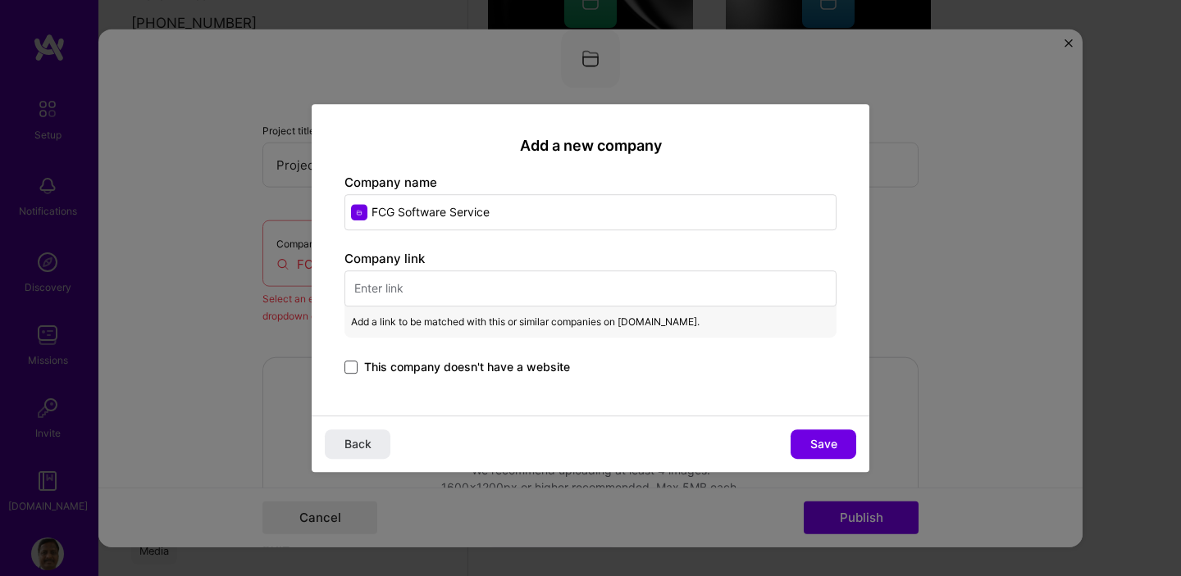
click at [353, 367] on span at bounding box center [350, 367] width 13 height 13
click at [0, 0] on input "This company doesn't have a website" at bounding box center [0, 0] width 0 height 0
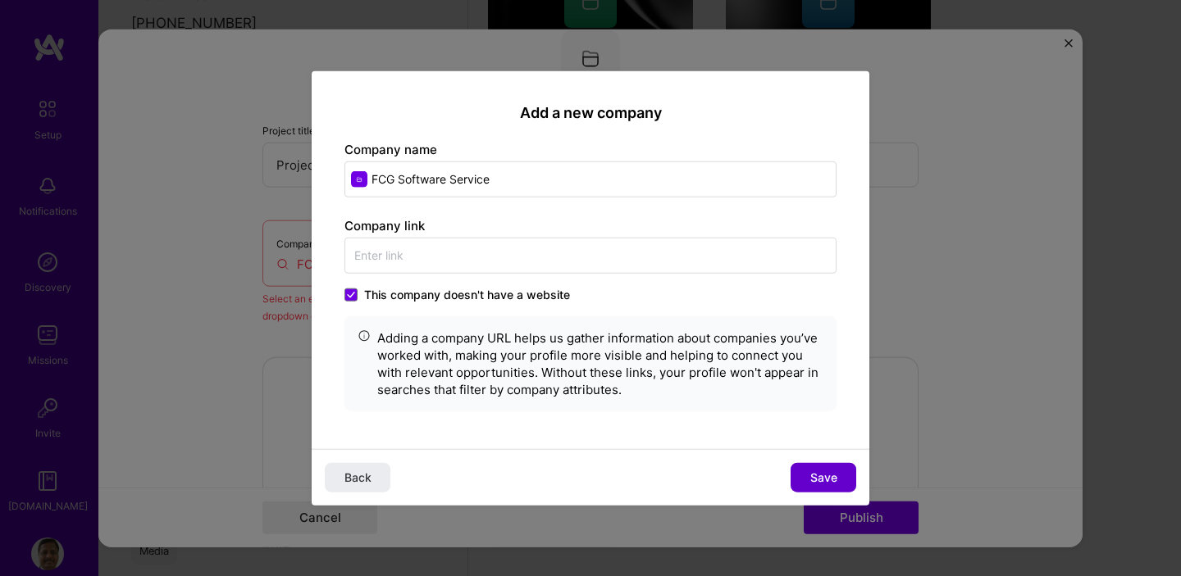
click at [828, 479] on span "Save" at bounding box center [823, 478] width 27 height 16
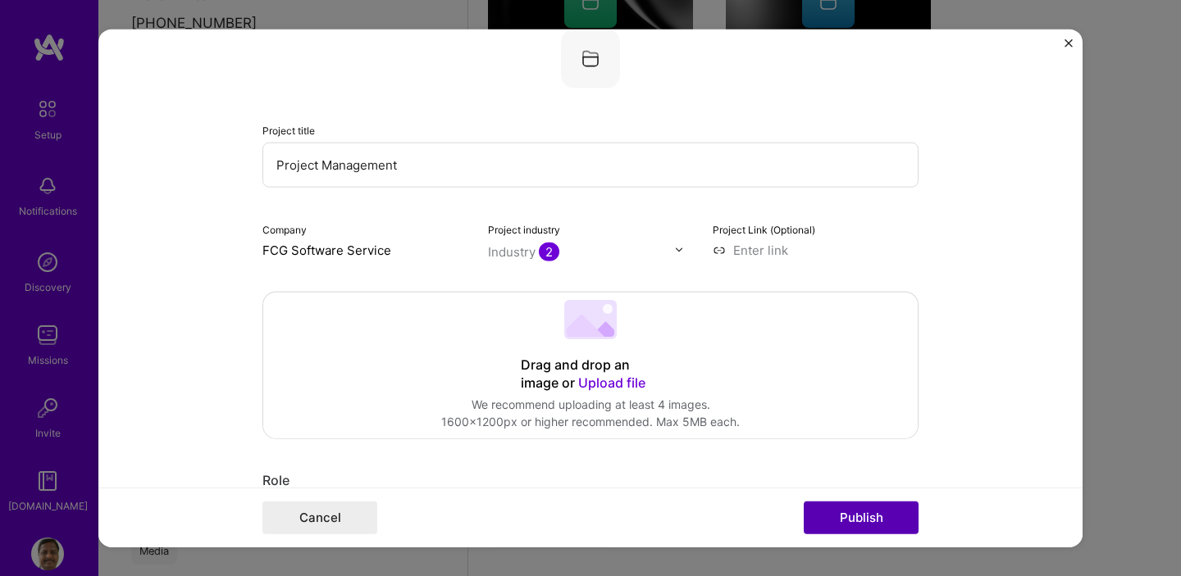
click at [875, 518] on button "Publish" at bounding box center [860, 518] width 115 height 33
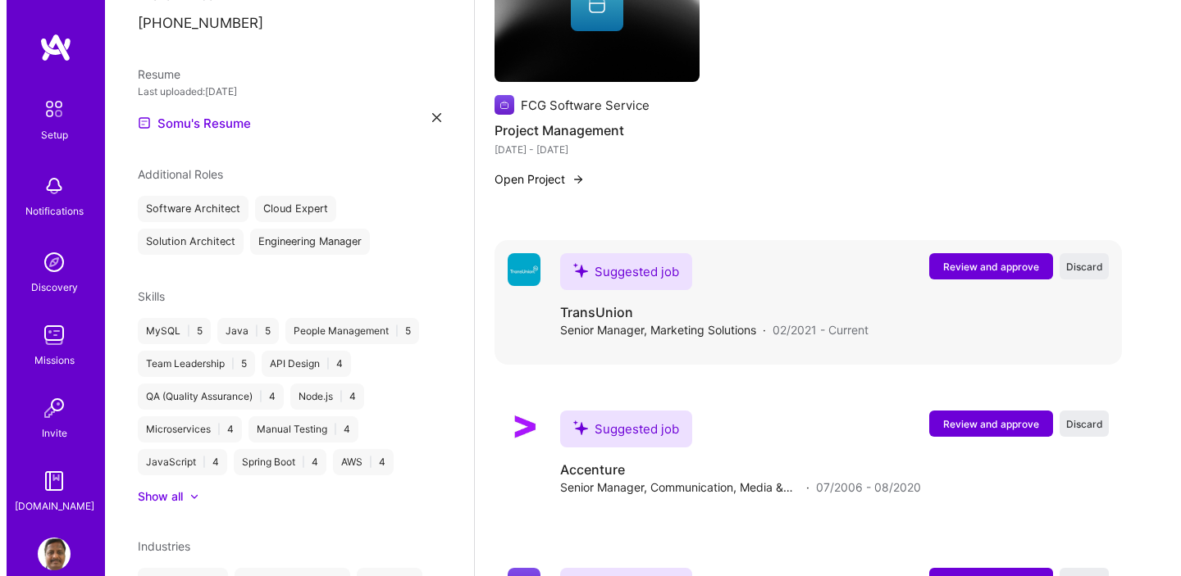
scroll to position [1745, 0]
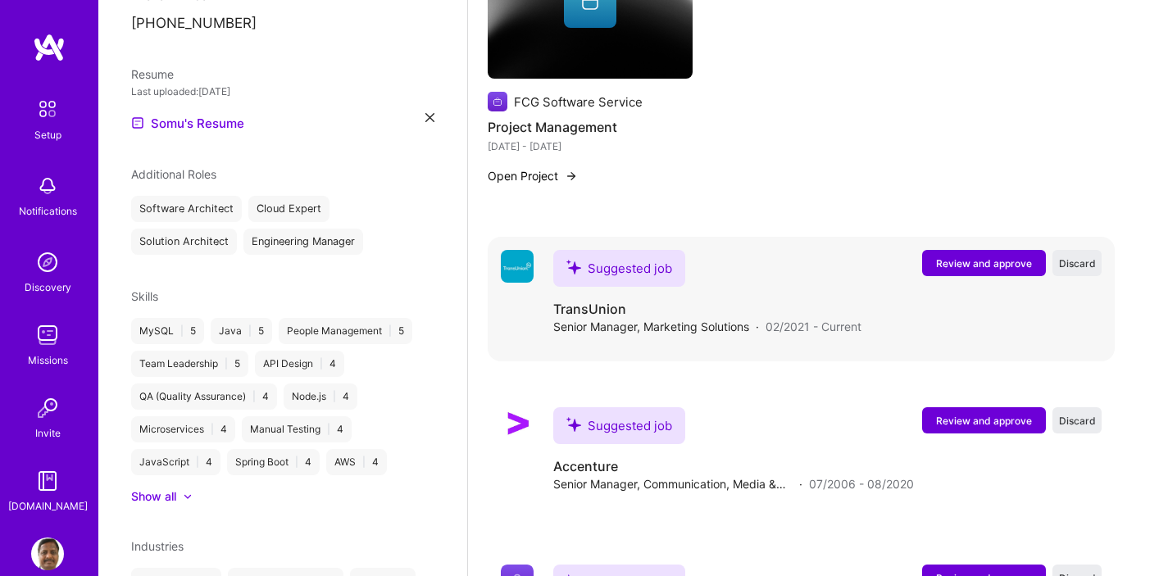
click at [982, 257] on span "Review and approve" at bounding box center [984, 264] width 96 height 14
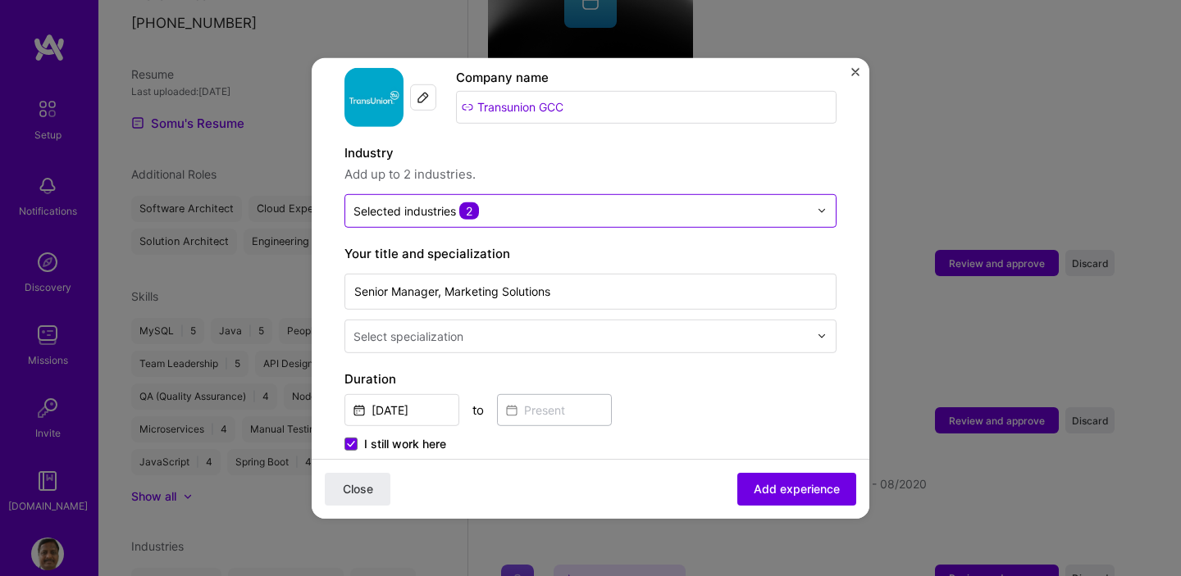
scroll to position [175, 0]
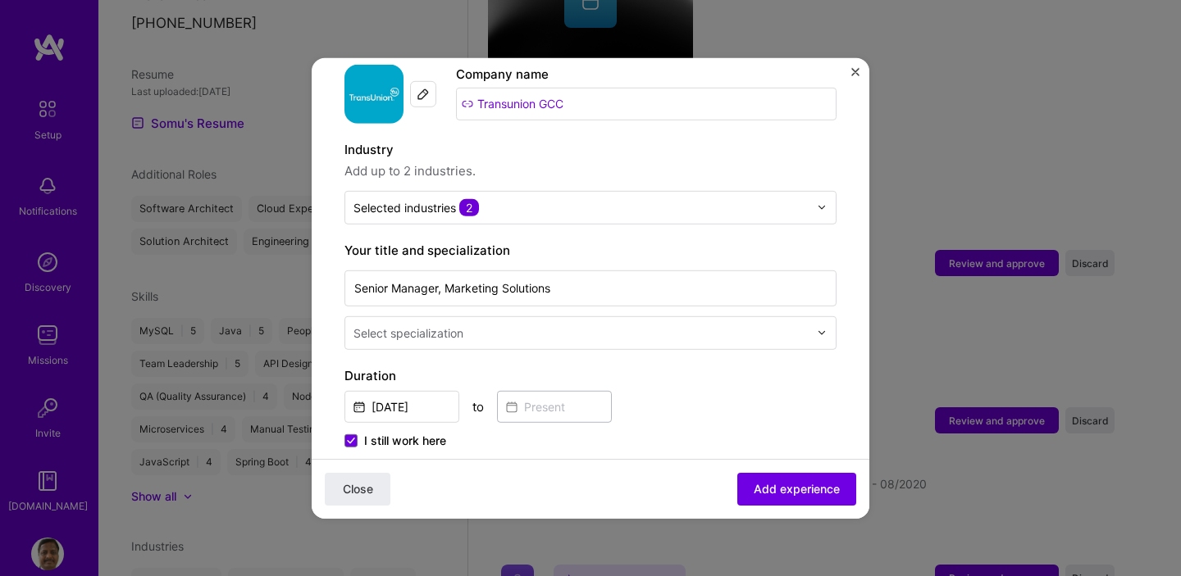
click at [817, 328] on img at bounding box center [822, 333] width 10 height 10
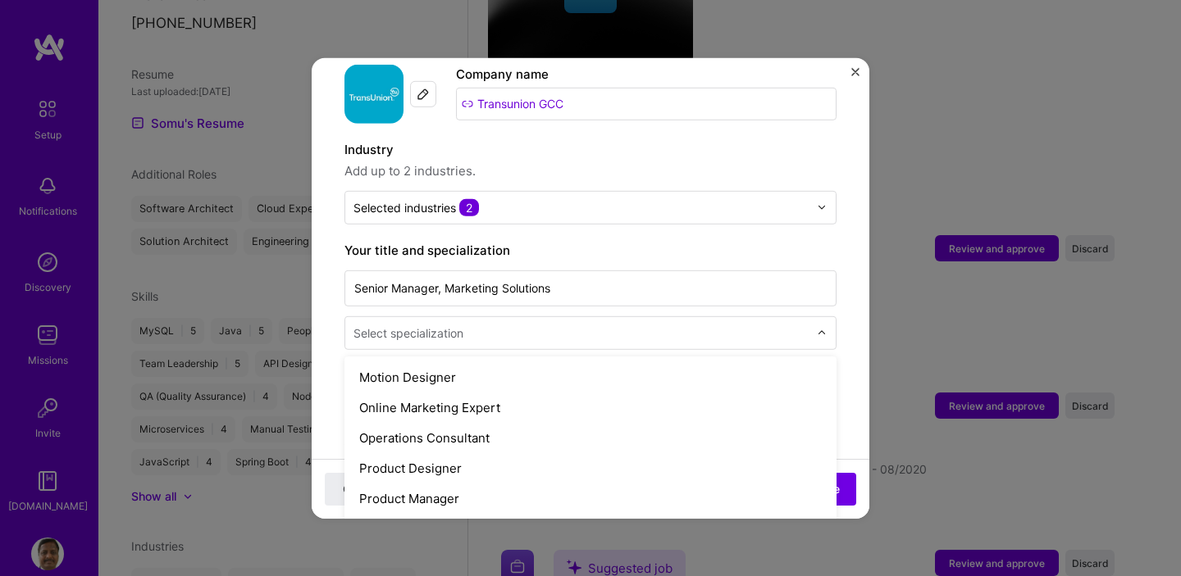
scroll to position [1396, 0]
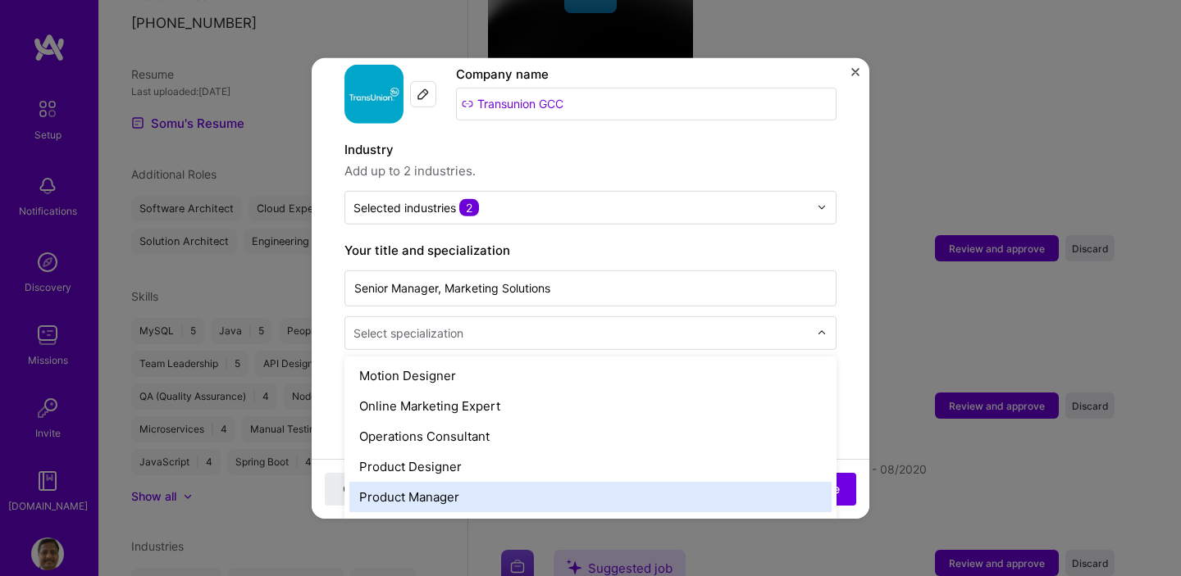
click at [651, 481] on div "Product Manager" at bounding box center [590, 496] width 482 height 30
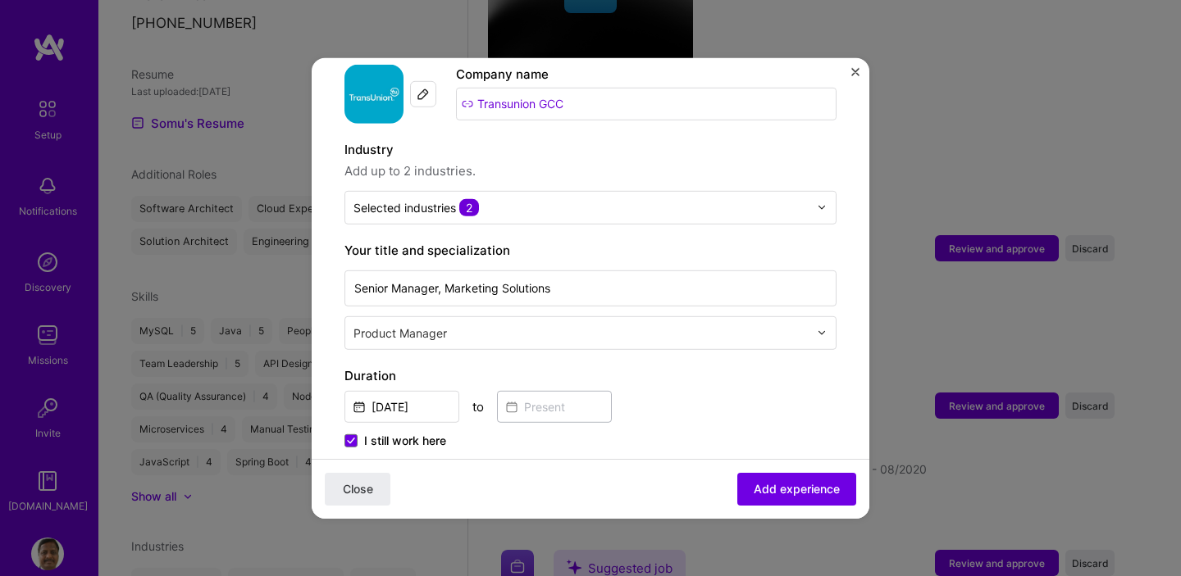
click at [619, 324] on input "text" at bounding box center [582, 332] width 458 height 17
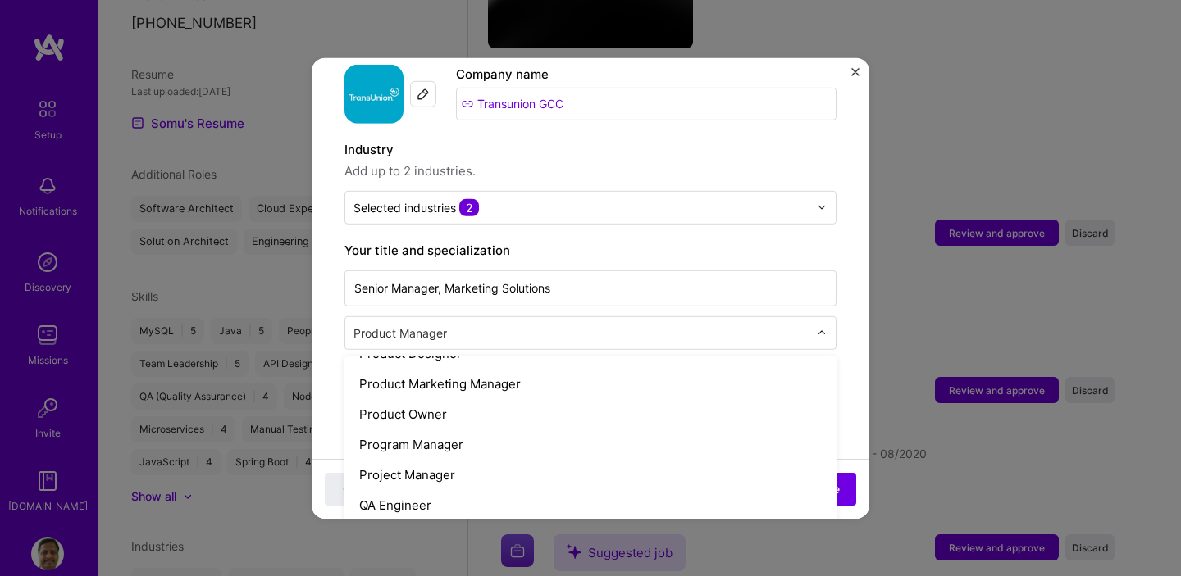
scroll to position [1508, 0]
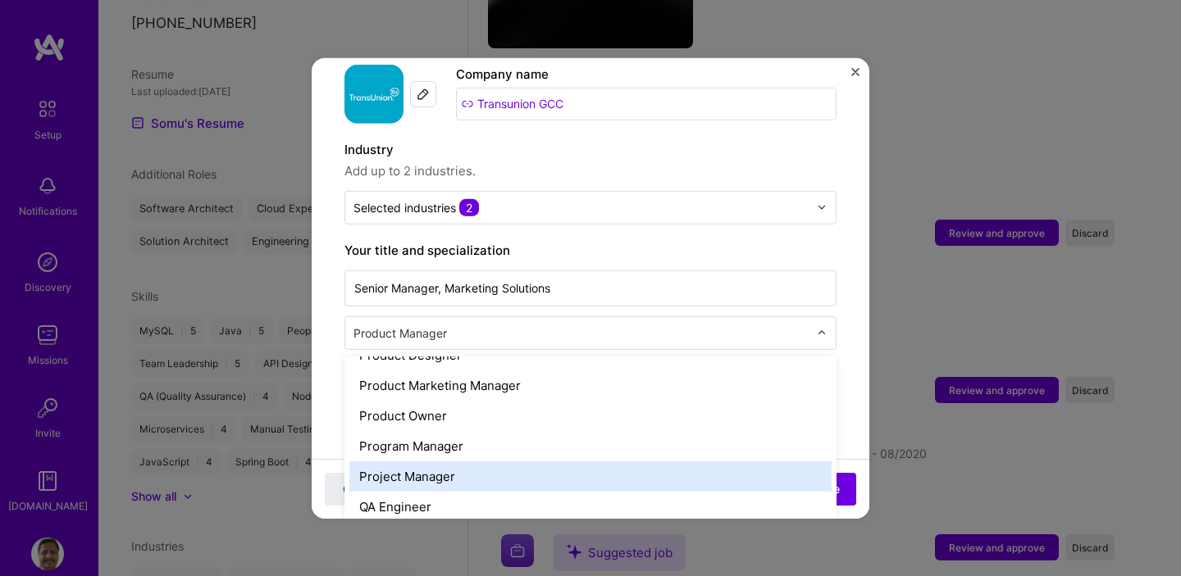
click at [494, 461] on div "Project Manager" at bounding box center [590, 476] width 482 height 30
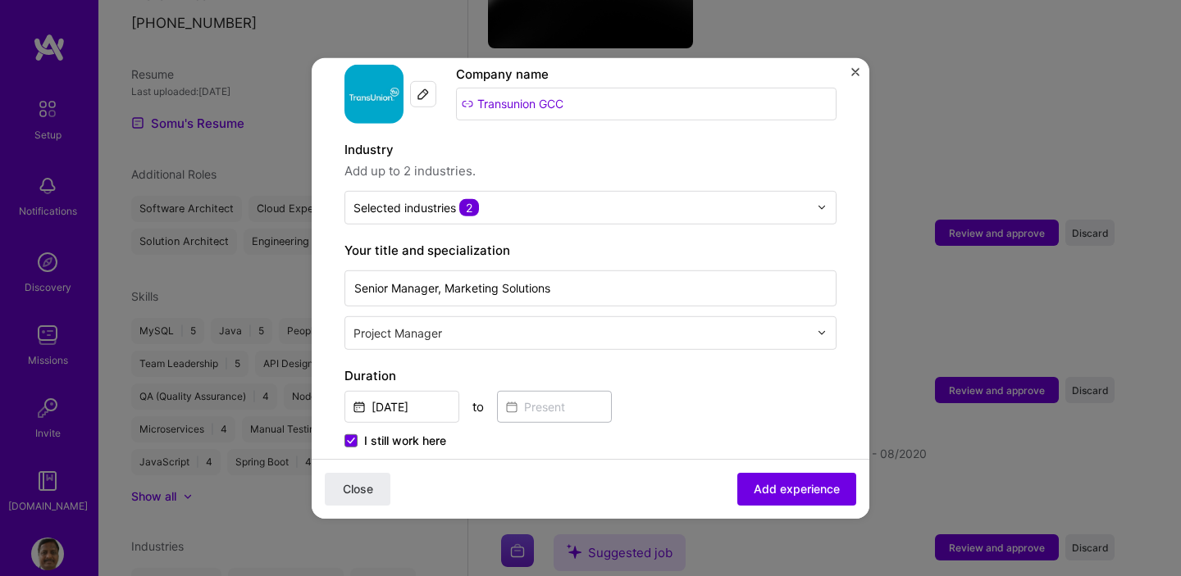
click at [752, 366] on label "Duration" at bounding box center [590, 376] width 492 height 20
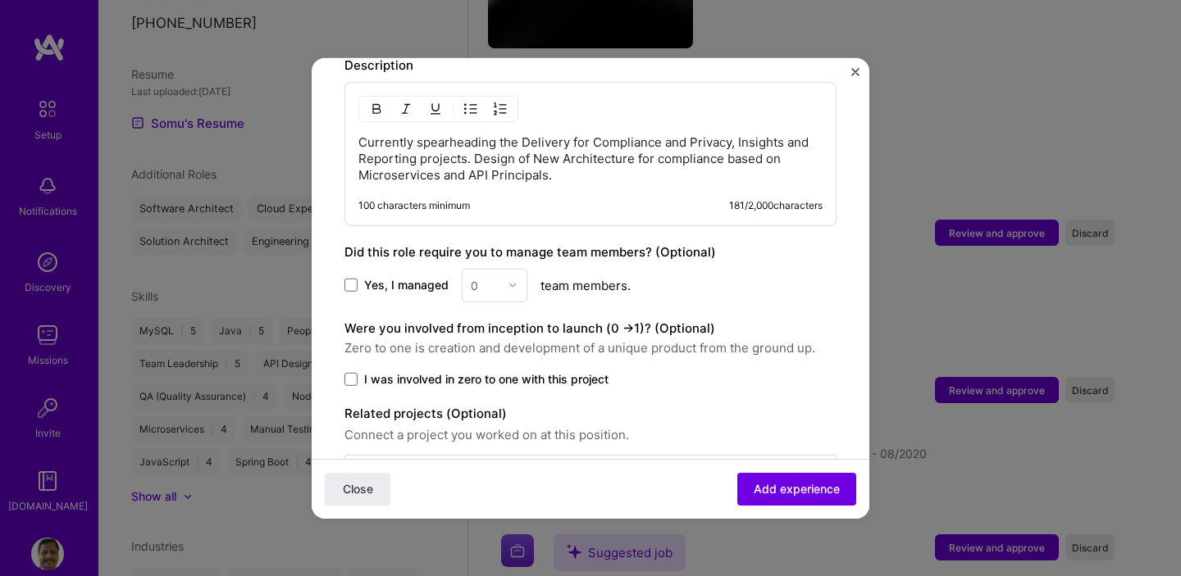
scroll to position [888, 0]
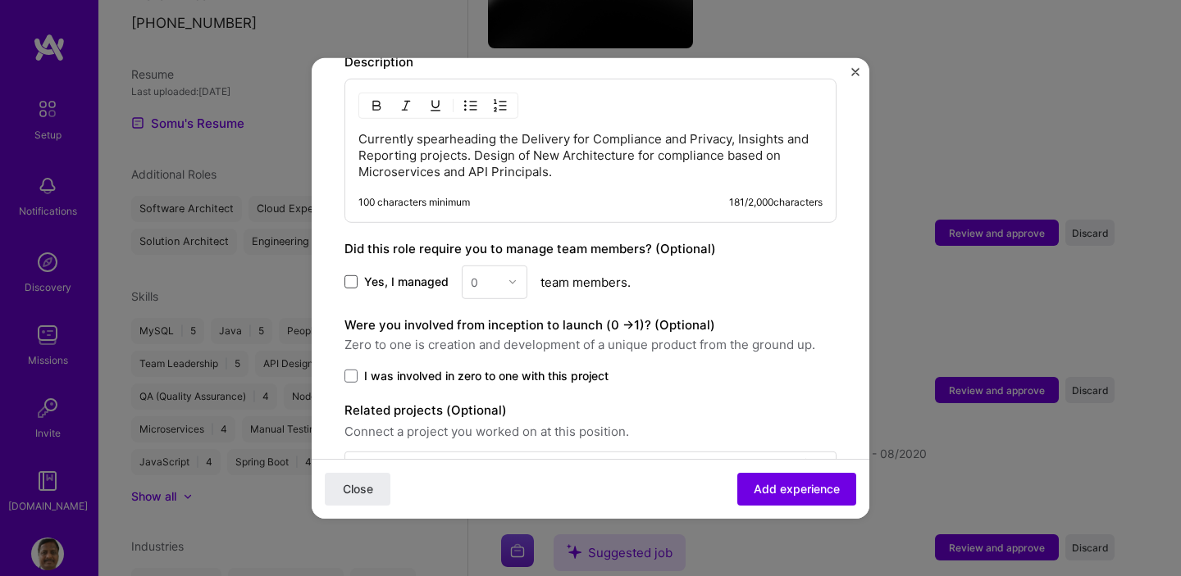
click at [352, 275] on span at bounding box center [350, 281] width 13 height 13
click at [0, 0] on input "Yes, I managed" at bounding box center [0, 0] width 0 height 0
click at [510, 277] on img at bounding box center [513, 282] width 10 height 10
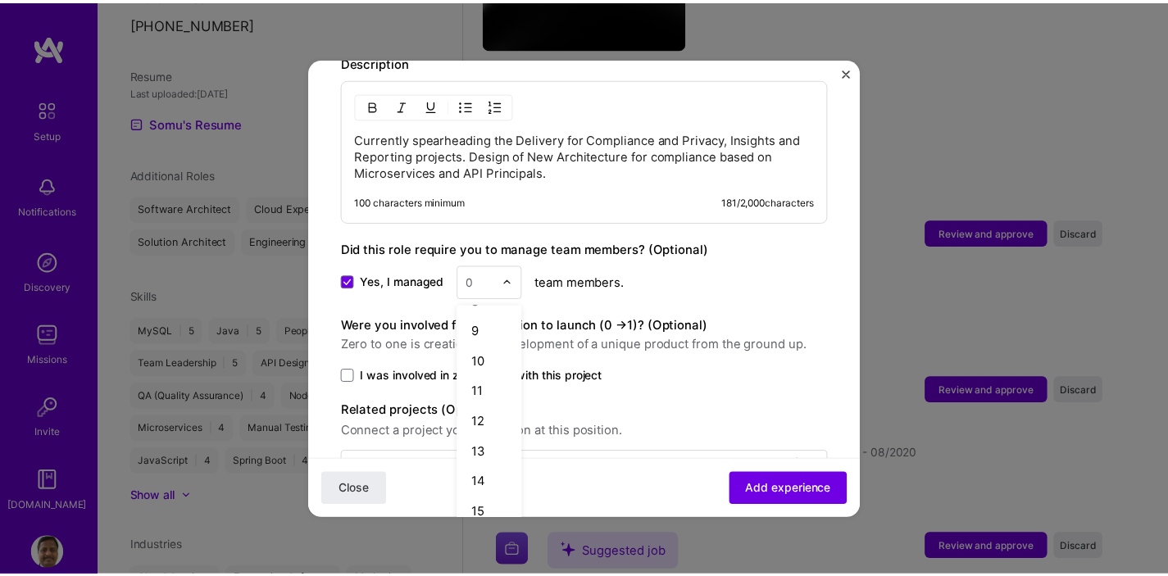
scroll to position [230, 0]
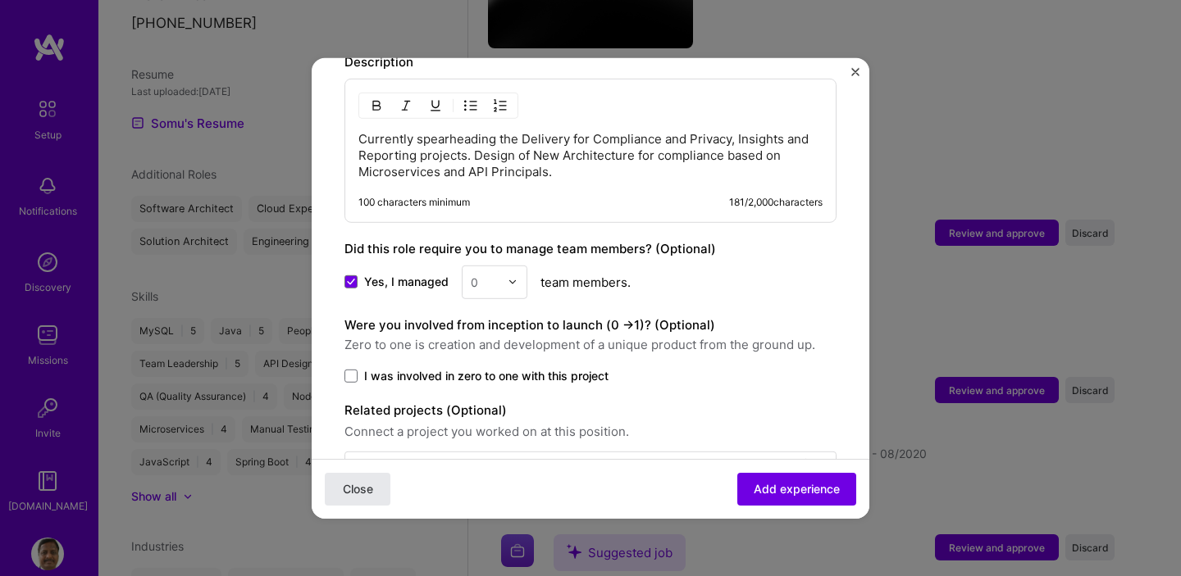
click at [365, 493] on span "Close" at bounding box center [358, 489] width 30 height 16
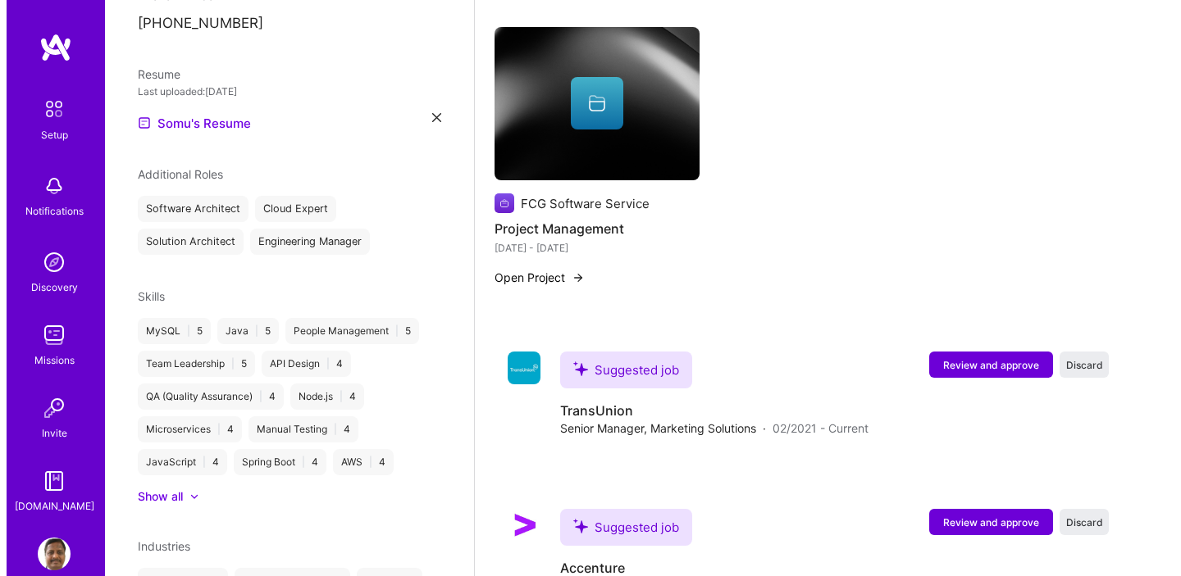
scroll to position [1778, 0]
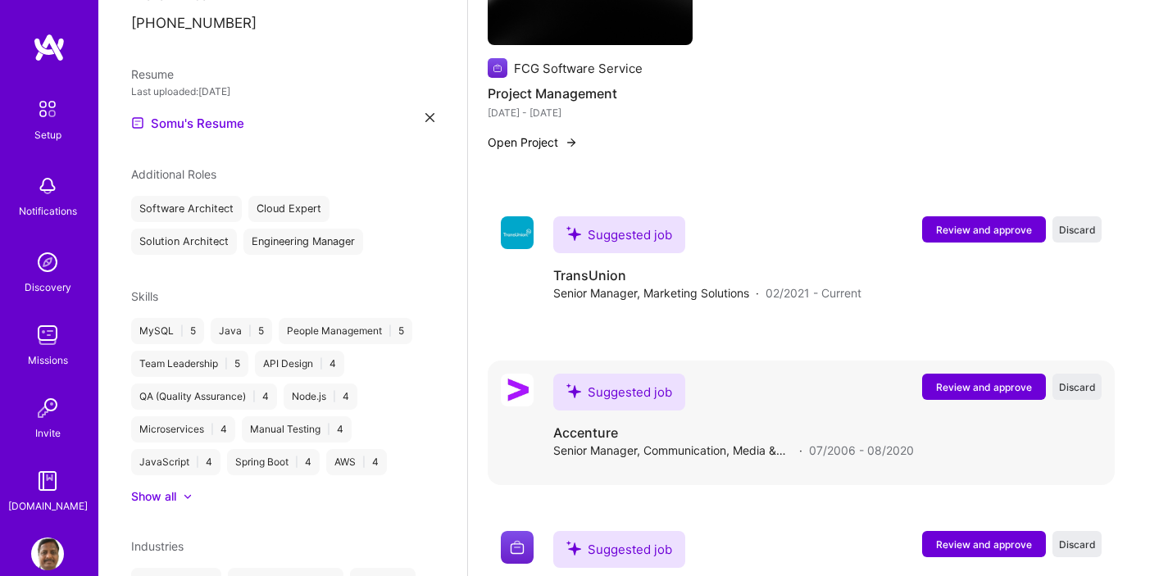
click at [1001, 380] on span "Review and approve" at bounding box center [984, 387] width 96 height 14
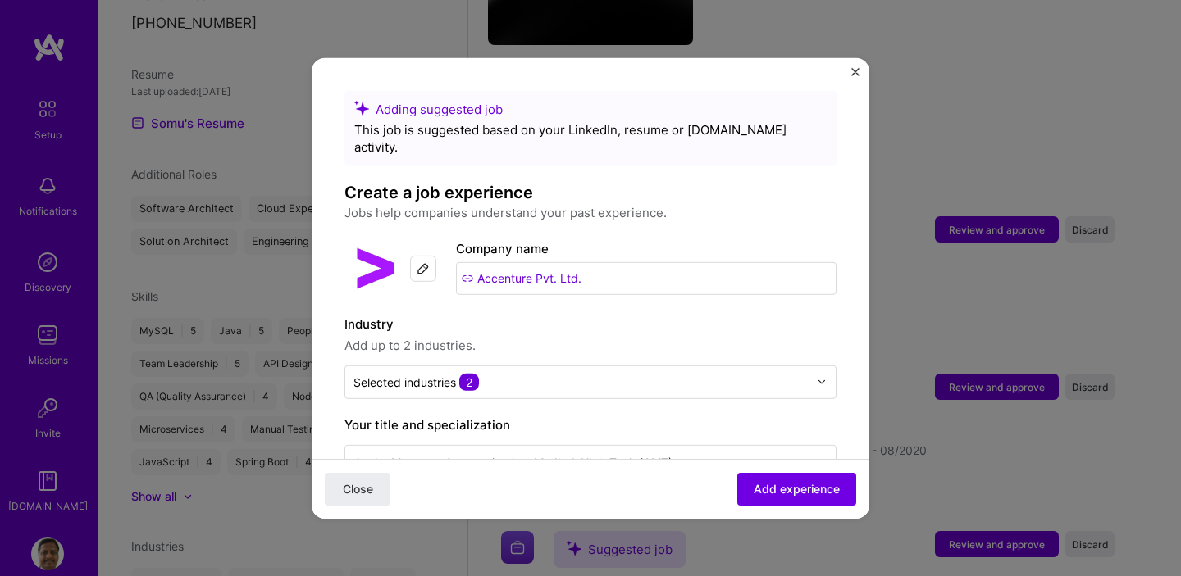
click at [621, 335] on span "Add up to 2 industries." at bounding box center [590, 345] width 492 height 20
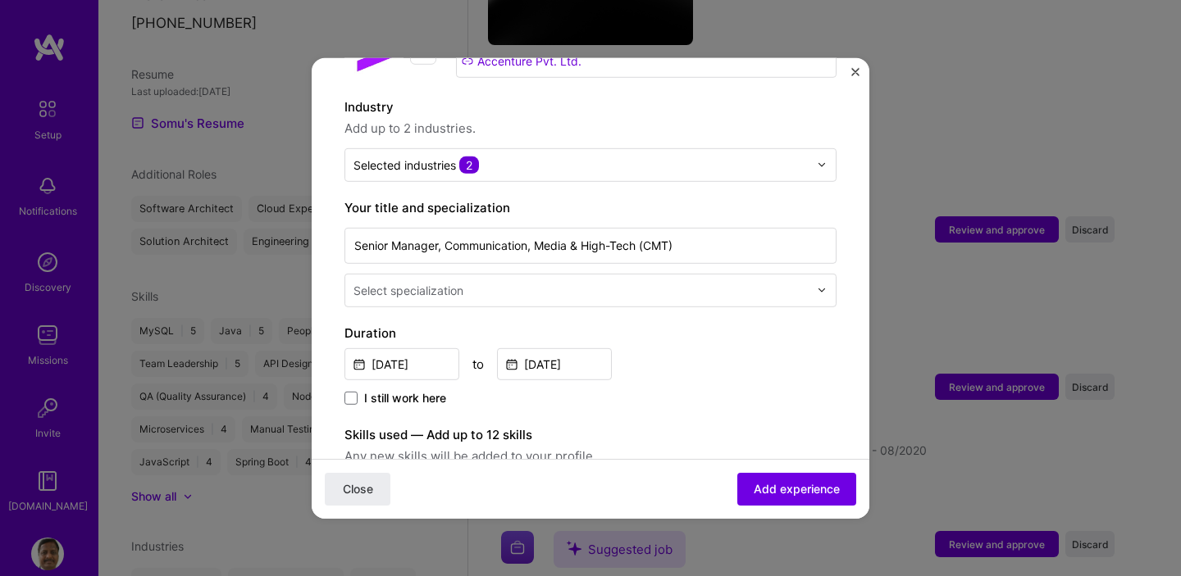
scroll to position [230, 0]
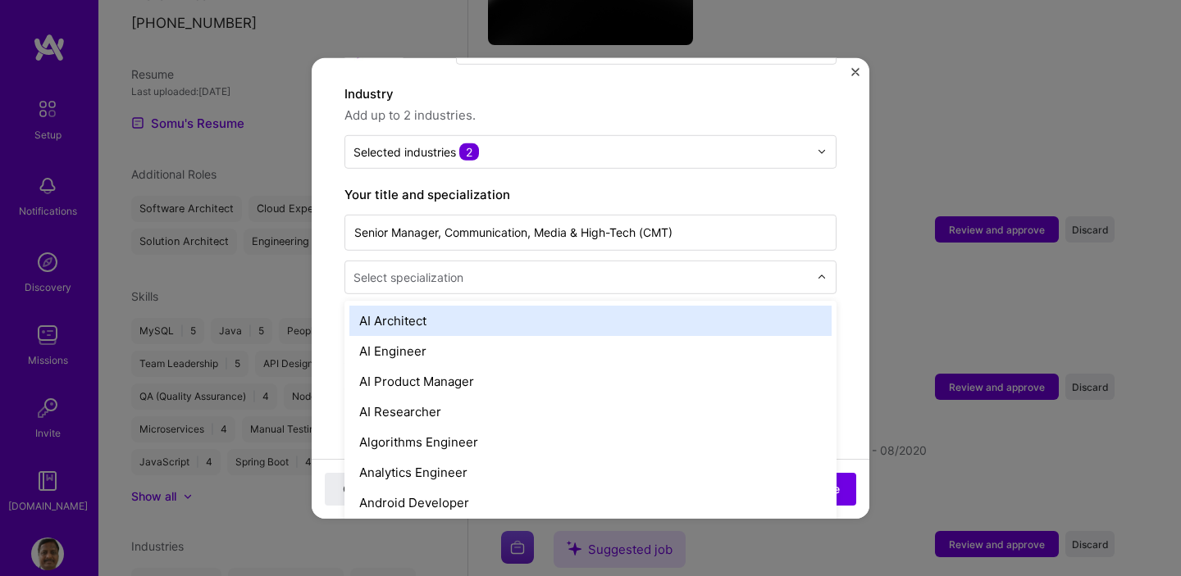
click at [817, 272] on img at bounding box center [822, 277] width 10 height 10
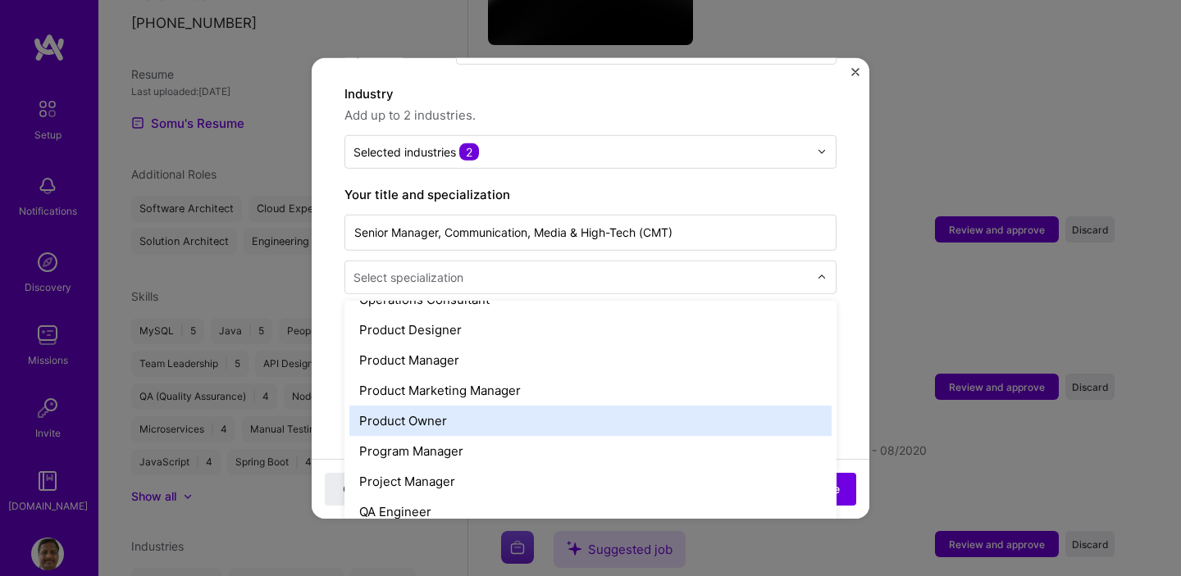
scroll to position [1480, 0]
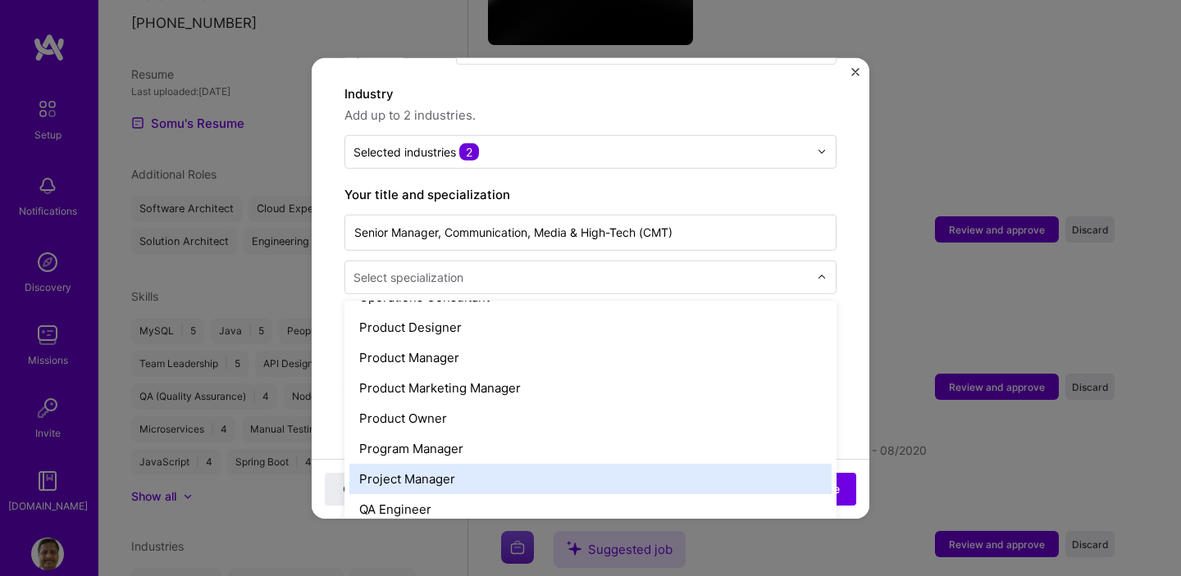
click at [438, 463] on div "Project Manager" at bounding box center [590, 478] width 482 height 30
click at [438, 462] on div "Enter skills... 2 Java 1 2 3 4 5 Oracle Apex 1 2 3 4 5" at bounding box center [590, 550] width 492 height 176
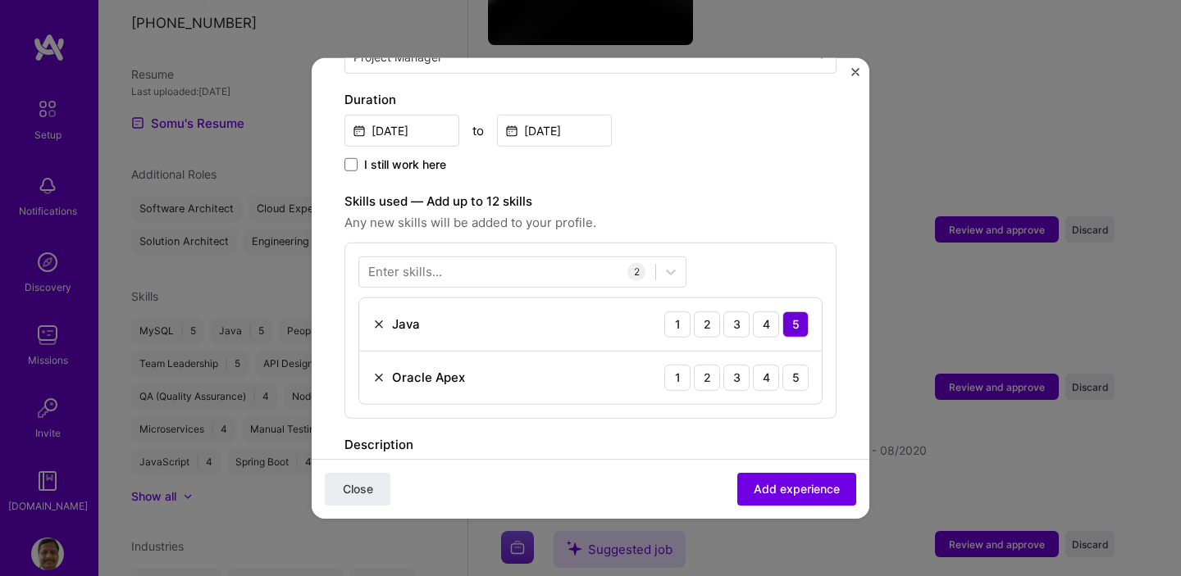
scroll to position [467, 0]
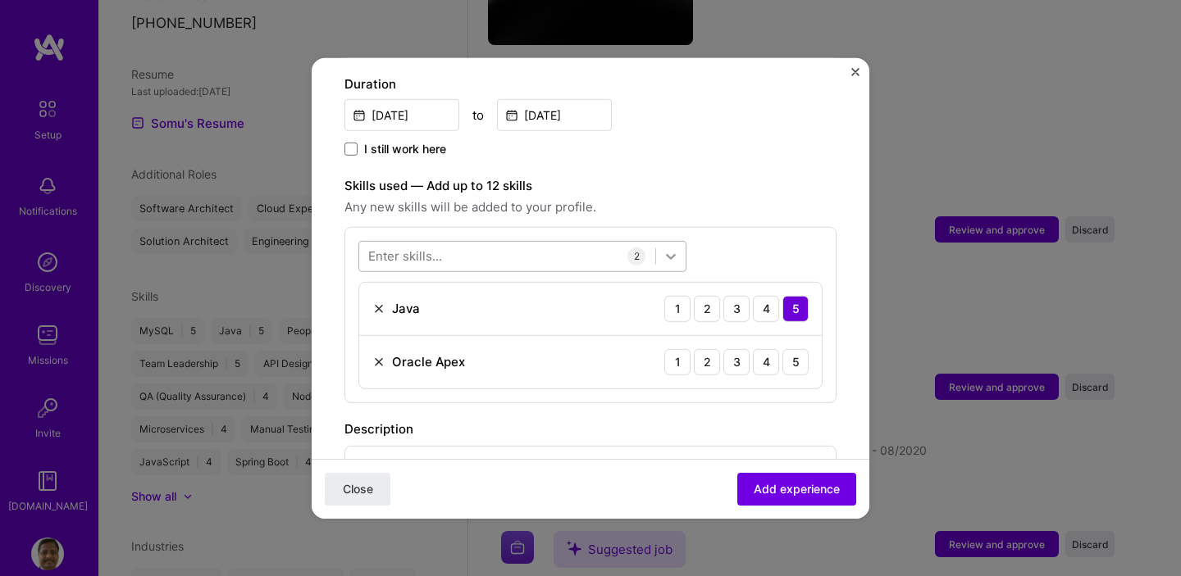
click at [674, 248] on icon at bounding box center [670, 256] width 16 height 16
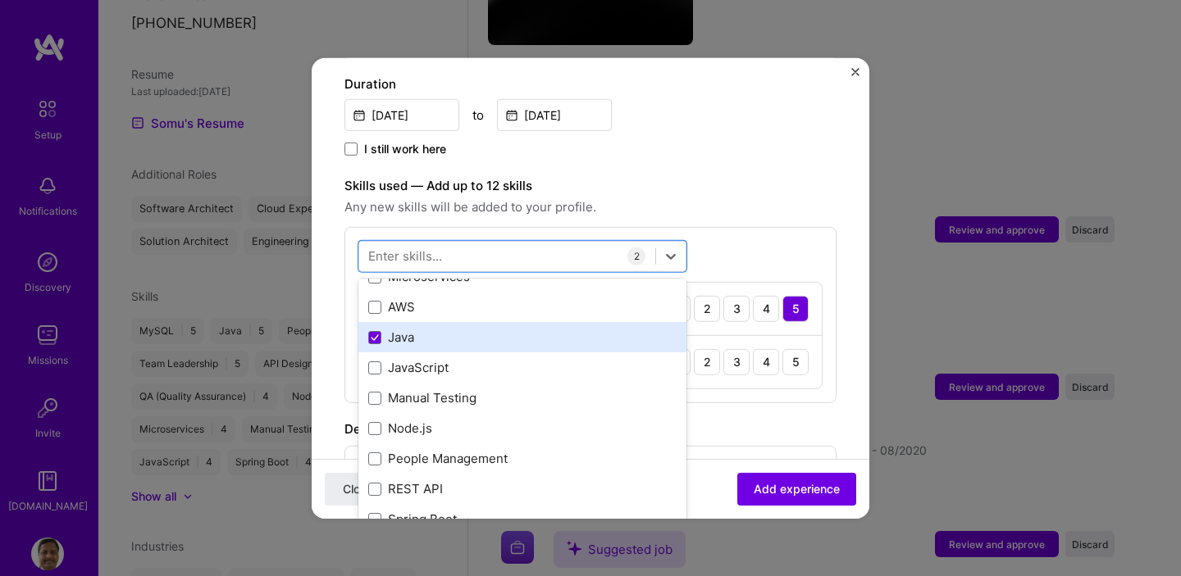
scroll to position [79, 0]
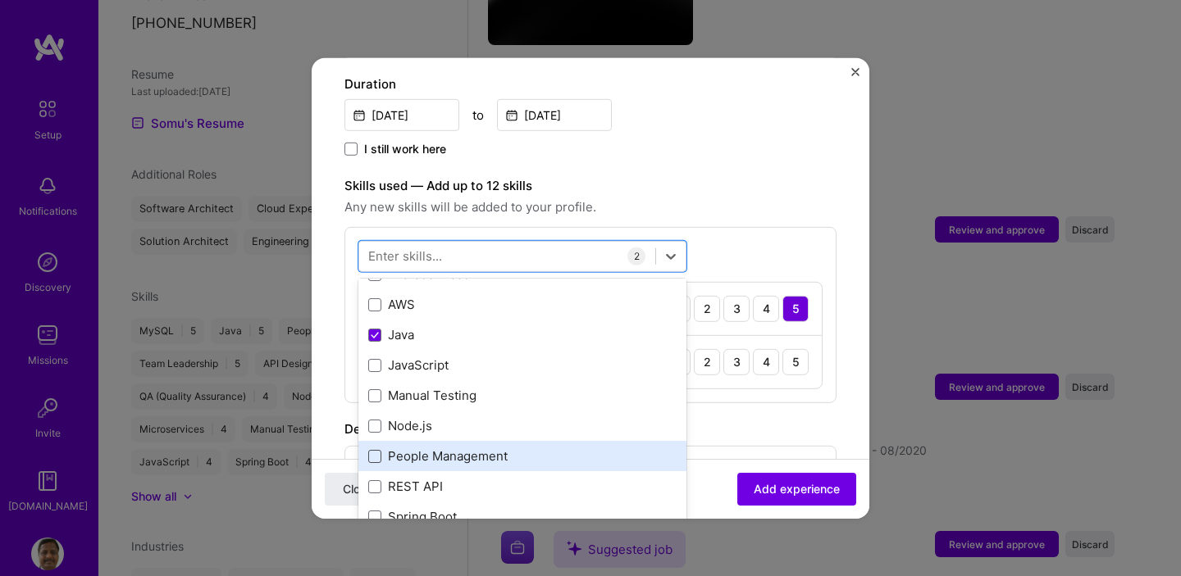
click at [372, 450] on span at bounding box center [374, 456] width 13 height 13
click at [0, 0] on input "checkbox" at bounding box center [0, 0] width 0 height 0
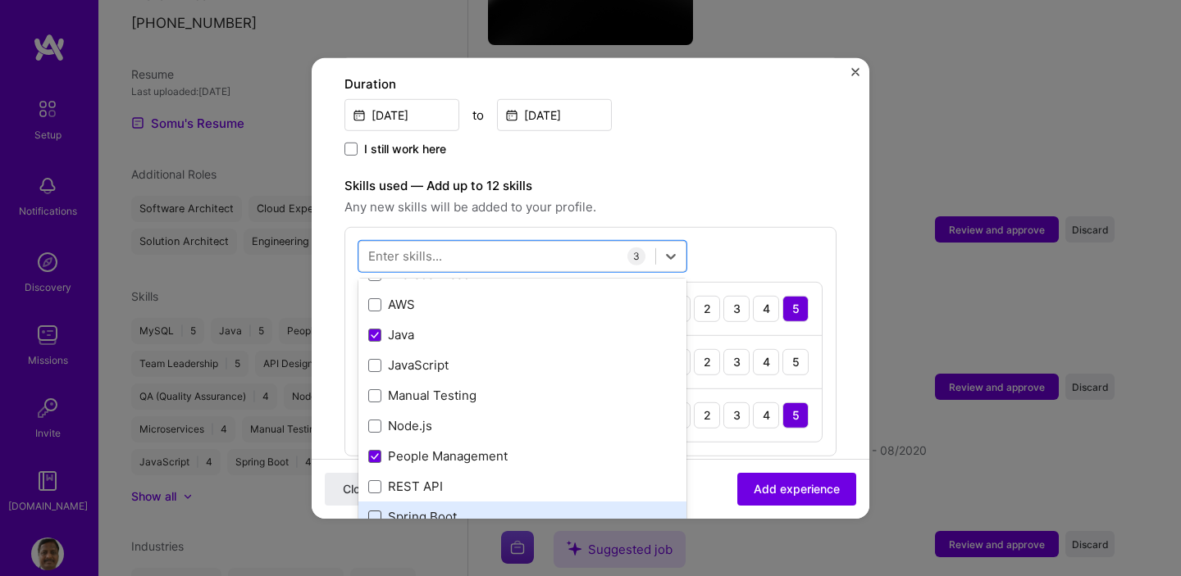
click at [375, 511] on span at bounding box center [374, 517] width 13 height 13
click at [0, 0] on input "checkbox" at bounding box center [0, 0] width 0 height 0
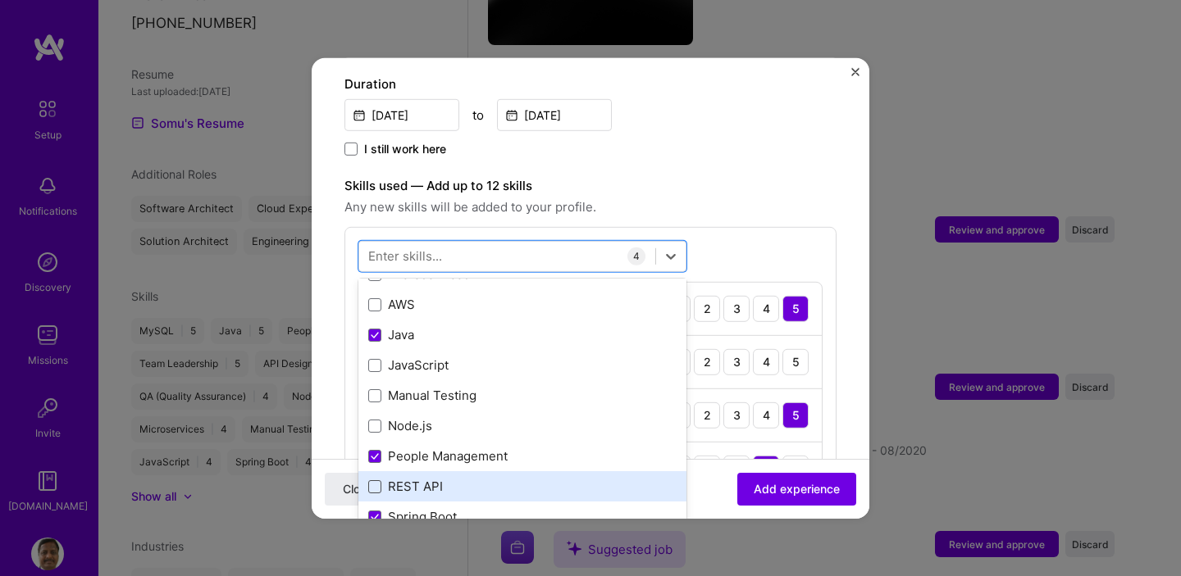
click at [374, 480] on span at bounding box center [374, 486] width 13 height 13
click at [0, 0] on input "checkbox" at bounding box center [0, 0] width 0 height 0
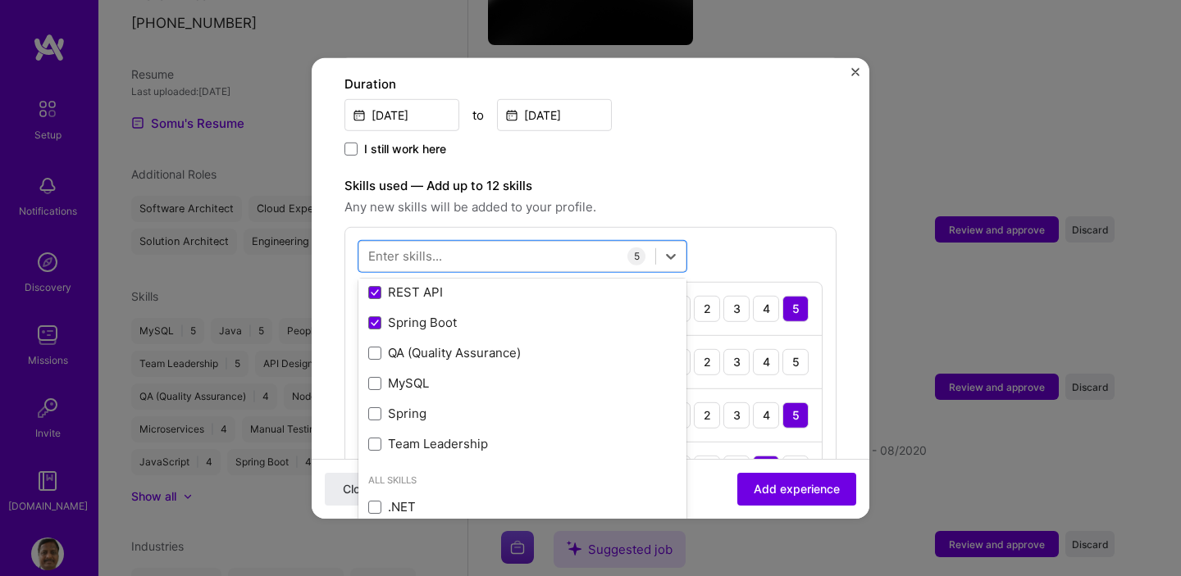
scroll to position [274, 0]
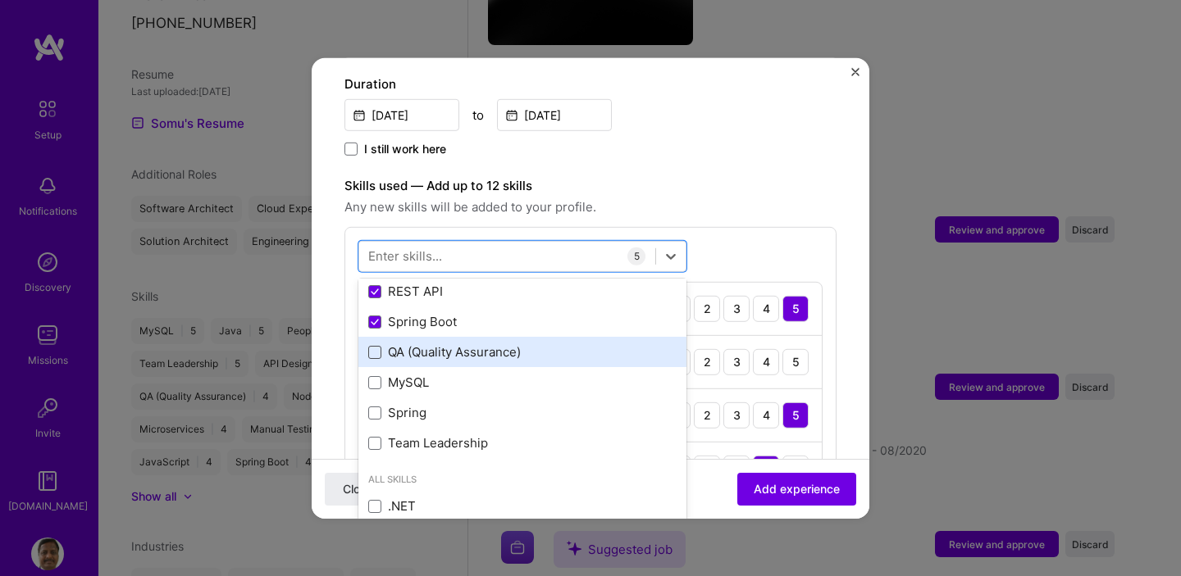
click at [376, 346] on span at bounding box center [374, 352] width 13 height 13
click at [0, 0] on input "checkbox" at bounding box center [0, 0] width 0 height 0
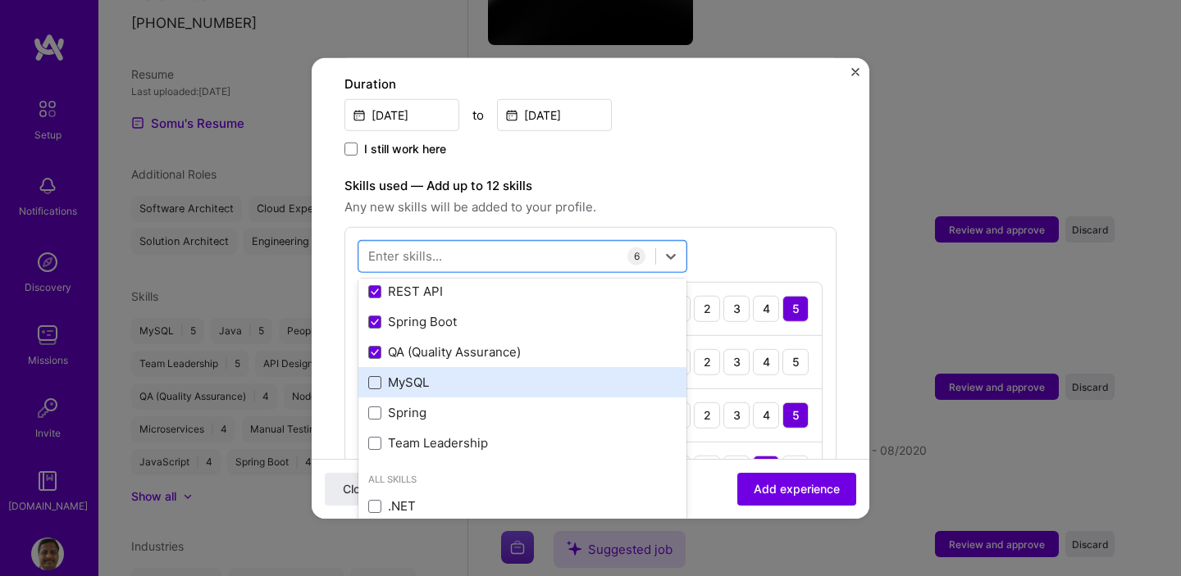
click at [377, 376] on span at bounding box center [374, 382] width 13 height 13
click at [0, 0] on input "checkbox" at bounding box center [0, 0] width 0 height 0
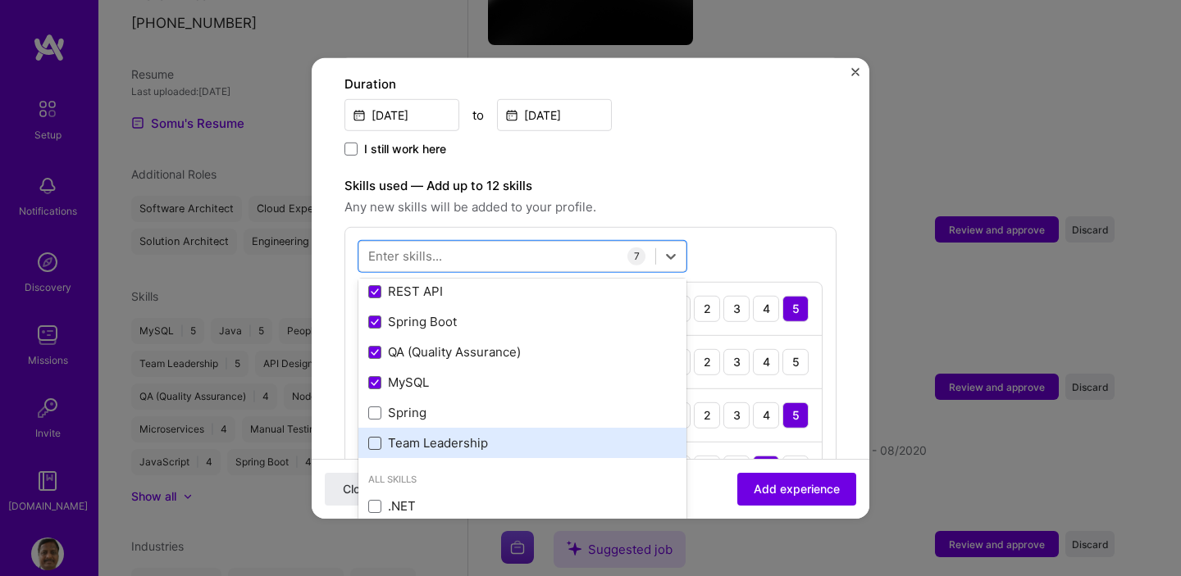
click at [376, 437] on span at bounding box center [374, 443] width 13 height 13
click at [0, 0] on input "checkbox" at bounding box center [0, 0] width 0 height 0
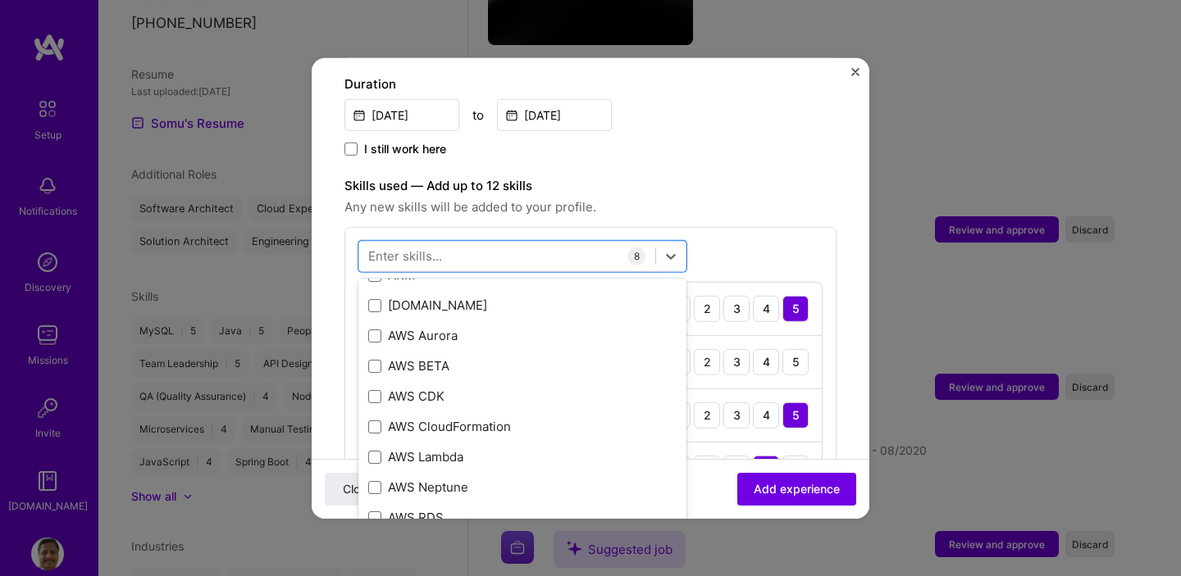
scroll to position [659, 0]
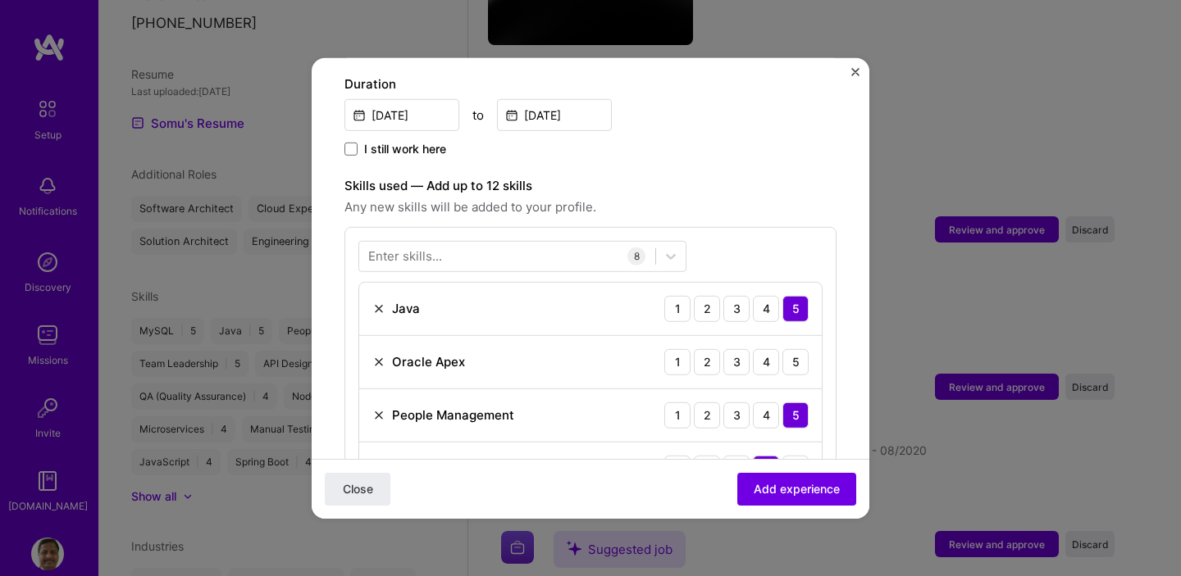
click at [844, 246] on form "Adding suggested job This job is suggested based on your LinkedIn, resume or A.…" at bounding box center [591, 444] width 558 height 1641
click at [378, 355] on img at bounding box center [378, 361] width 13 height 13
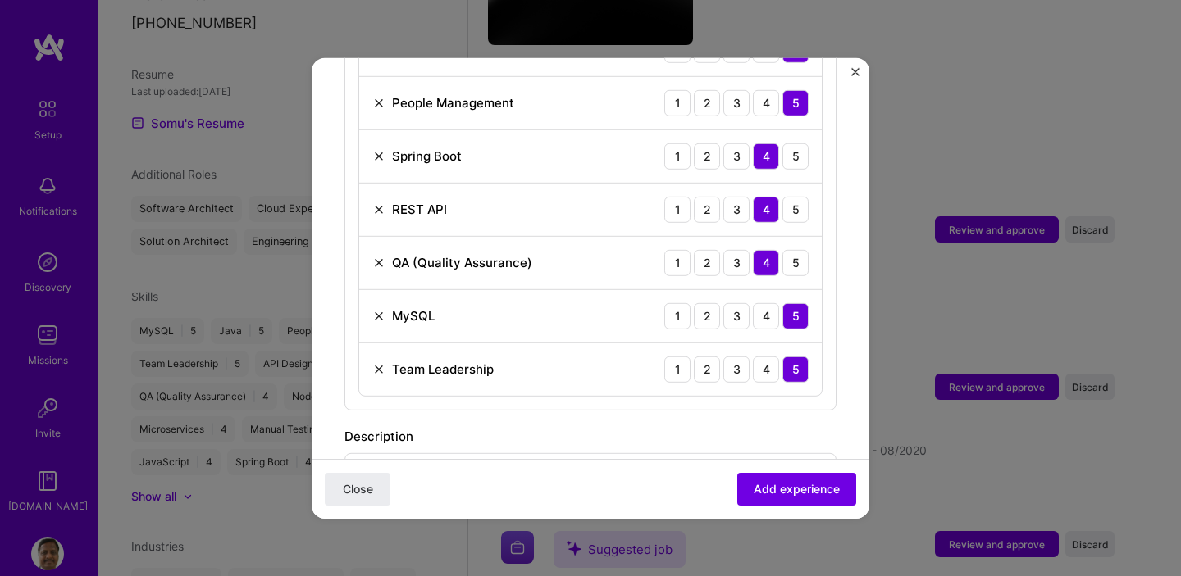
scroll to position [931, 0]
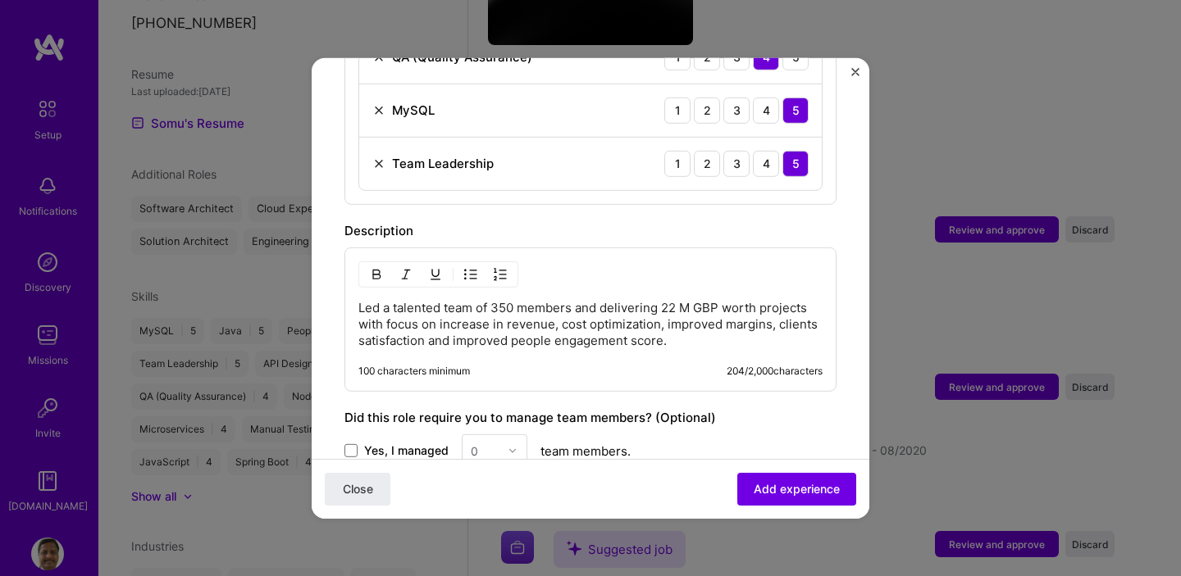
click at [754, 321] on p "Led a talented team of 350 members and delivering 22 M GBP worth projects with …" at bounding box center [590, 323] width 464 height 49
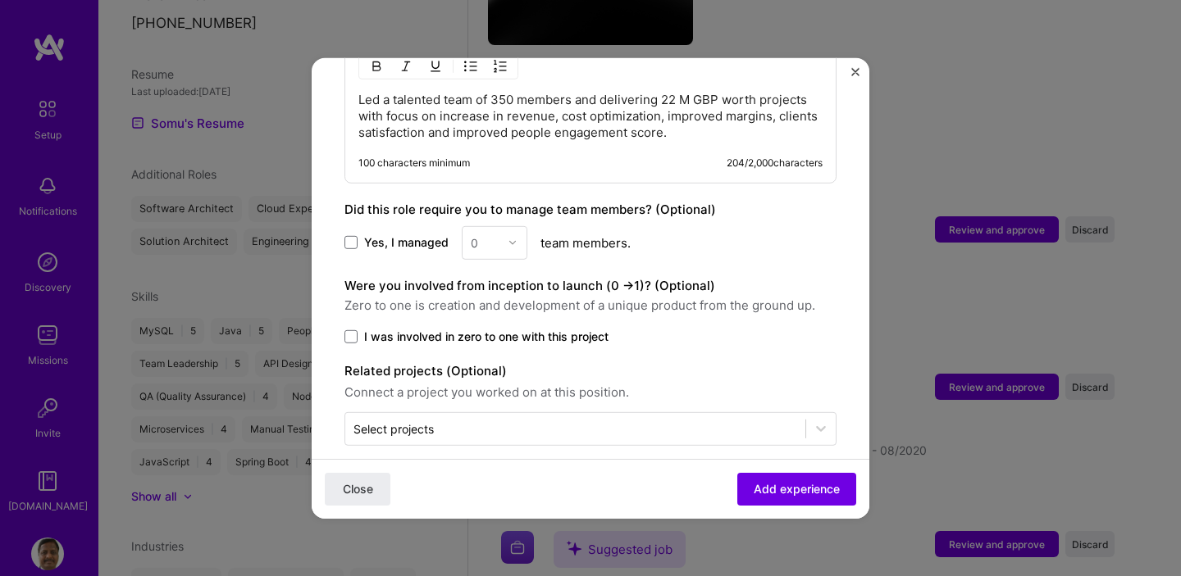
scroll to position [1141, 0]
click at [353, 234] on span at bounding box center [350, 240] width 13 height 13
click at [0, 0] on input "Yes, I managed" at bounding box center [0, 0] width 0 height 0
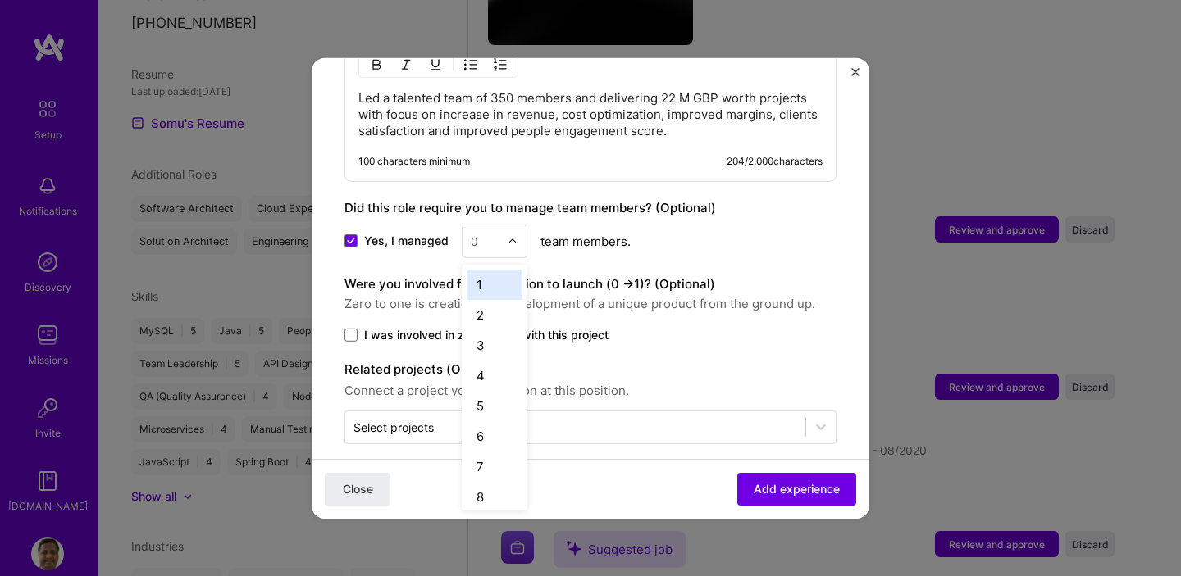
click at [513, 236] on img at bounding box center [513, 241] width 10 height 10
click at [494, 475] on div "25+" at bounding box center [495, 490] width 56 height 30
click at [690, 359] on label "Related projects (Optional)" at bounding box center [590, 369] width 492 height 20
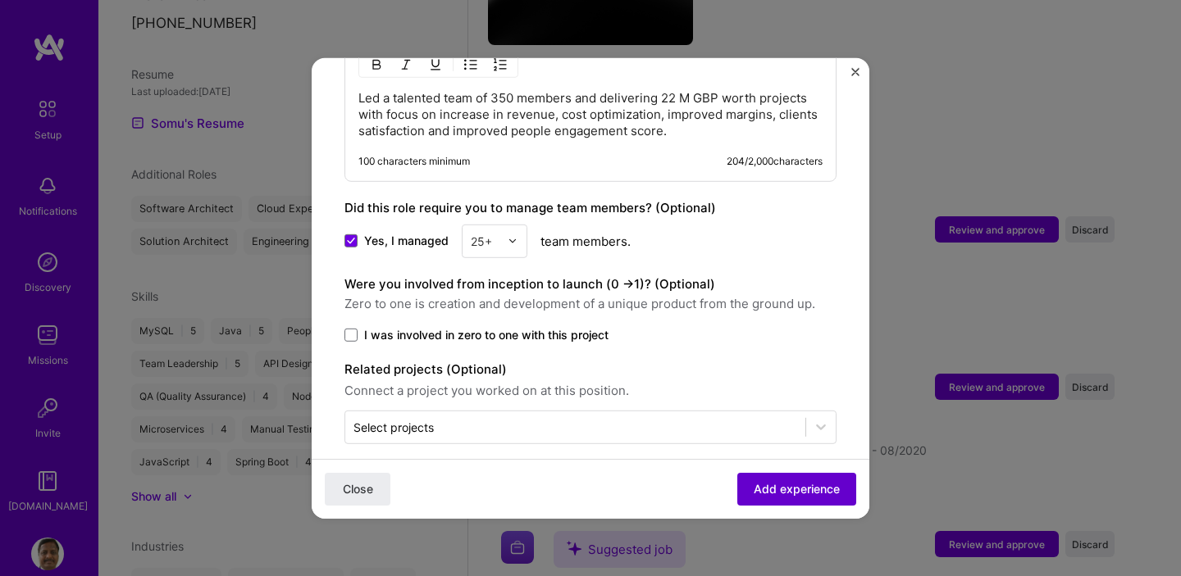
click at [767, 489] on span "Add experience" at bounding box center [796, 489] width 86 height 16
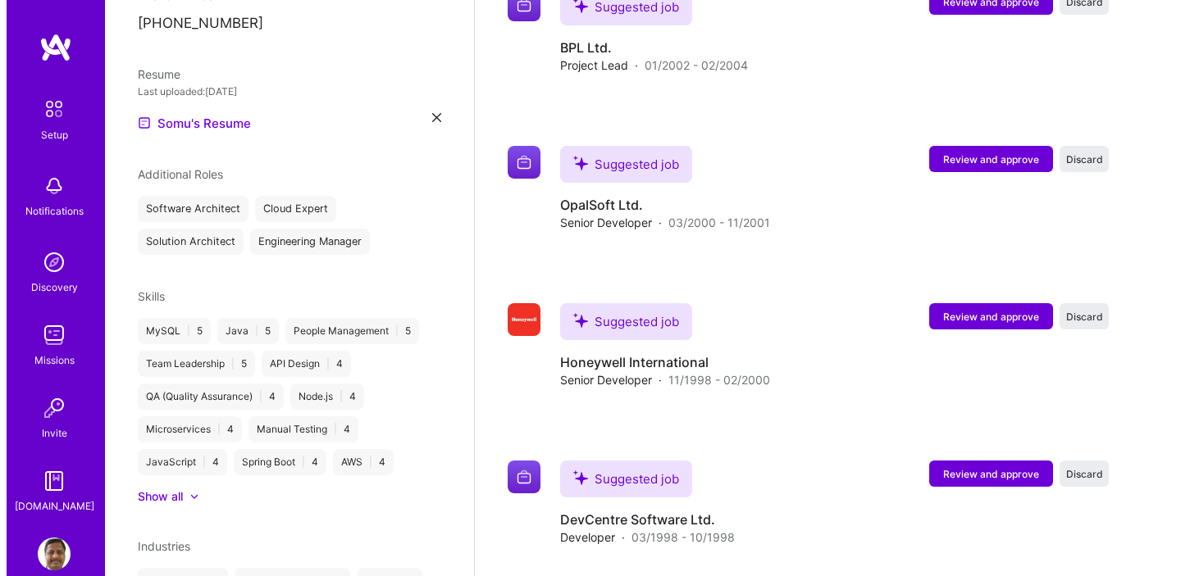
scroll to position [2644, 0]
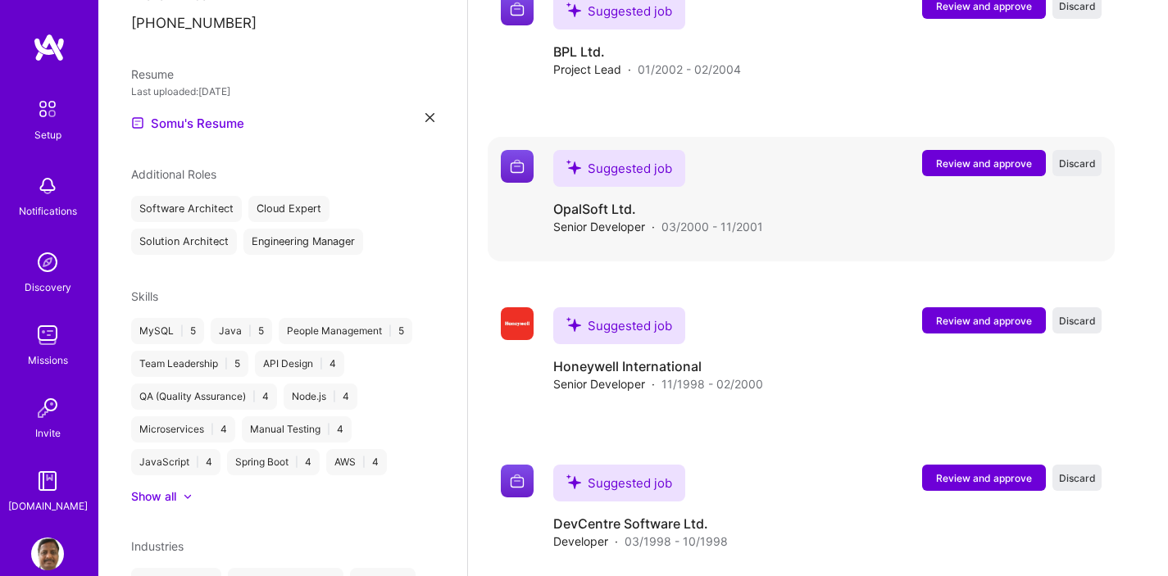
click at [973, 157] on span "Review and approve" at bounding box center [984, 164] width 96 height 14
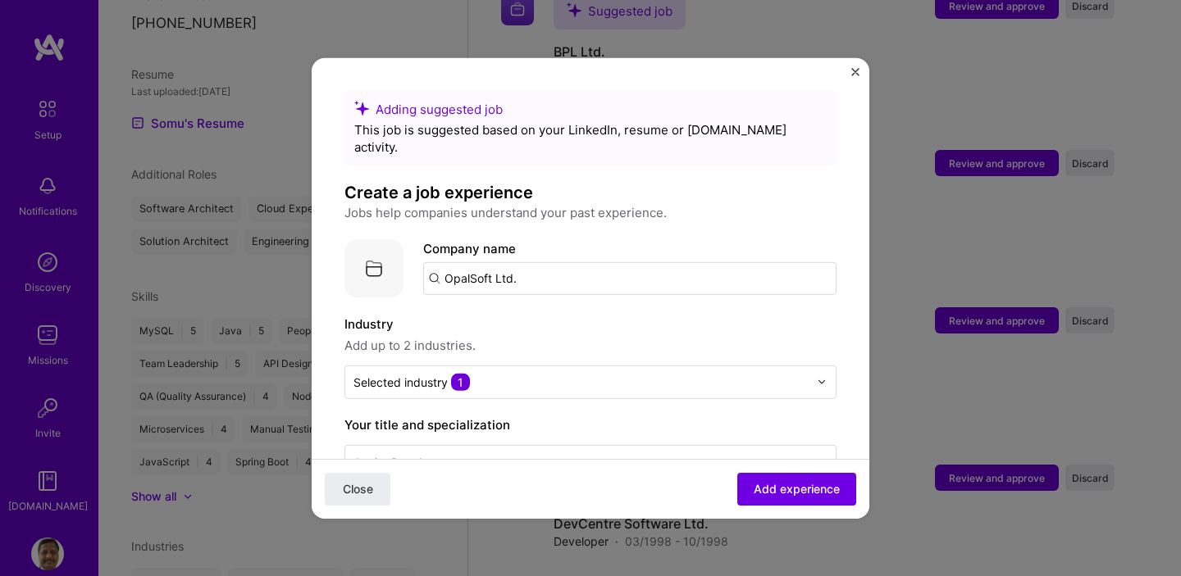
click at [608, 335] on span "Add up to 2 industries." at bounding box center [590, 345] width 492 height 20
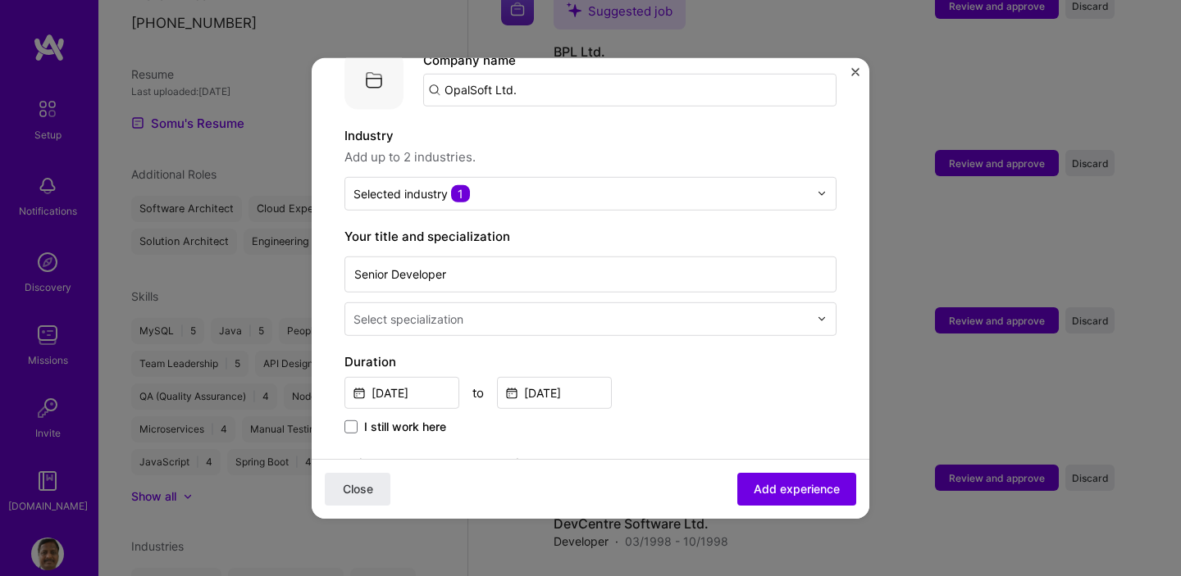
scroll to position [193, 0]
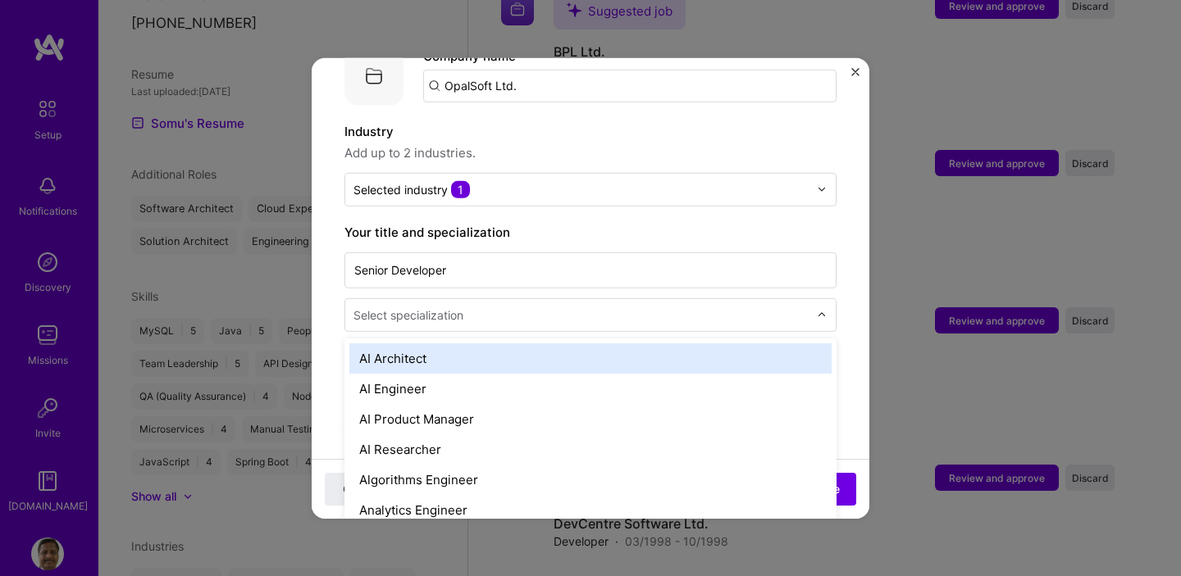
click at [649, 307] on div at bounding box center [582, 314] width 458 height 20
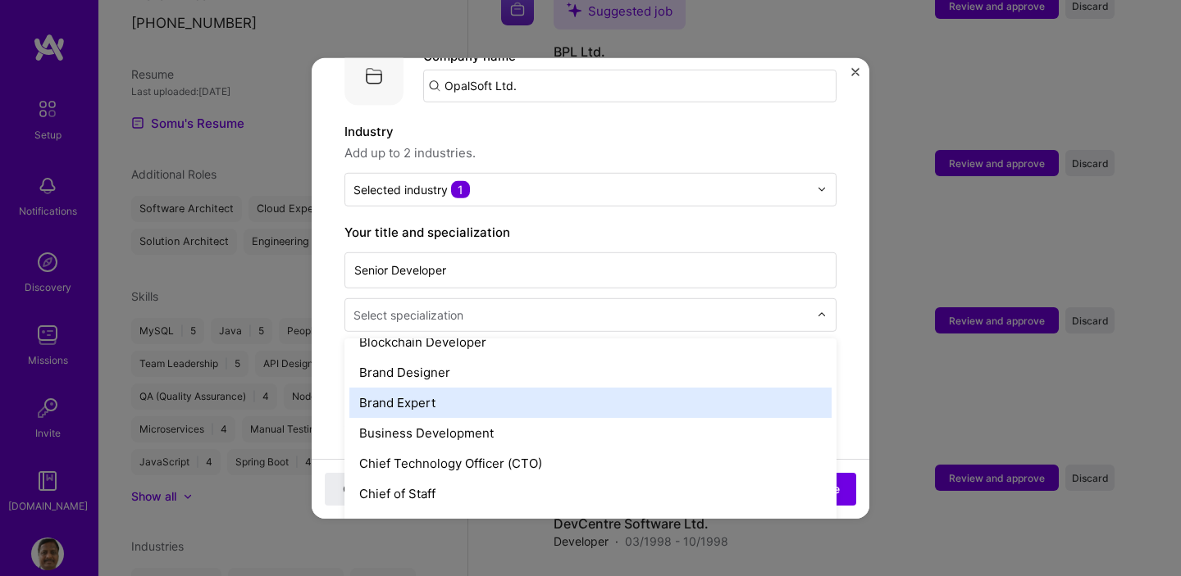
scroll to position [195, 0]
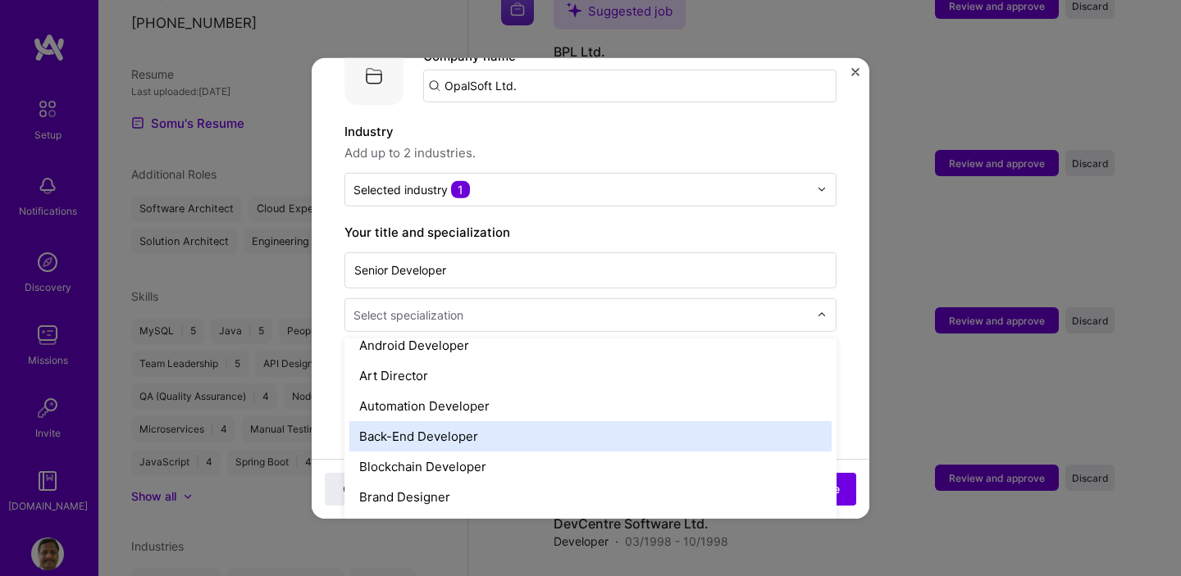
click at [605, 428] on div "Back-End Developer" at bounding box center [590, 436] width 482 height 30
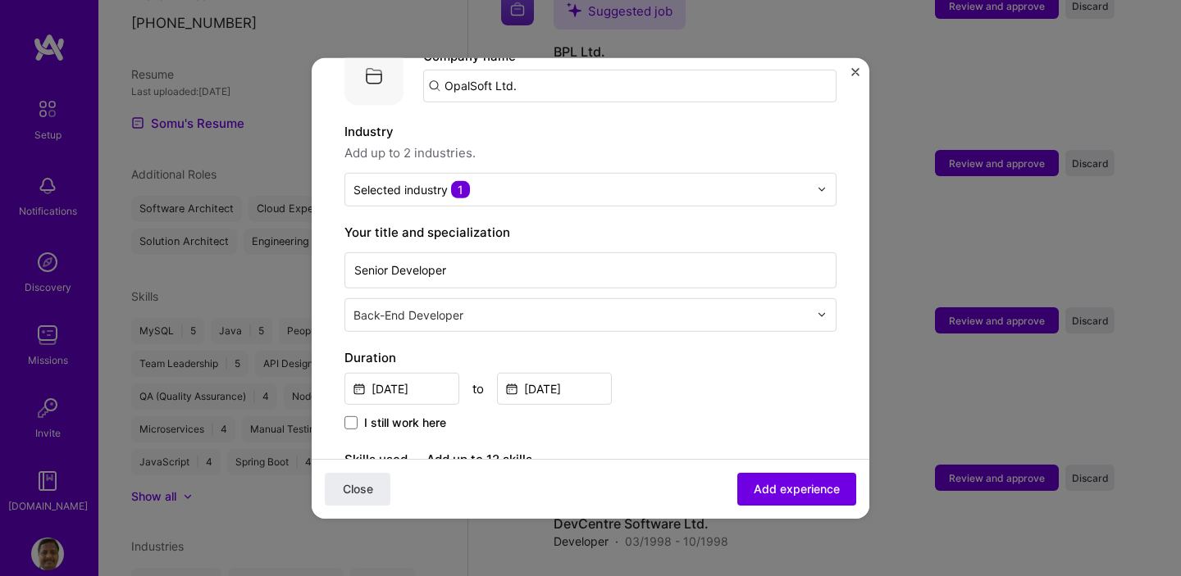
click at [693, 414] on div "I still work here" at bounding box center [590, 423] width 492 height 19
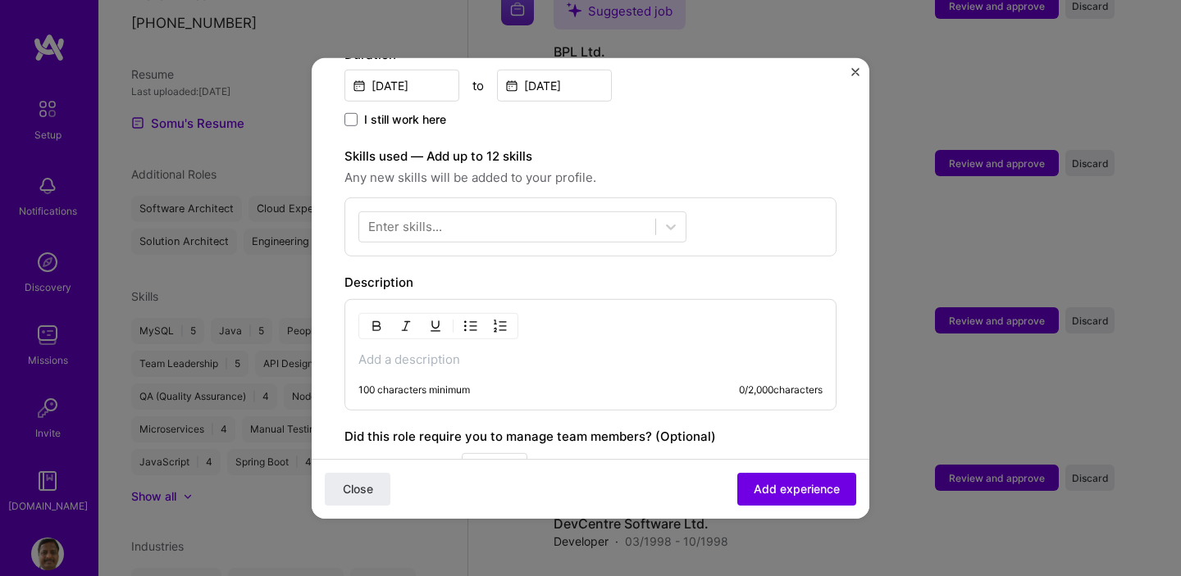
scroll to position [498, 0]
click at [670, 222] on icon at bounding box center [671, 225] width 10 height 6
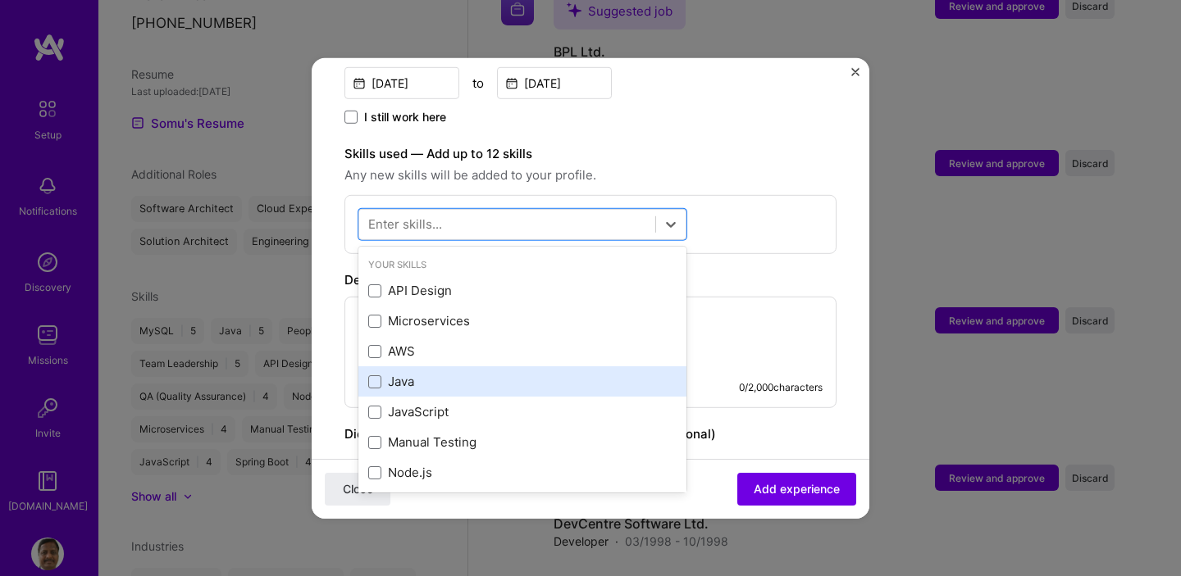
click at [439, 373] on div "Java" at bounding box center [522, 381] width 308 height 17
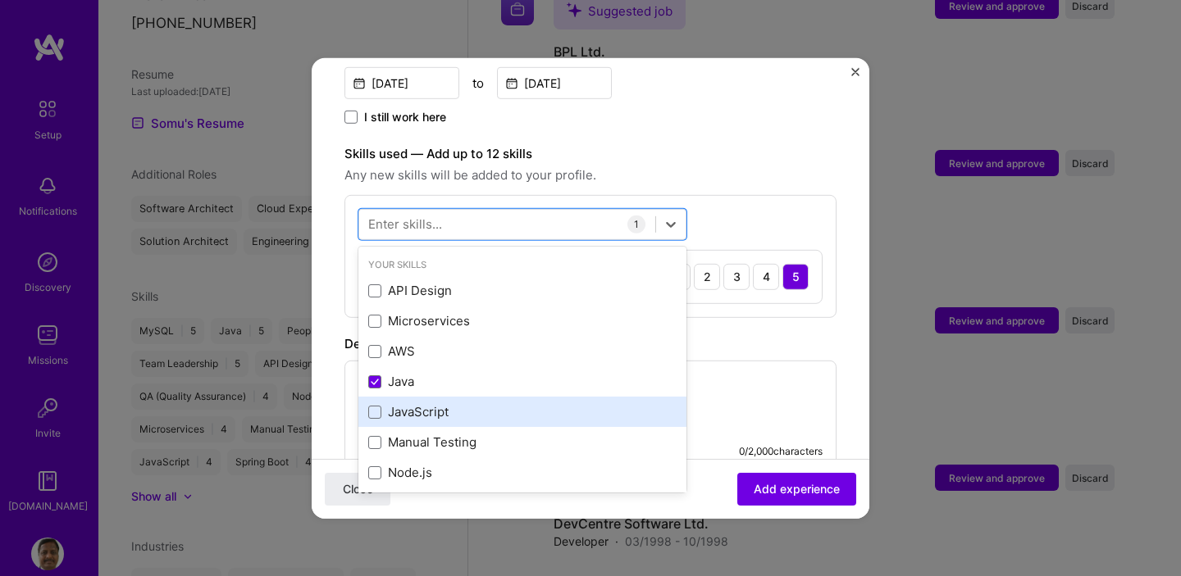
click at [439, 403] on div "JavaScript" at bounding box center [522, 411] width 308 height 17
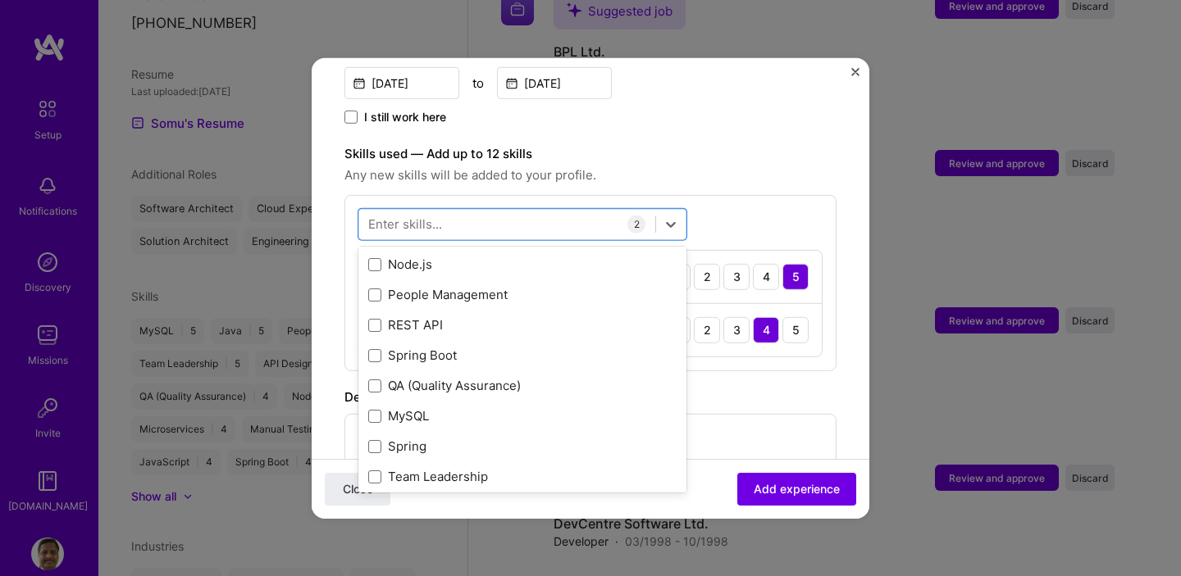
scroll to position [213, 0]
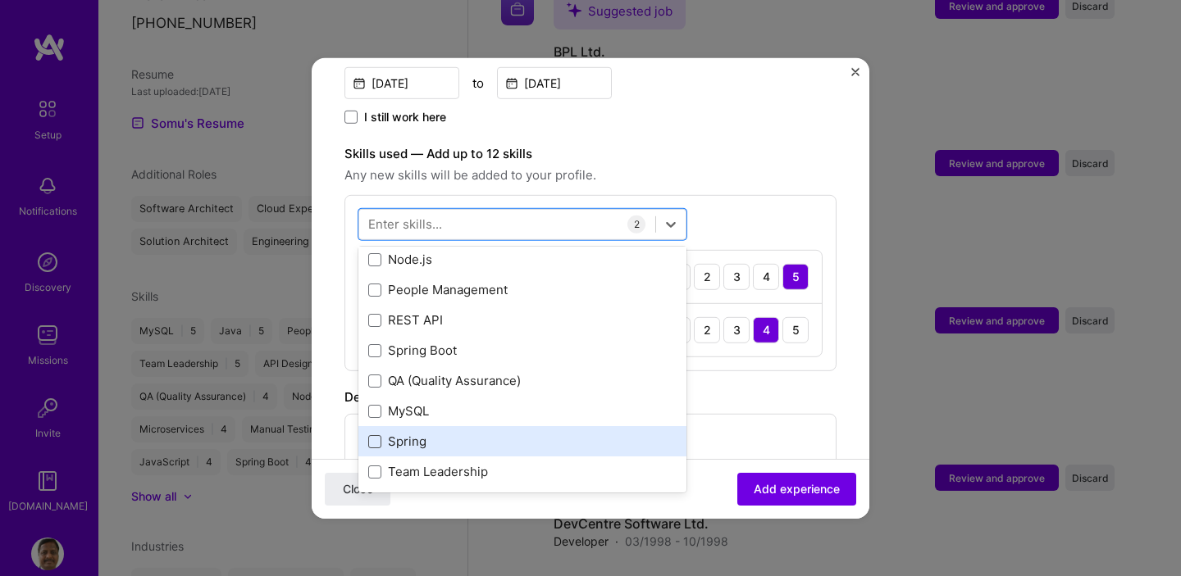
click at [375, 435] on span at bounding box center [374, 441] width 13 height 13
click at [0, 0] on input "checkbox" at bounding box center [0, 0] width 0 height 0
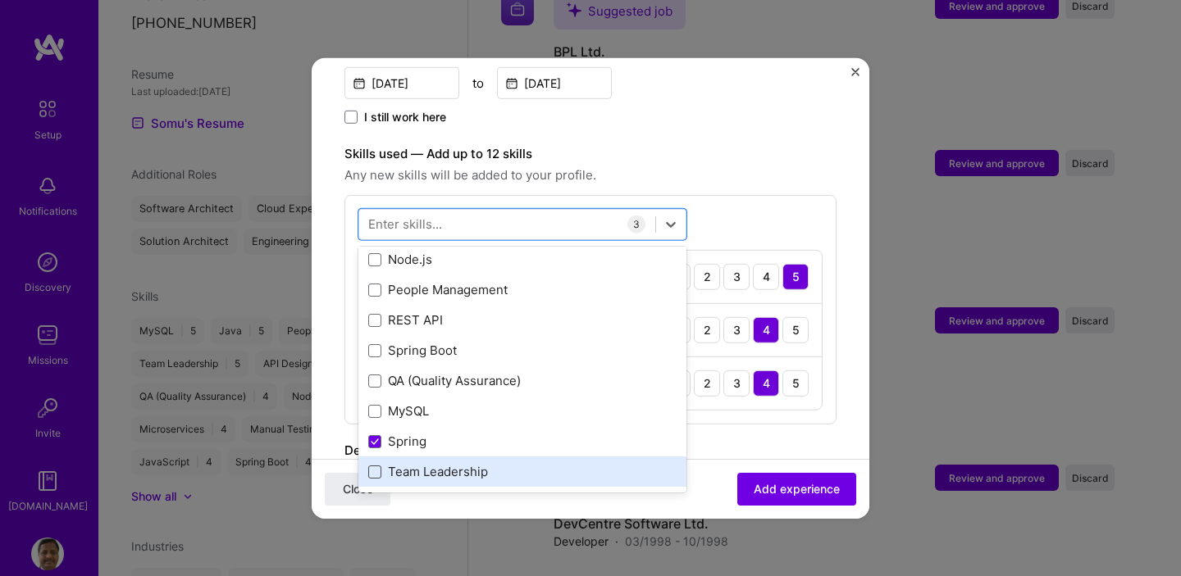
click at [376, 466] on span at bounding box center [374, 472] width 13 height 13
click at [0, 0] on input "checkbox" at bounding box center [0, 0] width 0 height 0
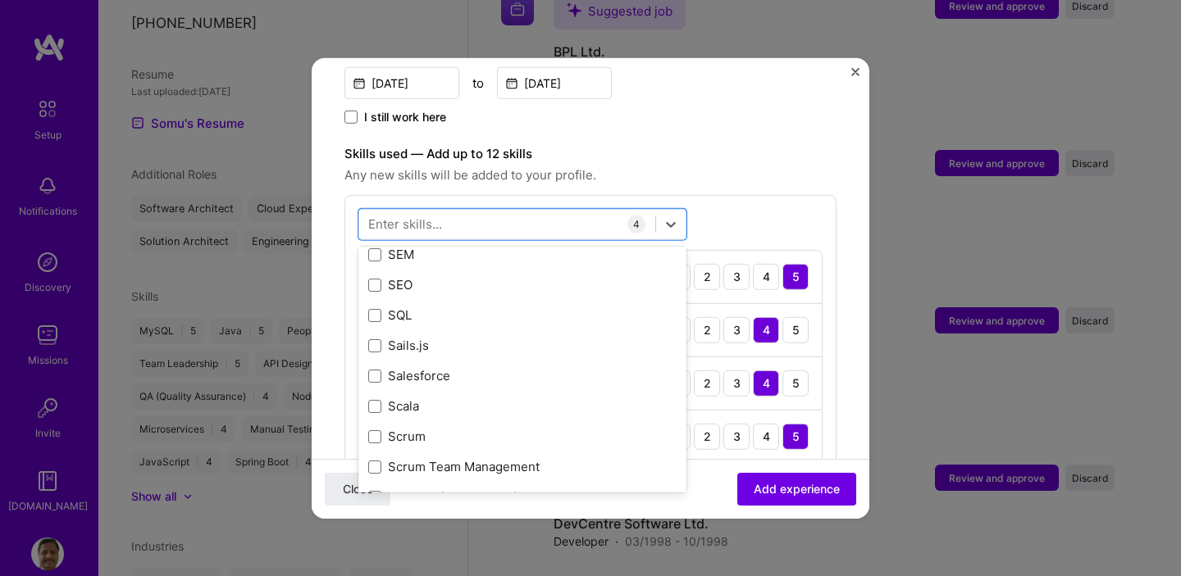
scroll to position [8863, 0]
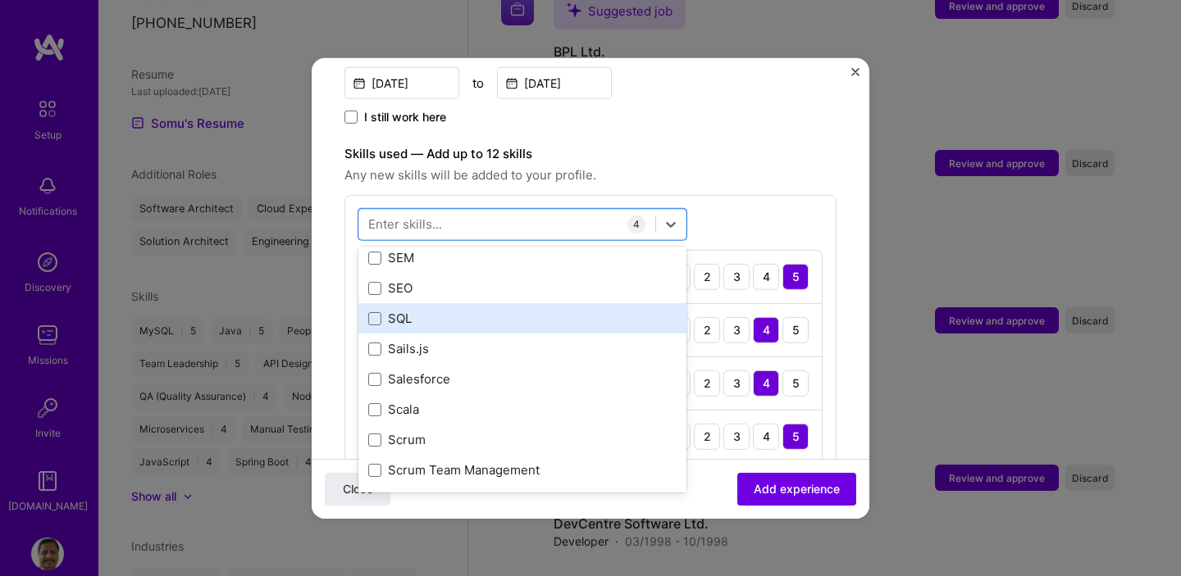
click at [376, 310] on div "SQL" at bounding box center [522, 318] width 308 height 17
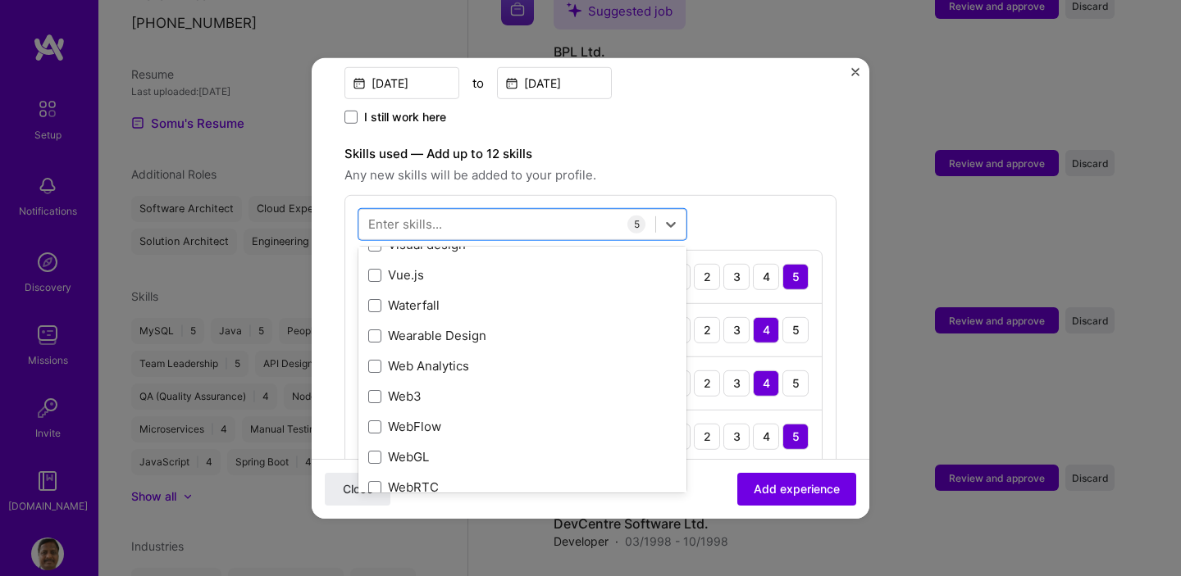
scroll to position [10731, 0]
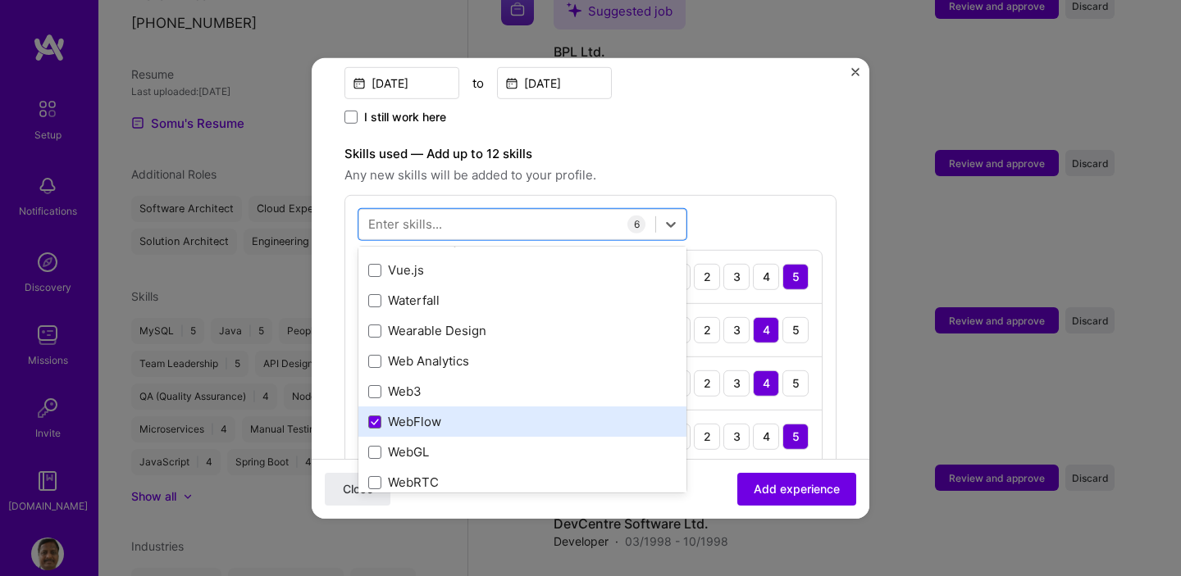
click at [478, 407] on div "WebFlow" at bounding box center [522, 422] width 328 height 30
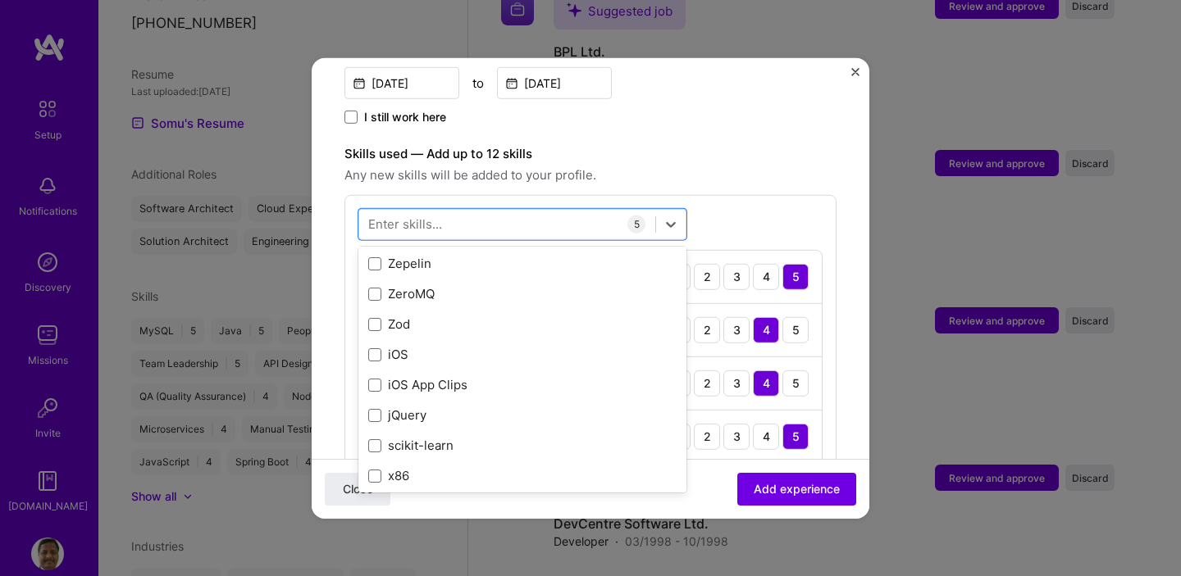
scroll to position [11292, 0]
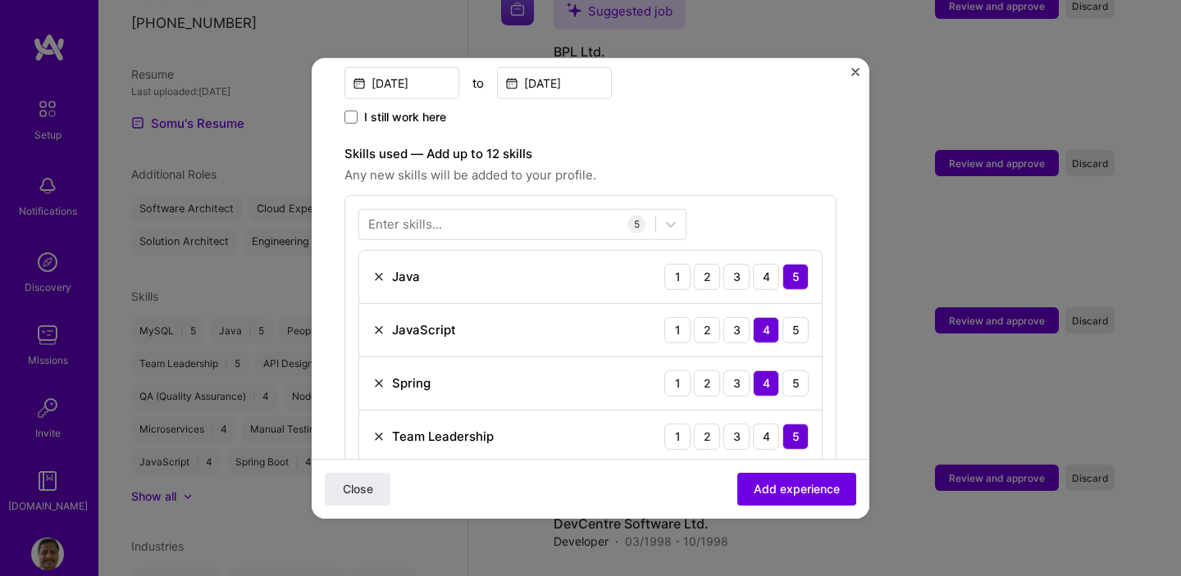
click at [677, 496] on div "Close Add experience" at bounding box center [591, 489] width 558 height 60
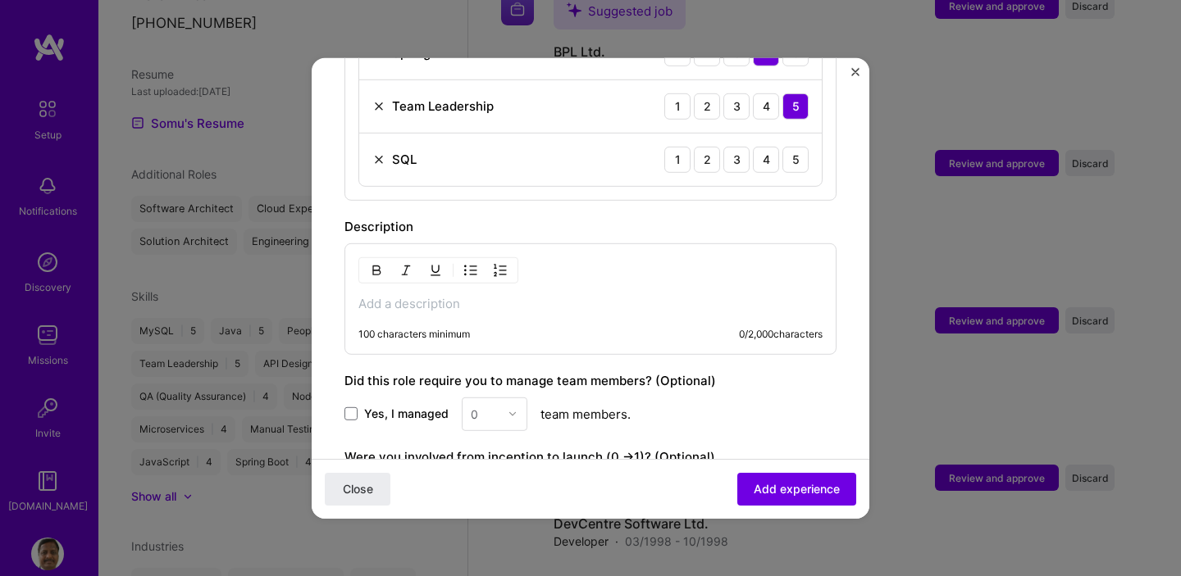
scroll to position [839, 0]
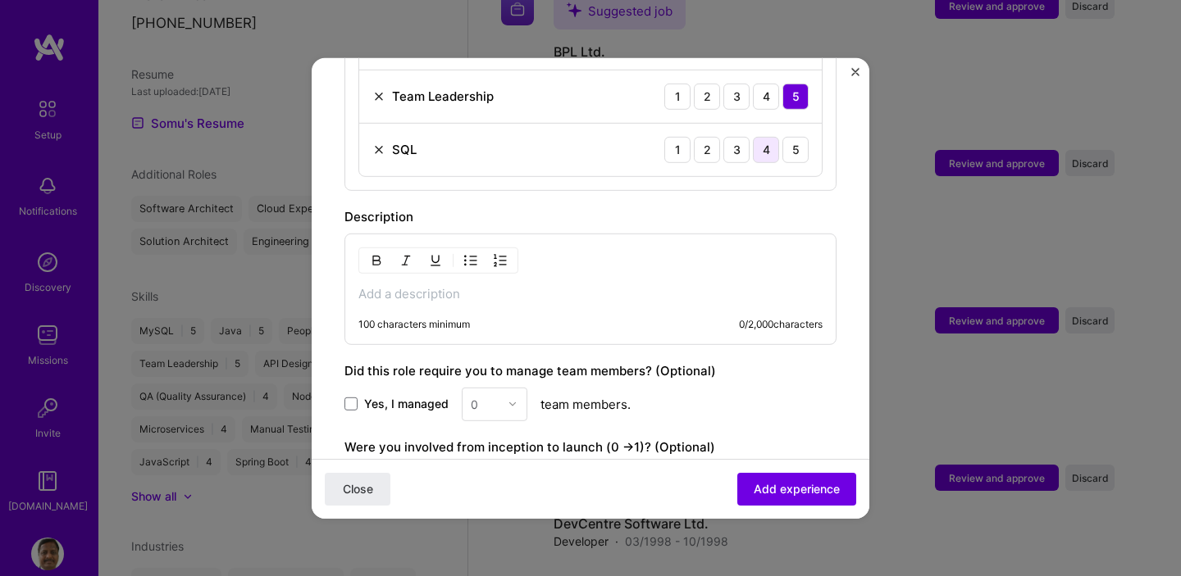
click at [753, 136] on div "4" at bounding box center [766, 149] width 26 height 26
click at [351, 396] on label "Yes, I managed" at bounding box center [396, 404] width 104 height 16
click at [0, 0] on input "Yes, I managed" at bounding box center [0, 0] width 0 height 0
click at [513, 399] on img at bounding box center [513, 404] width 10 height 10
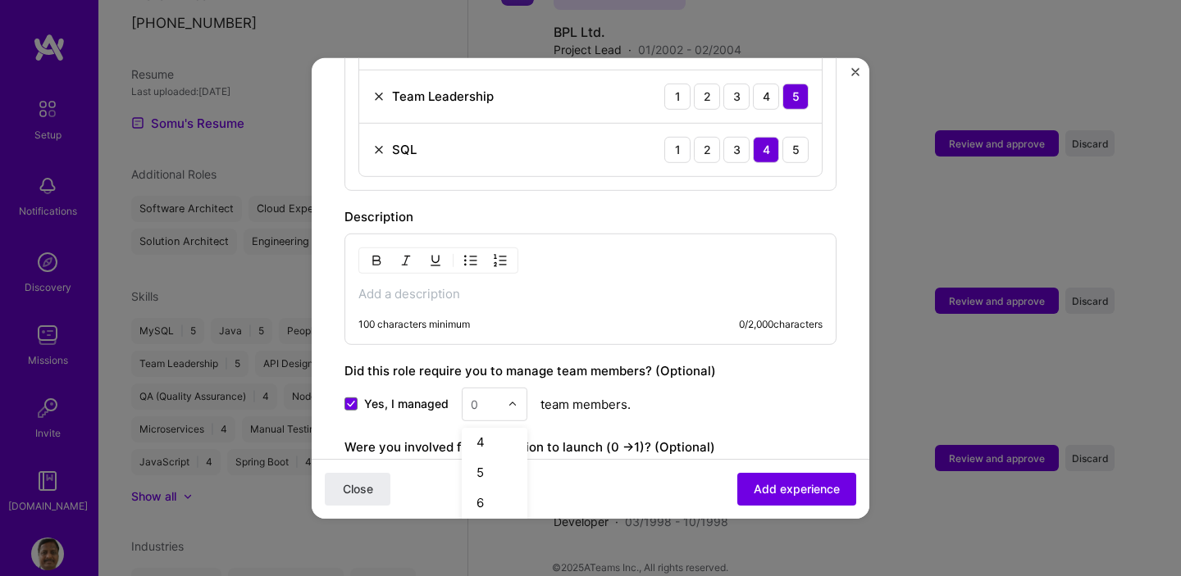
scroll to position [111, 0]
click at [490, 444] on div "5" at bounding box center [495, 458] width 56 height 30
click at [790, 488] on span "Add experience" at bounding box center [796, 489] width 86 height 16
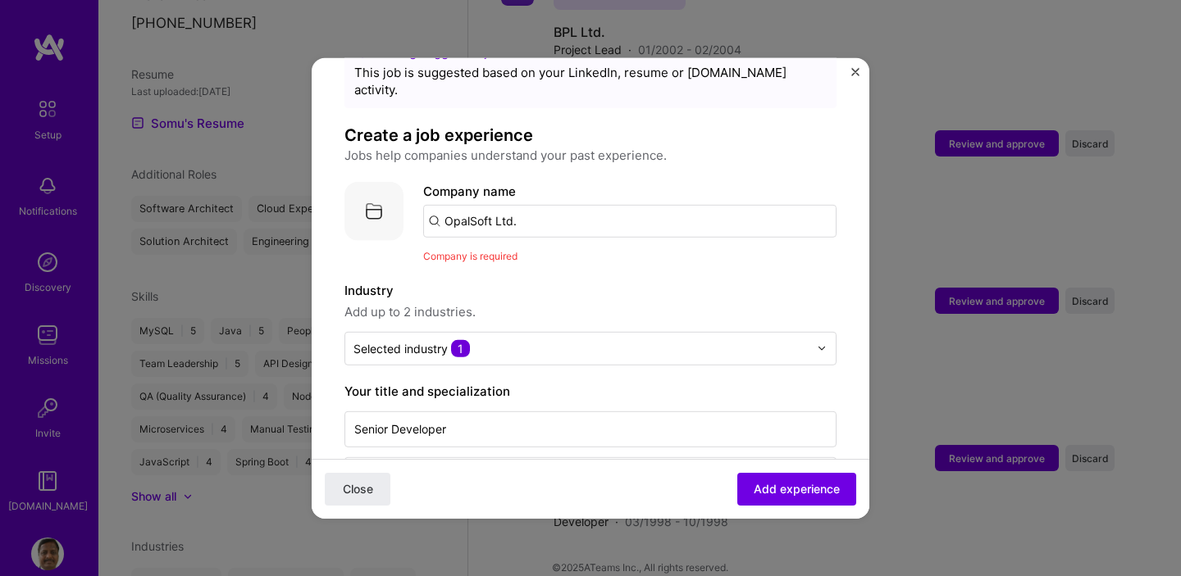
scroll to position [44, 0]
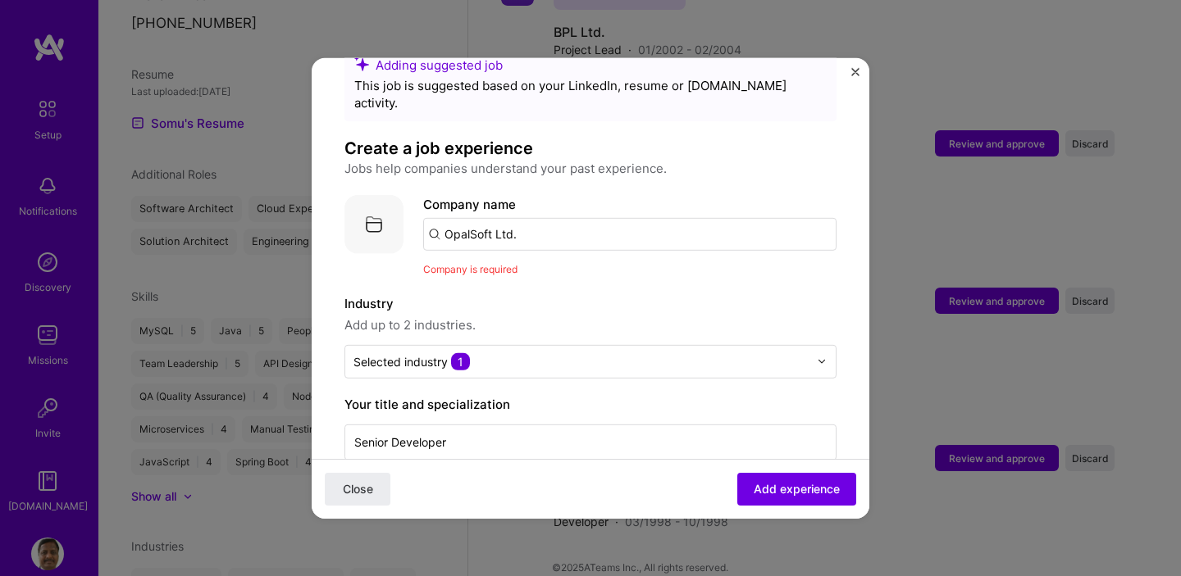
click at [522, 224] on input "OpalSoft Ltd." at bounding box center [629, 233] width 413 height 33
type input "OpalSoft Ltd"
click at [553, 265] on div "OpalSoft Ltd" at bounding box center [559, 279] width 89 height 29
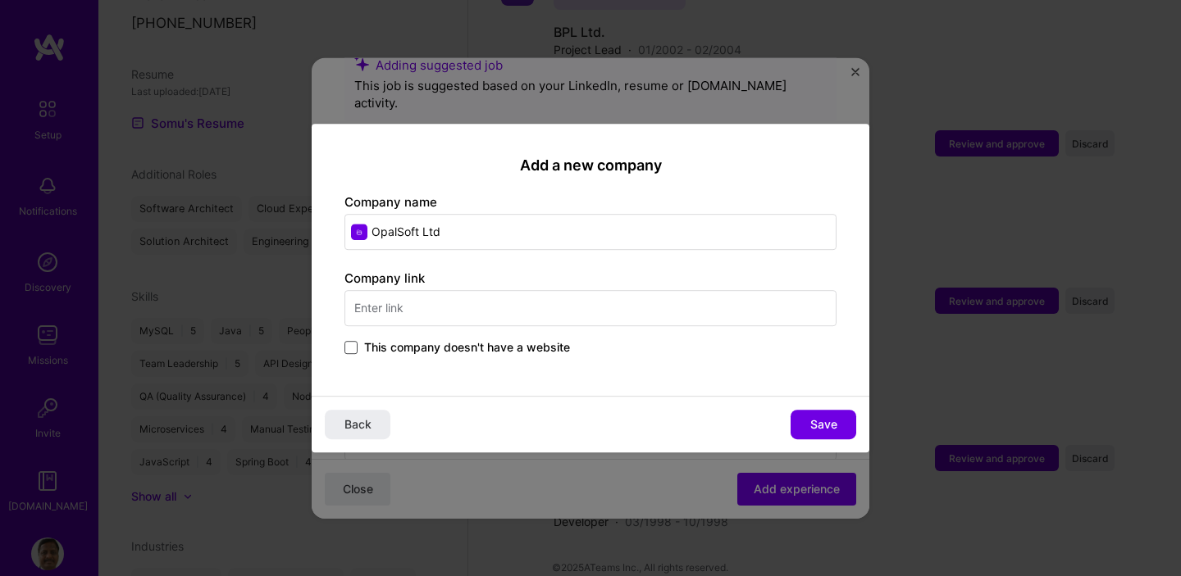
click at [349, 348] on div "Company link This company doesn't have a website" at bounding box center [590, 314] width 492 height 89
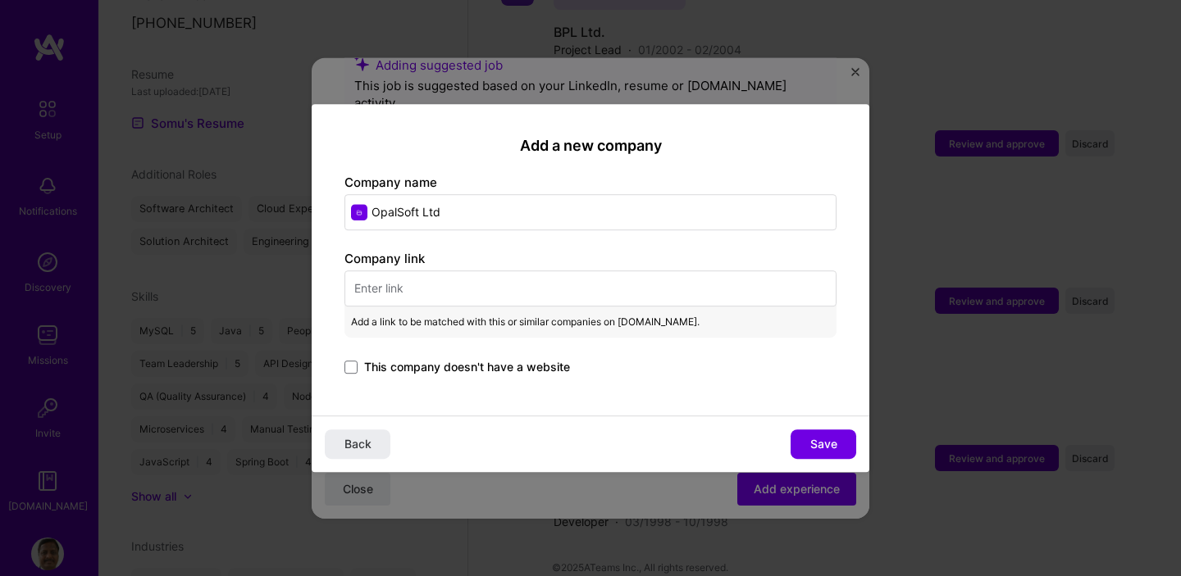
click at [430, 294] on input "text" at bounding box center [590, 289] width 492 height 36
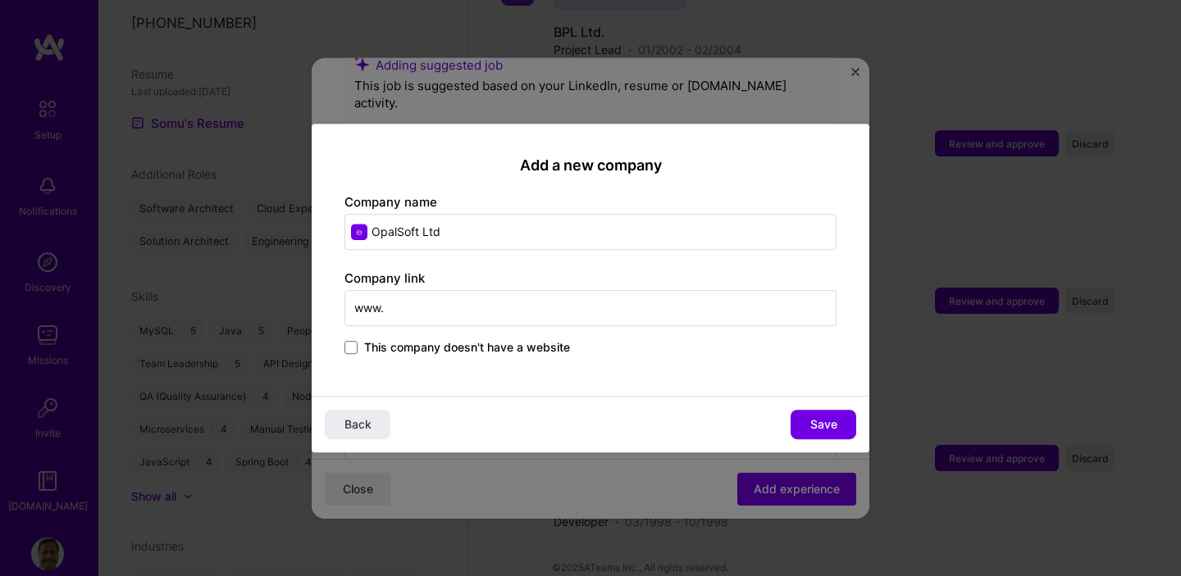
paste input "https://www.opalsoft.com/"
drag, startPoint x: 384, startPoint y: 311, endPoint x: 337, endPoint y: 311, distance: 46.7
click at [337, 311] on div "Add a new company Company name OpalSoft Ltd Company link www.https://www.opalso…" at bounding box center [591, 260] width 558 height 273
type input "https://www.opalsoft.com/"
click at [829, 426] on span "Save" at bounding box center [823, 425] width 27 height 16
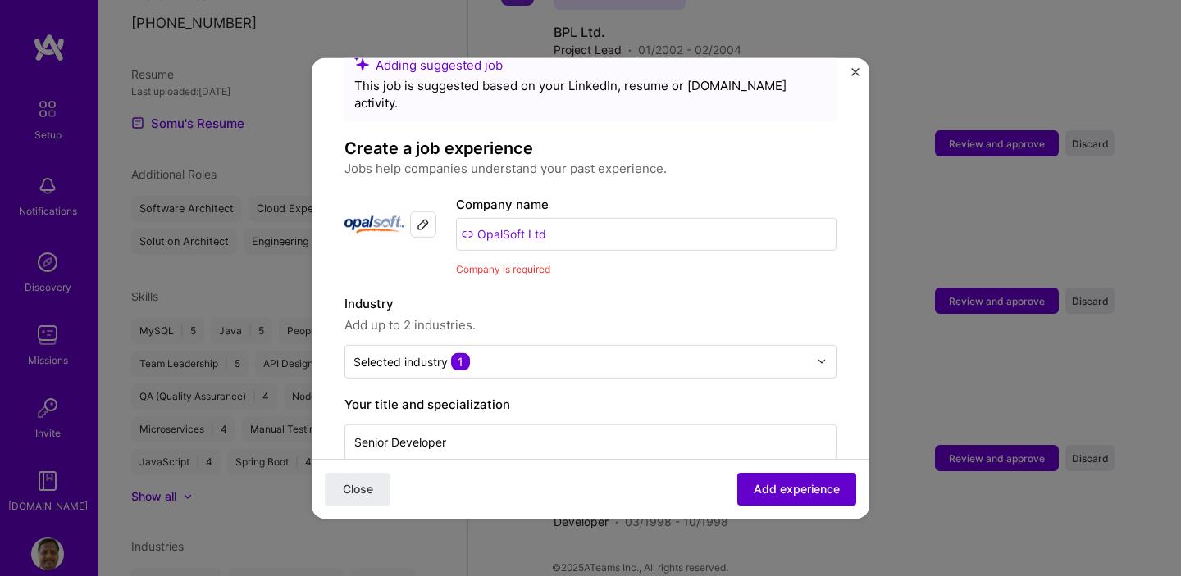
click at [781, 490] on span "Add experience" at bounding box center [796, 489] width 86 height 16
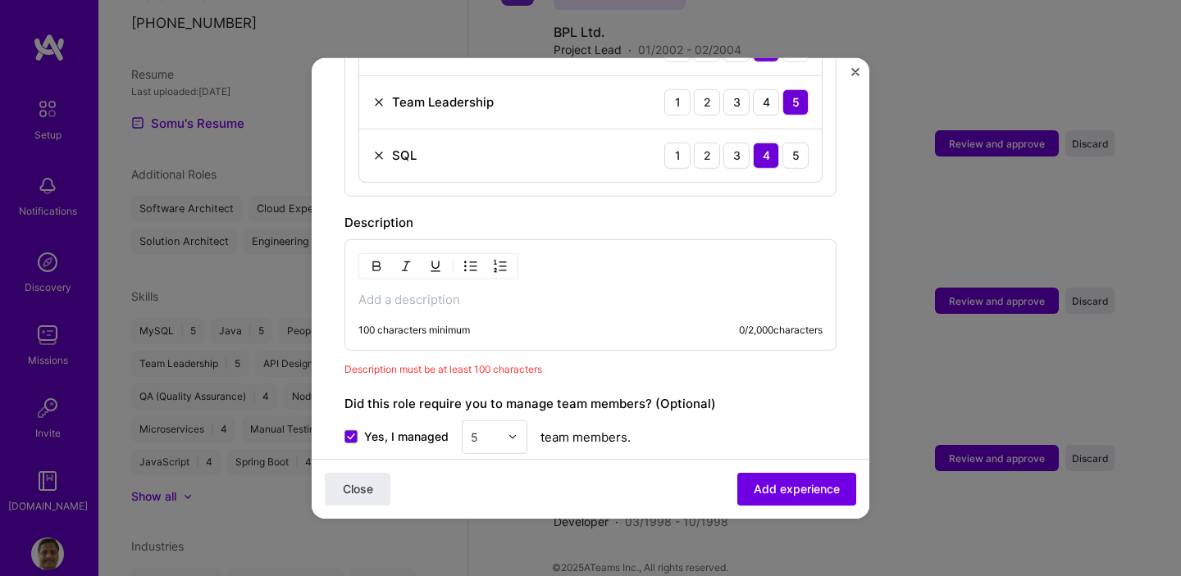
scroll to position [831, 0]
click at [486, 325] on div "100 characters minimum 0 / 2,000 characters" at bounding box center [590, 331] width 464 height 13
click at [484, 293] on p at bounding box center [590, 301] width 464 height 16
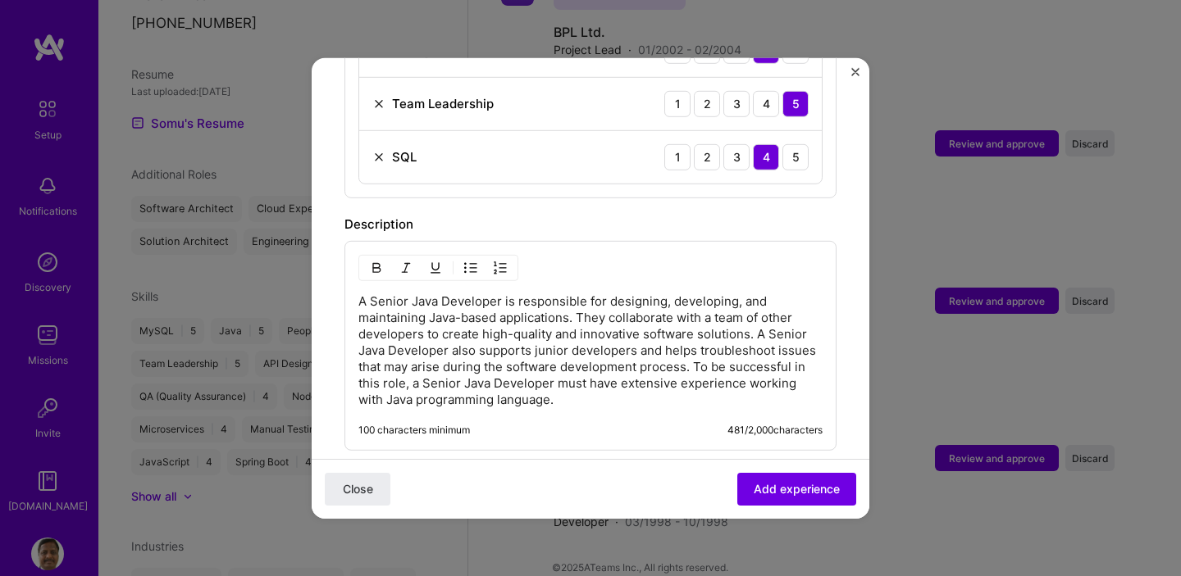
click at [368, 293] on p "A Senior Java Developer is responsible for designing, developing, and maintaini…" at bounding box center [590, 350] width 464 height 115
click at [518, 293] on p "As a Senior Java Developer is responsible for designing, developing, and mainta…" at bounding box center [590, 350] width 464 height 115
click at [591, 298] on p "As a Senior Java Developer, I was responsible for designing, developing, and ma…" at bounding box center [590, 350] width 464 height 115
drag, startPoint x: 758, startPoint y: 315, endPoint x: 449, endPoint y: 337, distance: 309.1
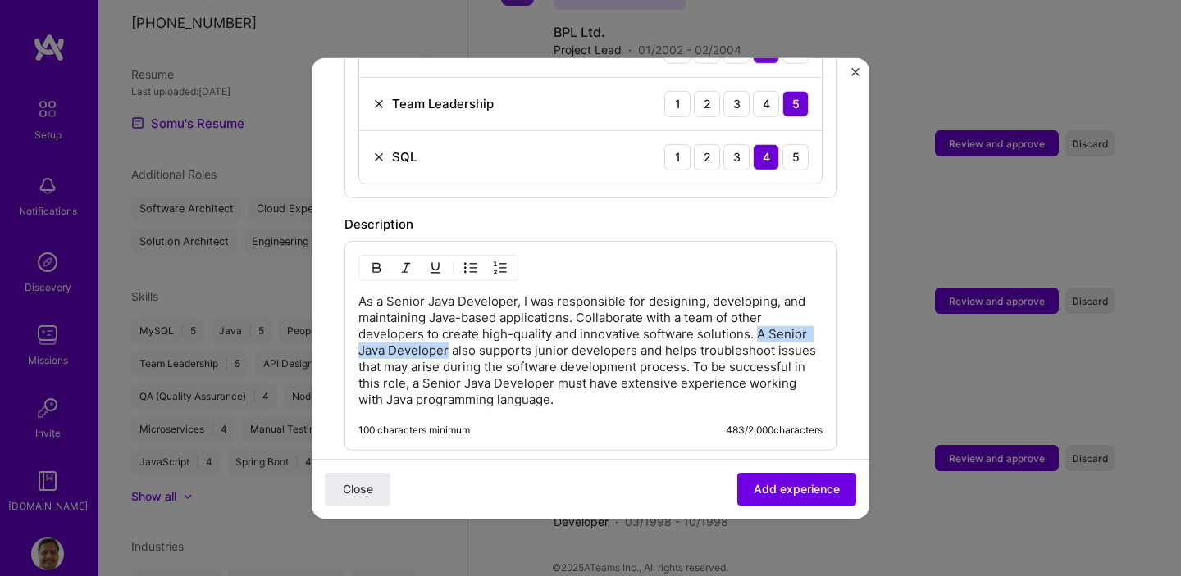
click at [449, 337] on p "As a Senior Java Developer, I was responsible for designing, developing, and ma…" at bounding box center [590, 350] width 464 height 115
click at [407, 332] on p "As a Senior Java Developer, I was responsible for designing, developing, and ma…" at bounding box center [590, 350] width 464 height 115
click at [787, 338] on p "As a Senior Java Developer, I was responsible for designing, developing, and ma…" at bounding box center [590, 350] width 464 height 115
drag, startPoint x: 611, startPoint y: 348, endPoint x: 617, endPoint y: 384, distance: 35.9
click at [617, 384] on p "As a Senior Java Developer, I was responsible for designing, developing, and ma…" at bounding box center [590, 350] width 464 height 115
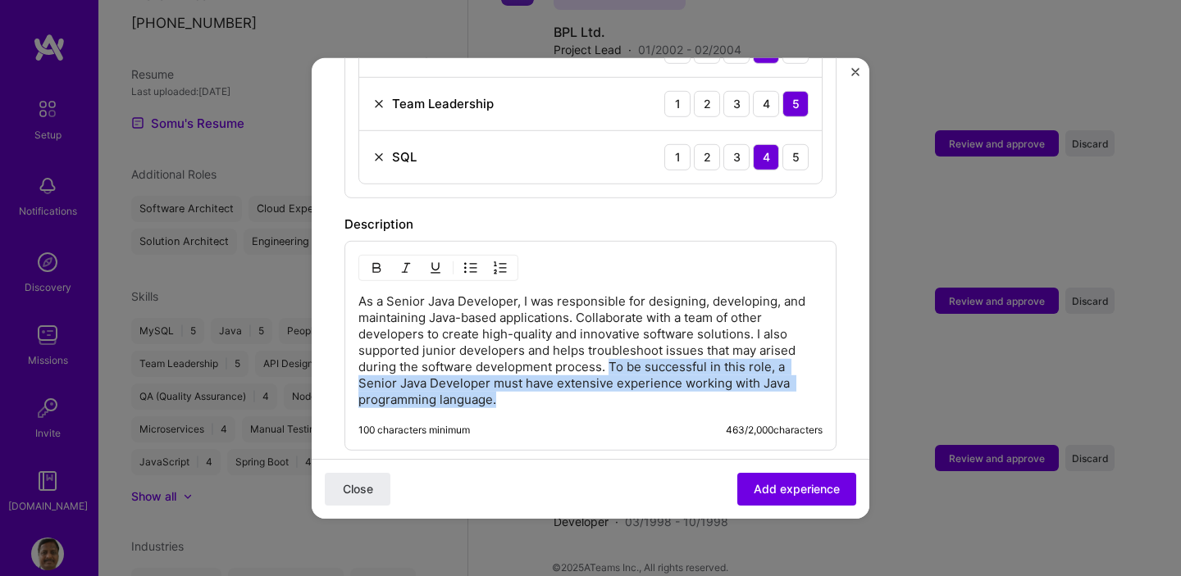
drag, startPoint x: 610, startPoint y: 349, endPoint x: 618, endPoint y: 380, distance: 31.4
click at [618, 380] on p "As a Senior Java Developer, I was responsible for designing, developing, and ma…" at bounding box center [590, 350] width 464 height 115
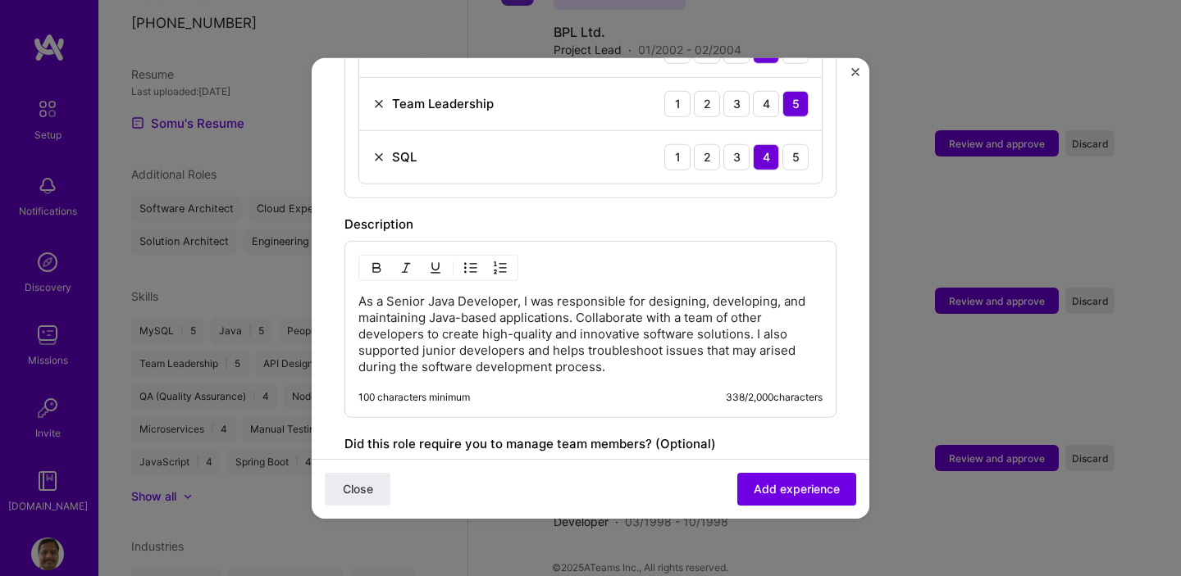
click at [744, 336] on p "As a Senior Java Developer, I was responsible for designing, developing, and ma…" at bounding box center [590, 334] width 464 height 82
click at [589, 351] on p "As a Senior Java Developer, I was responsible for designing, developing, and ma…" at bounding box center [590, 334] width 464 height 82
click at [778, 485] on span "Add experience" at bounding box center [796, 489] width 86 height 16
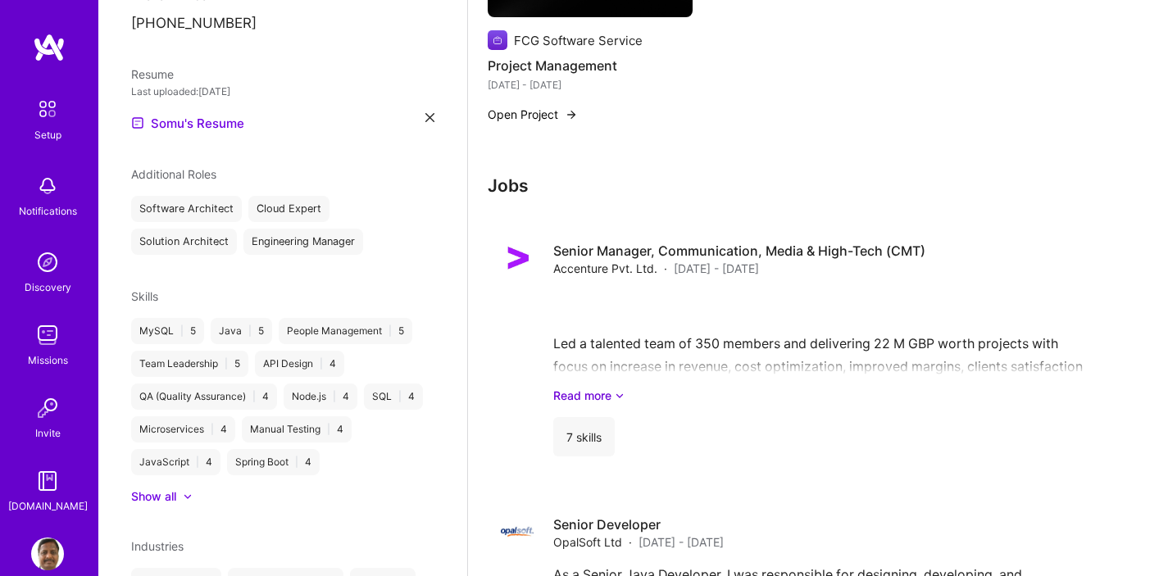
scroll to position [1808, 0]
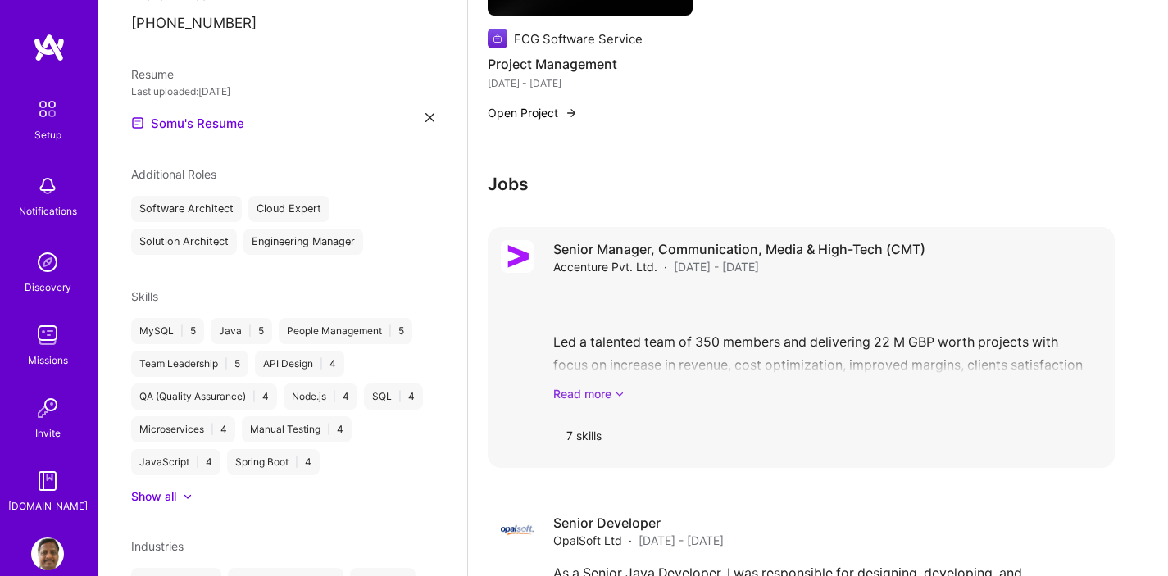
click at [616, 385] on icon at bounding box center [620, 393] width 10 height 17
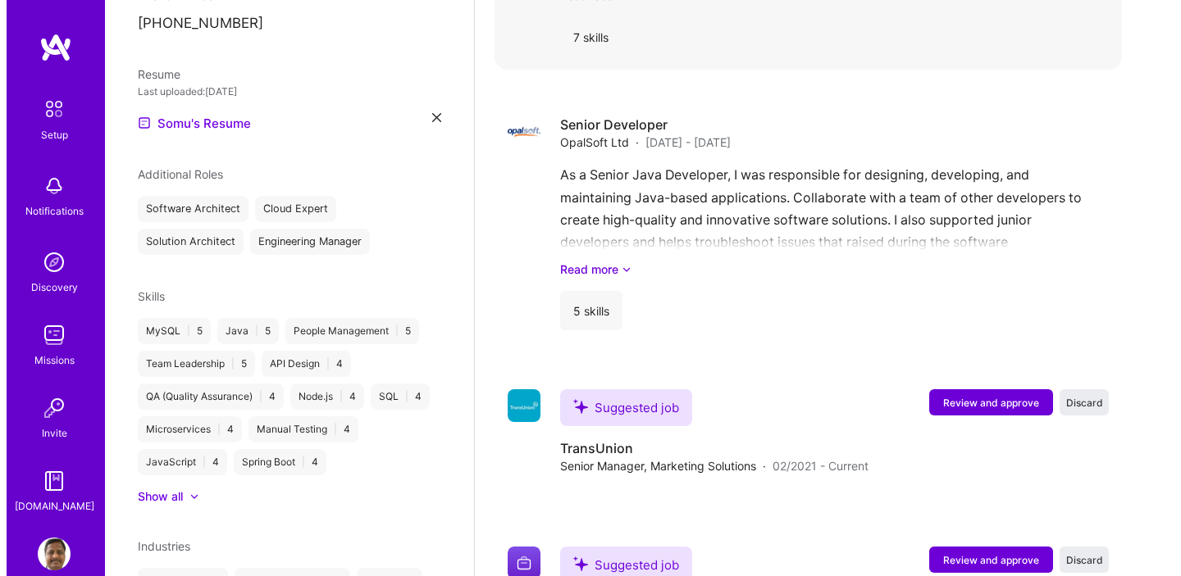
scroll to position [2246, 0]
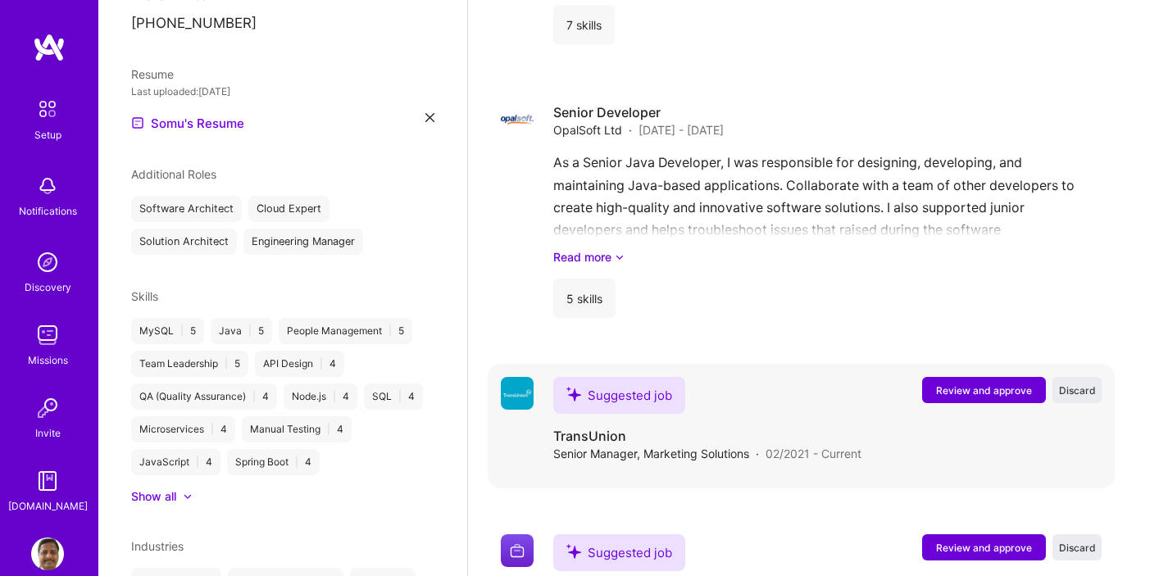
click at [972, 384] on span "Review and approve" at bounding box center [984, 391] width 96 height 14
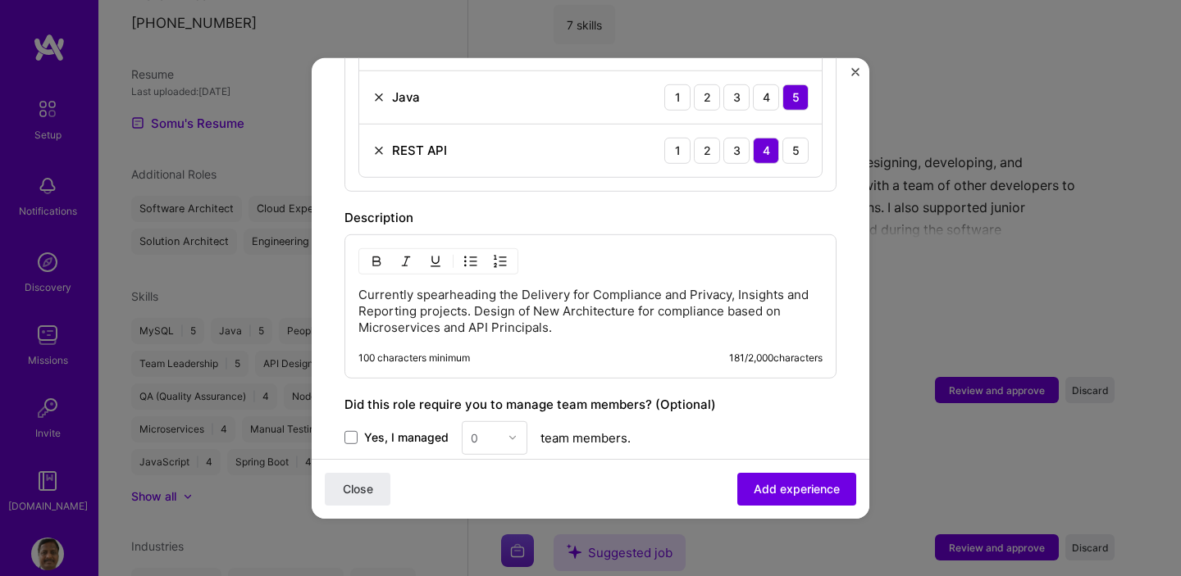
scroll to position [734, 0]
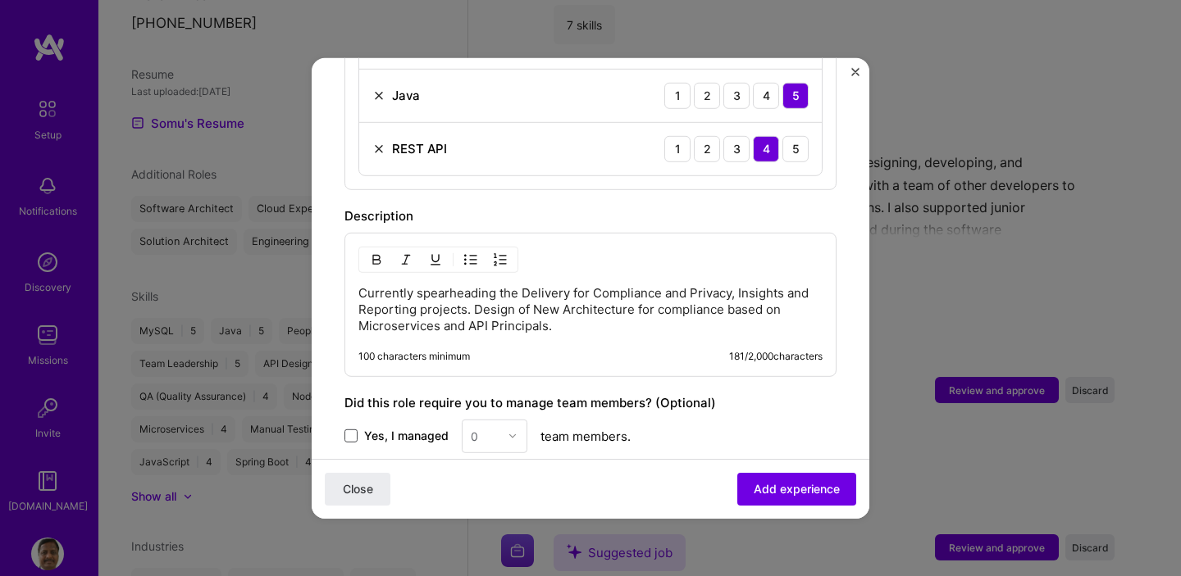
click at [355, 430] on span at bounding box center [350, 436] width 13 height 13
click at [0, 0] on input "Yes, I managed" at bounding box center [0, 0] width 0 height 0
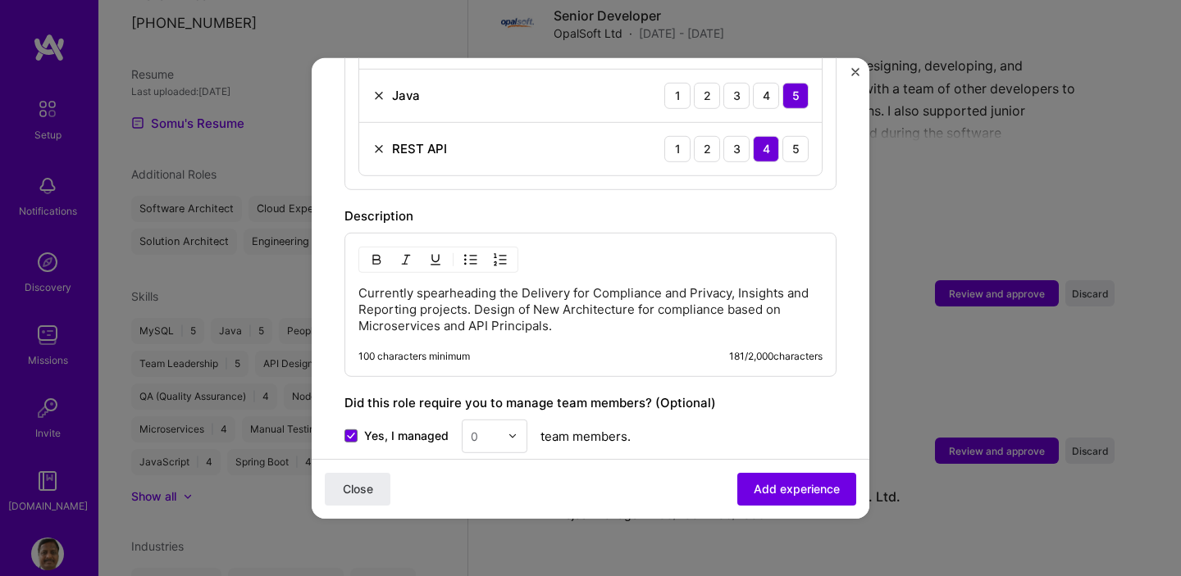
click at [515, 431] on img at bounding box center [513, 436] width 10 height 10
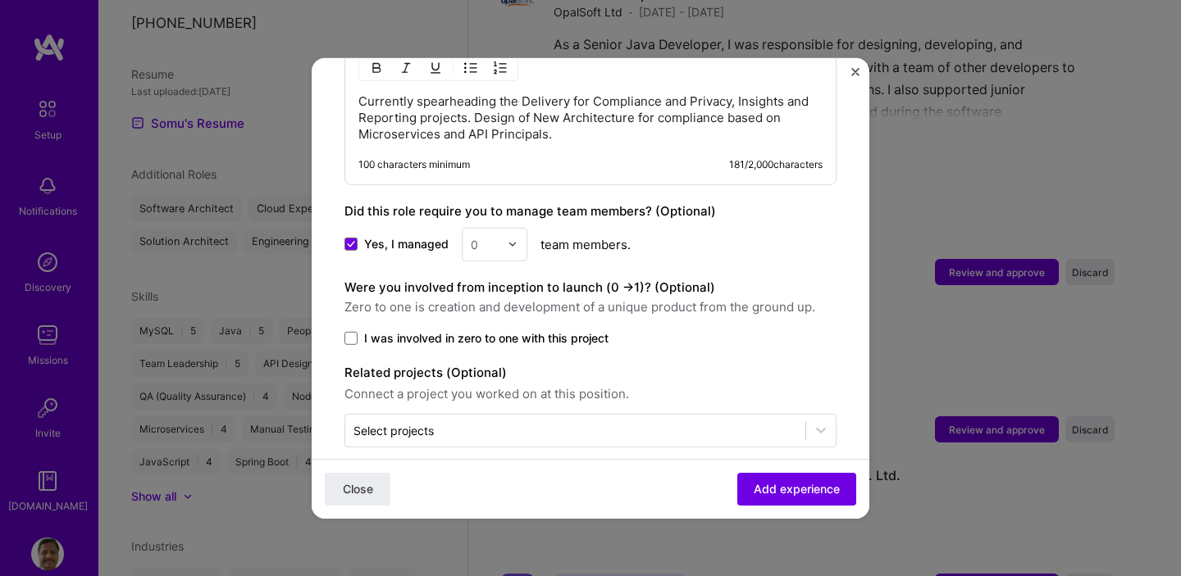
scroll to position [928, 0]
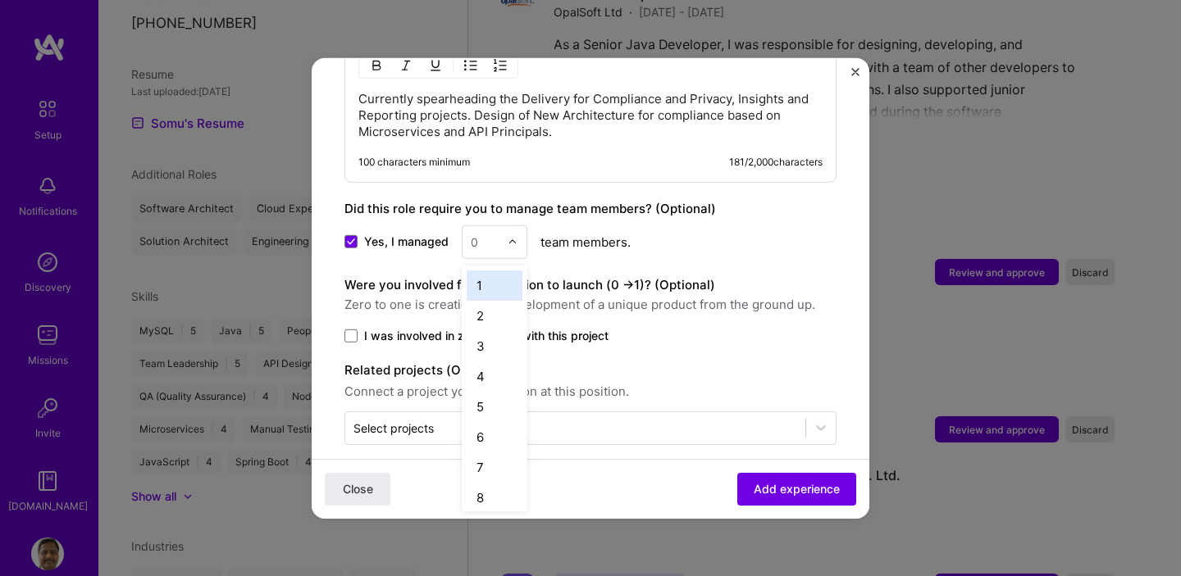
click at [511, 237] on img at bounding box center [513, 242] width 10 height 10
click at [485, 427] on div "22" at bounding box center [495, 439] width 56 height 30
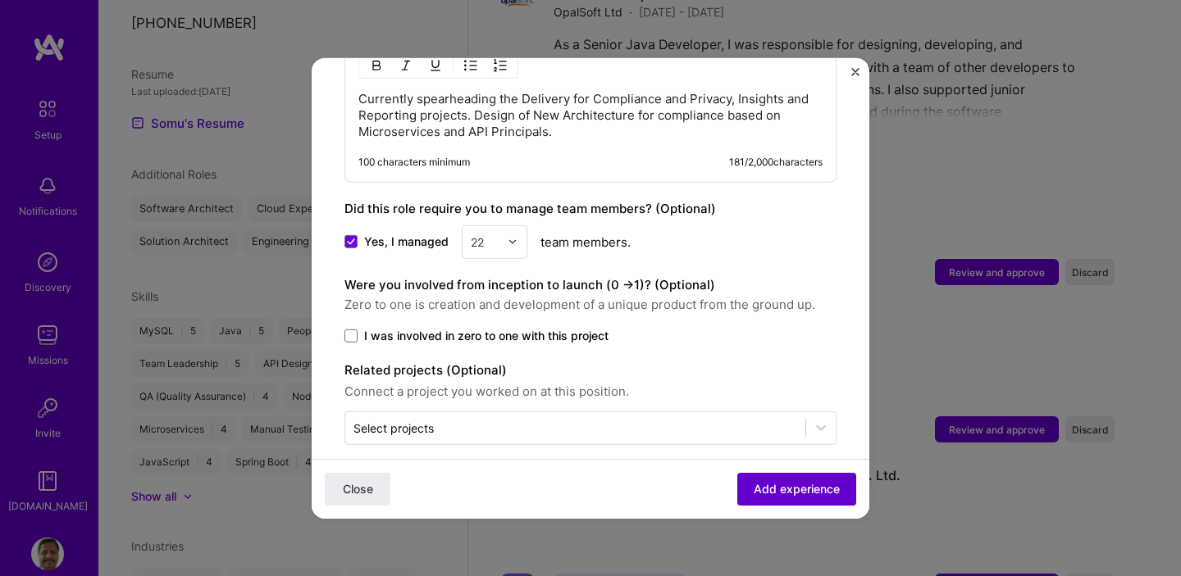
click at [778, 492] on span "Add experience" at bounding box center [796, 489] width 86 height 16
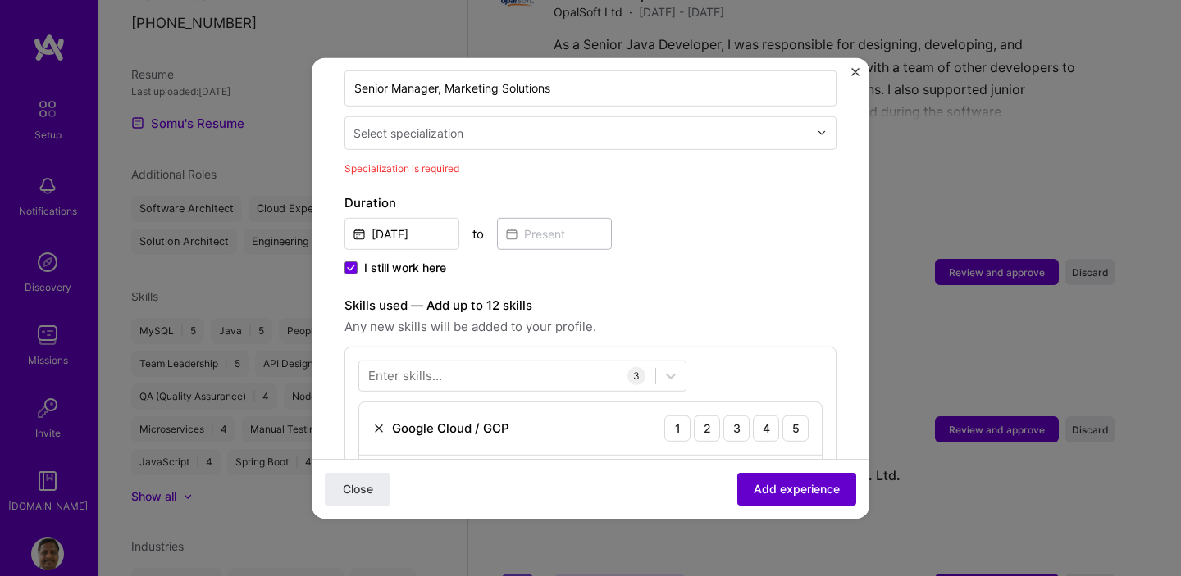
scroll to position [340, 0]
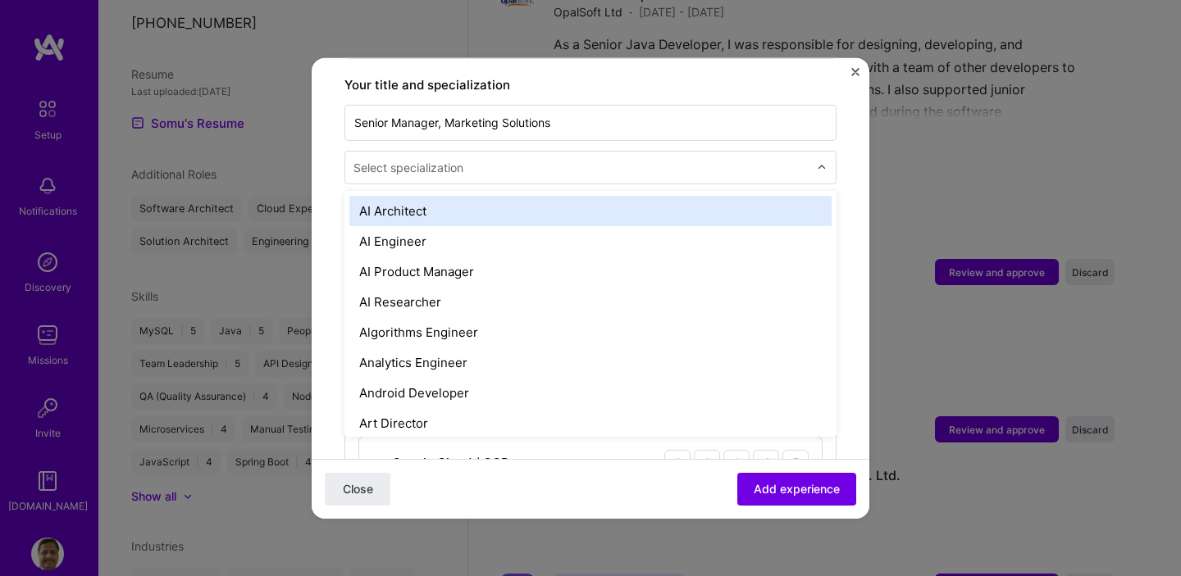
click at [817, 162] on img at bounding box center [822, 167] width 10 height 10
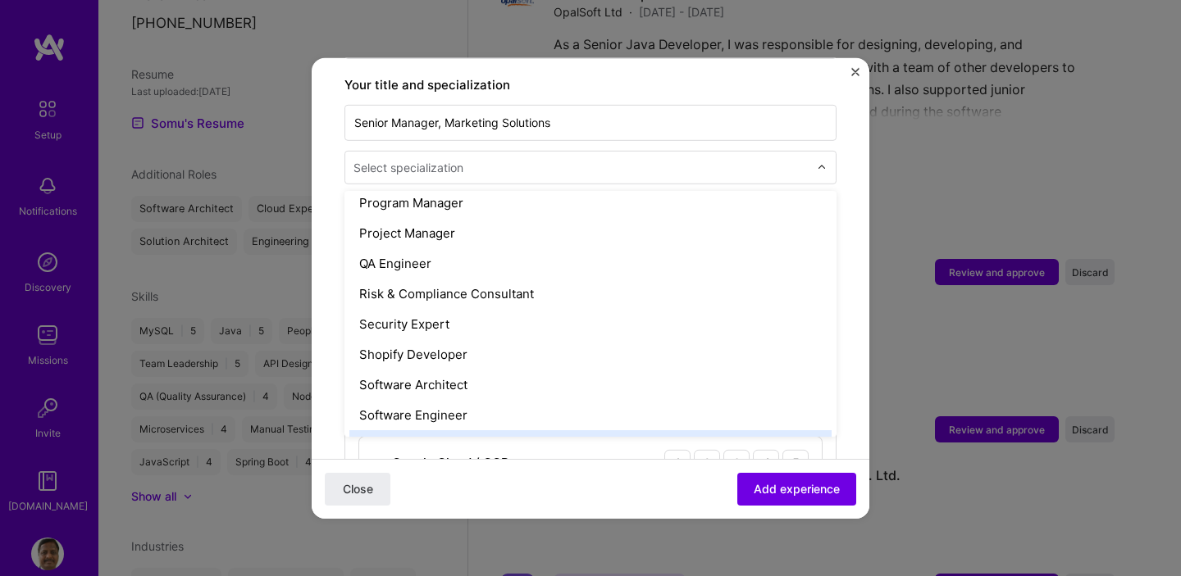
scroll to position [1618, 0]
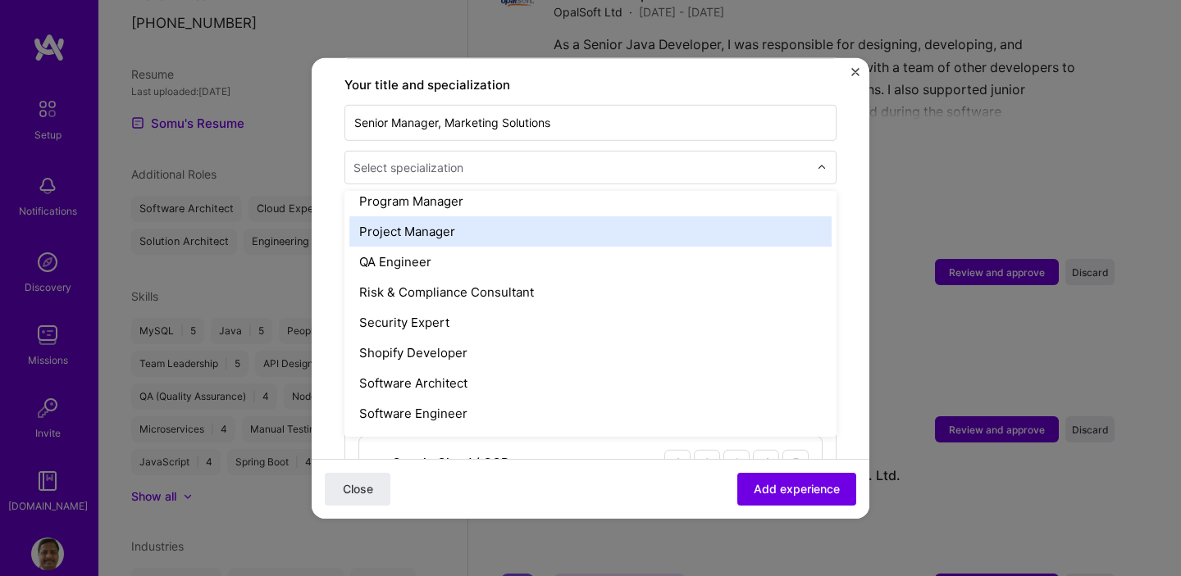
click at [530, 221] on div "Project Manager" at bounding box center [590, 231] width 482 height 30
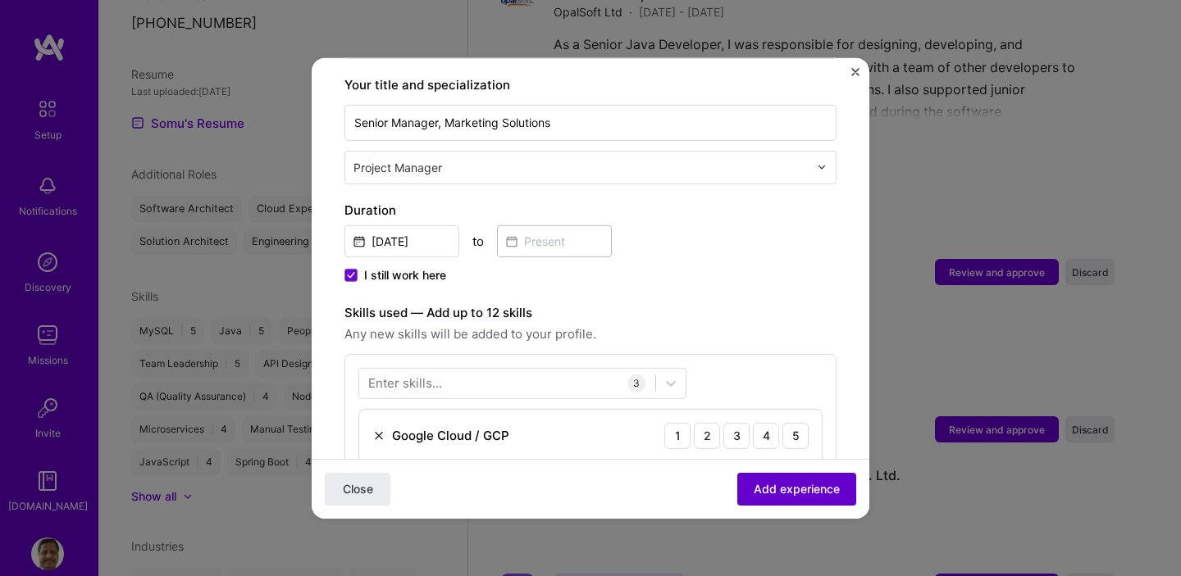
click at [780, 485] on span "Add experience" at bounding box center [796, 489] width 86 height 16
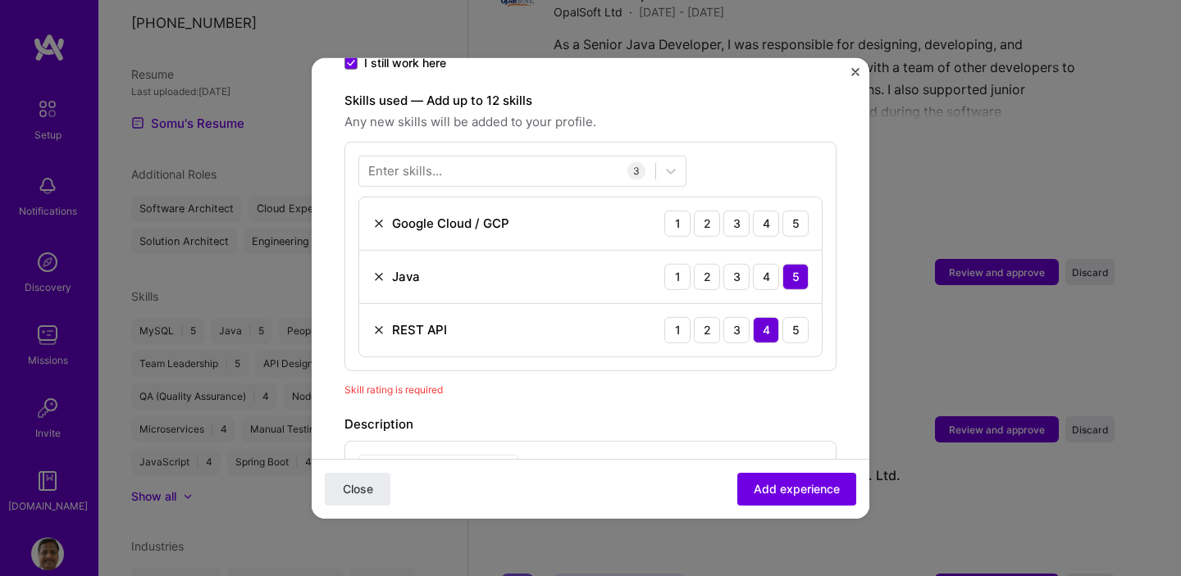
scroll to position [539, 0]
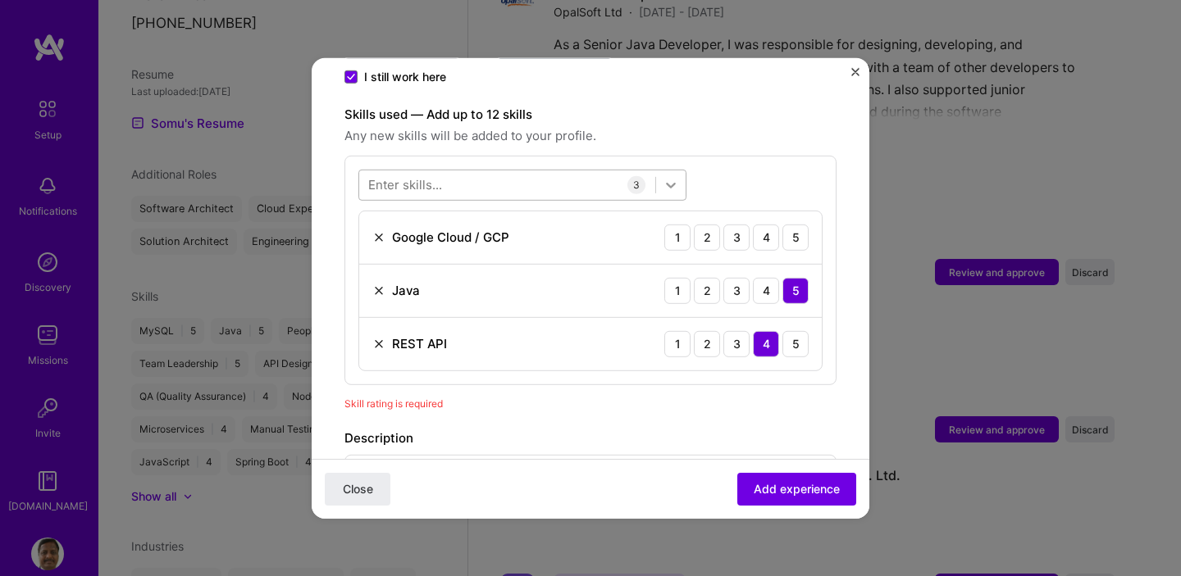
click at [673, 176] on icon at bounding box center [670, 184] width 16 height 16
click at [670, 176] on icon at bounding box center [670, 184] width 16 height 16
click at [576, 171] on div at bounding box center [507, 184] width 296 height 27
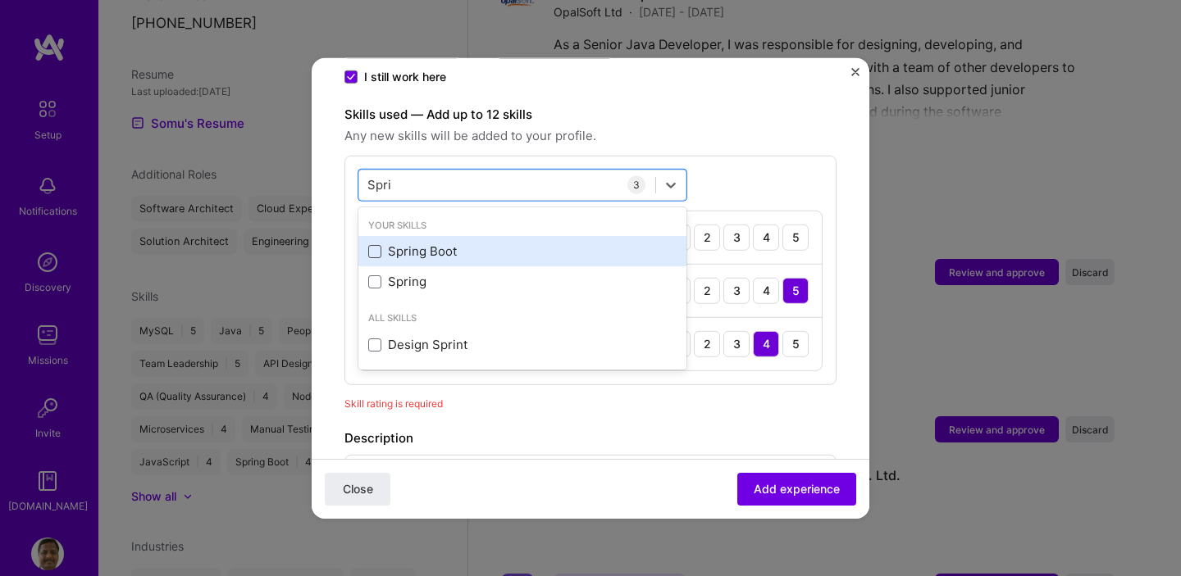
click at [376, 245] on span at bounding box center [374, 251] width 13 height 13
click at [0, 0] on input "checkbox" at bounding box center [0, 0] width 0 height 0
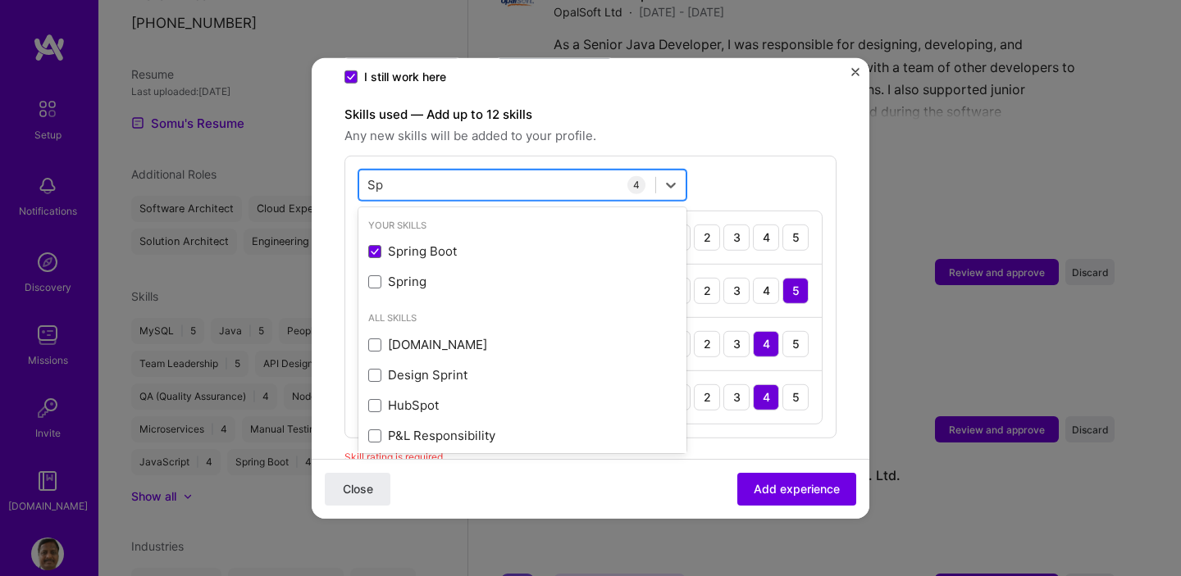
type input "S"
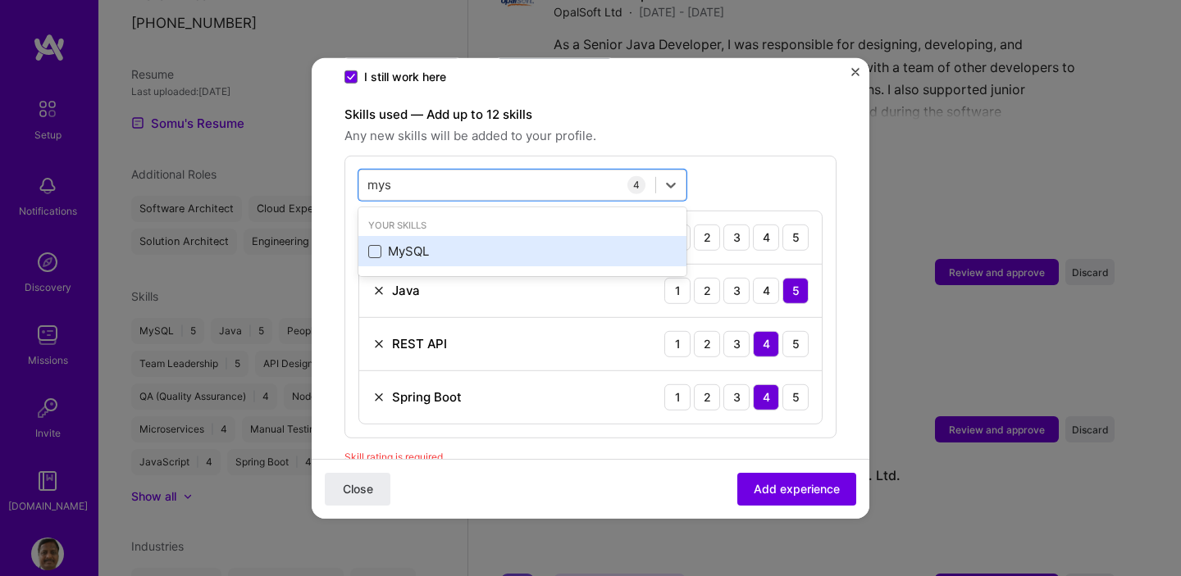
click at [377, 245] on span at bounding box center [374, 251] width 13 height 13
click at [0, 0] on input "checkbox" at bounding box center [0, 0] width 0 height 0
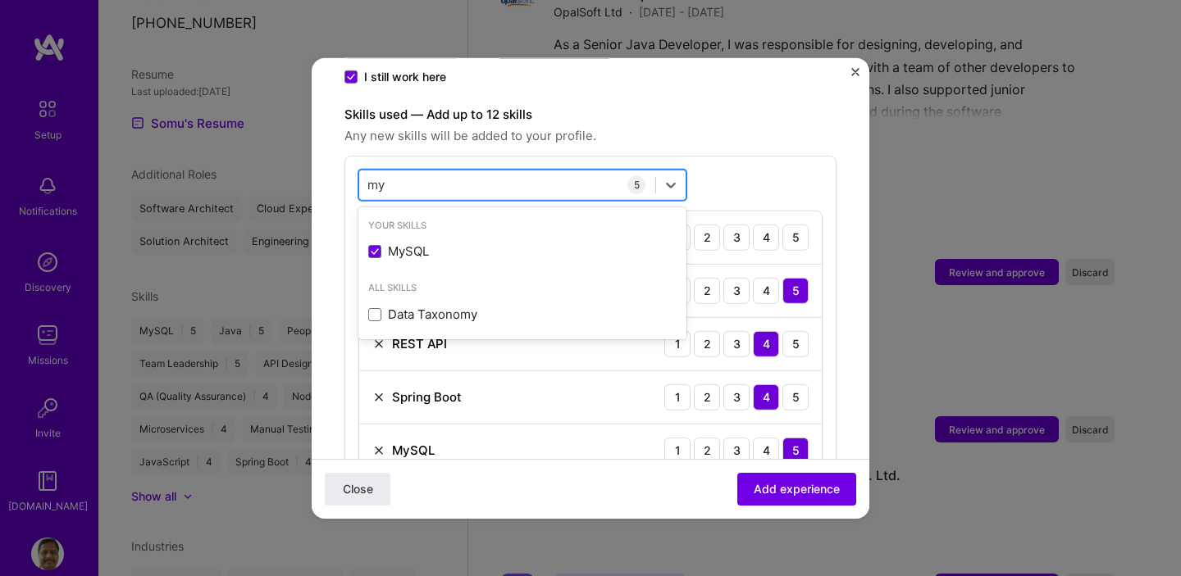
type input "m"
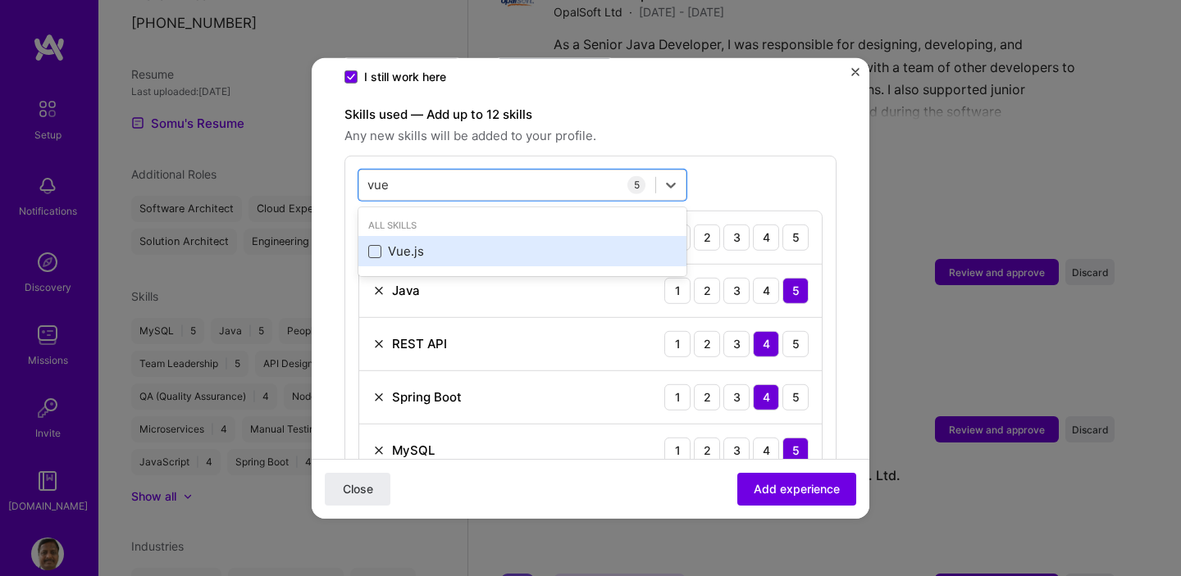
click at [380, 245] on span at bounding box center [374, 251] width 13 height 13
click at [0, 0] on input "checkbox" at bounding box center [0, 0] width 0 height 0
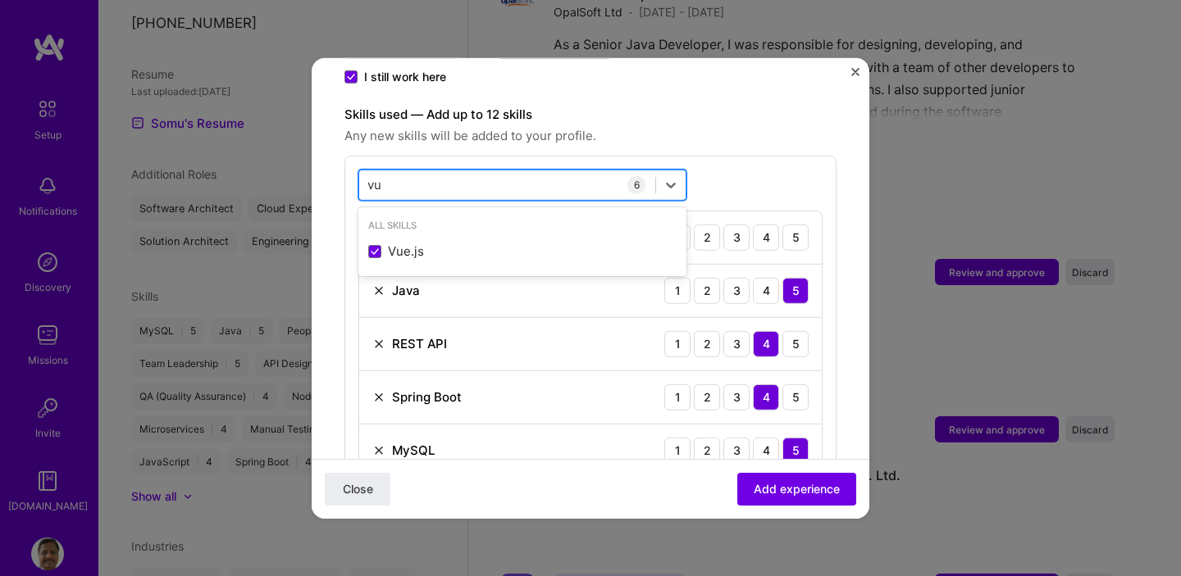
type input "v"
type input "r"
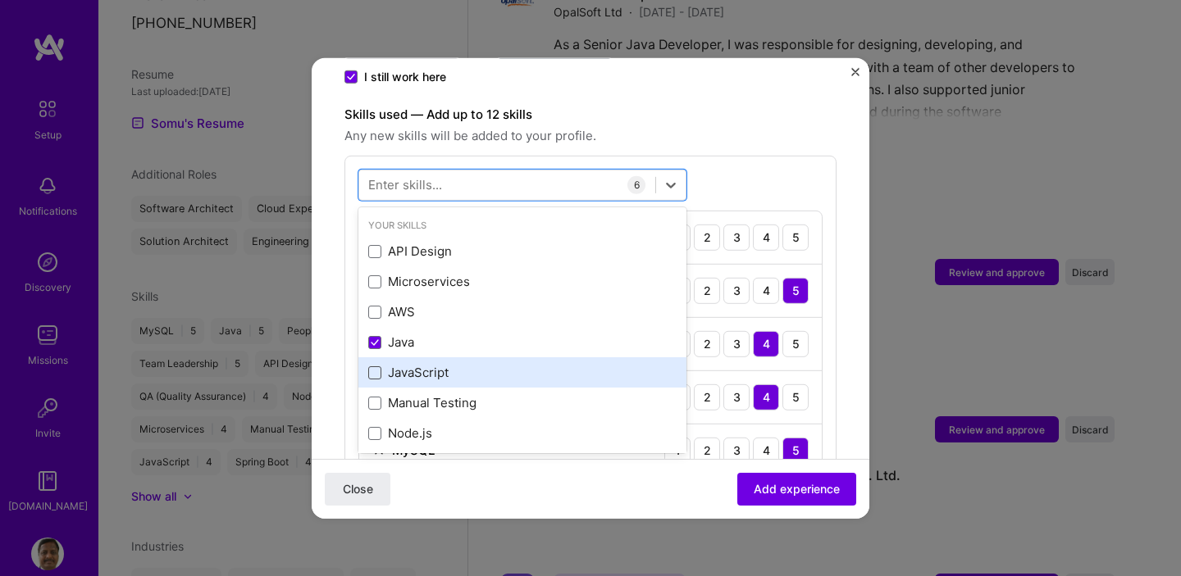
click at [379, 366] on span at bounding box center [374, 372] width 13 height 13
click at [0, 0] on input "checkbox" at bounding box center [0, 0] width 0 height 0
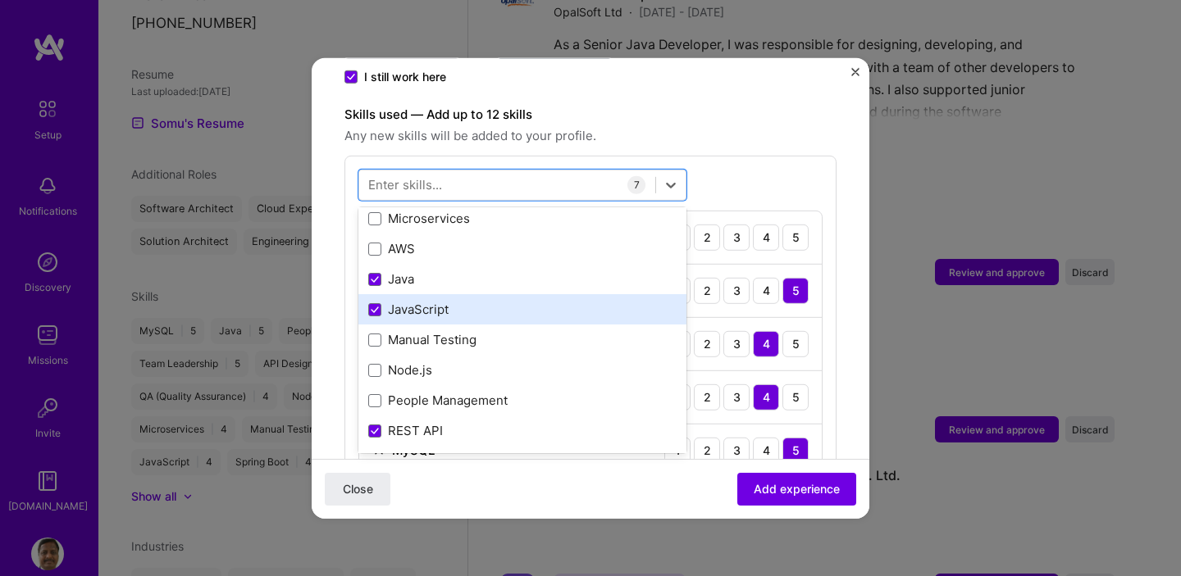
scroll to position [82, 0]
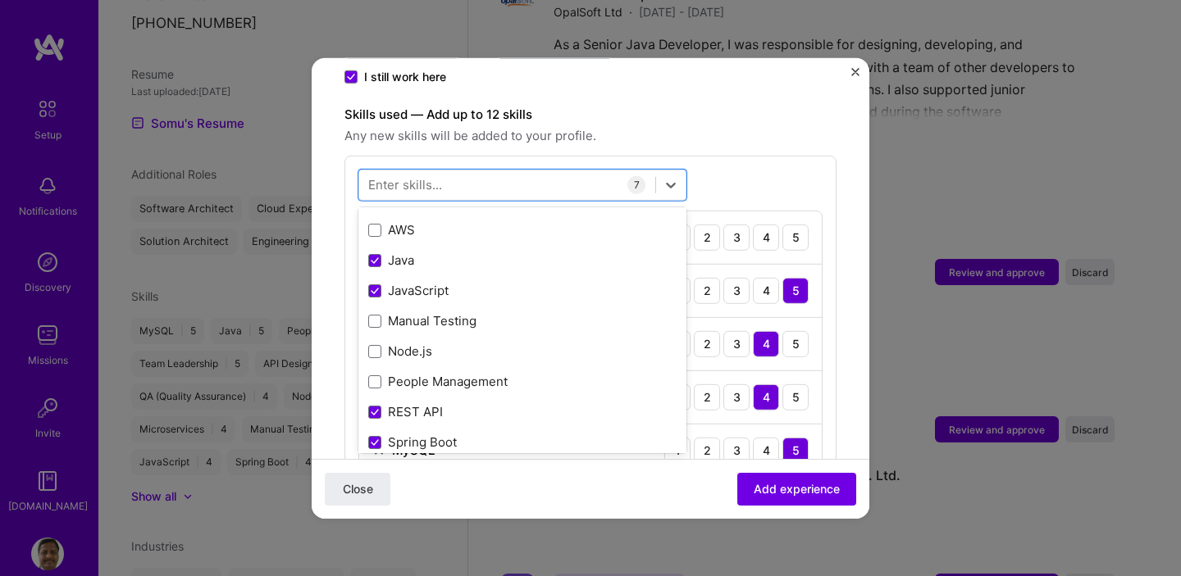
click at [840, 296] on form "Adding suggested job This job is suggested based on your LinkedIn, resume or A.…" at bounding box center [591, 359] width 558 height 1615
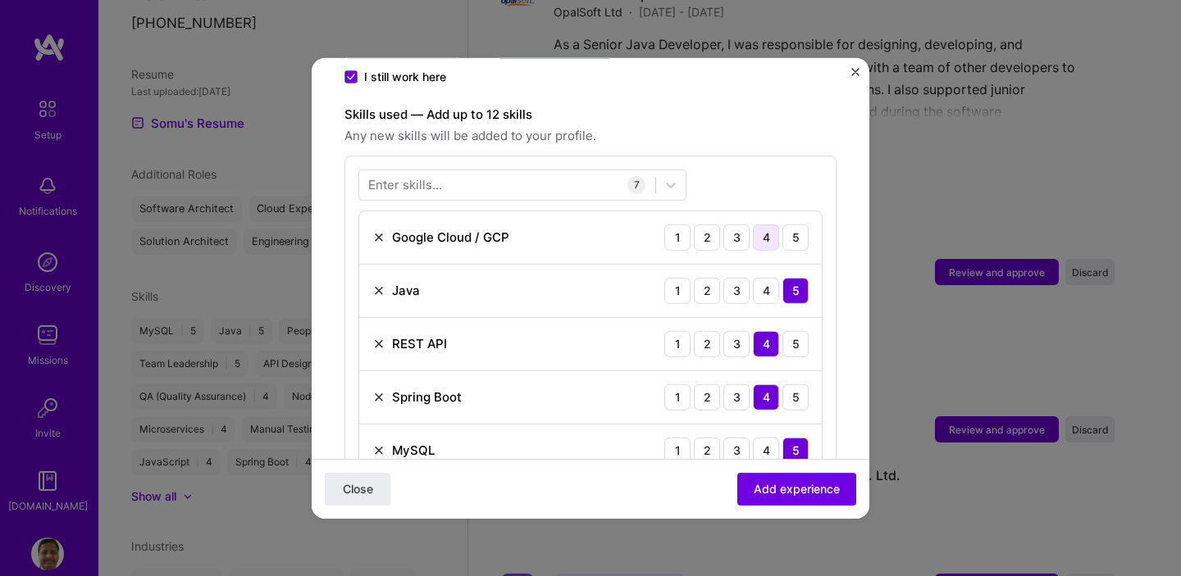
click at [754, 224] on div "4" at bounding box center [766, 237] width 26 height 26
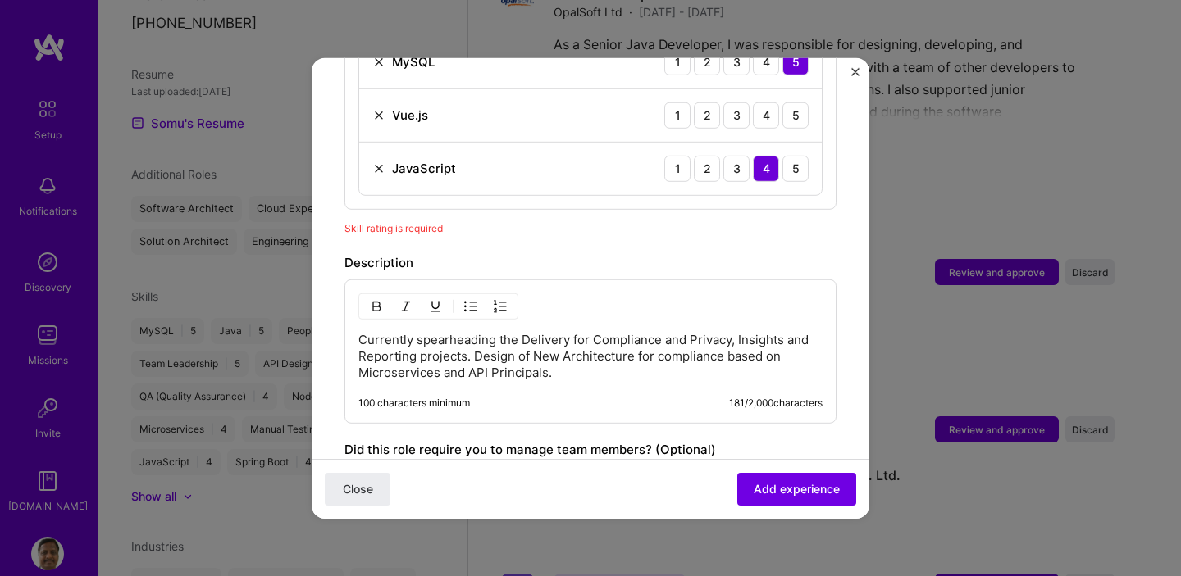
scroll to position [919, 0]
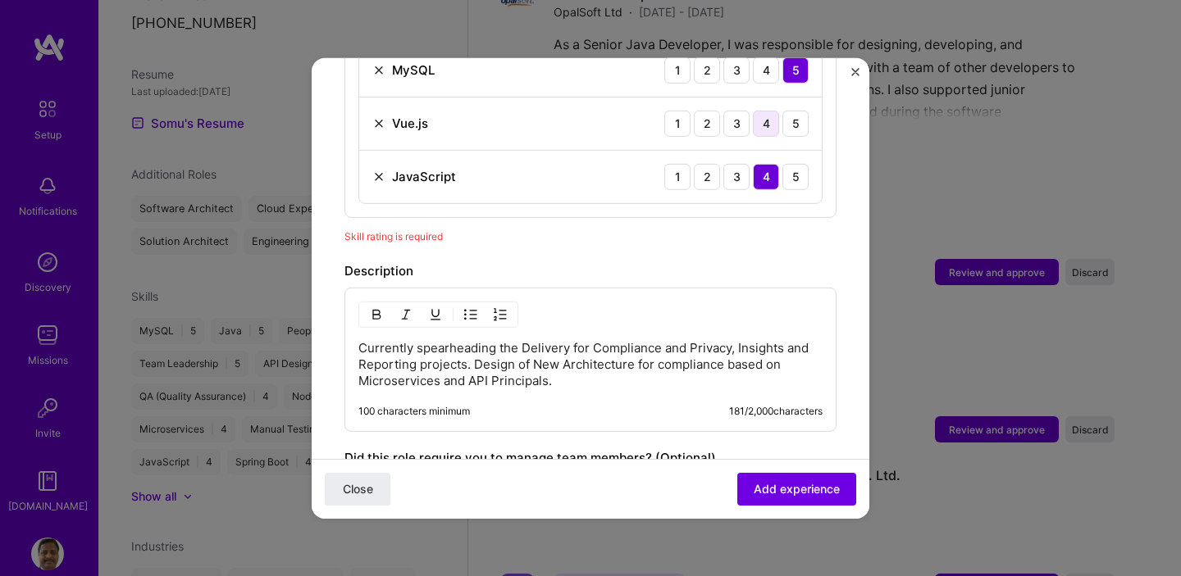
click at [753, 110] on div "4" at bounding box center [766, 123] width 26 height 26
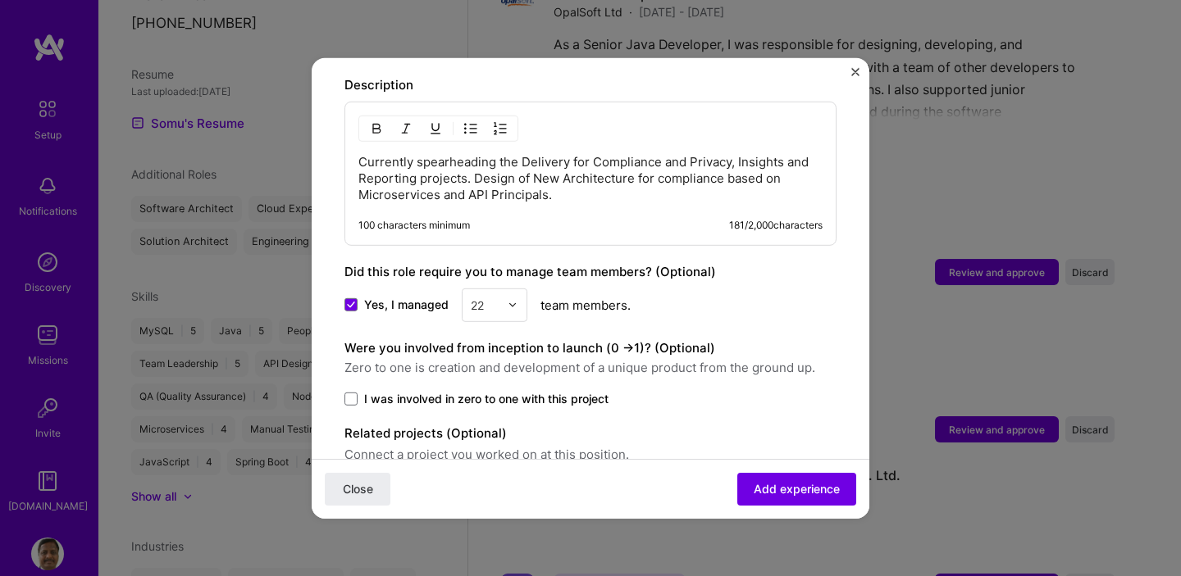
scroll to position [1109, 0]
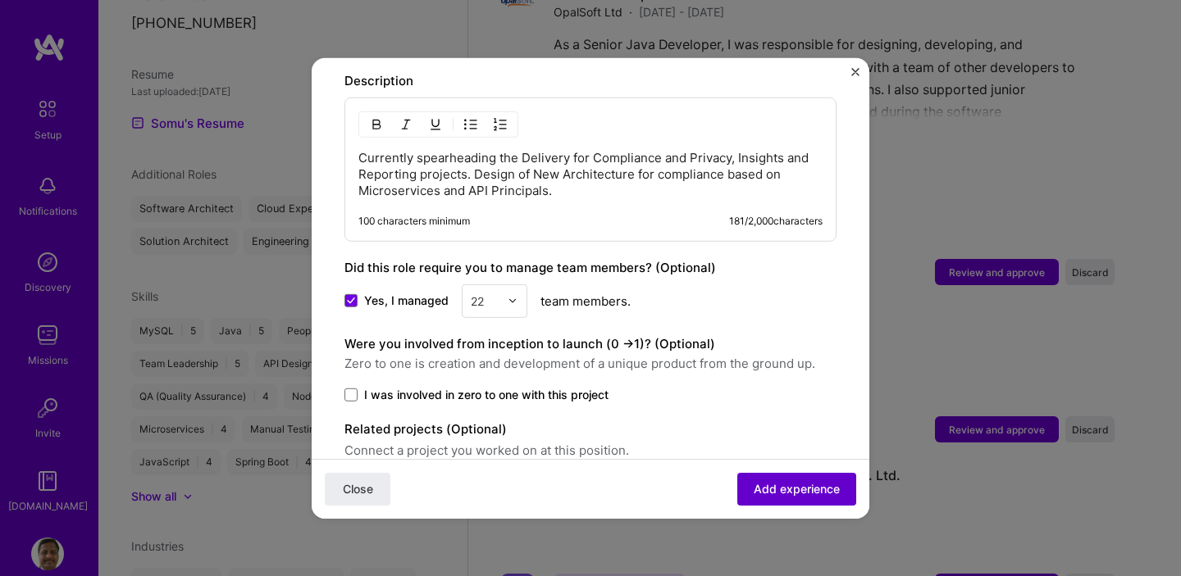
click at [776, 484] on span "Add experience" at bounding box center [796, 489] width 86 height 16
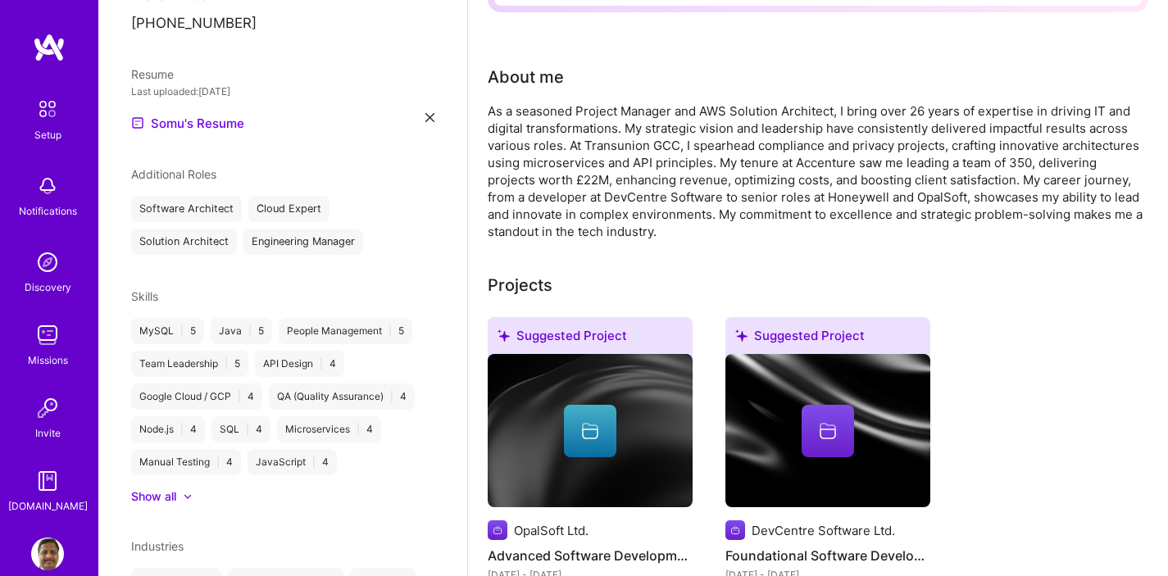
scroll to position [0, 0]
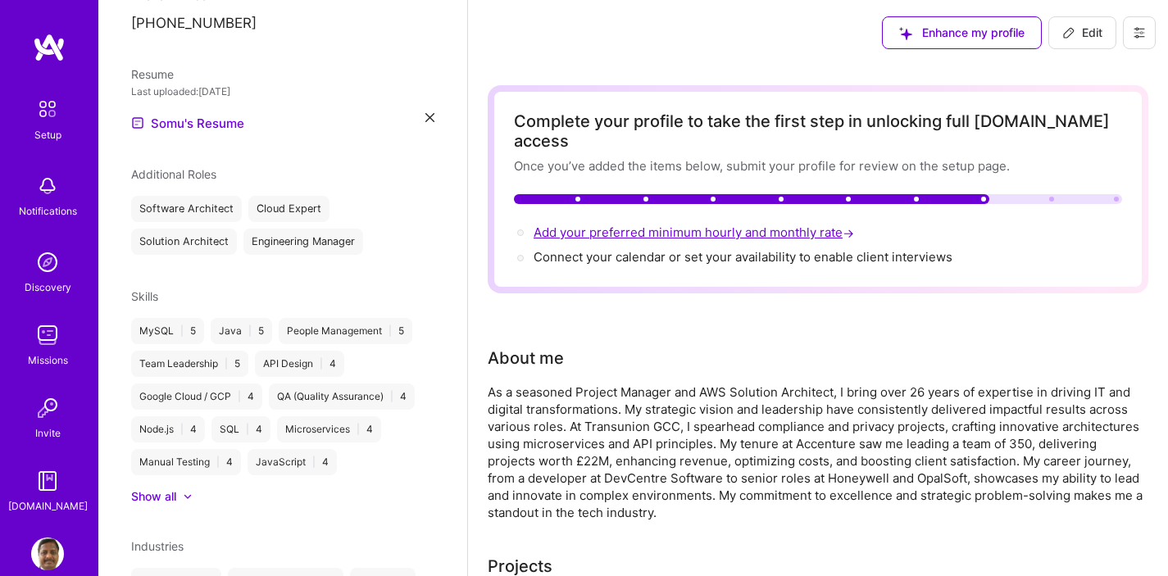
click at [632, 225] on span "Add your preferred minimum hourly and monthly rate →" at bounding box center [696, 233] width 324 height 16
select select "IN"
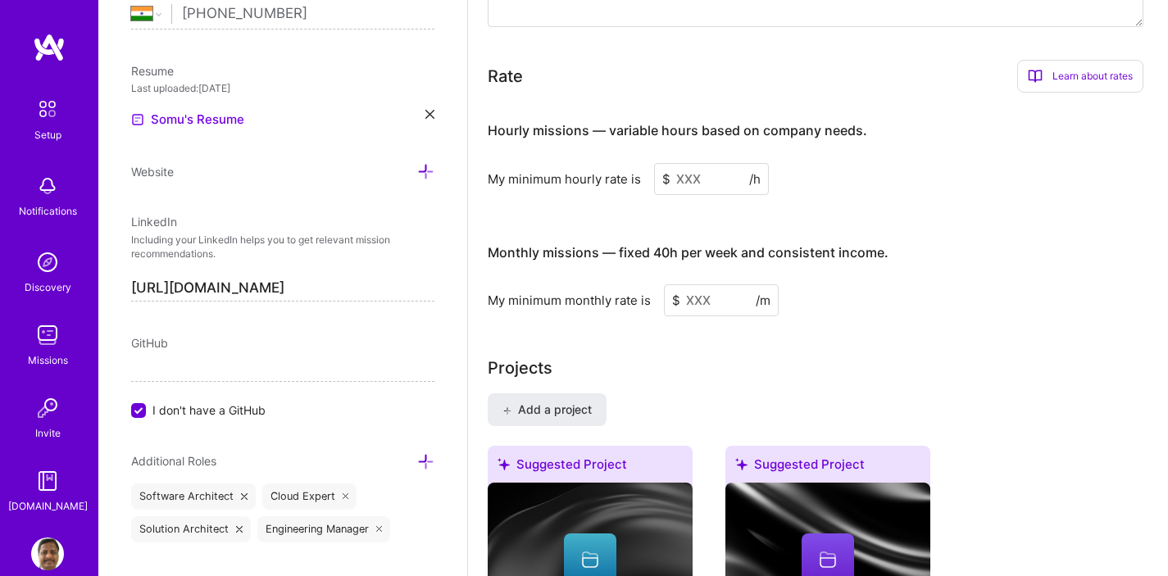
scroll to position [983, 0]
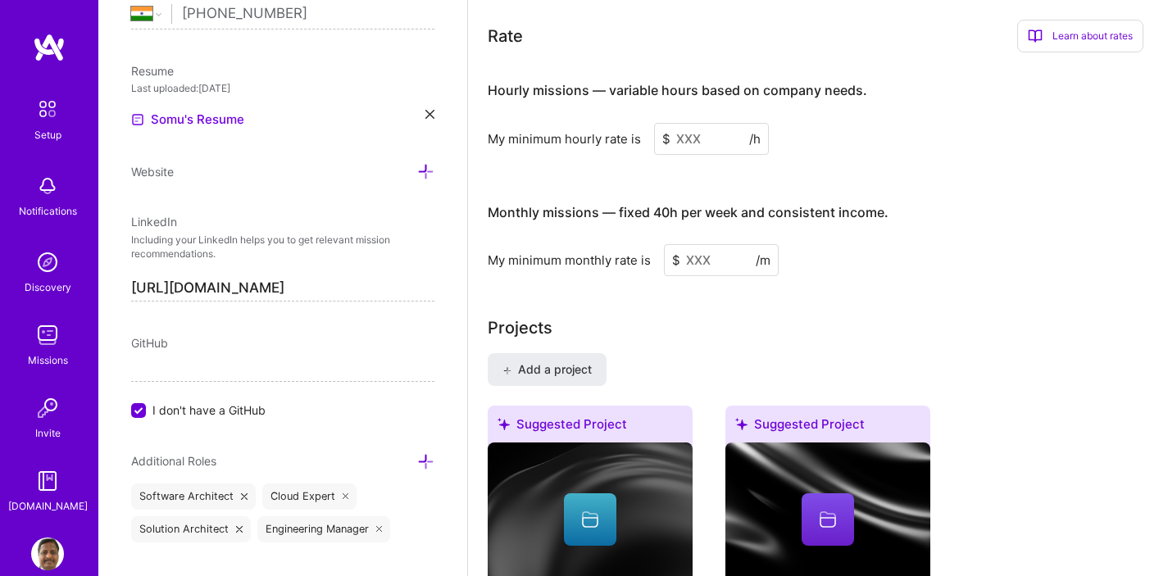
click at [704, 123] on input at bounding box center [711, 139] width 115 height 32
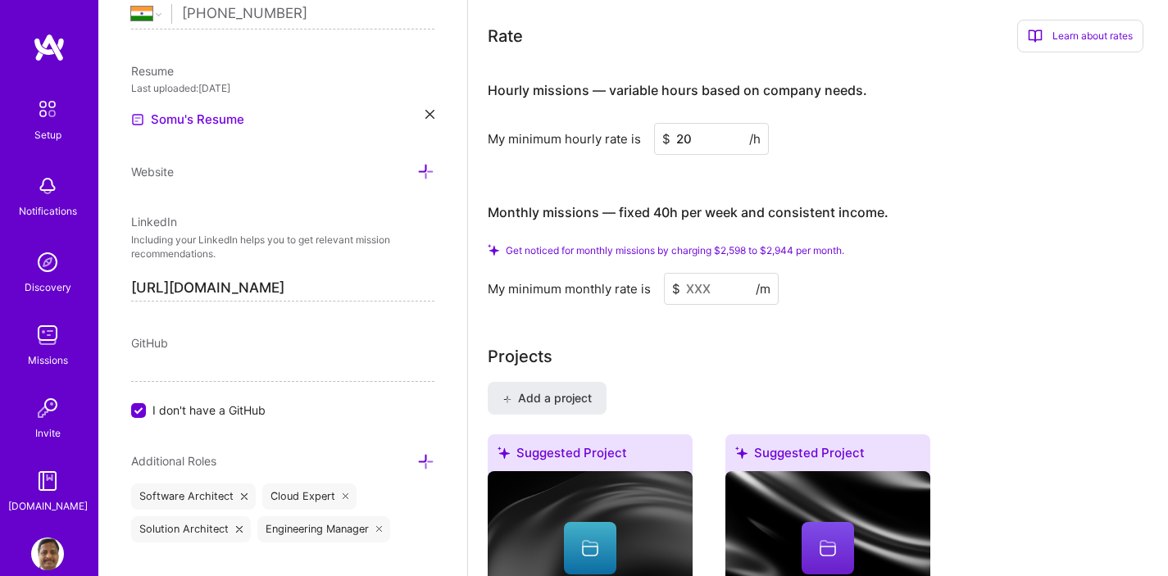
click at [712, 273] on input at bounding box center [721, 289] width 115 height 32
click at [696, 123] on input "20" at bounding box center [711, 139] width 115 height 32
type input "2"
type input "1"
type input "20"
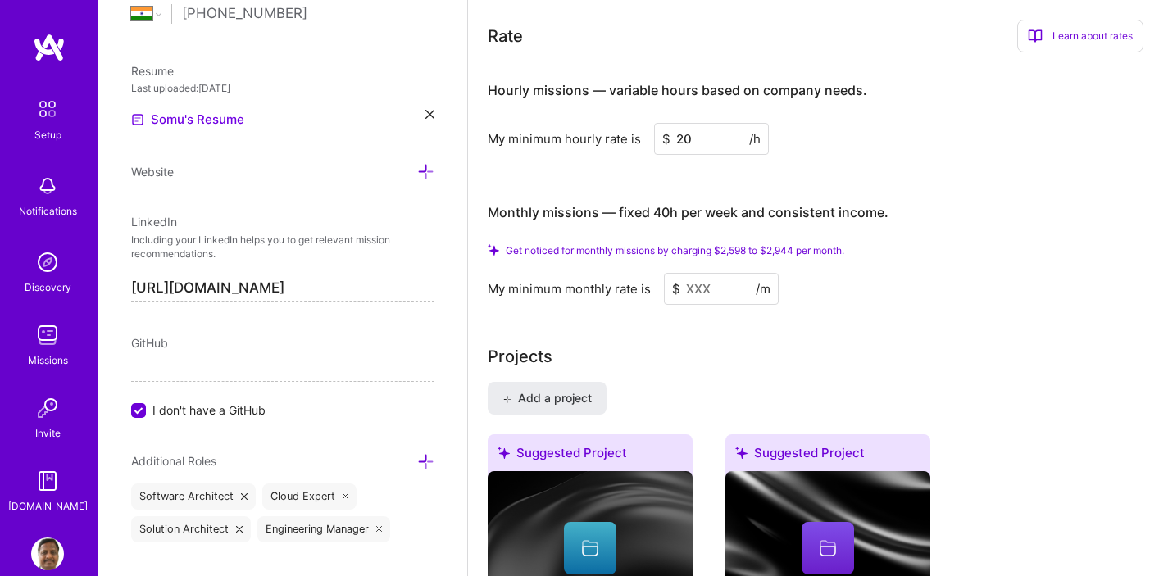
click at [685, 273] on input at bounding box center [721, 289] width 115 height 32
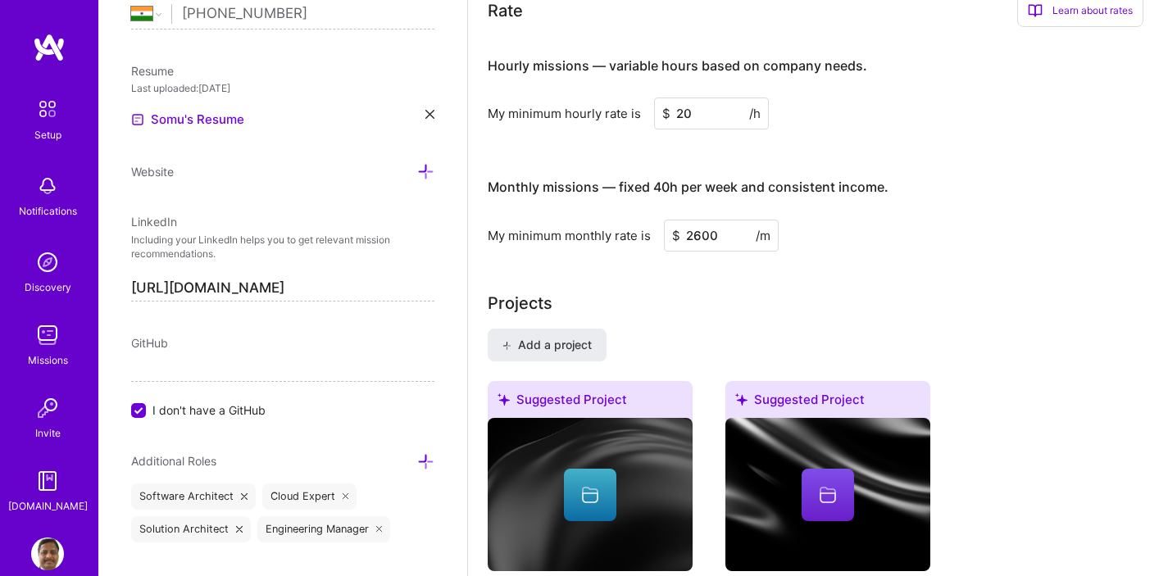
type input "2600"
click at [833, 291] on div "Projects" at bounding box center [818, 303] width 661 height 25
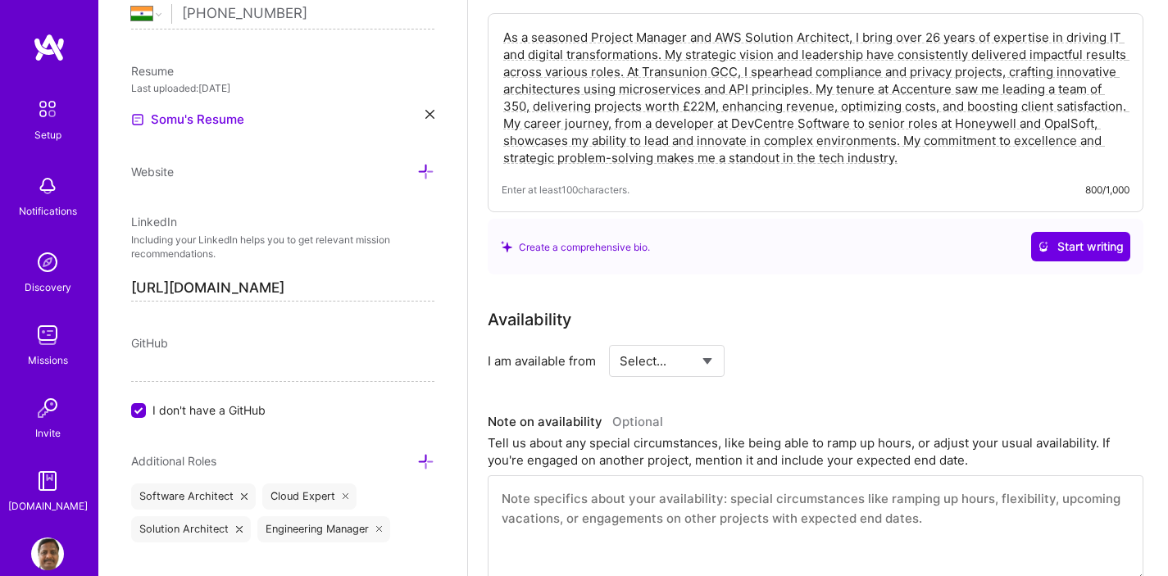
scroll to position [363, 0]
click at [694, 342] on select "Select... Right Now Future Date Not Available" at bounding box center [667, 360] width 94 height 42
select select "Right Now"
click at [620, 339] on select "Select... Right Now Future Date Not Available" at bounding box center [667, 360] width 94 height 42
click at [794, 344] on input at bounding box center [816, 360] width 98 height 32
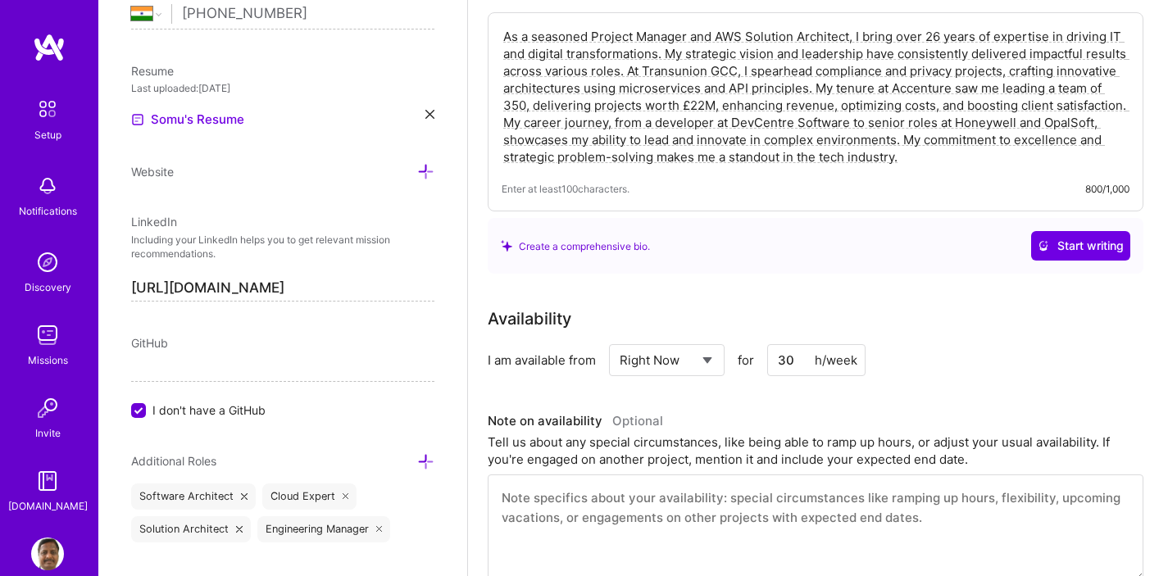
type input "30"
click at [954, 353] on div "I am available from Select... Right Now Future Date Not Available for 30 h/week" at bounding box center [816, 360] width 656 height 32
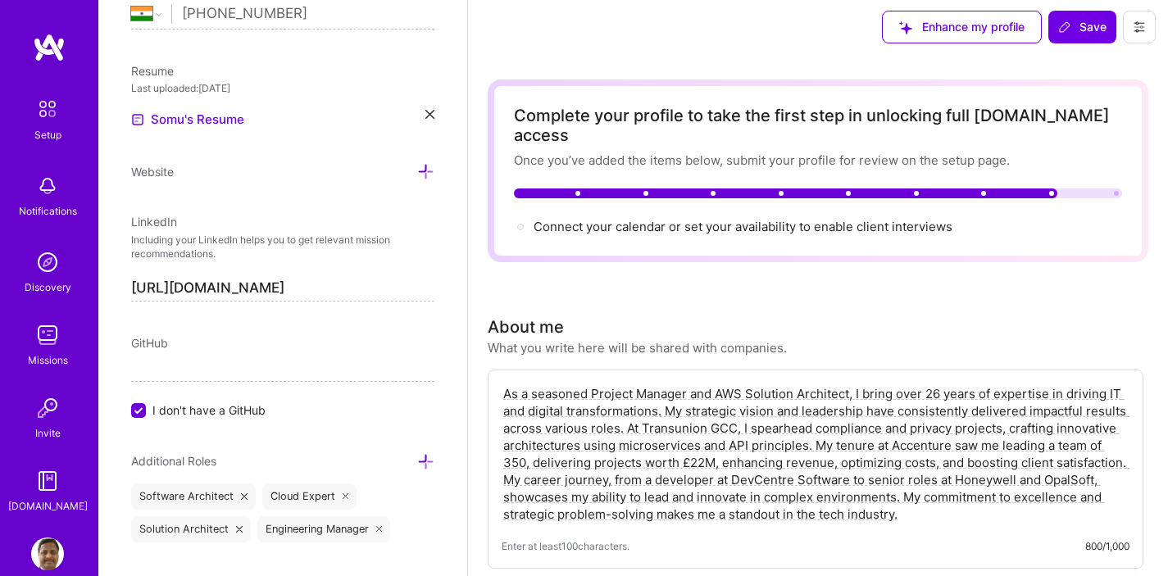
scroll to position [0, 0]
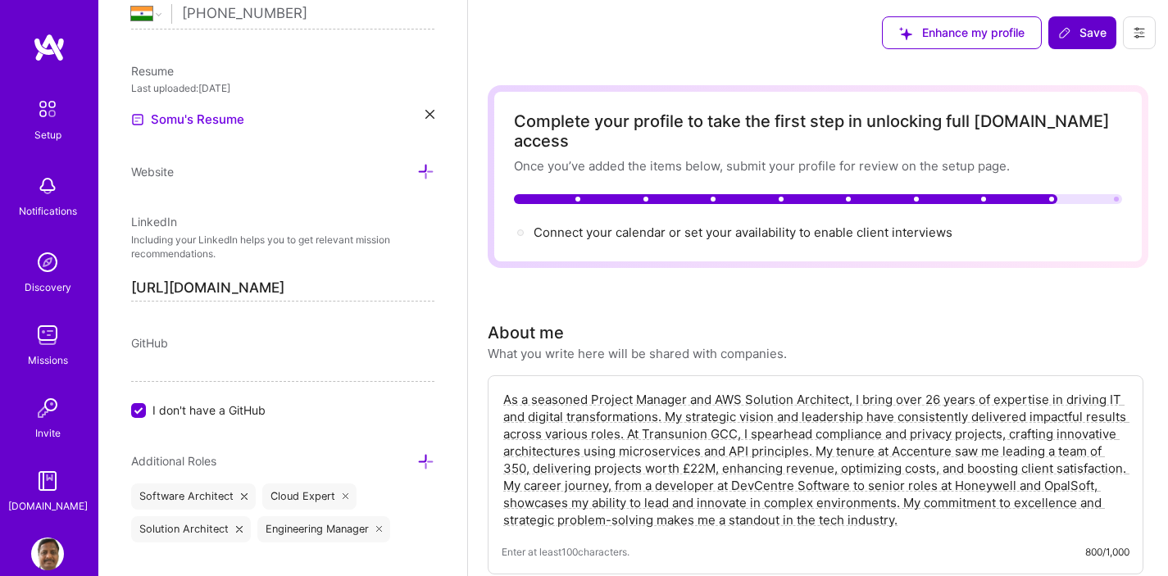
click at [1092, 35] on span "Save" at bounding box center [1082, 33] width 48 height 16
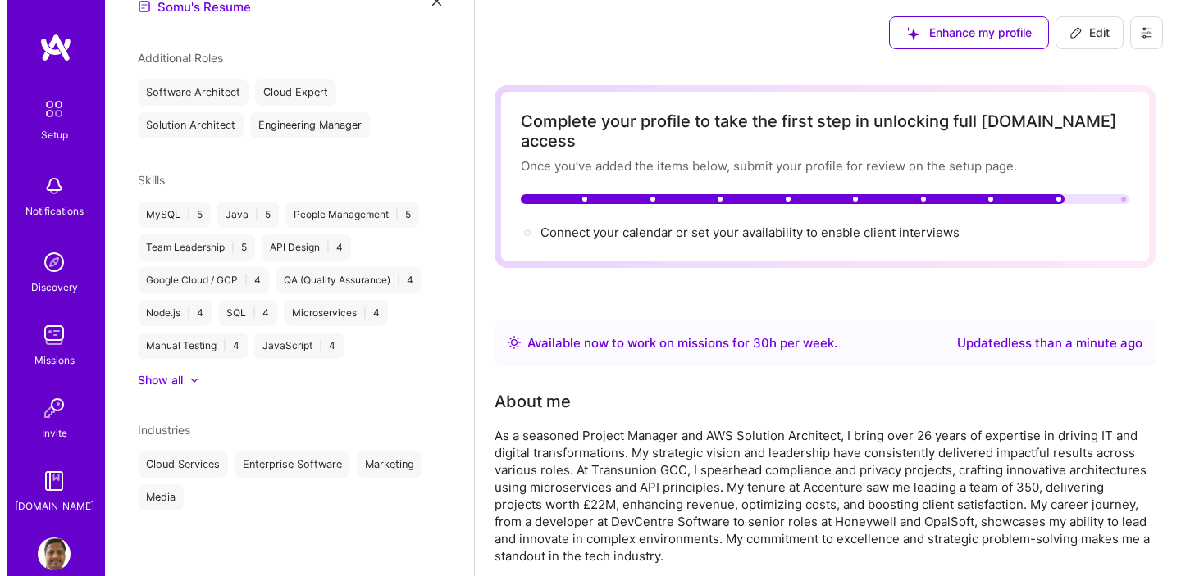
scroll to position [483, 0]
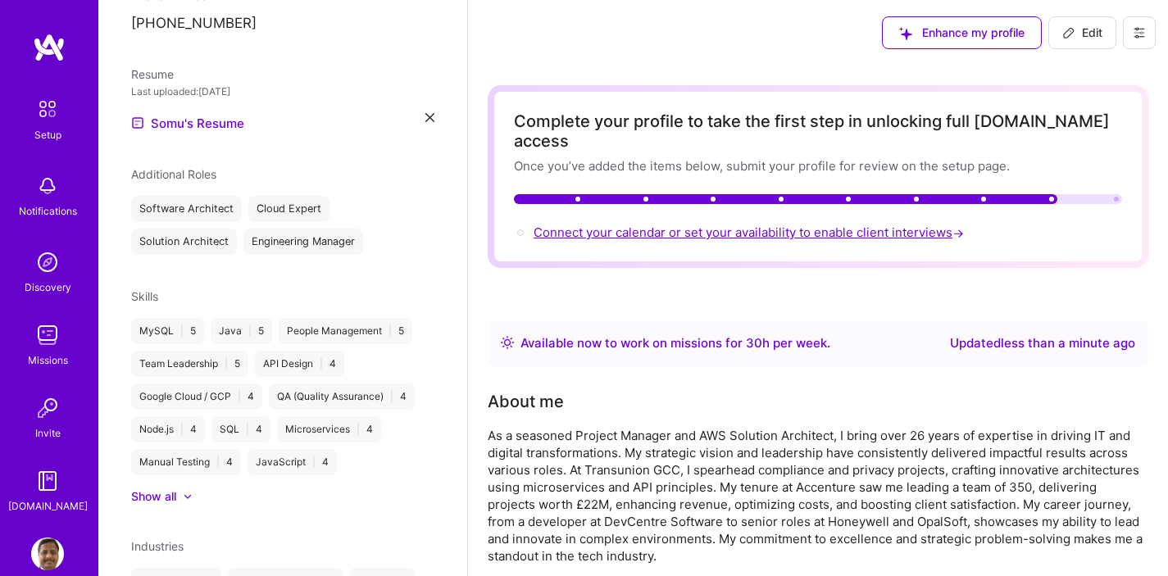
click at [910, 225] on span "Connect your calendar or set your availability to enable client interviews →" at bounding box center [751, 233] width 434 height 16
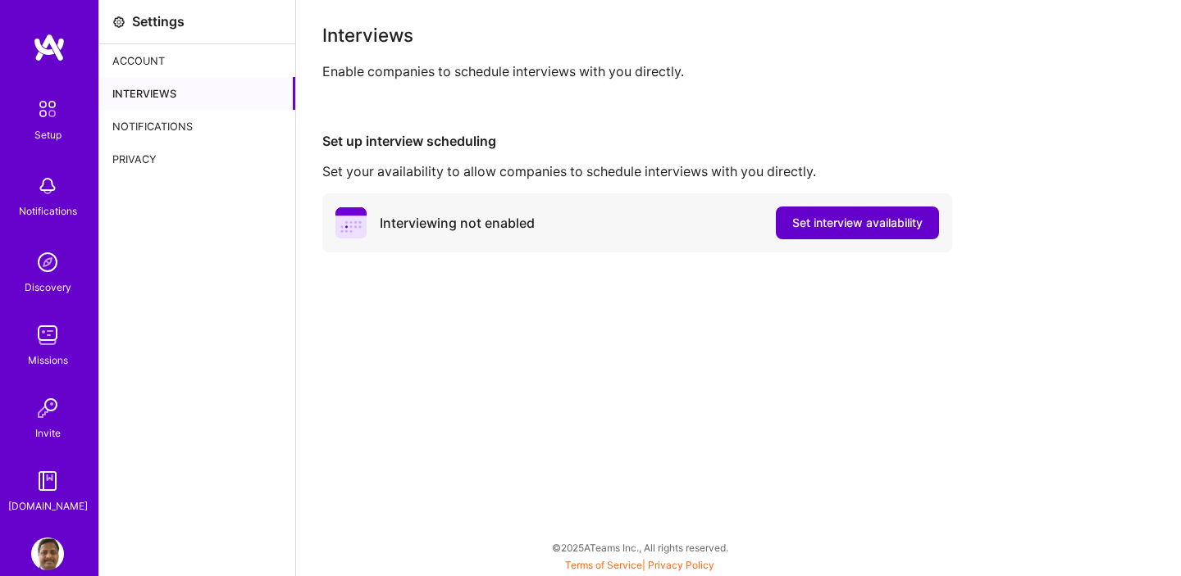
click at [849, 220] on span "Set interview availability" at bounding box center [857, 223] width 130 height 16
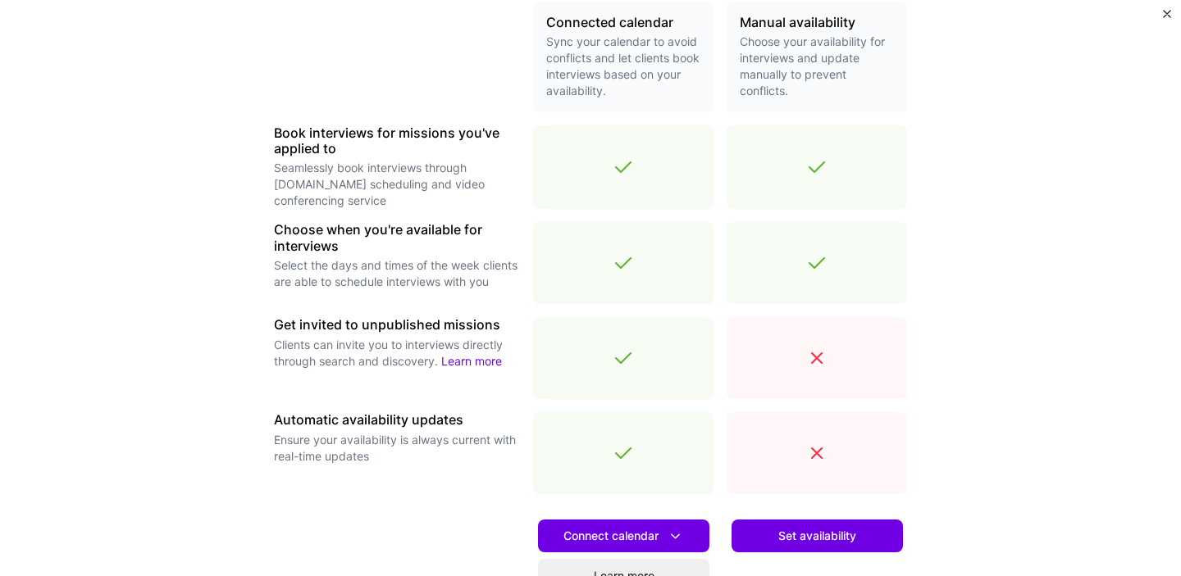
scroll to position [403, 0]
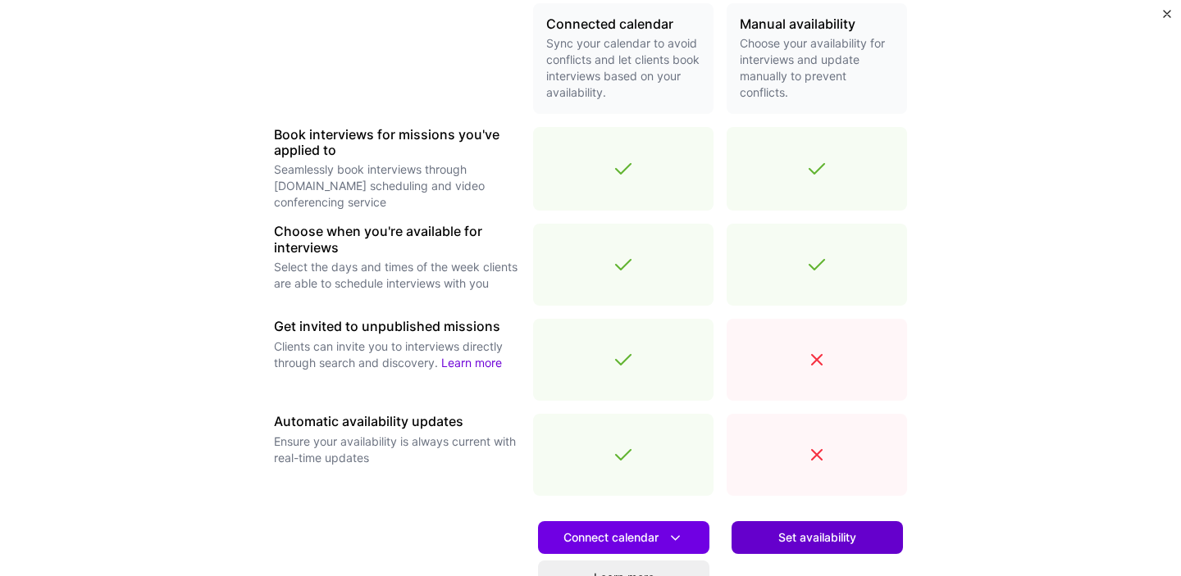
click at [805, 537] on span "Set availability" at bounding box center [817, 538] width 78 height 16
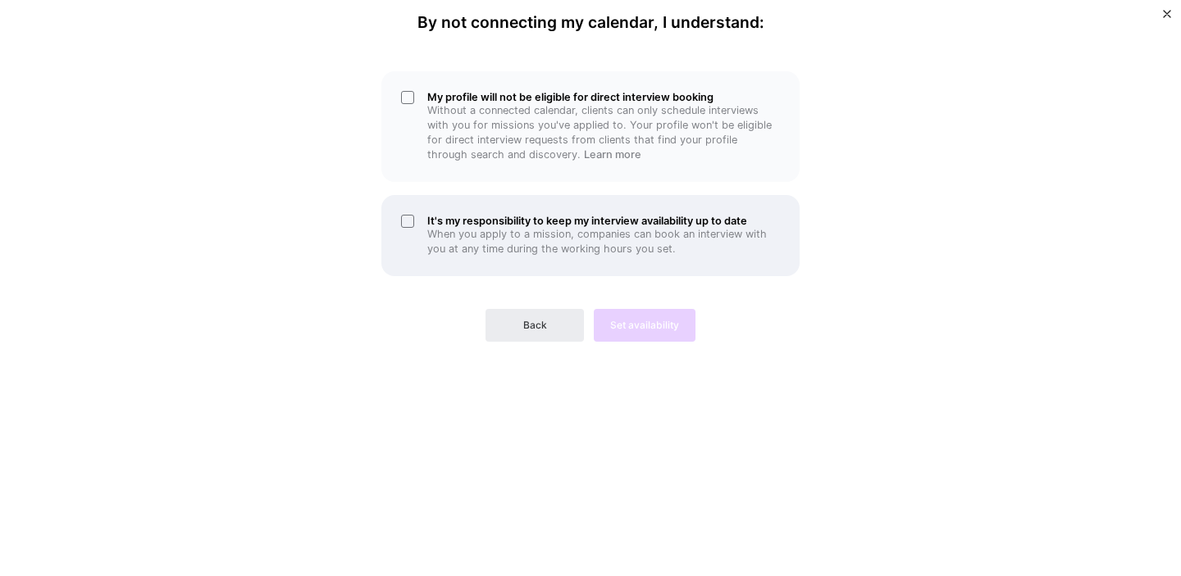
click at [410, 225] on div "It's my responsibility to keep my interview availability up to date When you ap…" at bounding box center [590, 235] width 418 height 81
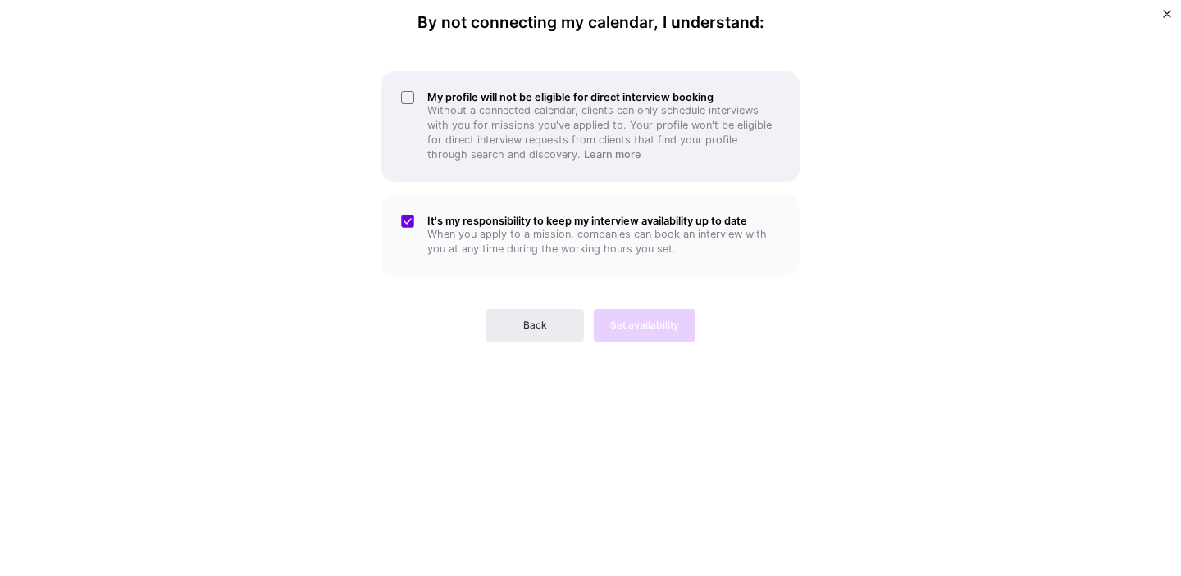
click at [407, 93] on div "My profile will not be eligible for direct interview booking Without a connecte…" at bounding box center [590, 126] width 418 height 111
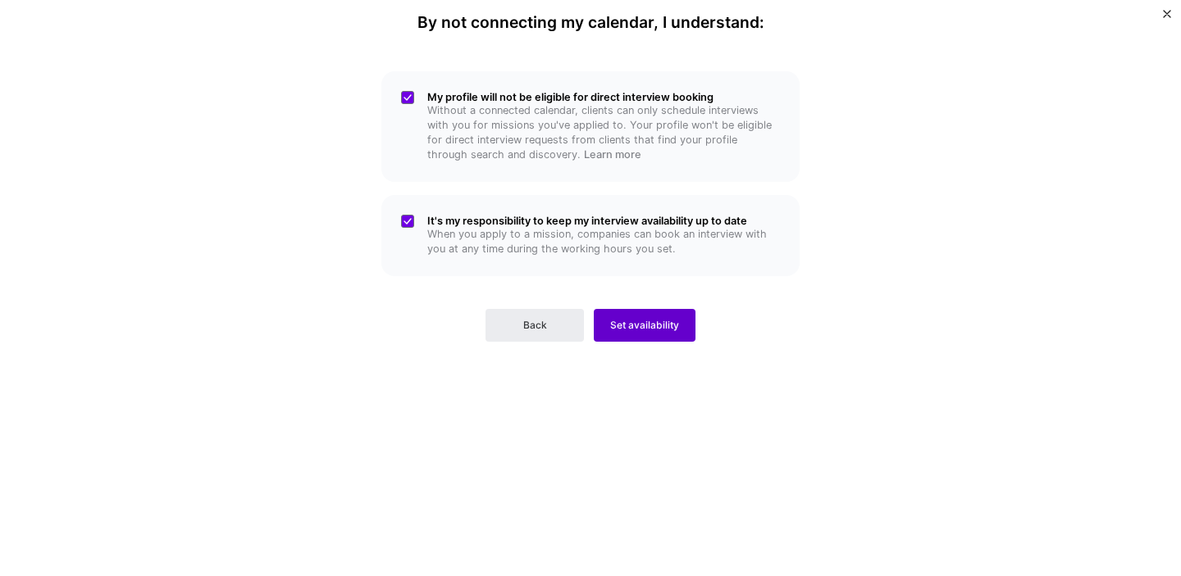
click at [633, 326] on span "Set availability" at bounding box center [644, 325] width 69 height 15
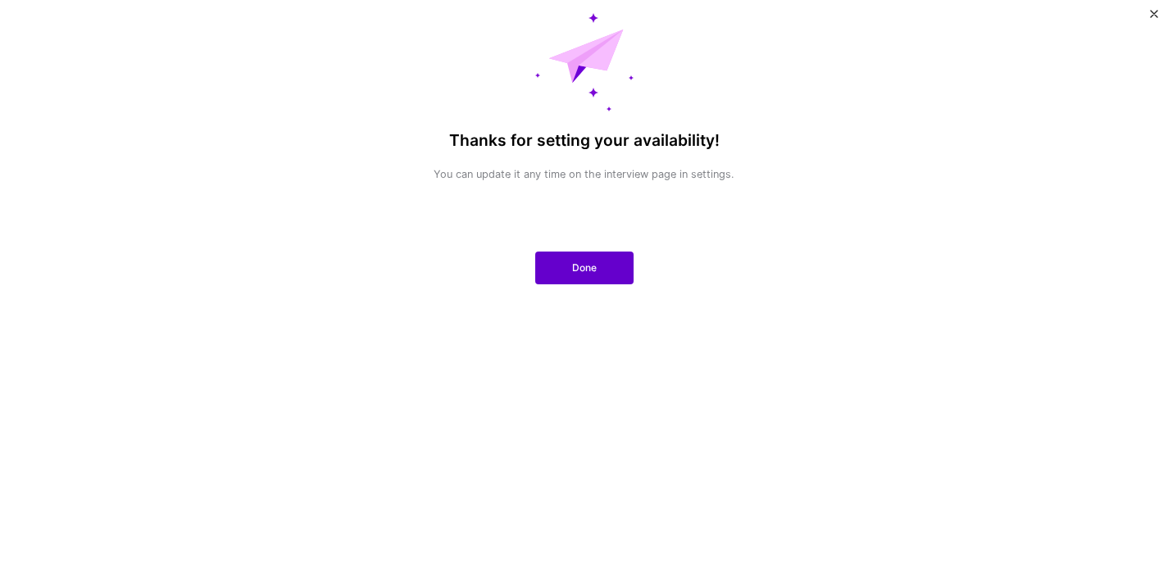
click at [586, 271] on span "Done" at bounding box center [584, 268] width 25 height 15
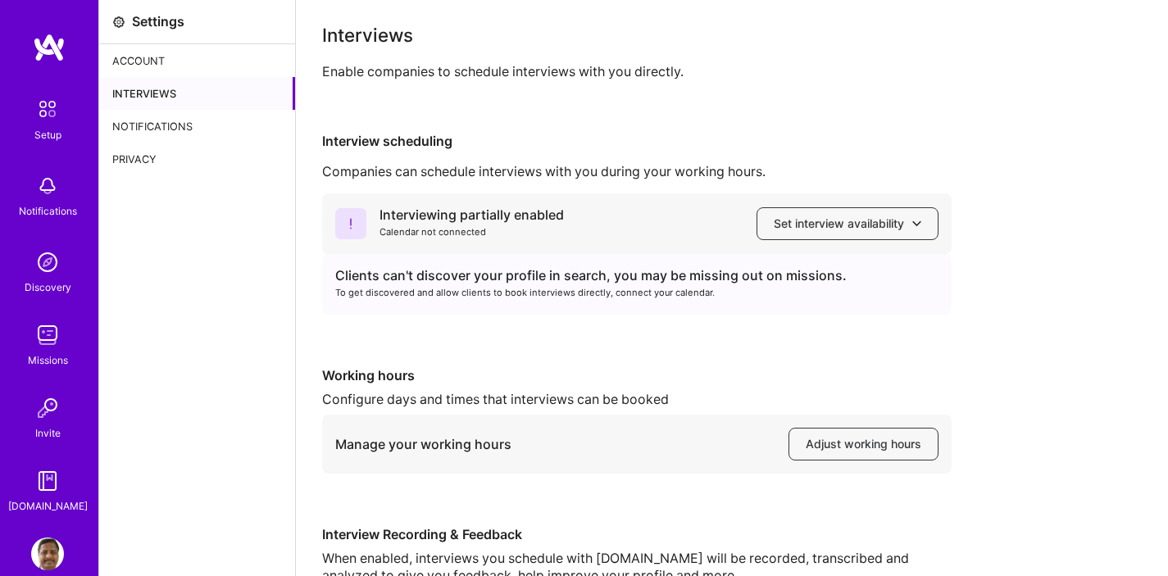
click at [48, 109] on img at bounding box center [47, 109] width 34 height 34
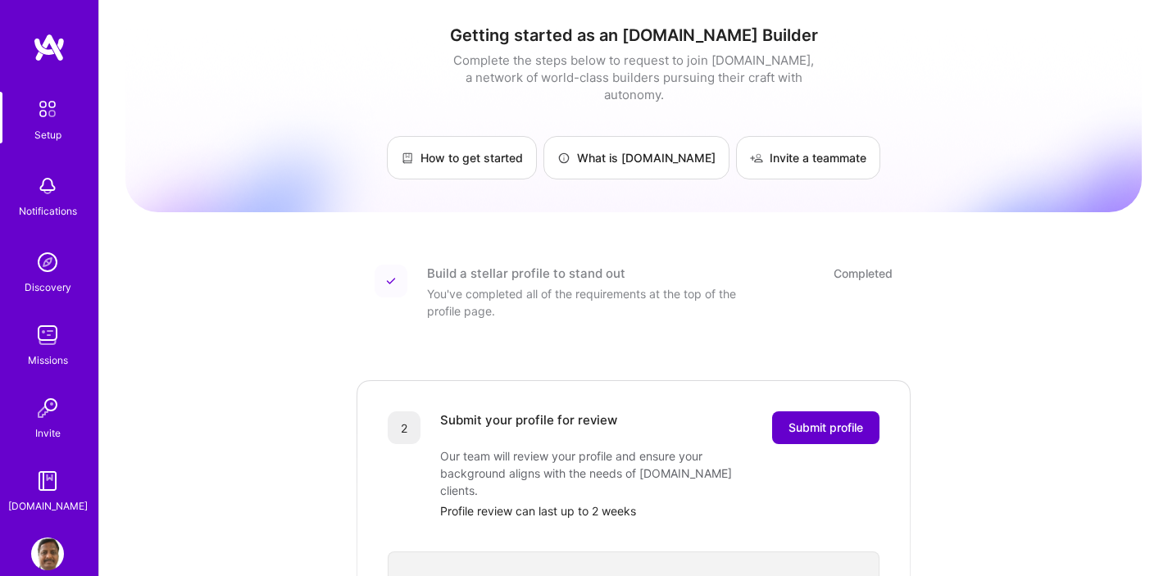
click at [822, 420] on span "Submit profile" at bounding box center [826, 428] width 75 height 16
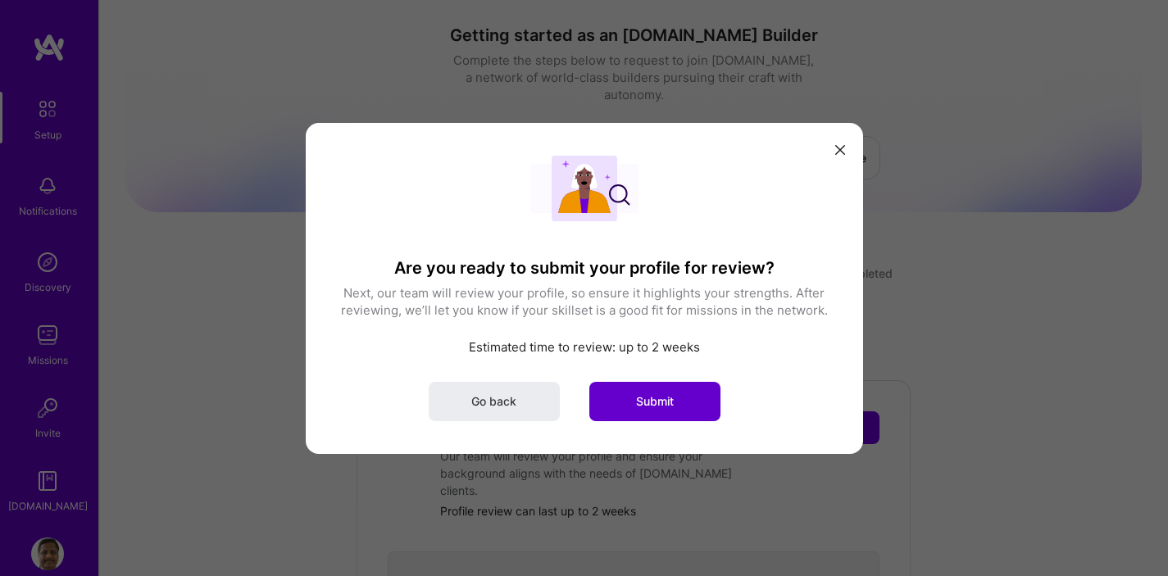
click at [663, 398] on span "Submit" at bounding box center [655, 401] width 38 height 16
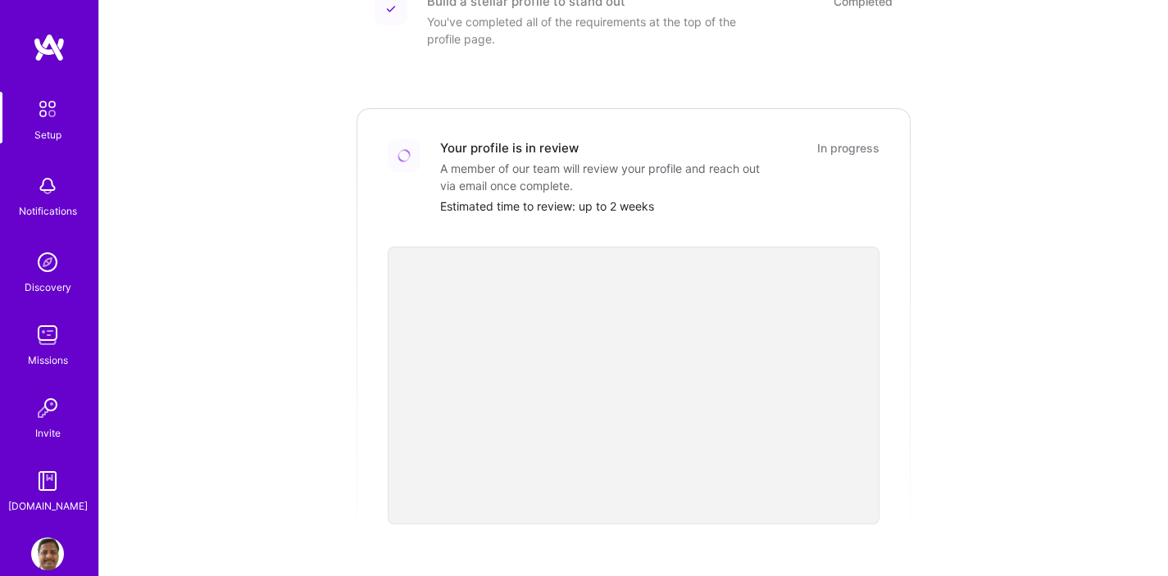
scroll to position [273, 0]
click at [1048, 385] on div "Getting started as an A.Team Builder Complete the steps below to request to joi…" at bounding box center [633, 332] width 1017 height 1186
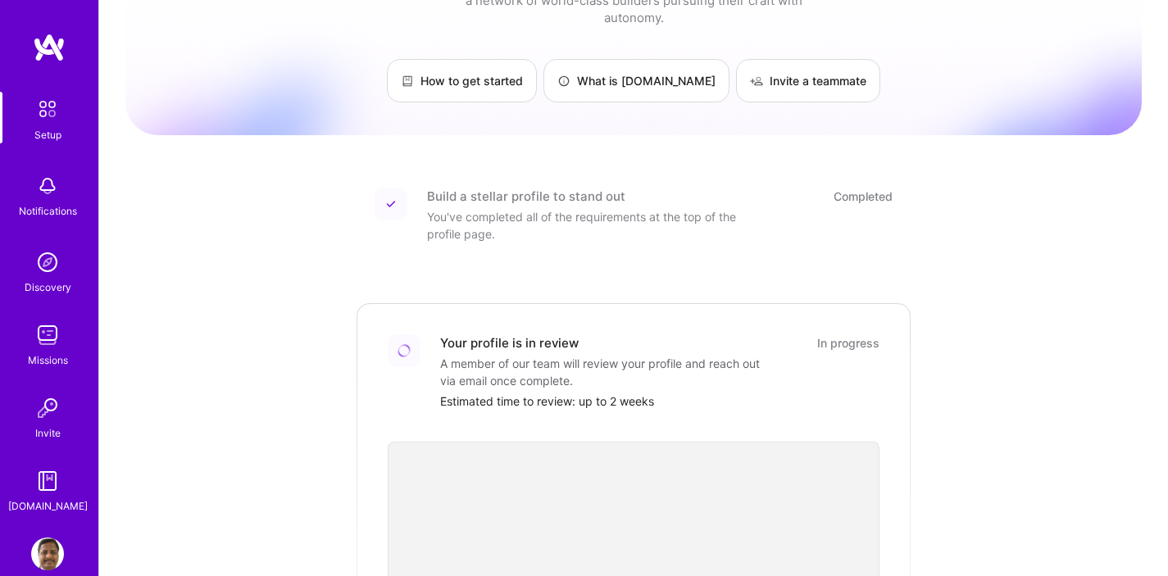
scroll to position [0, 0]
